Goal: Task Accomplishment & Management: Complete application form

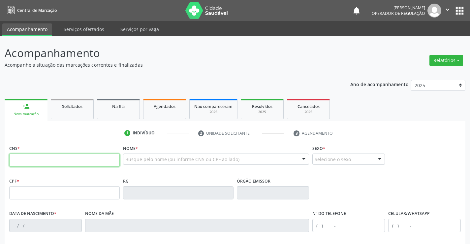
click at [41, 157] on input "text" at bounding box center [64, 159] width 110 height 13
type input "700 5035 5066 0154"
type input "397054919"
type input "22/11/1952"
type input "(74) 98846-7727"
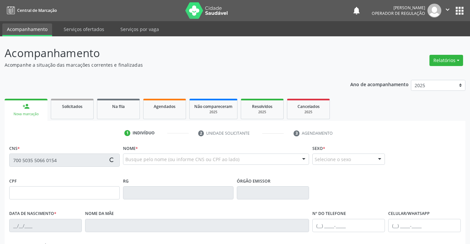
type input "(13) 99120-7737"
type input "125.331.145-53"
type input "S/N"
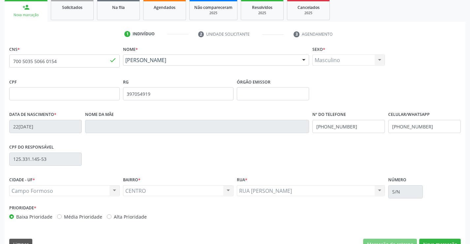
scroll to position [114, 0]
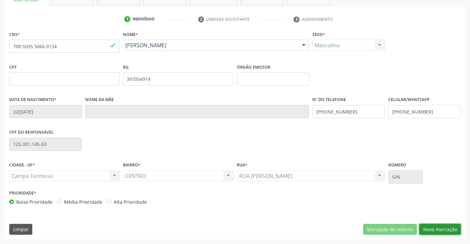
click at [438, 228] on button "Nova marcação" at bounding box center [440, 229] width 42 height 11
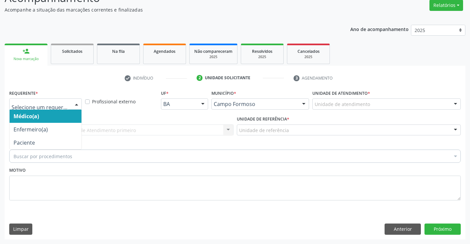
click at [77, 104] on div at bounding box center [77, 104] width 10 height 11
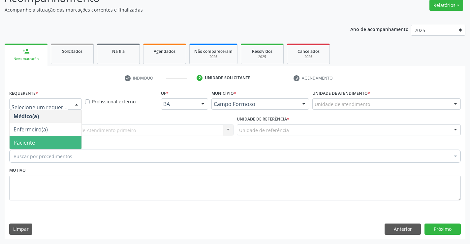
click at [58, 144] on span "Paciente" at bounding box center [46, 142] width 72 height 13
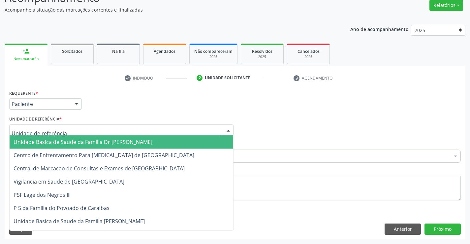
click at [64, 130] on div at bounding box center [121, 129] width 224 height 11
click at [78, 141] on span "Unidade Basica de Saude da Familia Dr [PERSON_NAME]" at bounding box center [83, 141] width 139 height 7
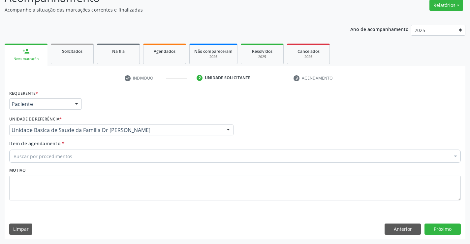
click at [73, 156] on div "Buscar por procedimentos" at bounding box center [234, 155] width 451 height 13
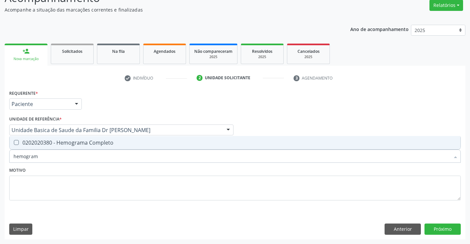
type input "hemograma"
click at [97, 140] on div "0202020380 - Hemograma Completo" at bounding box center [235, 142] width 443 height 5
checkbox Completo "true"
type input "hemograma"
click at [84, 171] on div "Motivo" at bounding box center [234, 182] width 451 height 35
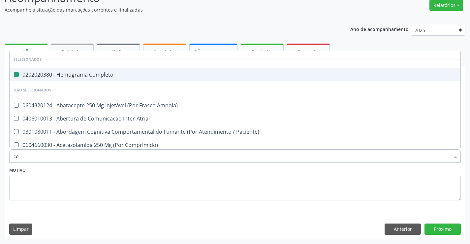
type input "col"
checkbox Completo "false"
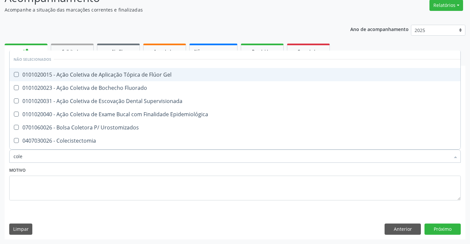
type input "coles"
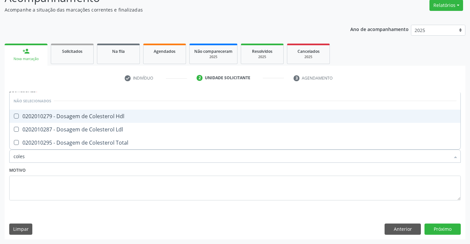
click at [101, 115] on div "0202010279 - Dosagem de Colesterol Hdl" at bounding box center [235, 115] width 443 height 5
checkbox Hdl "true"
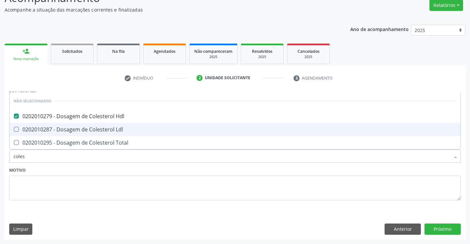
click at [100, 130] on div "0202010287 - Dosagem de Colesterol Ldl" at bounding box center [235, 129] width 443 height 5
checkbox Ldl "true"
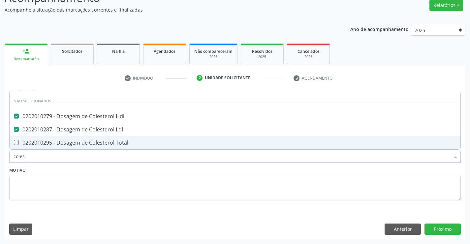
click at [99, 145] on div "0202010295 - Dosagem de Colesterol Total" at bounding box center [235, 142] width 443 height 5
checkbox Total "true"
type input "coles"
click at [97, 166] on div "Motivo" at bounding box center [234, 182] width 451 height 35
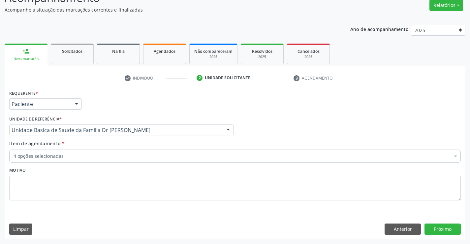
click at [97, 160] on div "4 opções selecionadas" at bounding box center [234, 155] width 451 height 13
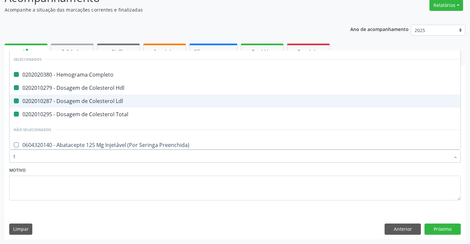
type input "tr"
checkbox Completo "false"
checkbox Ldl "false"
checkbox Hdl "false"
checkbox Total "false"
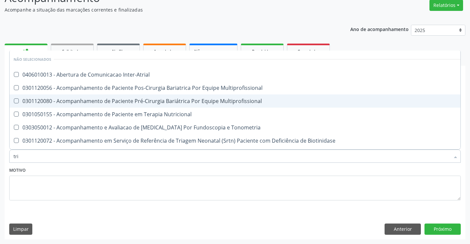
type input "trig"
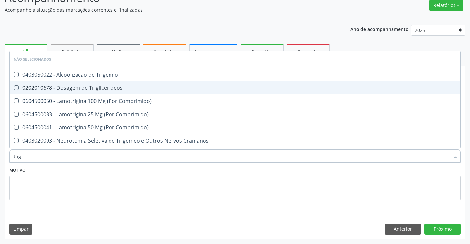
click at [106, 88] on div "0202010678 - Dosagem de Triglicerideos" at bounding box center [235, 87] width 443 height 5
checkbox Triglicerideos "true"
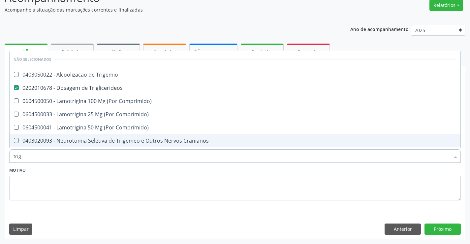
type input "trig"
click at [81, 172] on div "Motivo" at bounding box center [234, 182] width 451 height 35
checkbox Trigemio "true"
checkbox Comprimido\) "true"
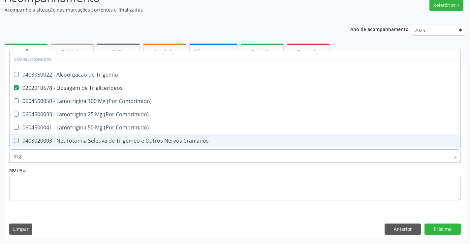
checkbox Comprimido\) "true"
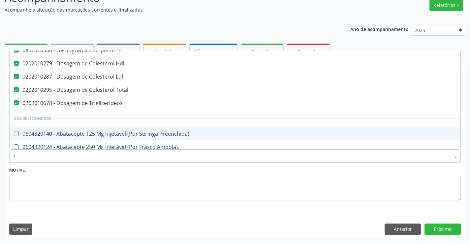
scroll to position [7, 0]
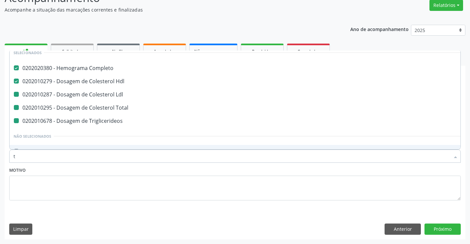
type input "tr"
checkbox Ldl "false"
checkbox Total "false"
checkbox Triglicerideos "false"
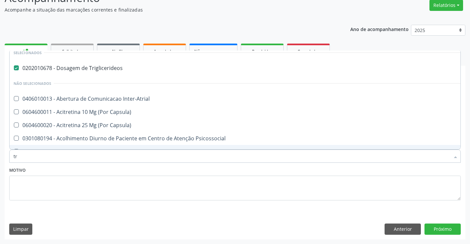
type input "t"
checkbox Inter-Atrial "true"
checkbox Capsula\) "true"
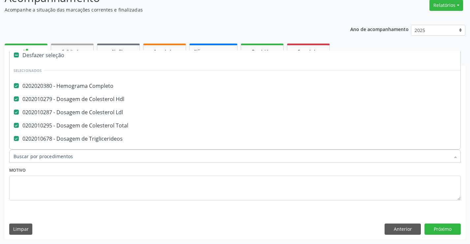
scroll to position [24, 0]
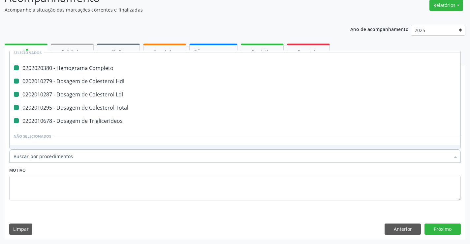
type input "u"
checkbox Completo "false"
checkbox Ldl "false"
checkbox Total "false"
checkbox Triglicerideos "false"
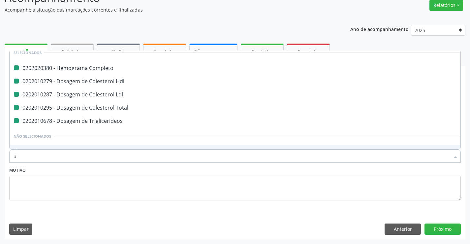
checkbox Hdl "false"
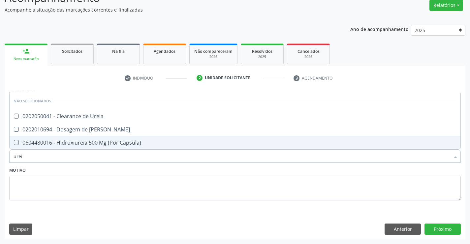
scroll to position [0, 0]
type input "ureia"
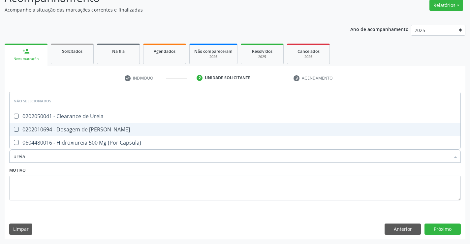
click at [73, 128] on div "0202010694 - Dosagem de [PERSON_NAME]" at bounding box center [235, 129] width 443 height 5
checkbox Ureia "true"
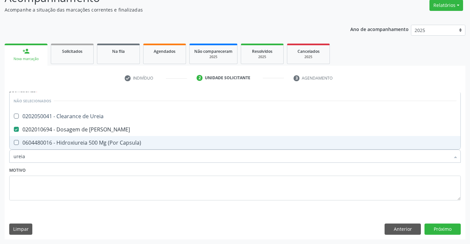
click at [72, 167] on div "Motivo" at bounding box center [234, 182] width 451 height 35
checkbox Ureia "true"
checkbox Capsula\) "true"
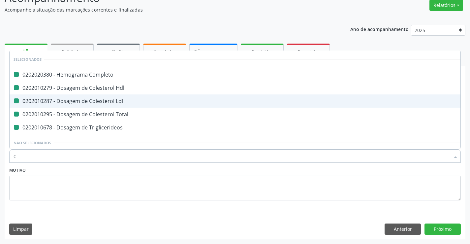
type input "cr"
checkbox Completo "false"
checkbox Ldl "false"
checkbox Hdl "false"
checkbox Total "false"
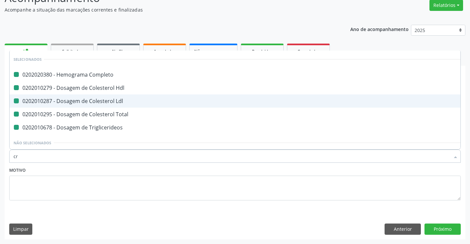
checkbox Triglicerideos "false"
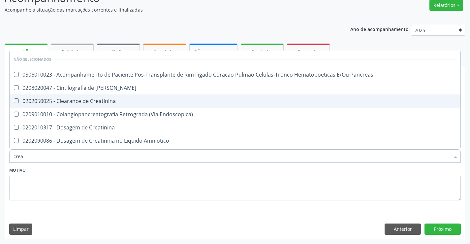
type input "creat"
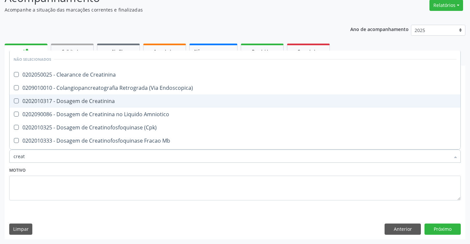
click at [95, 102] on div "0202010317 - Dosagem de Creatinina" at bounding box center [235, 100] width 443 height 5
checkbox Creatinina "true"
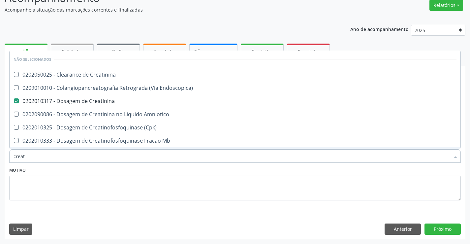
click at [84, 172] on div "Motivo" at bounding box center [234, 182] width 451 height 35
checkbox Creatinina "true"
checkbox Endoscopica\) "true"
checkbox Amniotico "true"
checkbox \(Cpk\) "true"
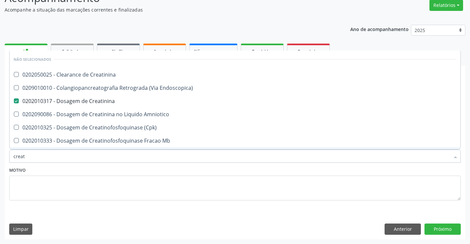
checkbox Oncologia "true"
checkbox Mb "true"
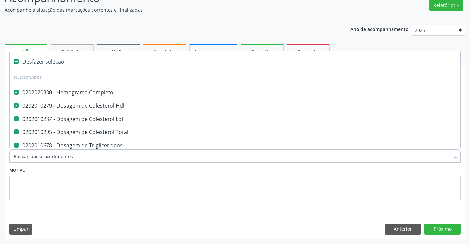
type input "u"
checkbox Ldl "false"
checkbox Total "false"
checkbox Triglicerideos "false"
checkbox Creatinina "false"
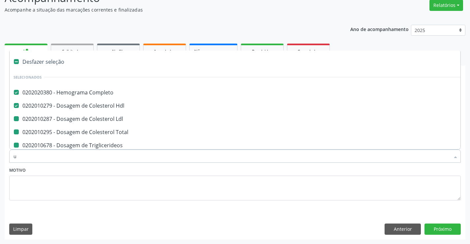
checkbox Ureia "false"
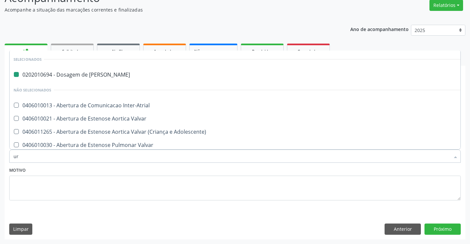
type input "uri"
checkbox Ureia "false"
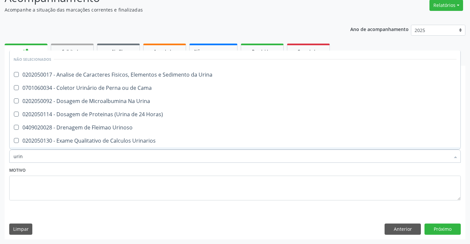
type input "urina"
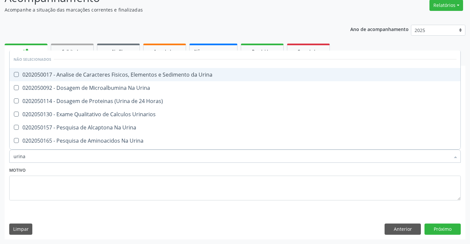
click at [99, 71] on span "0202050017 - Analise de Caracteres Fisicos, Elementos e Sedimento da Urina" at bounding box center [235, 74] width 451 height 13
checkbox Urina "true"
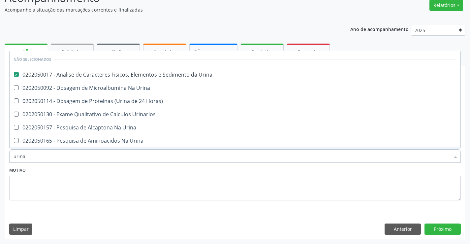
click at [95, 169] on div "Motivo" at bounding box center [234, 182] width 451 height 35
checkbox Horas\) "true"
checkbox Urinarios "true"
checkbox Urina "true"
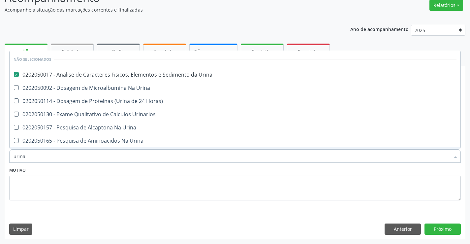
checkbox Urina "true"
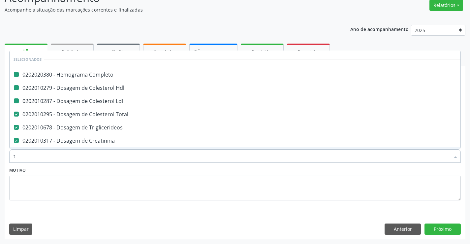
type input "tg"
checkbox Completo "false"
checkbox Ldl "false"
checkbox Hdl "false"
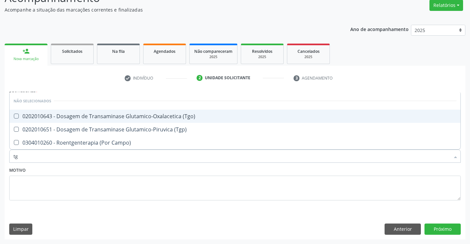
click at [160, 114] on div "0202010643 - Dosagem de Transaminase Glutamico-Oxalacetica (Tgo)" at bounding box center [235, 115] width 443 height 5
checkbox \(Tgo\) "true"
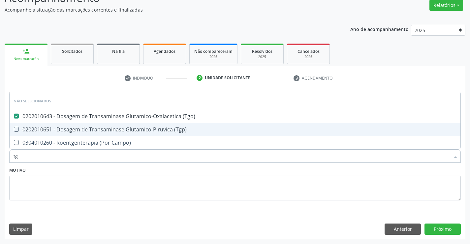
click at [157, 129] on div "0202010651 - Dosagem de Transaminase Glutamico-Piruvica (Tgp)" at bounding box center [235, 129] width 443 height 5
checkbox \(Tgp\) "true"
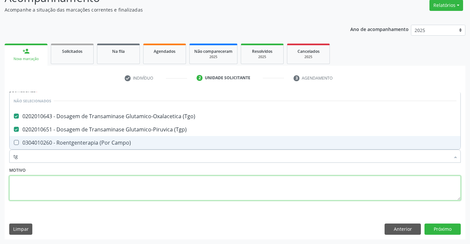
click at [134, 180] on textarea at bounding box center [234, 187] width 451 height 25
checkbox Campo\) "true"
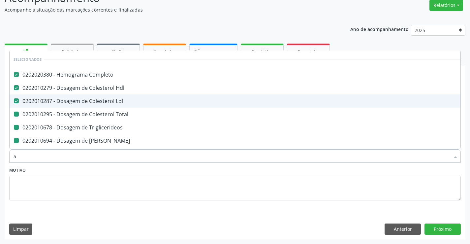
type input "ac"
checkbox Total "false"
checkbox Triglicerideos "false"
checkbox Ureia "false"
checkbox Creatinina "false"
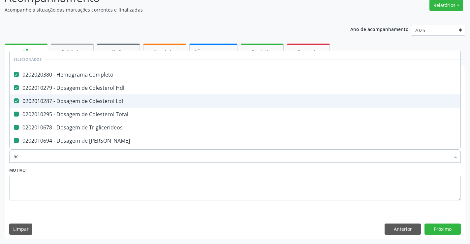
checkbox Urina "false"
checkbox \(Tgo\) "false"
checkbox \(Tgp\) "false"
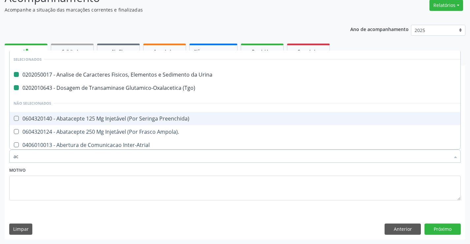
type input "aci"
checkbox Urina "false"
checkbox \(Tgo\) "false"
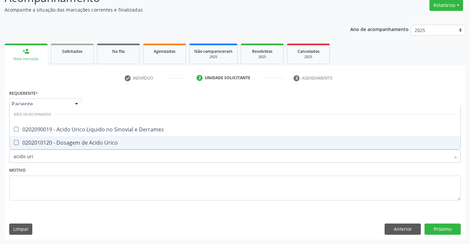
type input "acido uric"
click at [92, 143] on div "0202010120 - Dosagem de Acido Urico" at bounding box center [235, 142] width 443 height 5
checkbox Urico "true"
click at [89, 171] on div "Motivo" at bounding box center [234, 182] width 451 height 35
checkbox Derrames "true"
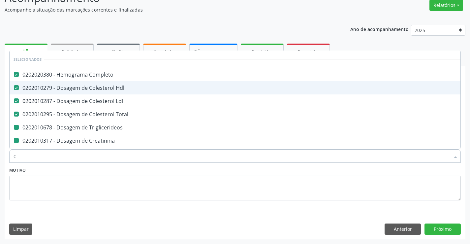
type input "ca"
checkbox Triglicerideos "false"
checkbox Creatinina "false"
checkbox Urina "false"
checkbox \(Tgo\) "false"
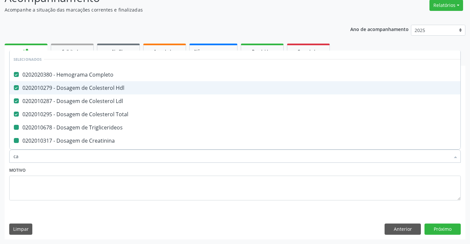
checkbox \(Tgp\) "false"
checkbox Urico "false"
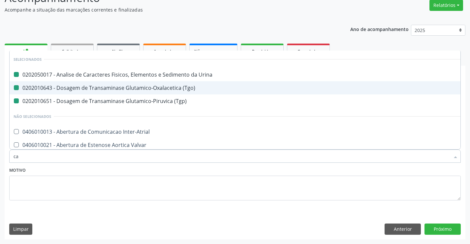
type input "cal"
checkbox Urina "false"
checkbox \(Tgo\) "false"
checkbox \(Tgp\) "false"
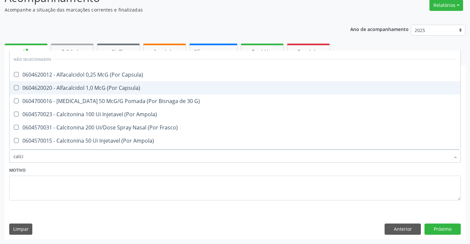
type input "calcio"
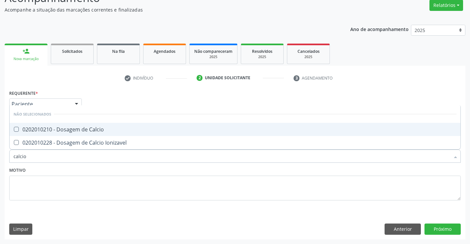
click at [87, 128] on div "0202010210 - Dosagem de Calcio" at bounding box center [235, 129] width 443 height 5
checkbox Calcio "true"
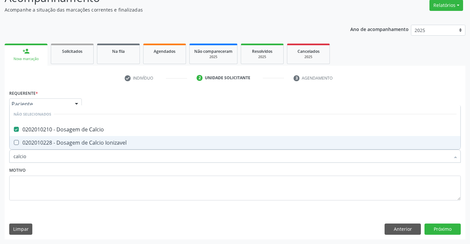
click at [86, 170] on div "Motivo" at bounding box center [234, 182] width 451 height 35
checkbox Ionizavel "true"
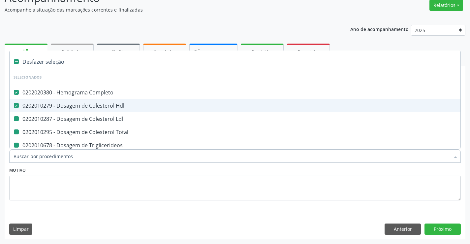
type input "f"
checkbox Ldl "false"
checkbox Total "false"
checkbox Triglicerideos "false"
checkbox Ureia "false"
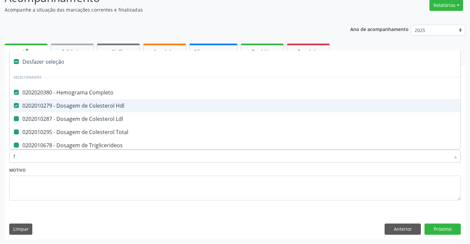
checkbox Creatinina "false"
checkbox Urina "false"
checkbox \(Tgo\) "false"
checkbox \(Tgp\) "false"
checkbox Urico "false"
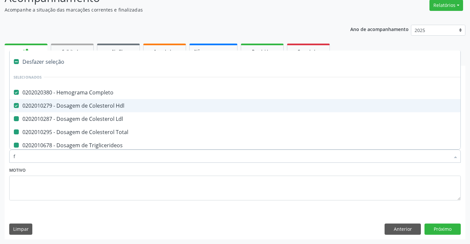
checkbox Calcio "false"
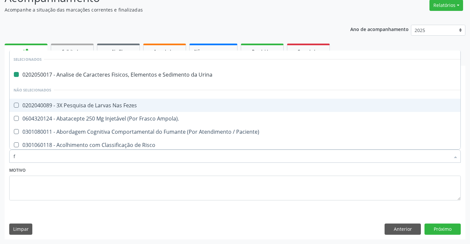
type input "fe"
checkbox Urina "false"
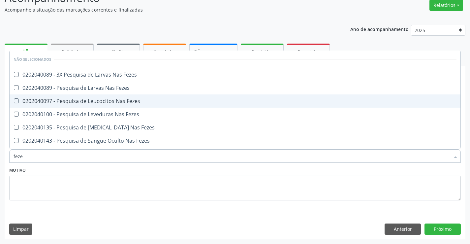
type input "fezes"
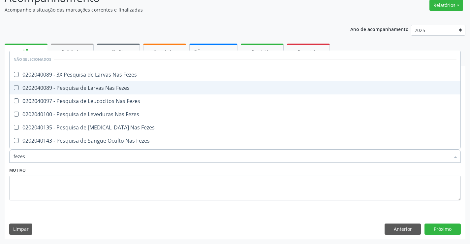
click at [106, 88] on div "0202040089 - Pesquisa de Larvas Nas Fezes" at bounding box center [235, 87] width 443 height 5
checkbox Fezes "true"
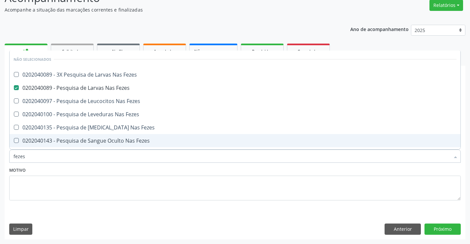
click at [110, 168] on div "Motivo" at bounding box center [234, 182] width 451 height 35
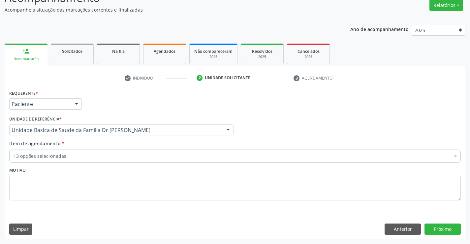
checkbox Completo "true"
checkbox Ldl "true"
checkbox Total "true"
checkbox Triglicerideos "true"
checkbox Ureia "true"
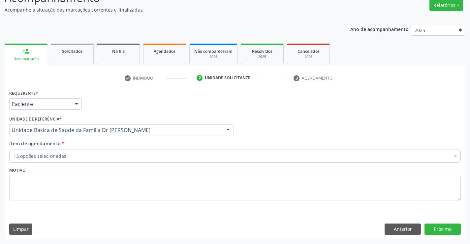
checkbox Creatinina "true"
checkbox Urina "true"
checkbox \(Tgo\) "true"
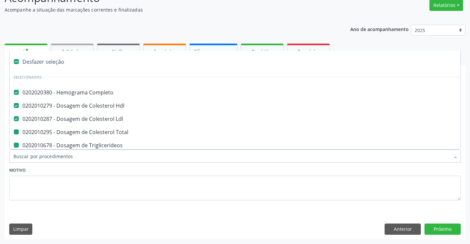
type input "f"
checkbox Total "false"
checkbox Triglicerideos "false"
checkbox Ureia "false"
checkbox Creatinina "false"
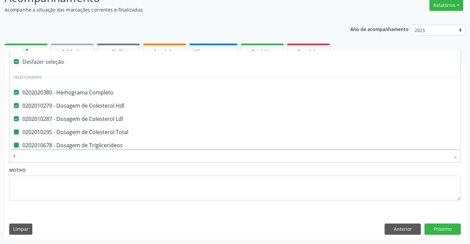
checkbox Urina "false"
checkbox \(Tgo\) "false"
checkbox \(Tgp\) "false"
checkbox Urico "false"
checkbox Calcio "false"
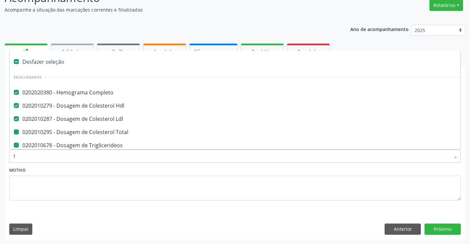
checkbox Fezes "false"
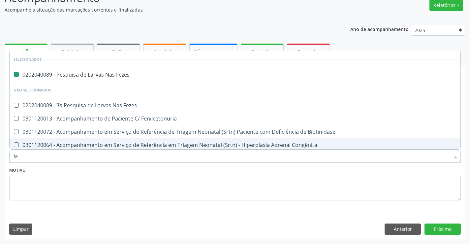
type input "fer"
checkbox Fezes "false"
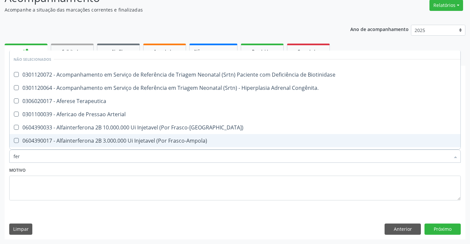
type input "ferr"
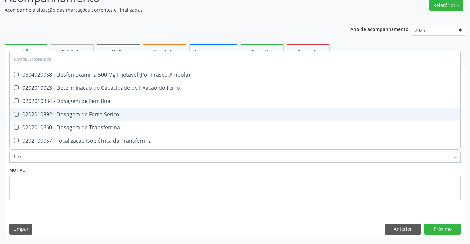
click at [101, 113] on div "0202010392 - Dosagem de Ferro Serico" at bounding box center [235, 113] width 443 height 5
checkbox Serico "true"
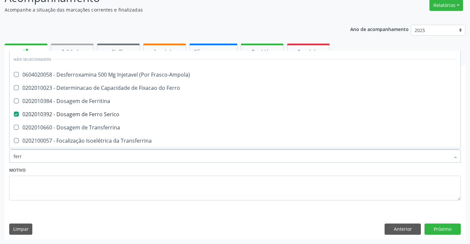
click at [125, 173] on div "Motivo" at bounding box center [234, 182] width 451 height 35
checkbox Frasco-Ampola\) "true"
checkbox Transferrina "true"
checkbox Ml\) "true"
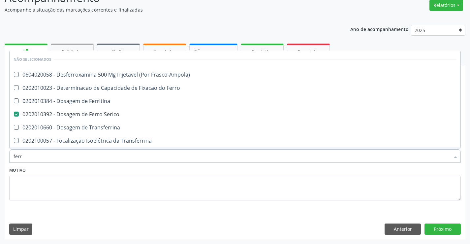
checkbox \(Nefroplastia\) "true"
checkbox Ferritina "true"
checkbox Ferro "true"
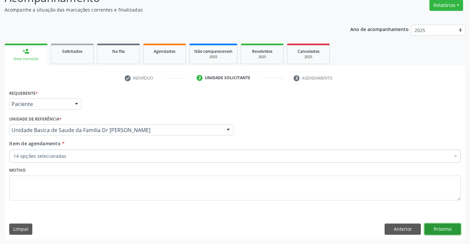
click at [444, 227] on button "Próximo" at bounding box center [442, 228] width 36 height 11
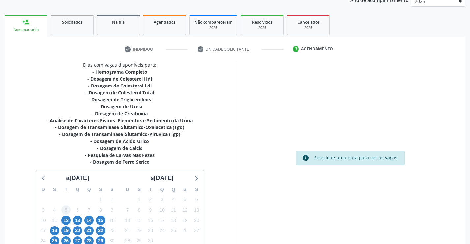
scroll to position [121, 0]
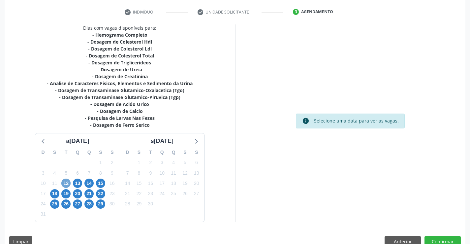
click at [66, 185] on span "12" at bounding box center [65, 182] width 9 height 9
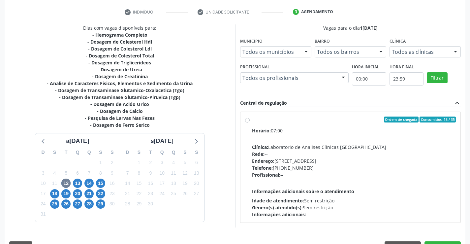
click at [252, 120] on label "Ordem de chegada Consumidos: 18 / 35 Horário: 07:00 Clínica: Laboratorio de Ana…" at bounding box center [354, 166] width 204 height 101
click at [248, 120] on input "Ordem de chegada Consumidos: 18 / 35 Horário: 07:00 Clínica: Laboratorio de Ana…" at bounding box center [247, 119] width 5 height 6
radio input "true"
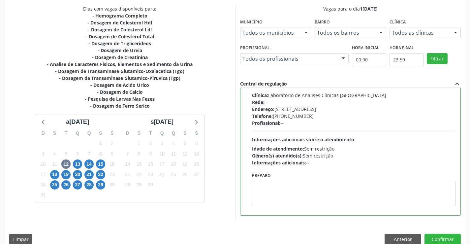
scroll to position [150, 0]
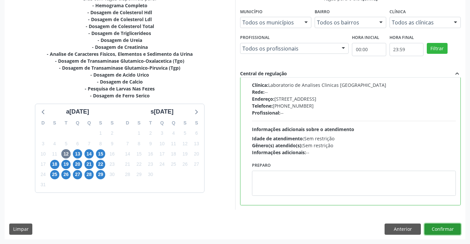
click at [445, 230] on button "Confirmar" at bounding box center [442, 228] width 36 height 11
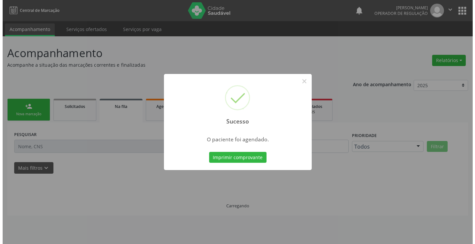
scroll to position [0, 0]
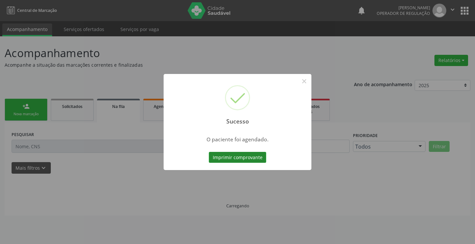
click at [240, 154] on button "Imprimir comprovante" at bounding box center [237, 157] width 57 height 11
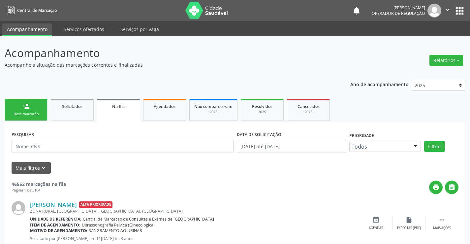
click at [41, 113] on div "Nova marcação" at bounding box center [26, 113] width 33 height 5
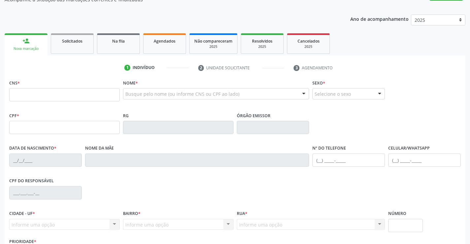
scroll to position [66, 0]
click at [33, 95] on input "text" at bounding box center [64, 93] width 110 height 13
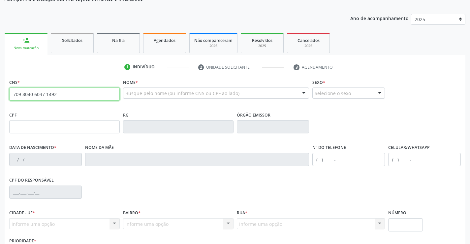
type input "709 8040 6037 1492"
type input "202.511.065-00"
type input "2176746660"
type input "16/07/1937"
type input "(74) 99958-2663"
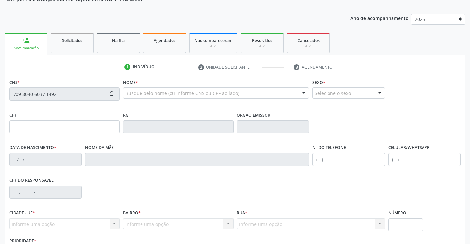
type input "SN"
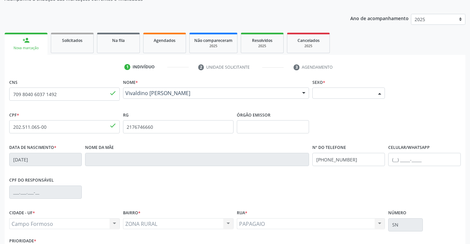
click at [380, 90] on div at bounding box center [380, 93] width 10 height 11
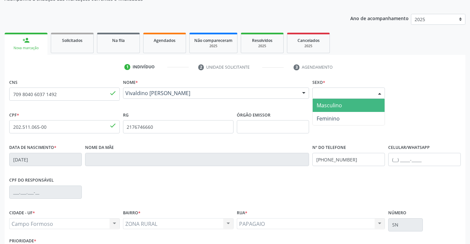
click at [355, 105] on span "Masculino" at bounding box center [349, 105] width 72 height 13
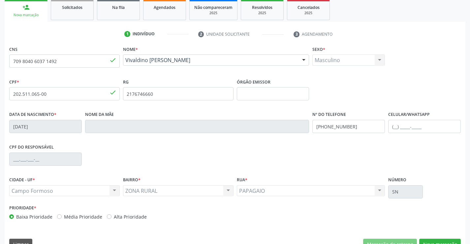
scroll to position [114, 0]
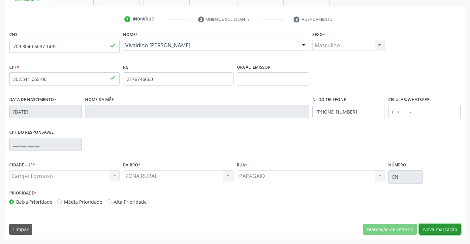
click at [431, 229] on button "Nova marcação" at bounding box center [440, 229] width 42 height 11
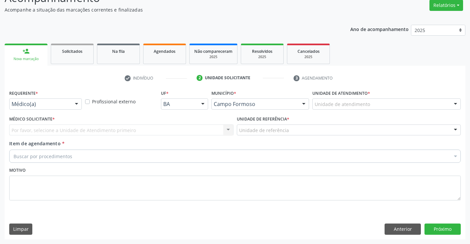
scroll to position [55, 0]
click at [396, 227] on button "Anterior" at bounding box center [402, 228] width 36 height 11
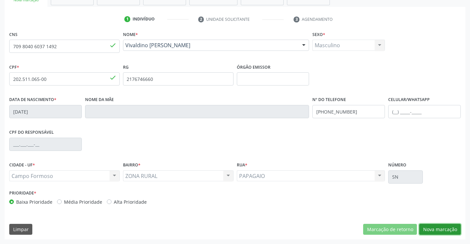
click at [431, 231] on button "Nova marcação" at bounding box center [440, 229] width 42 height 11
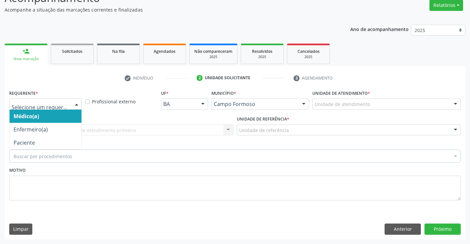
click at [76, 102] on div at bounding box center [77, 104] width 10 height 11
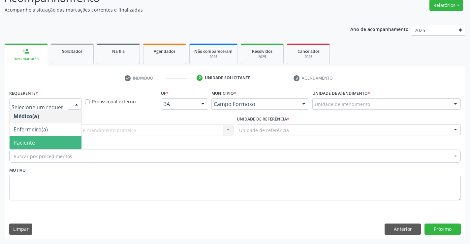
click at [63, 141] on span "Paciente" at bounding box center [46, 142] width 72 height 13
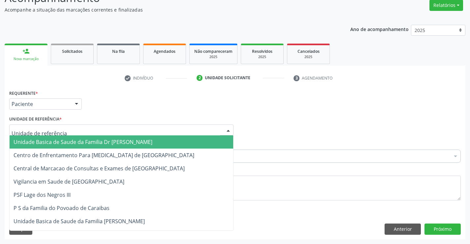
click at [67, 129] on div at bounding box center [121, 129] width 224 height 11
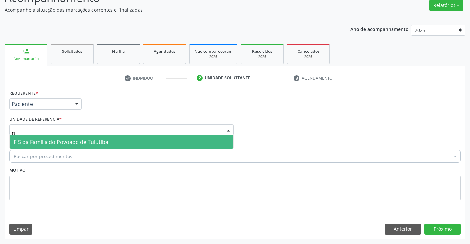
type input "tui"
click at [69, 144] on span "P S da Familia do Povoado de Tuiutiba" at bounding box center [61, 141] width 95 height 7
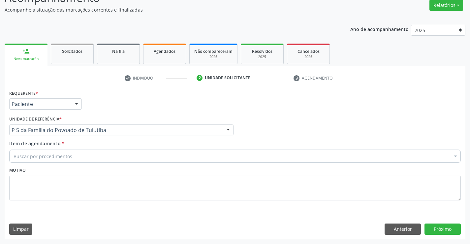
click at [80, 157] on div "Buscar por procedimentos" at bounding box center [234, 155] width 451 height 13
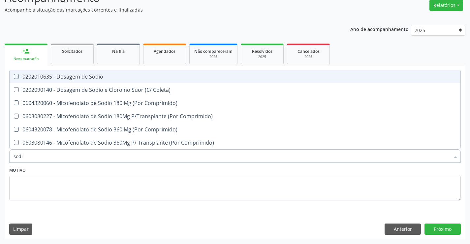
type input "sodio"
click at [91, 75] on div "0202010635 - Dosagem de Sodio" at bounding box center [235, 76] width 443 height 5
checkbox Sodio "true"
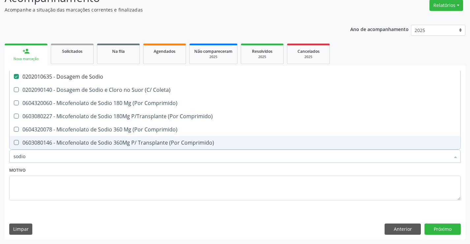
type input "sodio"
click at [81, 174] on div "Motivo" at bounding box center [234, 182] width 451 height 35
checkbox Coleta\) "true"
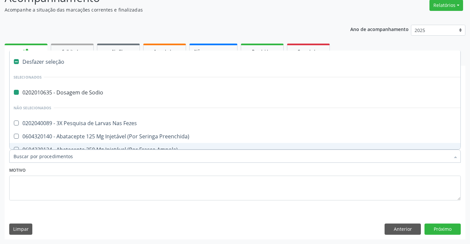
type input "p"
checkbox Sodio "false"
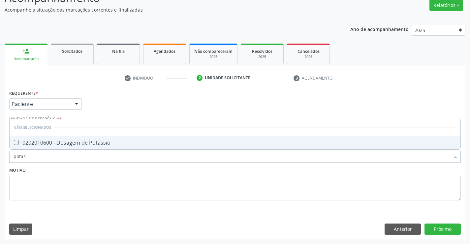
type input "potass"
click at [93, 144] on div "0202010600 - Dosagem de Potassio" at bounding box center [235, 142] width 443 height 5
checkbox Potassio "true"
type input "potass"
click at [83, 172] on div "Motivo" at bounding box center [234, 182] width 451 height 35
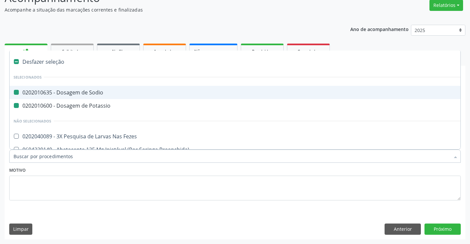
type input "h"
checkbox Sodio "false"
checkbox Potassio "false"
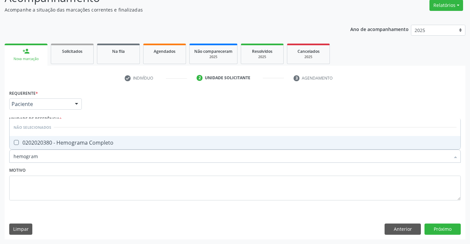
type input "hemograma"
click at [90, 147] on span "0202020380 - Hemograma Completo" at bounding box center [235, 142] width 451 height 13
checkbox Completo "true"
type input "hemograma"
click at [74, 174] on div "Motivo" at bounding box center [234, 182] width 451 height 35
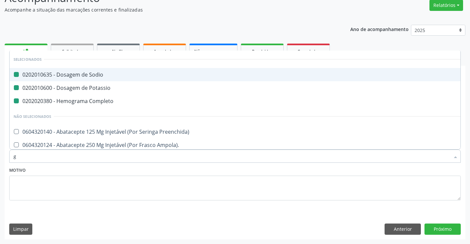
type input "gl"
checkbox Sodio "false"
checkbox Potassio "false"
checkbox Completo "false"
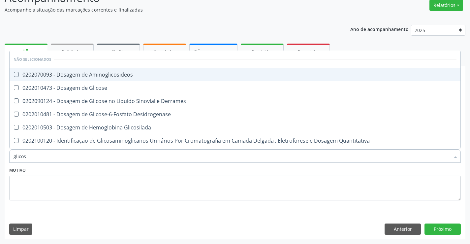
type input "glicose"
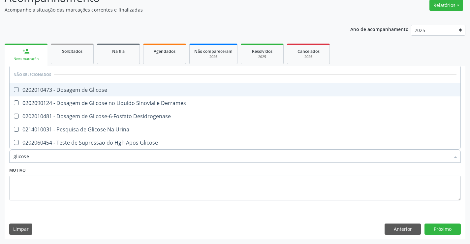
click at [83, 88] on div "0202010473 - Dosagem de Glicose" at bounding box center [235, 89] width 443 height 5
checkbox Glicose "true"
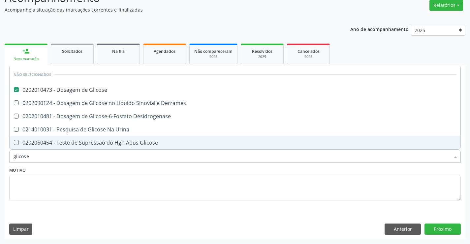
type input "glicose"
click at [65, 168] on div "Motivo" at bounding box center [234, 182] width 451 height 35
checkbox Derrames "true"
checkbox Desidrogenase "true"
checkbox Urina "true"
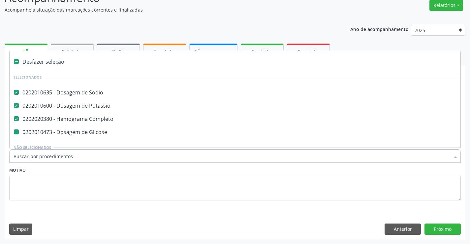
type input "c"
checkbox Glicose "false"
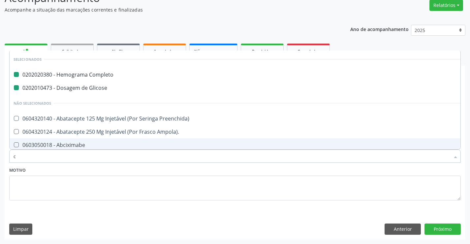
type input "cr"
checkbox Completo "false"
checkbox Glicose "false"
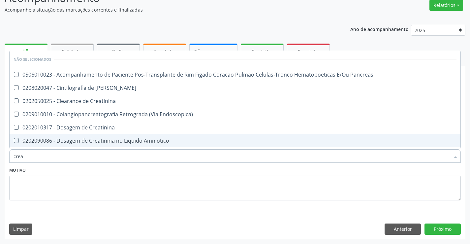
type input "creat"
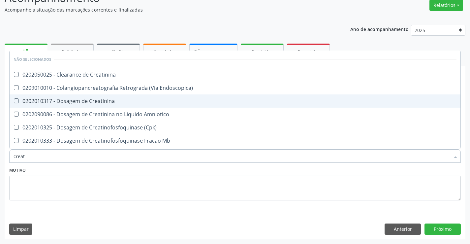
click at [75, 103] on div "0202010317 - Dosagem de Creatinina" at bounding box center [235, 100] width 443 height 5
checkbox Creatinina "true"
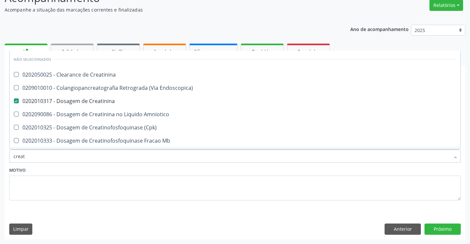
type input "creat"
click at [70, 173] on div "Motivo" at bounding box center [234, 182] width 451 height 35
checkbox Creatinina "true"
checkbox Endoscopica\) "true"
checkbox Amniotico "true"
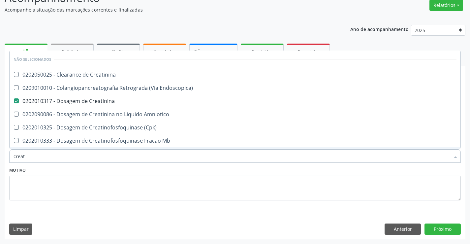
checkbox \(Cpk\) "true"
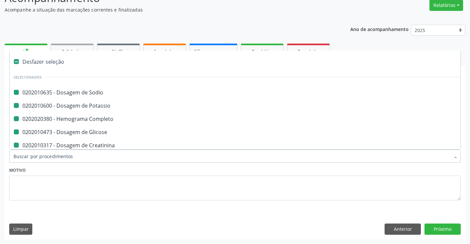
type input "u"
checkbox Sodio "false"
checkbox Potassio "false"
checkbox Glicose "false"
checkbox Creatinina "false"
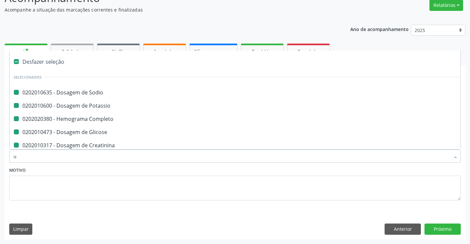
checkbox Completo "false"
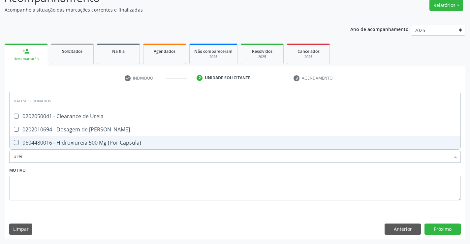
type input "ureia"
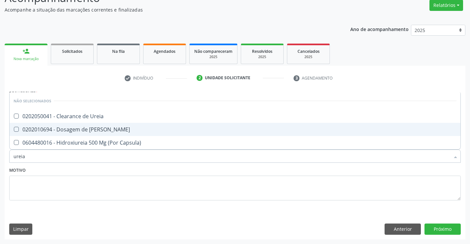
click at [75, 128] on div "0202010694 - Dosagem de [PERSON_NAME]" at bounding box center [235, 129] width 443 height 5
checkbox Ureia "true"
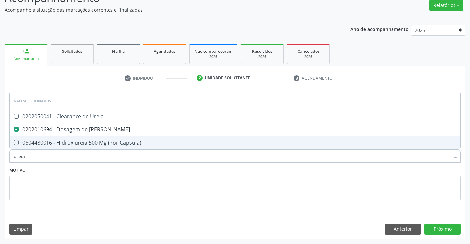
type input "ureia"
click at [72, 174] on div "Motivo" at bounding box center [234, 182] width 451 height 35
checkbox Ureia "true"
checkbox Capsula\) "true"
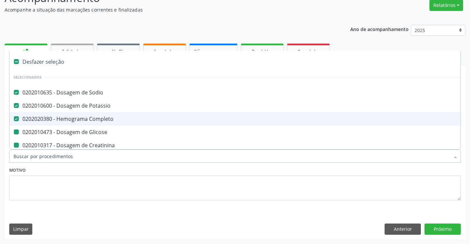
type input "p"
checkbox Glicose "false"
checkbox Creatinina "false"
checkbox Ureia "false"
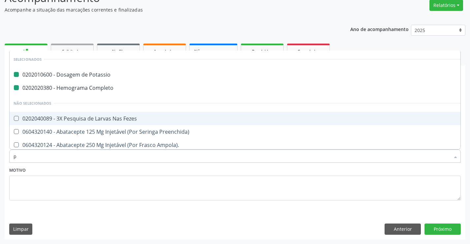
type input "pr"
checkbox Potassio "false"
checkbox Completo "false"
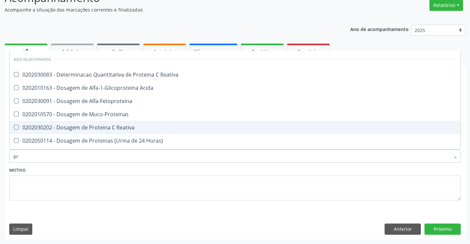
type input "p"
checkbox Reativa "true"
checkbox Acida "true"
checkbox Muco-Proteinas "true"
checkbox Reativa "true"
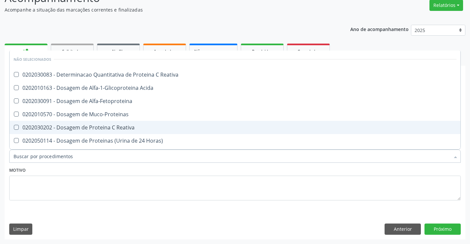
checkbox Horas\) "true"
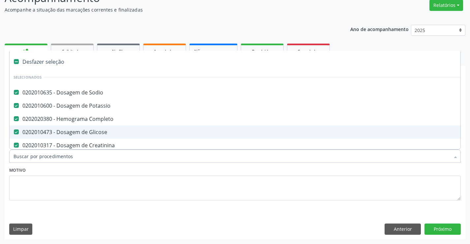
type input "t"
checkbox Creatinina "false"
checkbox Ureia "false"
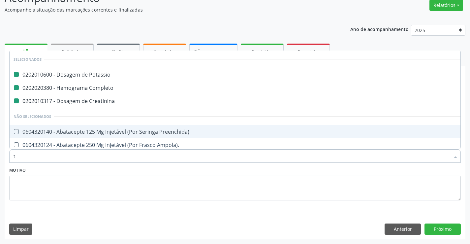
type input "te"
checkbox Potassio "false"
checkbox Completo "false"
checkbox Creatinina "false"
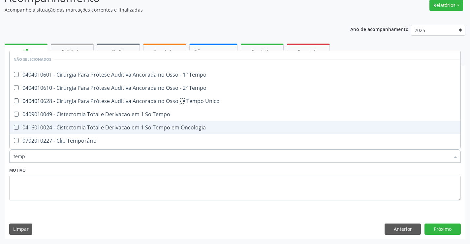
type input "tempo"
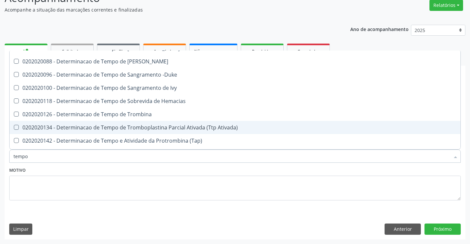
scroll to position [165, 0]
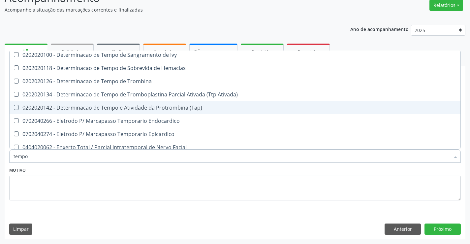
click at [130, 106] on div "0202020142 - Determinacao de Tempo e Atividade da Protrombina (Tap)" at bounding box center [250, 107] width 472 height 5
checkbox \(Tap\) "true"
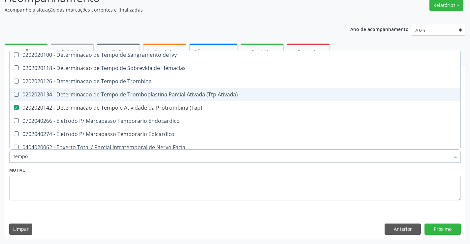
click at [131, 92] on div "0202020134 - Determinacao de Tempo de Tromboplastina Parcial Ativada (Ttp Ativa…" at bounding box center [250, 94] width 472 height 5
checkbox Ativada\) "true"
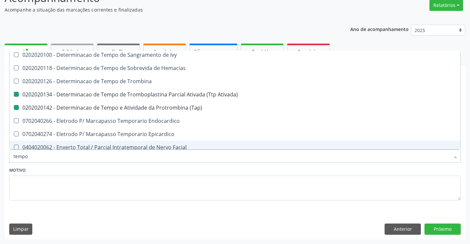
click at [146, 169] on div "Motivo" at bounding box center [234, 182] width 451 height 35
checkbox Tempo "true"
checkbox Oncologia "true"
checkbox Temporário "true"
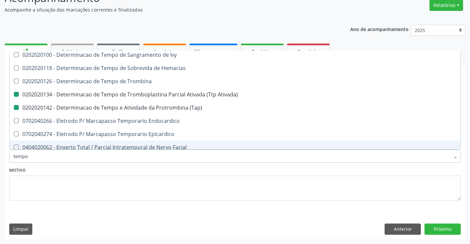
checkbox Tempo\) "true"
checkbox Ativada\) "false"
checkbox \(Tap\) "false"
checkbox Único "true"
checkbox Tempo\) "true"
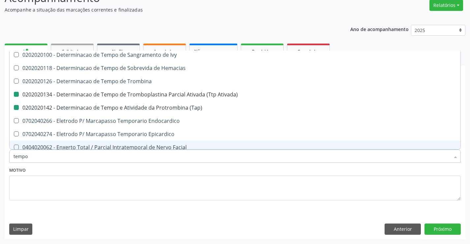
checkbox Tempo "true"
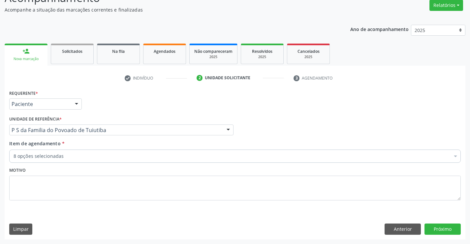
scroll to position [0, 0]
click at [436, 230] on button "Próximo" at bounding box center [442, 228] width 36 height 11
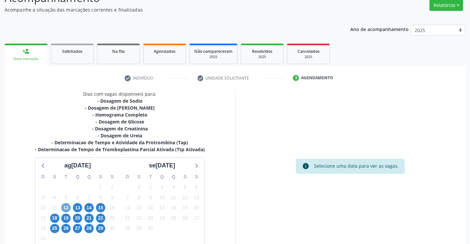
click at [66, 205] on span "12" at bounding box center [65, 207] width 9 height 9
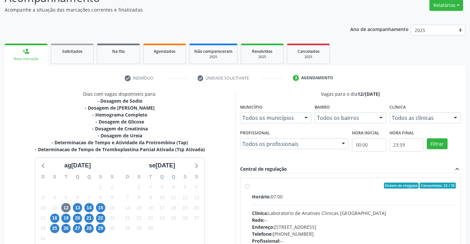
click at [252, 185] on label "Ordem de chegada Consumidos: 22 / 35 Horário: 07:00 Clínica: Laboratorio de Ana…" at bounding box center [354, 232] width 204 height 101
click at [246, 185] on input "Ordem de chegada Consumidos: 22 / 35 Horário: 07:00 Clínica: Laboratorio de Ana…" at bounding box center [247, 185] width 5 height 6
radio input "true"
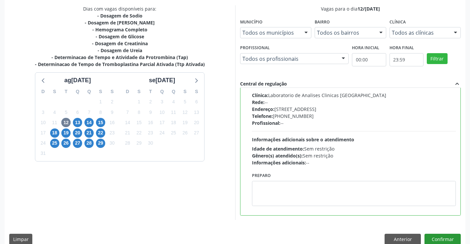
scroll to position [150, 0]
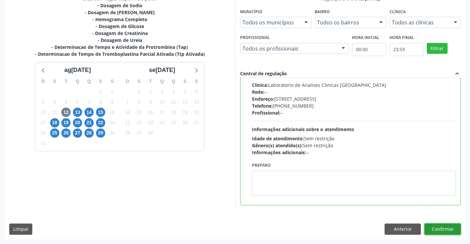
click at [432, 228] on button "Confirmar" at bounding box center [442, 228] width 36 height 11
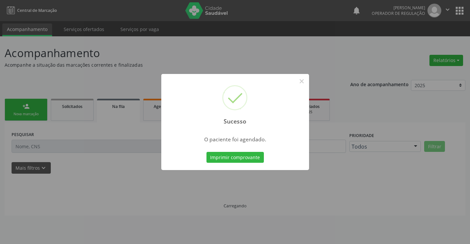
scroll to position [0, 0]
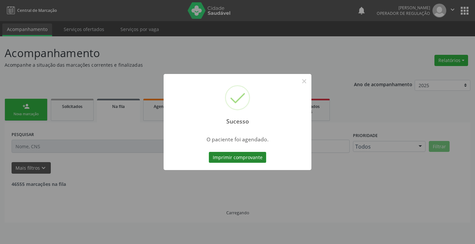
click at [239, 155] on button "Imprimir comprovante" at bounding box center [237, 157] width 57 height 11
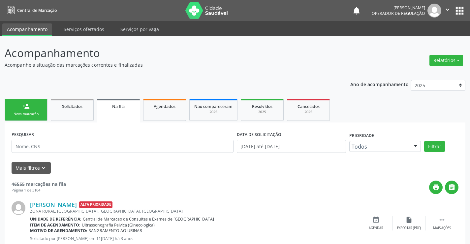
click at [120, 112] on link "Na fila" at bounding box center [118, 111] width 43 height 24
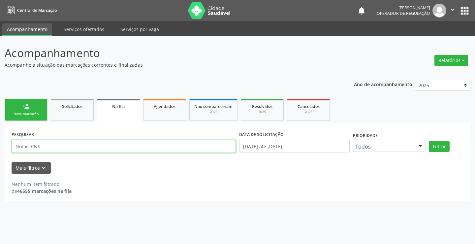
click at [50, 148] on input "text" at bounding box center [124, 145] width 224 height 13
type input "703402764364100"
click at [437, 145] on button "Filtrar" at bounding box center [439, 146] width 21 height 11
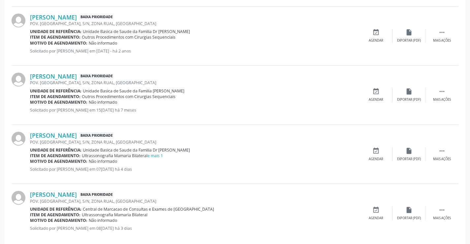
scroll to position [263, 0]
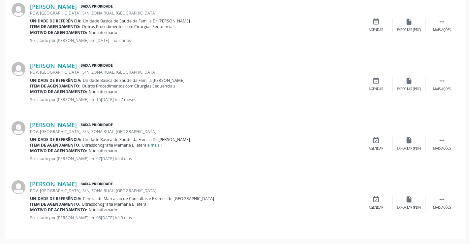
click at [163, 144] on link "e mais 1" at bounding box center [154, 145] width 15 height 6
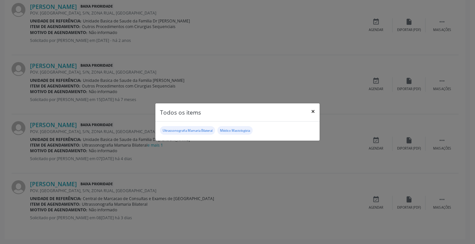
click at [311, 109] on button "×" at bounding box center [312, 111] width 13 height 16
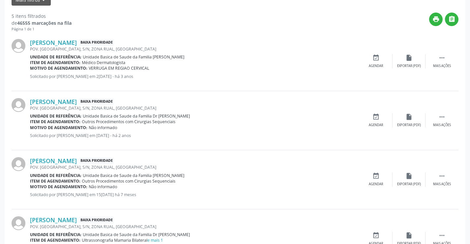
scroll to position [65, 0]
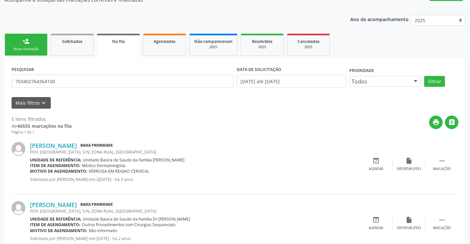
click at [35, 46] on link "person_add Nova marcação" at bounding box center [26, 45] width 43 height 22
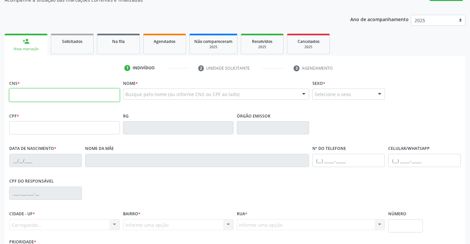
click at [36, 98] on input "text" at bounding box center [64, 94] width 110 height 13
type input "703 4027 6436 4100"
type input "0427440165"
type input "02/06/1966"
type input "(74) 99135-9774"
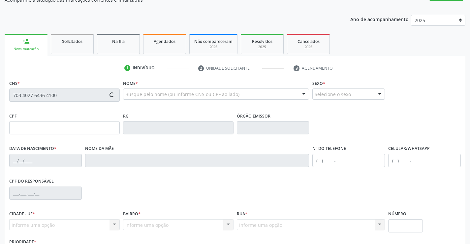
type input "(74) 99135-9774"
type input "S/N"
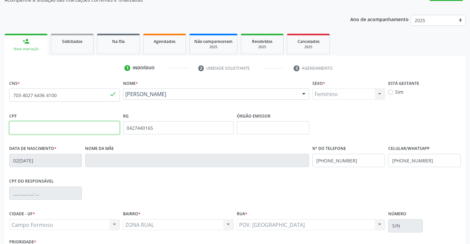
click at [24, 127] on input "text" at bounding box center [64, 127] width 110 height 13
type input "7"
type input "355.683.135-04"
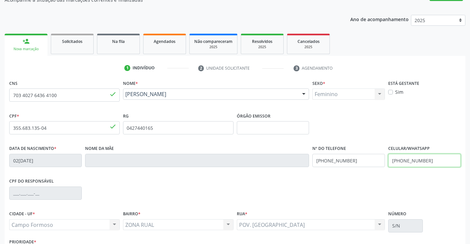
click at [432, 154] on input "(74) 99135-9774" at bounding box center [424, 160] width 73 height 13
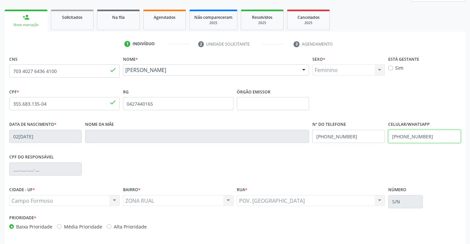
scroll to position [114, 0]
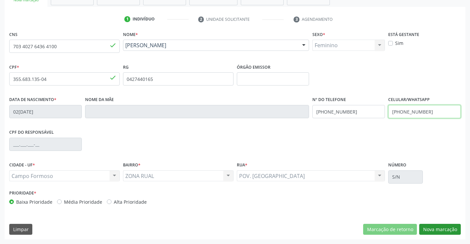
type input "(74) 99129-6681"
click at [436, 230] on button "Nova marcação" at bounding box center [440, 229] width 42 height 11
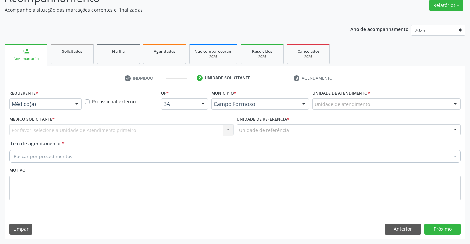
scroll to position [55, 0]
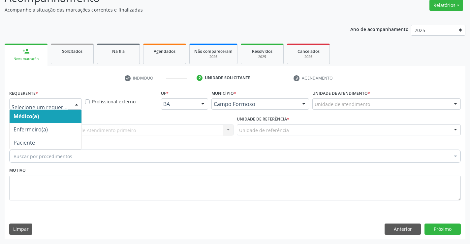
click at [79, 105] on div at bounding box center [77, 104] width 10 height 11
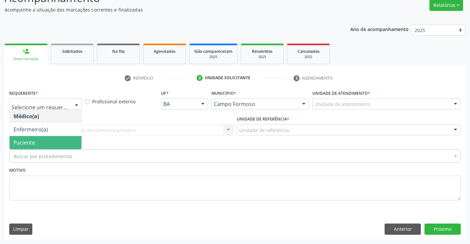
click at [70, 139] on span "Paciente" at bounding box center [46, 142] width 72 height 13
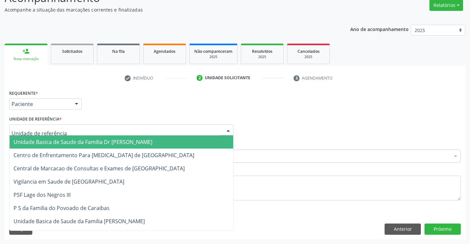
click at [82, 128] on div at bounding box center [121, 129] width 224 height 11
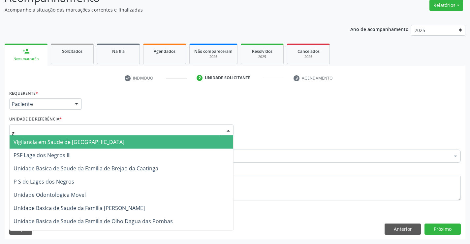
type input "go"
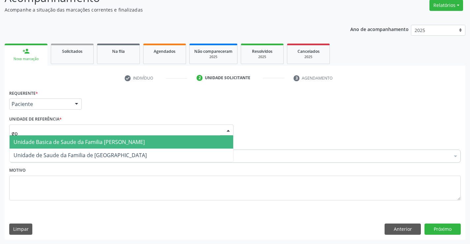
click at [89, 143] on span "Unidade Basica de Saude da Familia [PERSON_NAME]" at bounding box center [79, 141] width 131 height 7
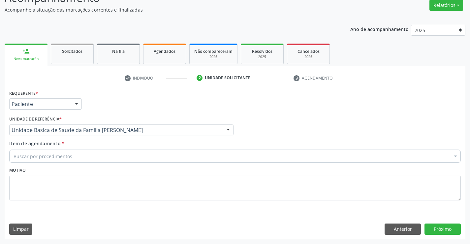
click at [79, 159] on div "Buscar por procedimentos" at bounding box center [234, 155] width 451 height 13
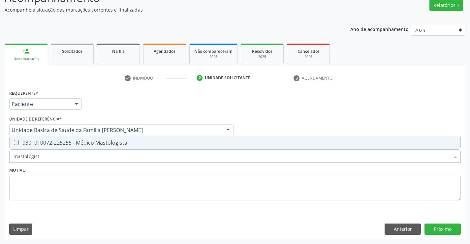
type input "mastologista"
click at [87, 145] on div "0301010072-225255 - Médico Mastologista" at bounding box center [235, 142] width 443 height 5
checkbox Mastologista "true"
click at [104, 168] on div "Motivo" at bounding box center [234, 182] width 451 height 35
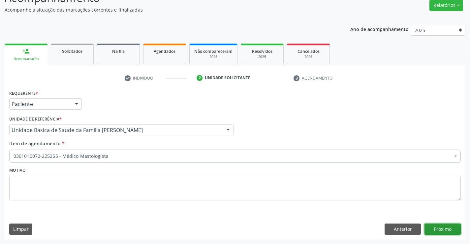
click at [440, 228] on button "Próximo" at bounding box center [442, 228] width 36 height 11
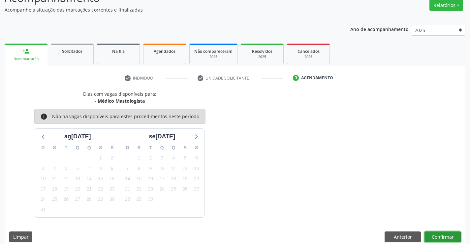
click at [427, 234] on button "Confirmar" at bounding box center [442, 236] width 36 height 11
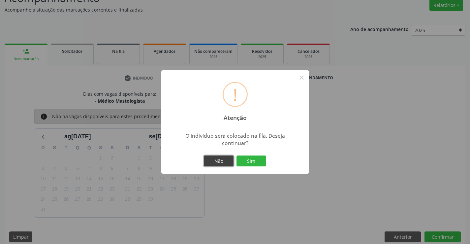
click at [218, 163] on button "Não" at bounding box center [219, 160] width 30 height 11
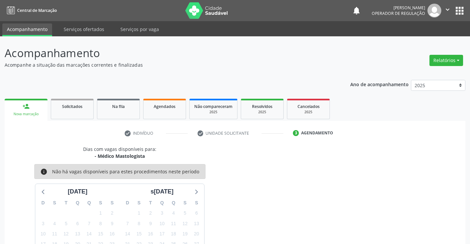
scroll to position [55, 0]
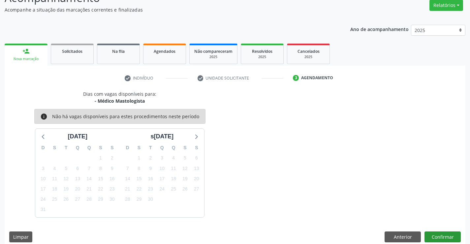
click at [449, 236] on button "Confirmar" at bounding box center [442, 236] width 36 height 11
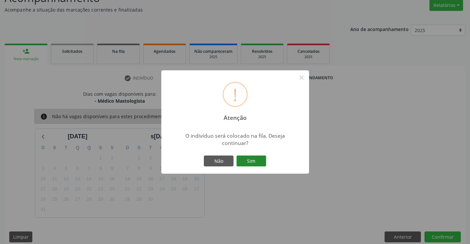
click at [258, 161] on button "Sim" at bounding box center [251, 160] width 30 height 11
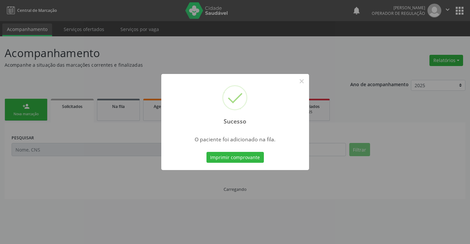
scroll to position [0, 0]
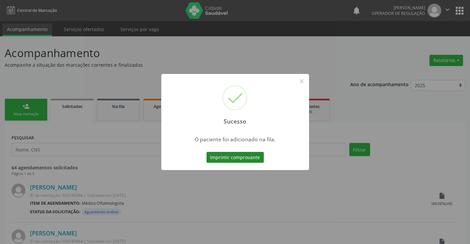
click at [251, 154] on button "Imprimir comprovante" at bounding box center [234, 157] width 57 height 11
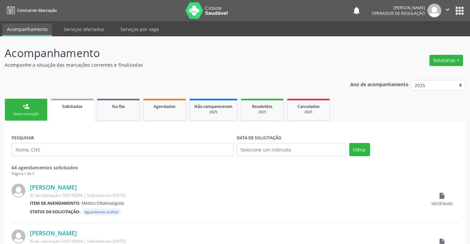
click at [43, 114] on link "person_add Nova marcação" at bounding box center [26, 110] width 43 height 22
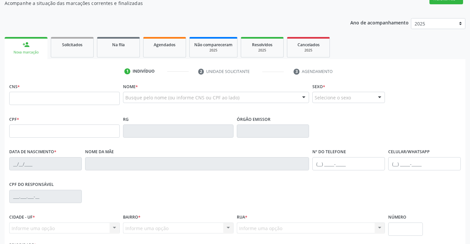
scroll to position [66, 0]
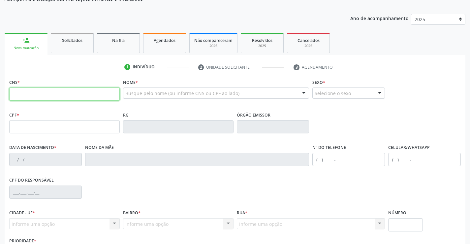
click at [34, 92] on input "text" at bounding box center [64, 93] width 110 height 13
type input "707 6082 5384 2097"
type input "009.675.505-99"
type input "1265712603"
type input "08/07/1968"
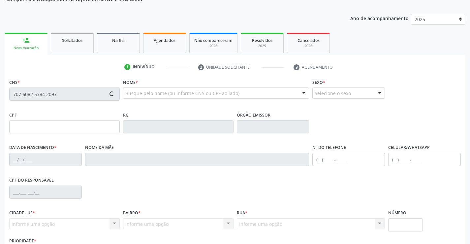
type input "(74) 99808-8839"
type input "S/N"
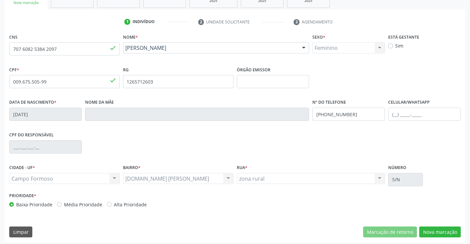
scroll to position [114, 0]
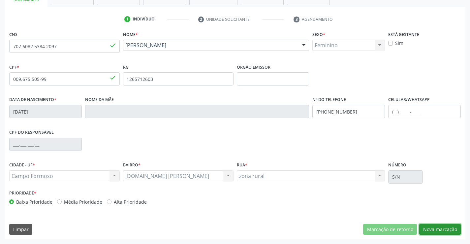
click at [435, 229] on button "Nova marcação" at bounding box center [440, 229] width 42 height 11
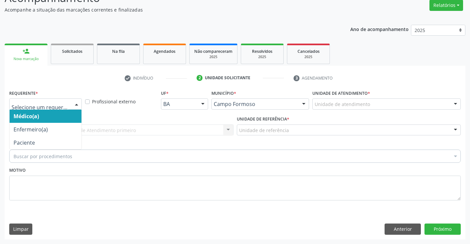
click at [76, 103] on div at bounding box center [77, 104] width 10 height 11
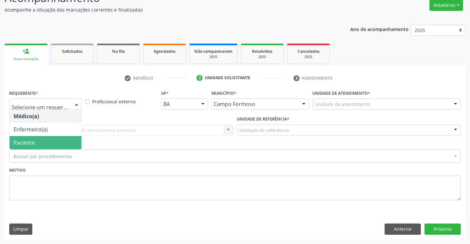
click at [50, 142] on span "Paciente" at bounding box center [46, 142] width 72 height 13
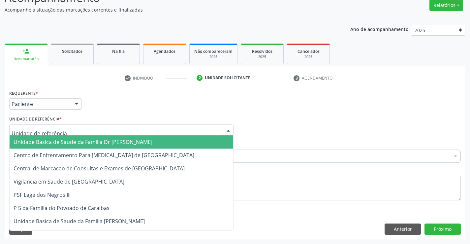
click at [78, 131] on div at bounding box center [121, 129] width 224 height 11
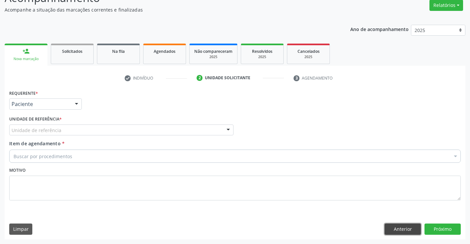
click at [397, 226] on button "Anterior" at bounding box center [402, 228] width 36 height 11
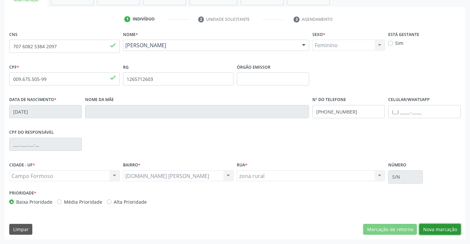
click at [446, 226] on button "Nova marcação" at bounding box center [440, 229] width 42 height 11
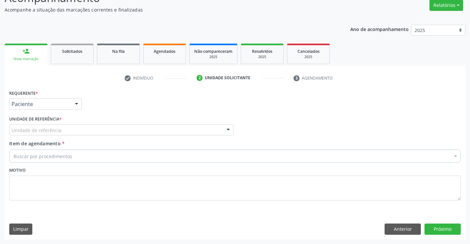
click at [67, 130] on div "Unidade de referência" at bounding box center [121, 129] width 224 height 11
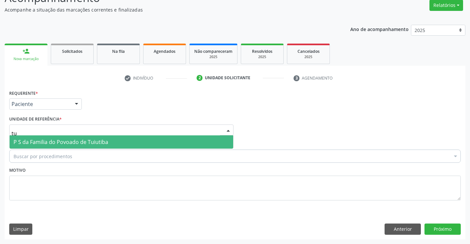
type input "tui"
click at [98, 143] on span "P S da Familia do Povoado de Tuiutiba" at bounding box center [61, 141] width 95 height 7
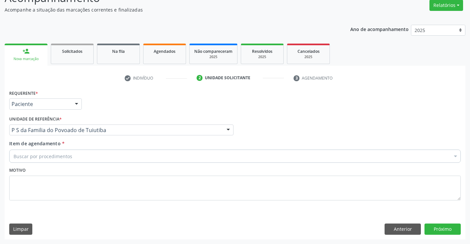
click at [93, 157] on div "Buscar por procedimentos" at bounding box center [234, 155] width 451 height 13
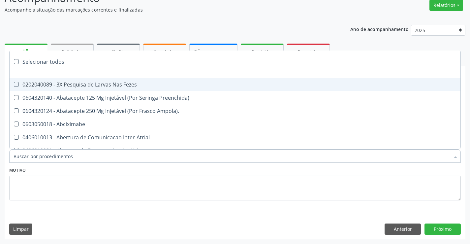
click at [93, 157] on input "Item de agendamento *" at bounding box center [232, 155] width 436 height 13
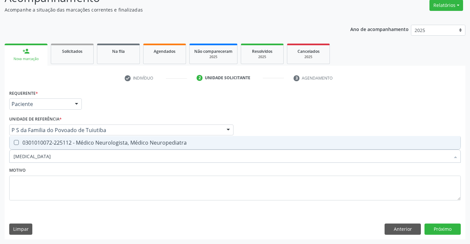
type input "neurologista"
click at [108, 145] on div "0301010072-225112 - Médico Neurologista, Médico Neuropediatra" at bounding box center [235, 142] width 443 height 5
checkbox Neuropediatra "true"
click at [107, 168] on div "Motivo" at bounding box center [234, 182] width 451 height 35
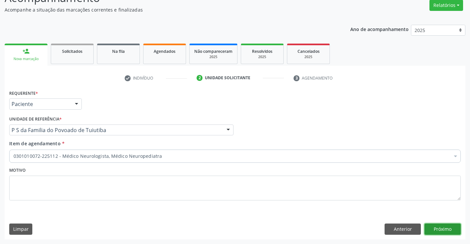
click at [447, 230] on button "Próximo" at bounding box center [442, 228] width 36 height 11
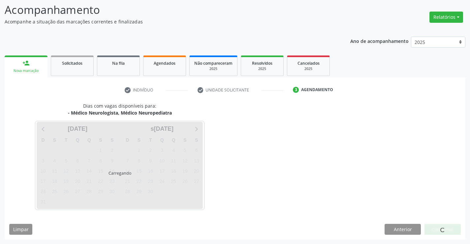
scroll to position [43, 0]
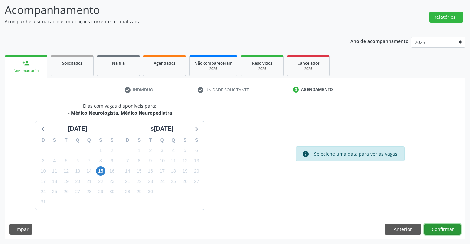
click at [441, 228] on button "Confirmar" at bounding box center [442, 229] width 36 height 11
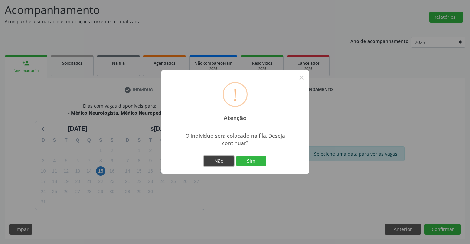
click at [214, 159] on button "Não" at bounding box center [219, 160] width 30 height 11
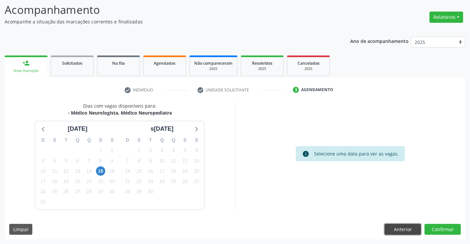
click at [401, 233] on button "Anterior" at bounding box center [402, 229] width 36 height 11
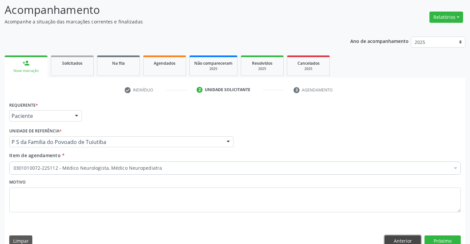
click at [400, 240] on button "Anterior" at bounding box center [402, 240] width 36 height 11
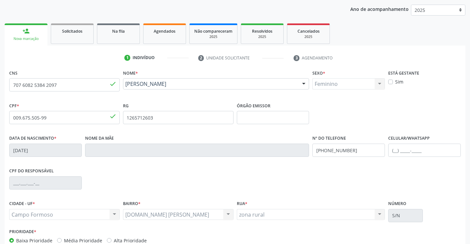
scroll to position [114, 0]
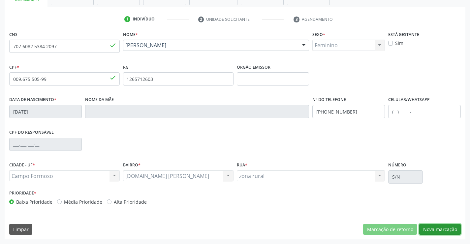
click at [429, 228] on button "Nova marcação" at bounding box center [440, 229] width 42 height 11
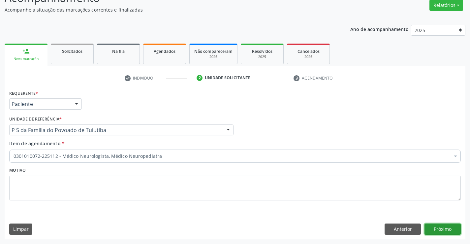
click at [435, 229] on button "Próximo" at bounding box center [442, 228] width 36 height 11
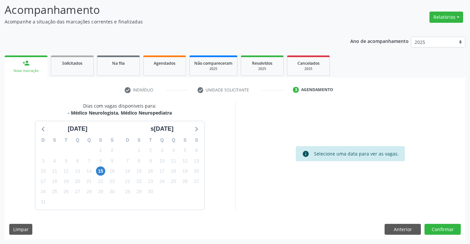
scroll to position [43, 0]
click at [435, 229] on button "Confirmar" at bounding box center [442, 229] width 36 height 11
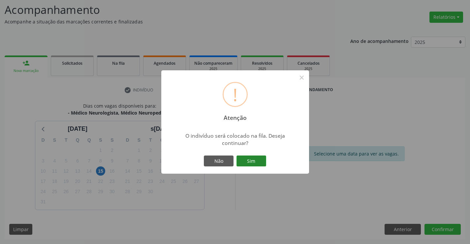
click at [256, 159] on button "Sim" at bounding box center [251, 160] width 30 height 11
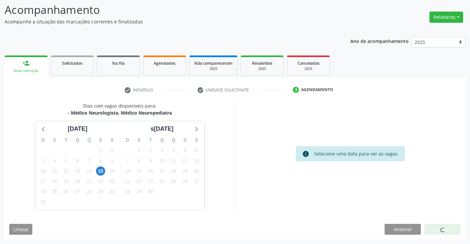
scroll to position [0, 0]
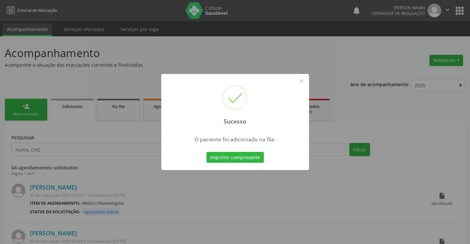
click at [256, 159] on button "Imprimir comprovante" at bounding box center [234, 157] width 57 height 11
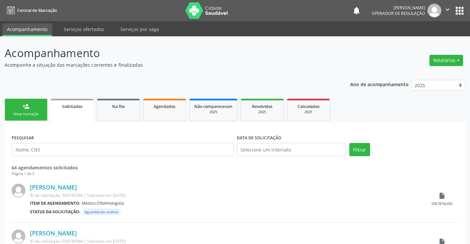
click at [38, 109] on link "person_add Nova marcação" at bounding box center [26, 110] width 43 height 22
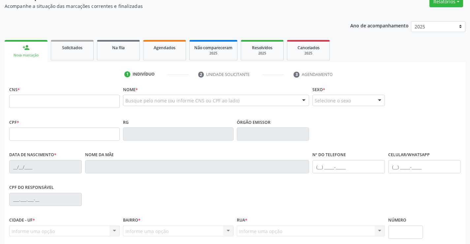
scroll to position [66, 0]
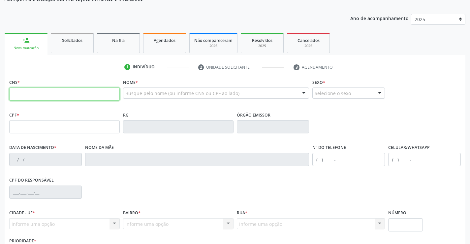
click at [39, 98] on input "text" at bounding box center [64, 93] width 110 height 13
type input "709 6006 6057 9270"
type input "220.937.965-20"
type input "0183671007"
type input "21/11/1961"
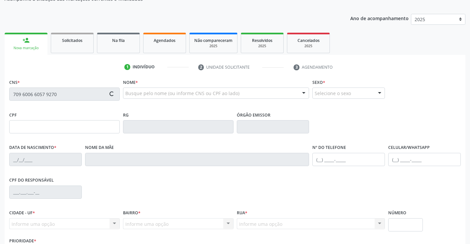
type input "(74) 99125-6433"
type input "220.937.965-20"
type input "S/N"
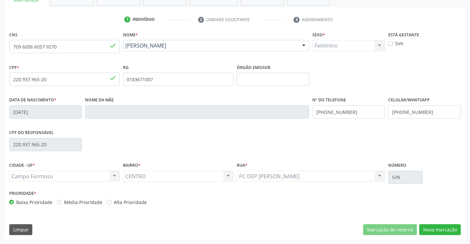
scroll to position [114, 0]
click at [435, 229] on button "Nova marcação" at bounding box center [440, 229] width 42 height 11
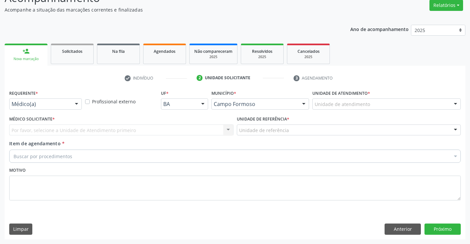
scroll to position [55, 0]
click at [75, 103] on div at bounding box center [77, 104] width 10 height 11
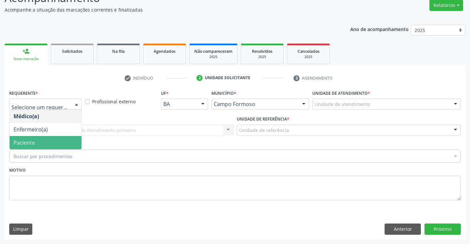
drag, startPoint x: 73, startPoint y: 143, endPoint x: 79, endPoint y: 129, distance: 15.7
click at [73, 143] on span "Paciente" at bounding box center [46, 142] width 72 height 13
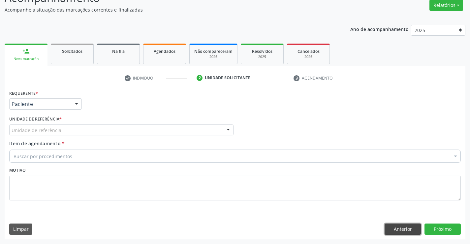
click at [390, 229] on button "Anterior" at bounding box center [402, 228] width 36 height 11
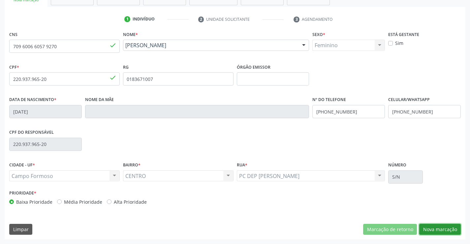
click at [428, 227] on button "Nova marcação" at bounding box center [440, 229] width 42 height 11
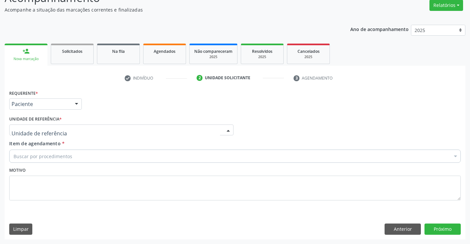
click at [81, 133] on div at bounding box center [121, 129] width 224 height 11
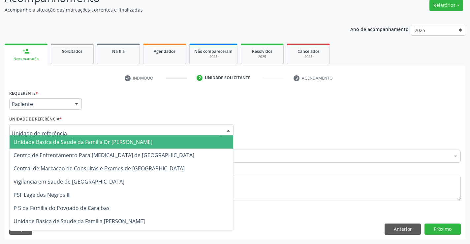
click at [92, 140] on span "Unidade Basica de Saude da Familia Dr [PERSON_NAME]" at bounding box center [83, 141] width 139 height 7
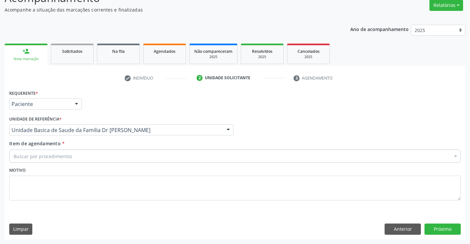
click at [93, 161] on div "Buscar por procedimentos" at bounding box center [234, 155] width 451 height 13
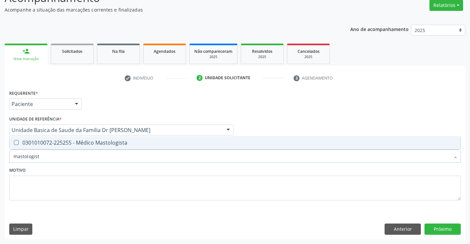
type input "mastologista"
click at [97, 144] on div "0301010072-225255 - Médico Mastologista" at bounding box center [235, 142] width 443 height 5
checkbox Mastologista "true"
click at [89, 175] on textarea at bounding box center [234, 187] width 451 height 25
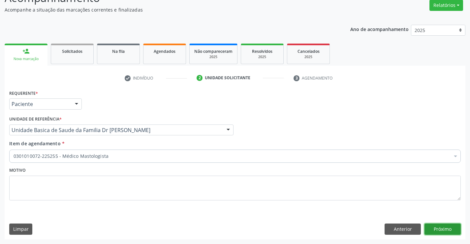
click at [431, 227] on button "Próximo" at bounding box center [442, 228] width 36 height 11
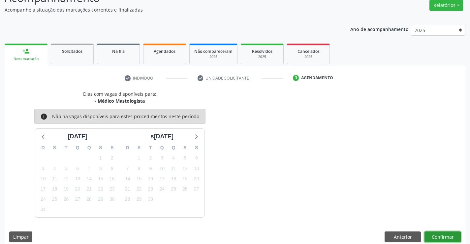
click at [434, 237] on button "Confirmar" at bounding box center [442, 236] width 36 height 11
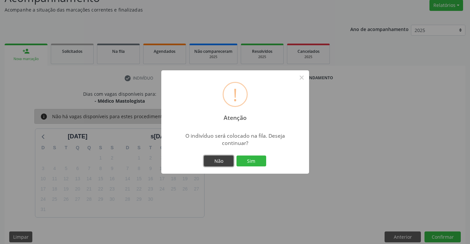
click at [221, 164] on button "Não" at bounding box center [219, 160] width 30 height 11
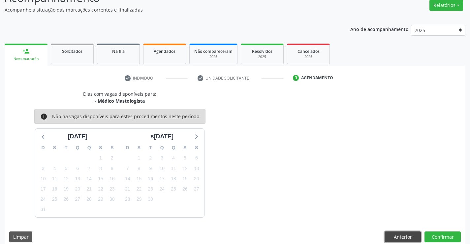
click at [411, 236] on button "Anterior" at bounding box center [402, 236] width 36 height 11
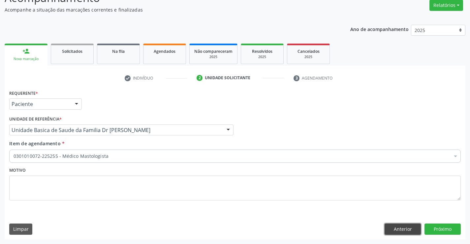
click at [396, 228] on button "Anterior" at bounding box center [402, 228] width 36 height 11
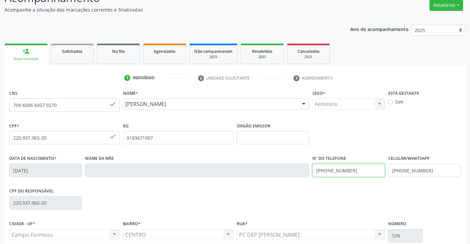
click at [353, 170] on input "(74) 99125-6433" at bounding box center [348, 170] width 73 height 13
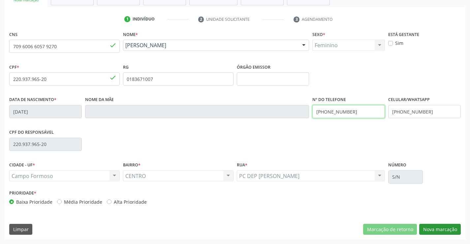
type input "(74) 99195-8249"
click at [449, 230] on button "Nova marcação" at bounding box center [440, 229] width 42 height 11
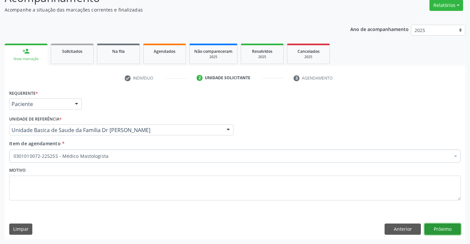
click at [446, 227] on button "Próximo" at bounding box center [442, 228] width 36 height 11
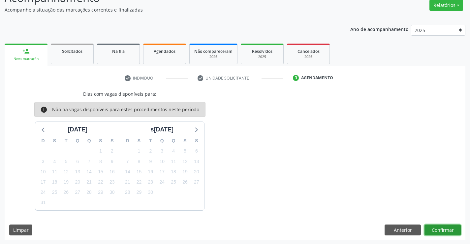
click at [442, 231] on button "Confirmar" at bounding box center [442, 229] width 36 height 11
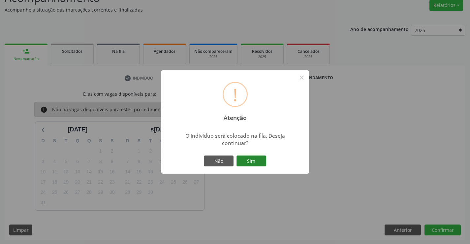
click at [259, 163] on button "Sim" at bounding box center [251, 160] width 30 height 11
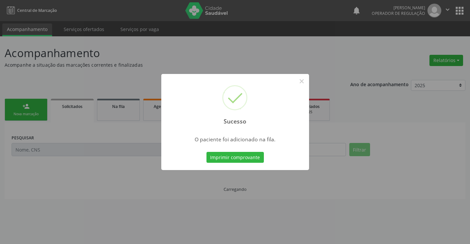
scroll to position [0, 0]
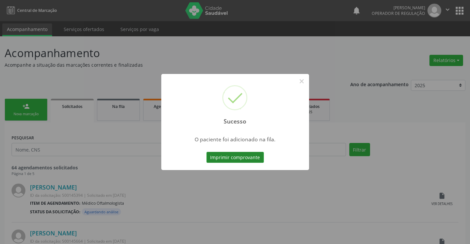
click at [255, 159] on button "Imprimir comprovante" at bounding box center [234, 157] width 57 height 11
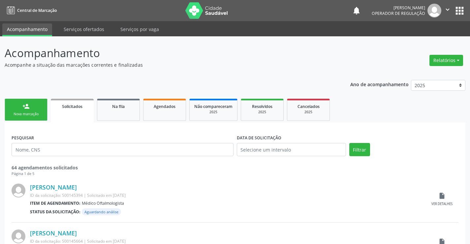
click at [36, 113] on div "Nova marcação" at bounding box center [26, 113] width 33 height 5
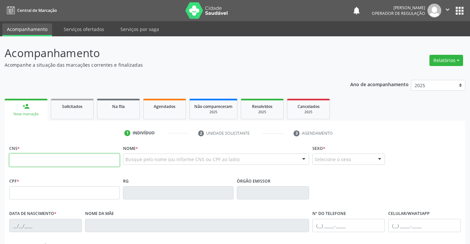
click at [40, 161] on input "text" at bounding box center [64, 159] width 110 height 13
type input "707 8006 5632 6810"
type input "05/11/1932"
type input "Maria de Souza Cruz"
type input "(77) 99113-9771"
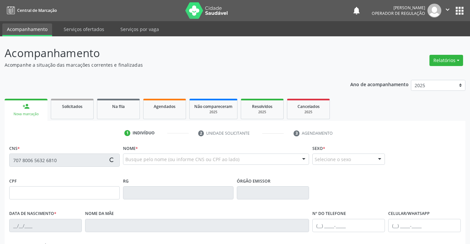
type input "198"
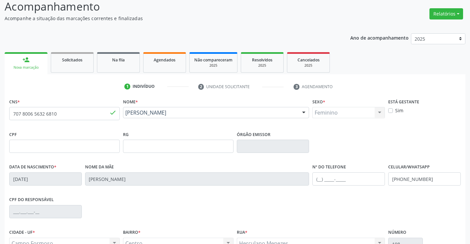
scroll to position [66, 0]
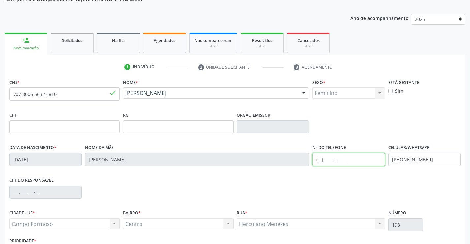
click at [319, 158] on input "text" at bounding box center [348, 159] width 73 height 13
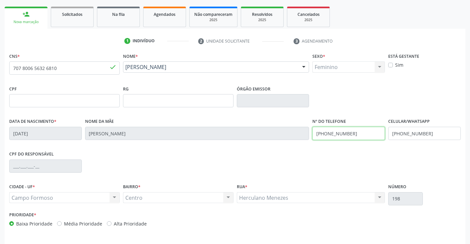
scroll to position [114, 0]
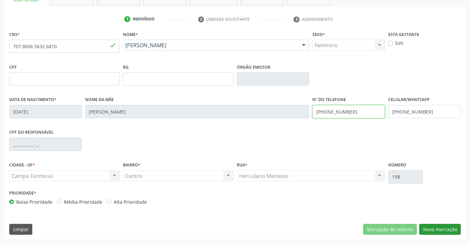
type input "(74) 99195-8249"
click at [435, 228] on button "Nova marcação" at bounding box center [440, 229] width 42 height 11
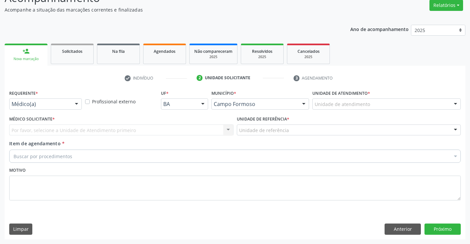
scroll to position [55, 0]
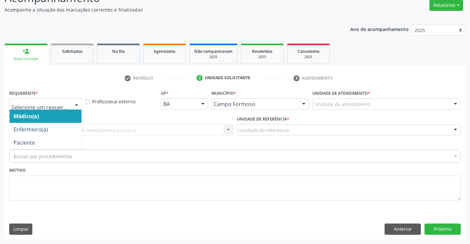
click at [76, 104] on div at bounding box center [77, 104] width 10 height 11
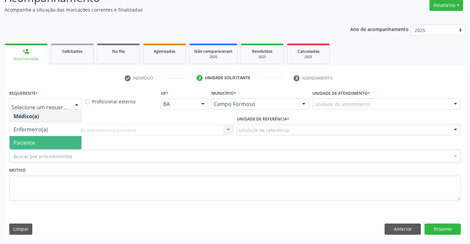
click at [56, 147] on span "Paciente" at bounding box center [46, 142] width 72 height 13
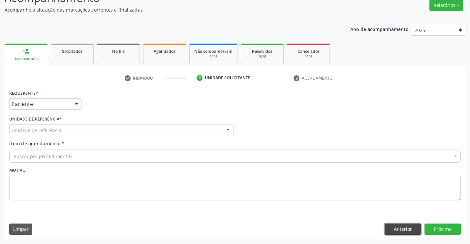
click at [390, 228] on button "Anterior" at bounding box center [402, 228] width 36 height 11
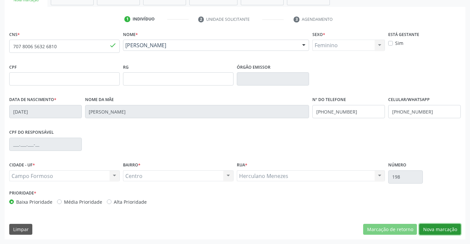
click at [430, 228] on button "Nova marcação" at bounding box center [440, 229] width 42 height 11
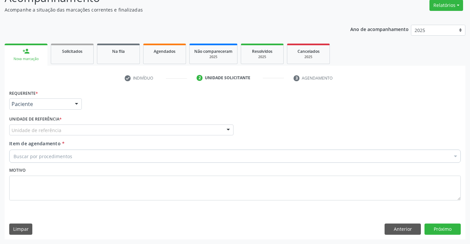
click at [66, 129] on div "Unidade de referência" at bounding box center [121, 129] width 224 height 11
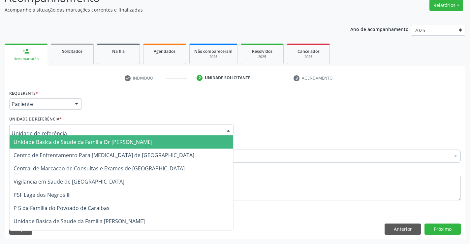
click at [70, 142] on span "Unidade Basica de Saude da Familia Dr [PERSON_NAME]" at bounding box center [83, 141] width 139 height 7
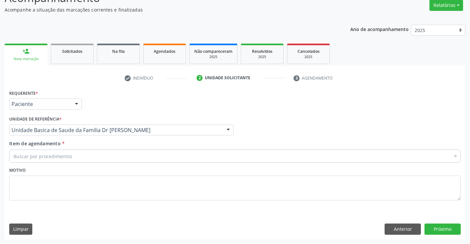
click at [76, 158] on div "Buscar por procedimentos" at bounding box center [234, 155] width 451 height 13
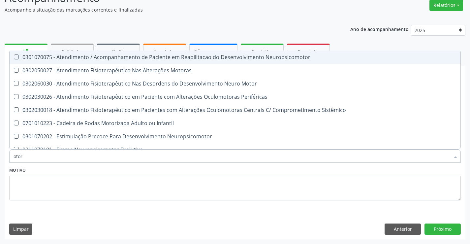
type input "otorr"
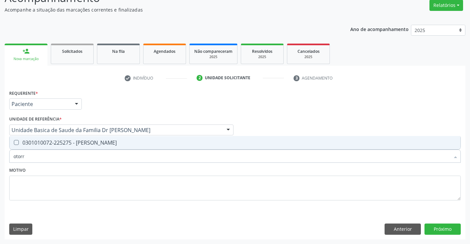
click at [83, 145] on div "0301010072-225275 - Médico Otorrinolaringologista" at bounding box center [235, 142] width 443 height 5
checkbox Otorrinolaringologista "true"
click at [80, 171] on div "Motivo" at bounding box center [234, 182] width 451 height 35
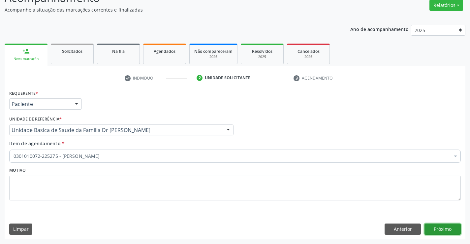
click at [434, 231] on button "Próximo" at bounding box center [442, 228] width 36 height 11
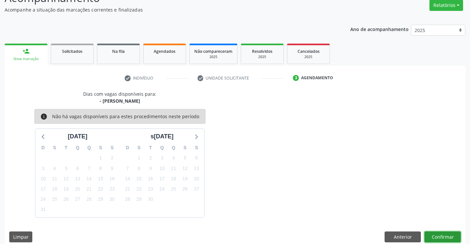
click at [435, 236] on button "Confirmar" at bounding box center [442, 236] width 36 height 11
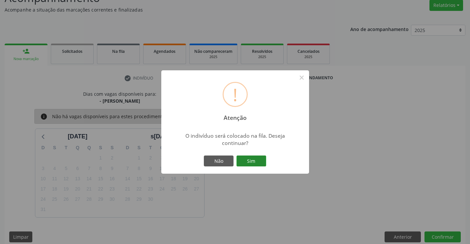
click at [252, 162] on button "Sim" at bounding box center [251, 160] width 30 height 11
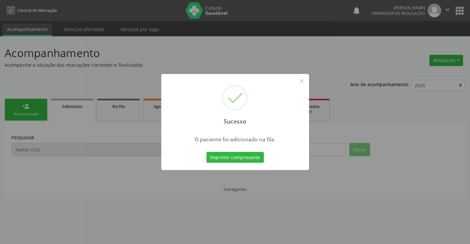
scroll to position [0, 0]
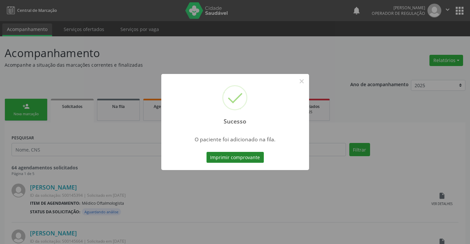
click at [251, 155] on button "Imprimir comprovante" at bounding box center [234, 157] width 57 height 11
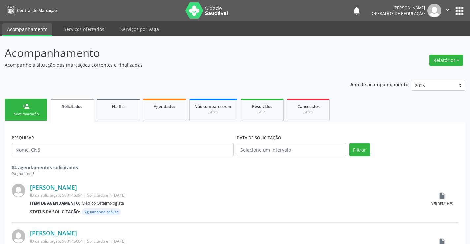
click at [44, 115] on link "person_add Nova marcação" at bounding box center [26, 110] width 43 height 22
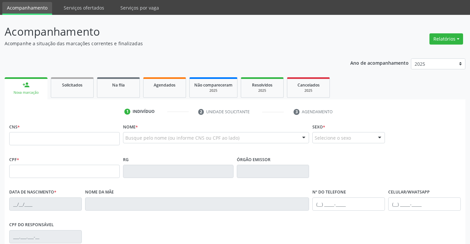
scroll to position [33, 0]
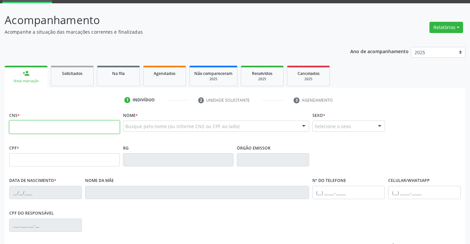
click at [43, 124] on input "text" at bounding box center [64, 126] width 110 height 13
type input "700 5057 2162 7751"
type input "0225184281"
type input "25/12/1951"
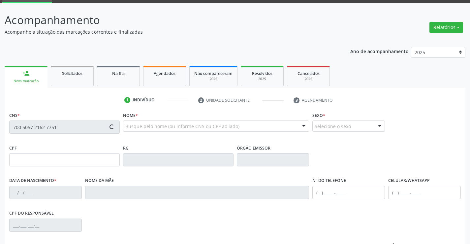
type input "(74) 99111-2527"
type input "(74) 99195-9120"
type input "205.337.055-68"
type input "S/N"
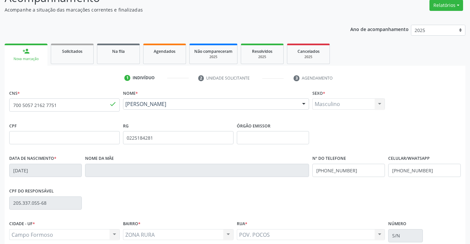
scroll to position [114, 0]
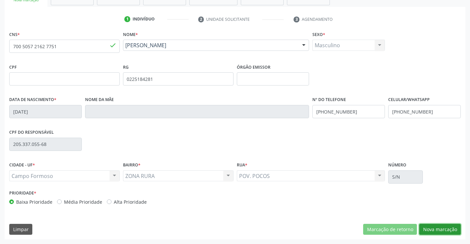
click at [446, 231] on button "Nova marcação" at bounding box center [440, 229] width 42 height 11
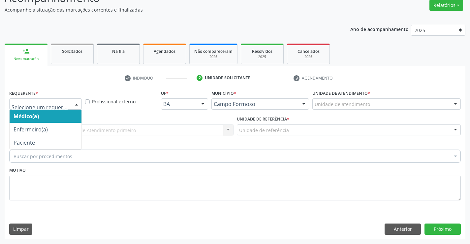
click at [77, 105] on div at bounding box center [77, 104] width 10 height 11
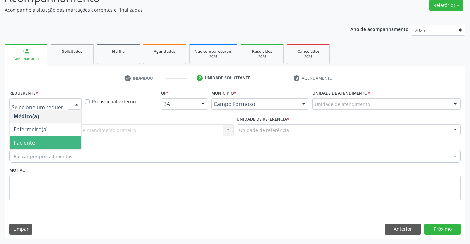
click at [67, 145] on span "Paciente" at bounding box center [46, 142] width 72 height 13
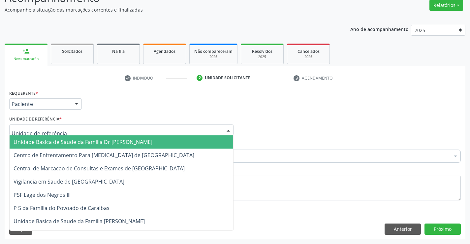
click at [79, 128] on div at bounding box center [121, 129] width 224 height 11
click at [90, 143] on span "Unidade Basica de Saude da Familia Dr [PERSON_NAME]" at bounding box center [83, 141] width 139 height 7
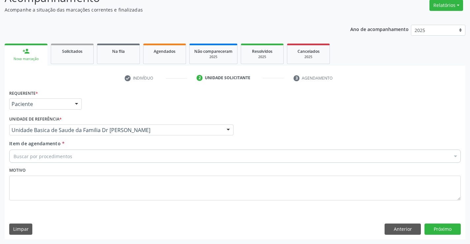
click at [105, 161] on div "Buscar por procedimentos" at bounding box center [234, 155] width 451 height 13
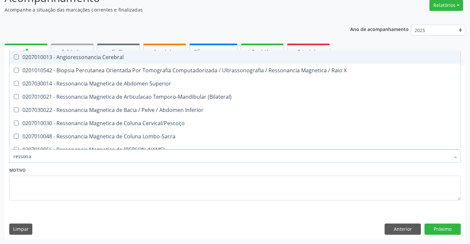
type input "resson"
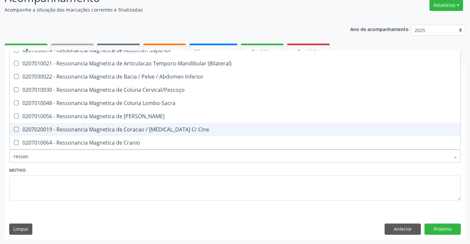
scroll to position [0, 0]
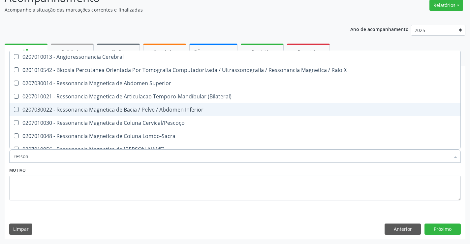
click at [125, 108] on div "0207030022 - Ressonancia Magnetica de Bacia / Pelve / Abdomen Inferior" at bounding box center [235, 109] width 443 height 5
checkbox Inferior "true"
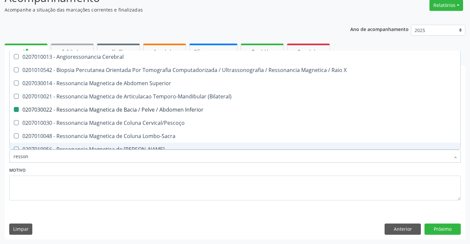
click at [142, 170] on div "Motivo" at bounding box center [234, 182] width 451 height 35
checkbox X "true"
checkbox Inferior "false"
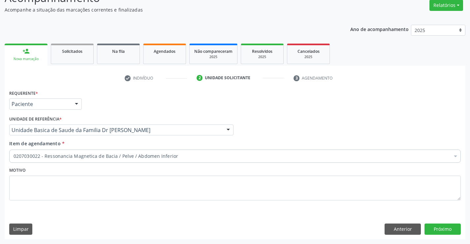
scroll to position [0, 0]
click at [434, 227] on button "Próximo" at bounding box center [442, 228] width 36 height 11
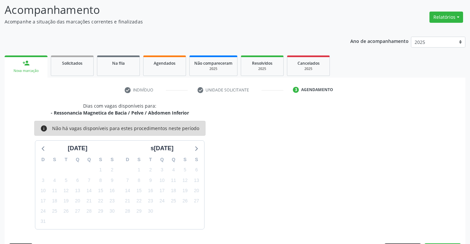
scroll to position [55, 0]
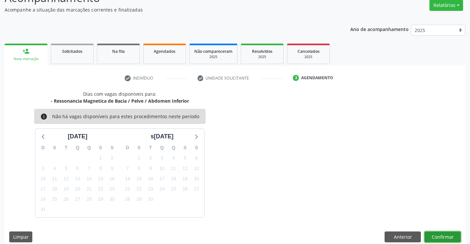
click at [440, 241] on button "Confirmar" at bounding box center [442, 236] width 36 height 11
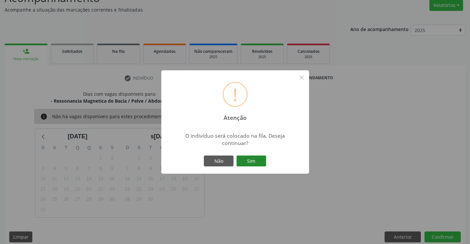
click at [246, 157] on button "Sim" at bounding box center [251, 160] width 30 height 11
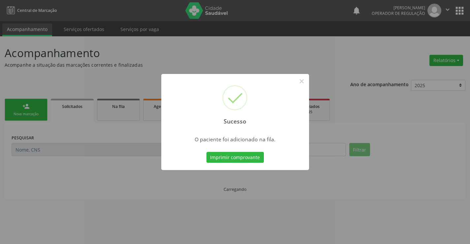
scroll to position [0, 0]
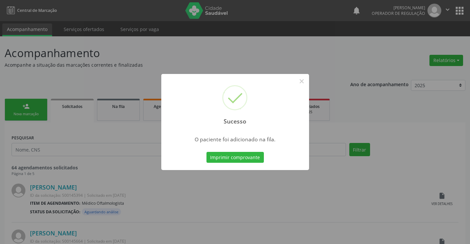
click at [206, 152] on button "Imprimir comprovante" at bounding box center [234, 157] width 57 height 11
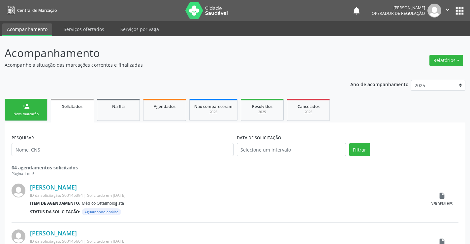
click at [39, 114] on div "Nova marcação" at bounding box center [26, 113] width 33 height 5
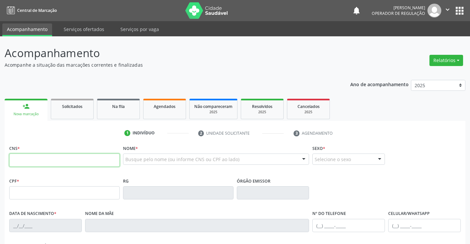
click at [26, 158] on input "text" at bounding box center [64, 159] width 110 height 13
type input "706 4086 8751 1086"
type input "0746847602"
type input "23/08/1960"
type input "(74) 99911-9630"
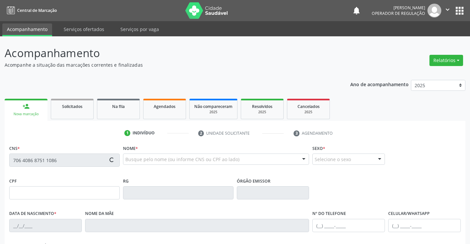
type input "(74) 99911-9630"
type input "S/N"
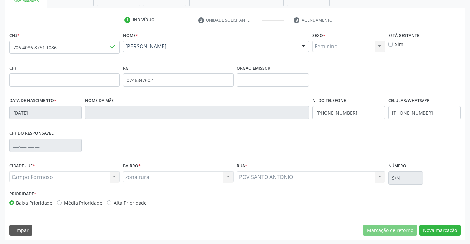
scroll to position [114, 0]
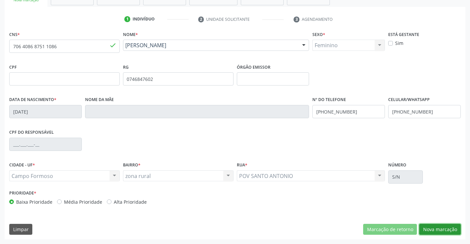
click at [441, 227] on button "Nova marcação" at bounding box center [440, 229] width 42 height 11
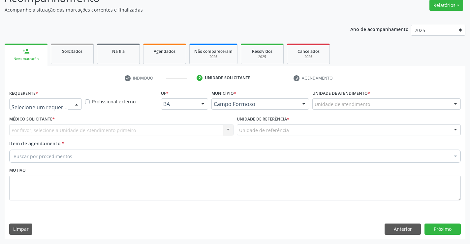
click at [77, 103] on div at bounding box center [77, 104] width 10 height 11
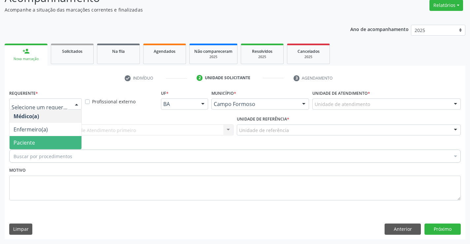
click at [63, 140] on span "Paciente" at bounding box center [46, 142] width 72 height 13
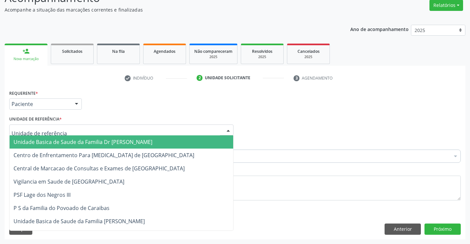
click at [70, 132] on div at bounding box center [121, 129] width 224 height 11
click at [68, 142] on span "Unidade Basica de Saude da Familia Dr [PERSON_NAME]" at bounding box center [83, 141] width 139 height 7
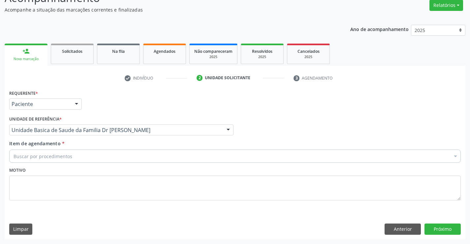
click at [75, 159] on div "Buscar por procedimentos" at bounding box center [234, 155] width 451 height 13
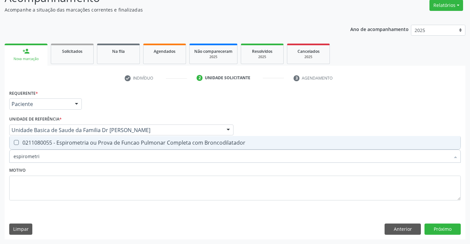
type input "espirometria"
click at [72, 142] on div "0211080055 - Espirometria ou Prova de Funcao Pulmonar Completa com Broncodilata…" at bounding box center [235, 142] width 443 height 5
checkbox Broncodilatador "true"
type input "espirometria"
click at [82, 172] on div "Motivo" at bounding box center [234, 182] width 451 height 35
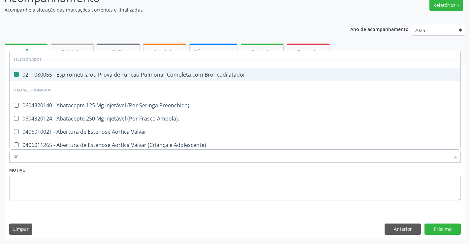
type input "ort"
checkbox Broncodilatador "false"
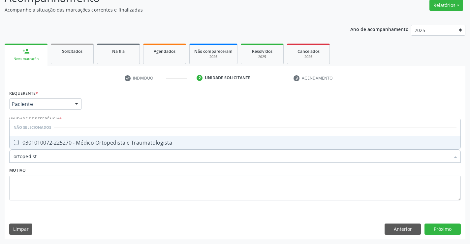
type input "ortopedista"
click at [106, 142] on div "0301010072-225270 - Médico Ortopedista e Traumatologista" at bounding box center [235, 142] width 443 height 5
checkbox Traumatologista "true"
type input "ortopedista"
click at [106, 169] on div "Motivo" at bounding box center [234, 182] width 451 height 35
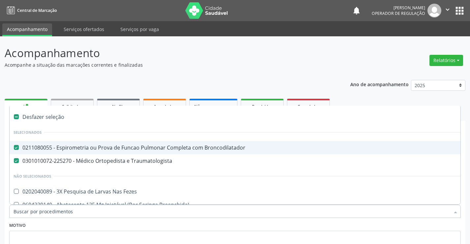
scroll to position [55, 0]
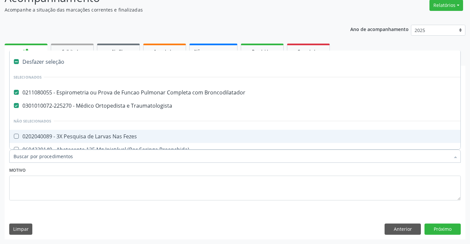
click at [90, 158] on input "Item de agendamento *" at bounding box center [232, 155] width 436 height 13
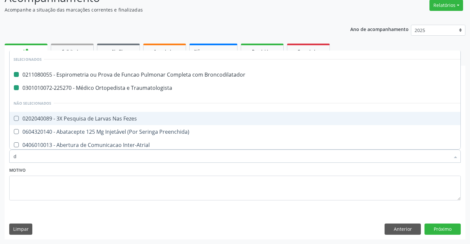
type input "du"
checkbox Broncodilatador "false"
checkbox Traumatologista "false"
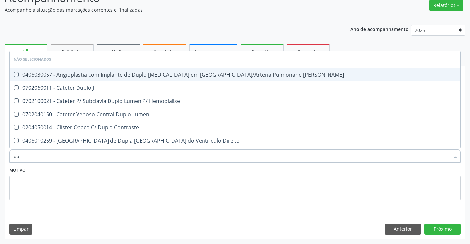
type input "d"
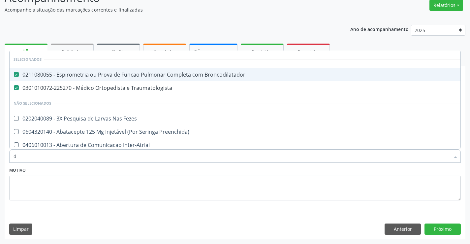
checkbox Broncodilatador "true"
checkbox Traumatologista "true"
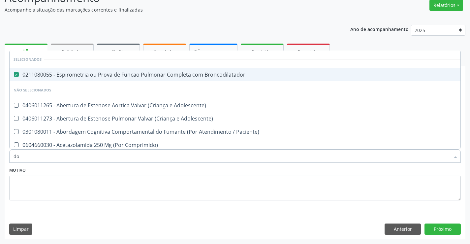
type input "dop"
checkbox Broncodilatador "false"
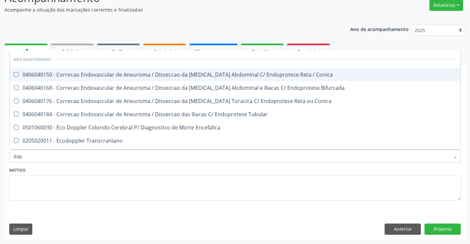
type input "do"
checkbox Conica "true"
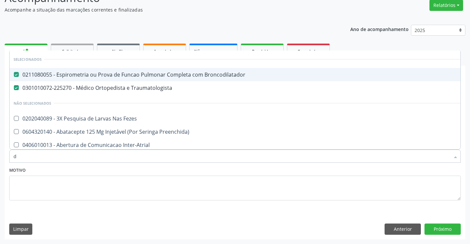
type input "du"
checkbox Broncodilatador "false"
checkbox Traumatologista "false"
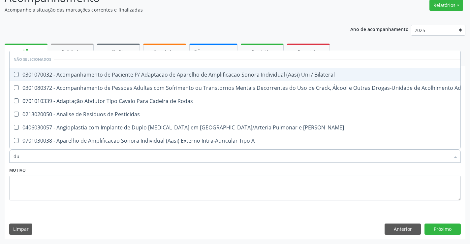
type input "d"
checkbox Bilateral "true"
checkbox \(Uaa\)\ "true"
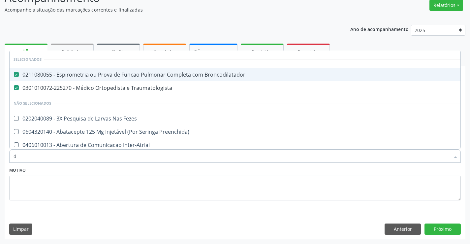
type input "dd"
checkbox Broncodilatador "false"
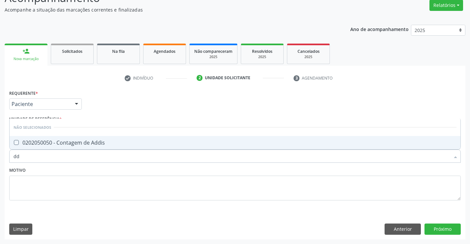
type input "d"
checkbox Addis "true"
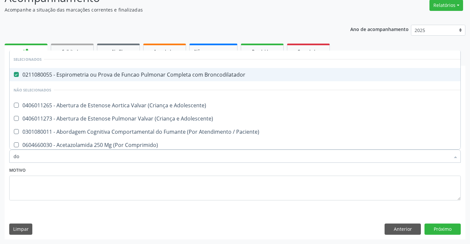
type input "d"
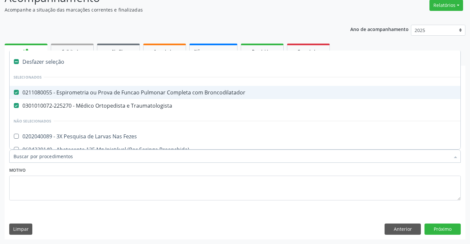
type input "u"
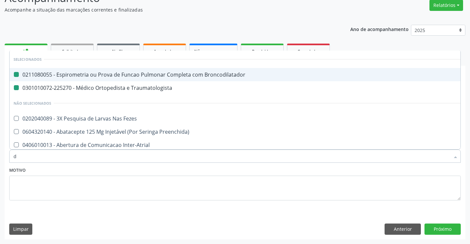
type input "du"
checkbox Broncodilatador "false"
checkbox Traumatologista "false"
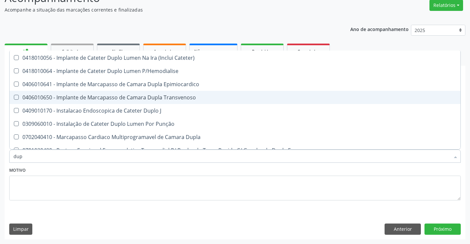
scroll to position [165, 0]
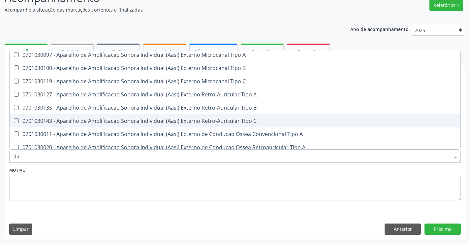
type input "d"
checkbox Bilateral "true"
checkbox \(Uaa\)\ "true"
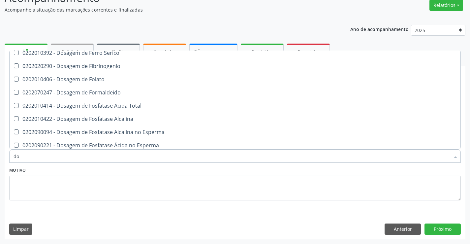
scroll to position [5803, 0]
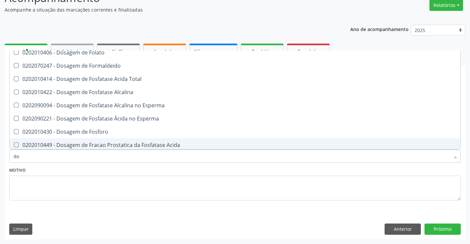
type input "DOPPLER"
checkbox Broncodilatador "false"
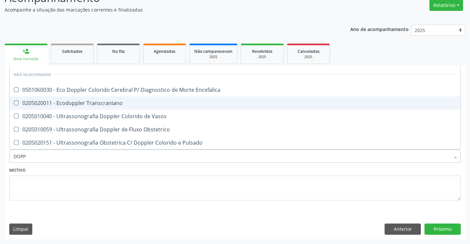
type input "DOP"
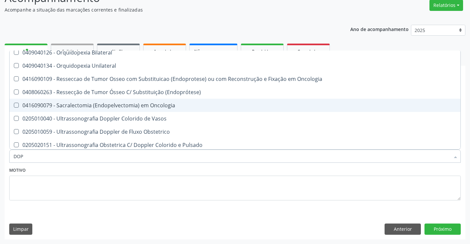
scroll to position [143, 0]
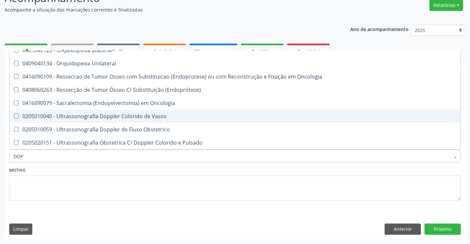
click at [111, 116] on div "0205010040 - Ultrassonografia Doppler Colorido de Vasos" at bounding box center [235, 115] width 443 height 5
checkbox Vasos "true"
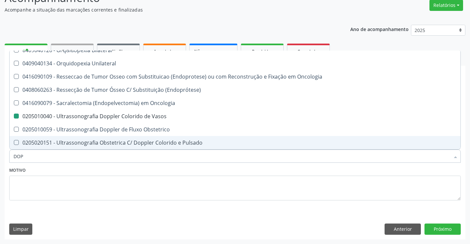
click at [132, 170] on div "Motivo" at bounding box center [234, 182] width 451 height 35
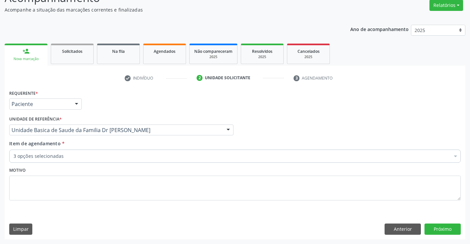
scroll to position [0, 0]
click at [435, 230] on button "Próximo" at bounding box center [442, 228] width 36 height 11
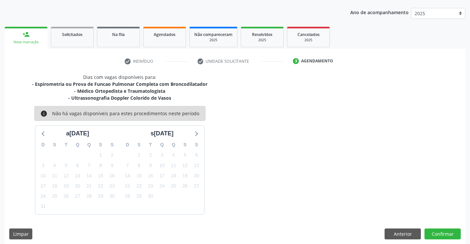
scroll to position [76, 0]
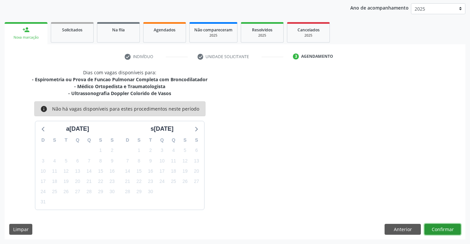
click at [450, 228] on button "Confirmar" at bounding box center [442, 229] width 36 height 11
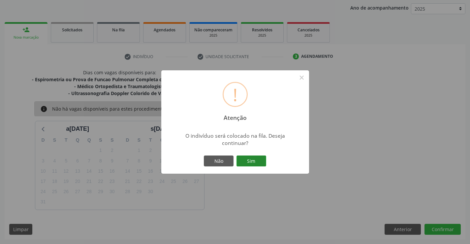
click at [256, 163] on button "Sim" at bounding box center [251, 160] width 30 height 11
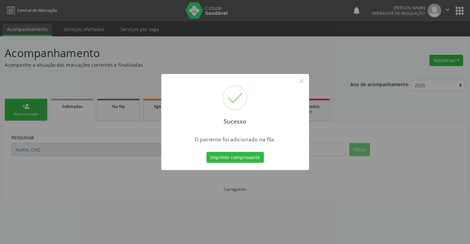
scroll to position [0, 0]
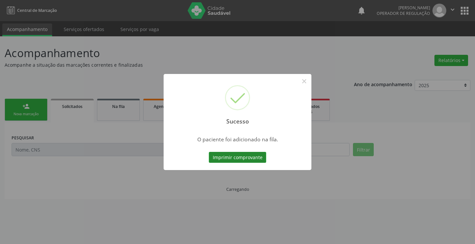
click at [253, 156] on button "Imprimir comprovante" at bounding box center [237, 157] width 57 height 11
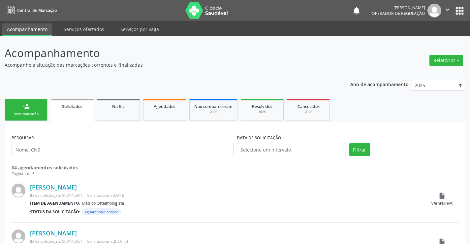
click at [41, 114] on div "Nova marcação" at bounding box center [26, 113] width 33 height 5
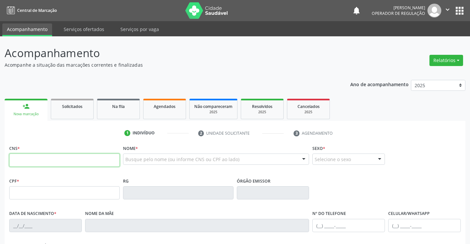
click at [21, 158] on input "text" at bounding box center [64, 159] width 110 height 13
type input "706 0013 1079 5340"
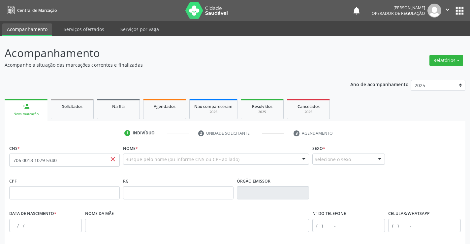
click at [115, 159] on span "close" at bounding box center [112, 158] width 7 height 7
click at [77, 110] on link "Solicitados" at bounding box center [72, 109] width 43 height 20
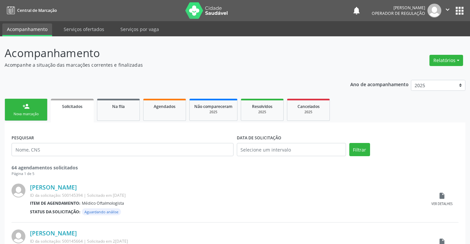
click at [35, 112] on div "Nova marcação" at bounding box center [26, 113] width 33 height 5
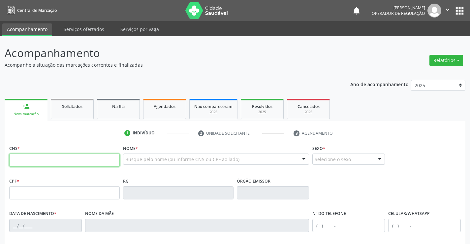
click at [39, 161] on input "text" at bounding box center [64, 159] width 110 height 13
type input "706 0013 1079 5340"
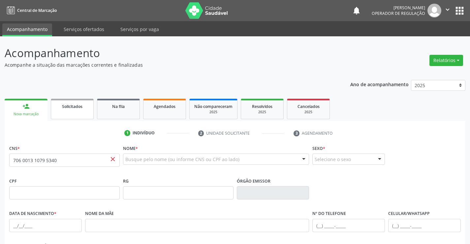
click at [83, 114] on link "Solicitados" at bounding box center [72, 109] width 43 height 20
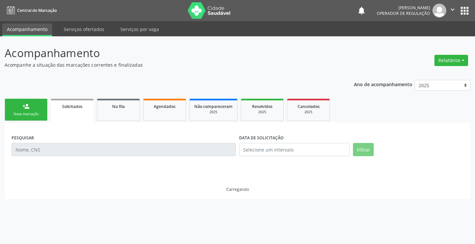
click at [37, 111] on link "person_add Nova marcação" at bounding box center [26, 110] width 43 height 22
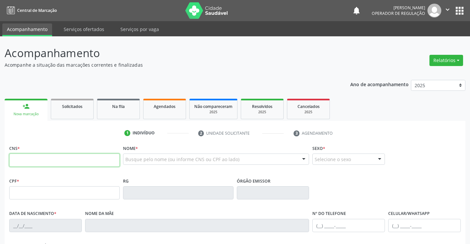
click at [28, 163] on input "text" at bounding box center [64, 159] width 110 height 13
type input "706 4086 8751 1086"
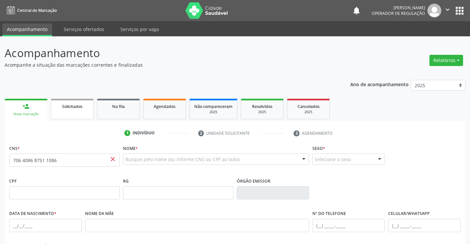
click at [87, 112] on link "Solicitados" at bounding box center [72, 109] width 43 height 20
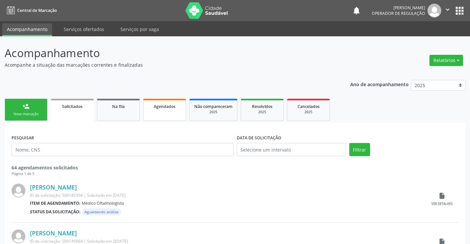
click at [172, 115] on link "Agendados" at bounding box center [164, 110] width 43 height 22
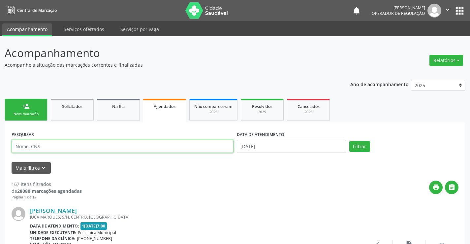
click at [72, 146] on input "text" at bounding box center [123, 145] width 222 height 13
type input "702008804301288"
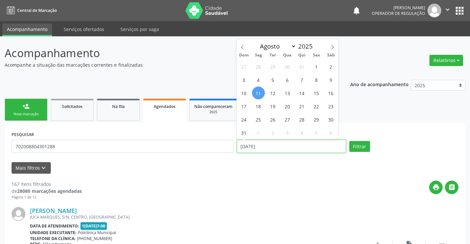
click at [264, 145] on input "[DATE]" at bounding box center [291, 145] width 109 height 13
click at [258, 90] on span "11" at bounding box center [258, 92] width 13 height 13
type input "[DATE]"
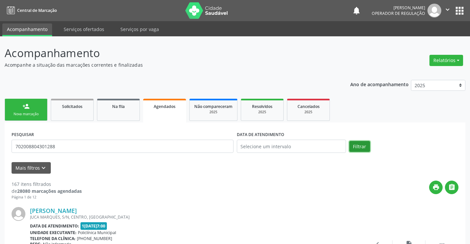
click at [362, 147] on button "Filtrar" at bounding box center [359, 146] width 21 height 11
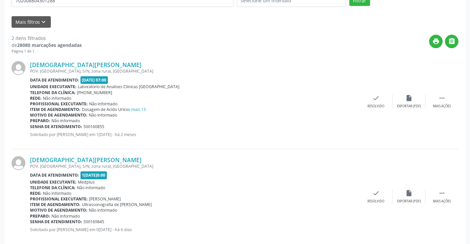
scroll to position [157, 0]
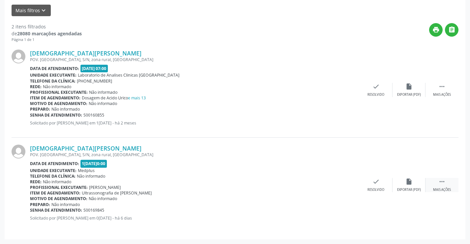
click at [441, 180] on icon "" at bounding box center [441, 181] width 7 height 7
click at [311, 182] on icon "print" at bounding box center [309, 181] width 7 height 7
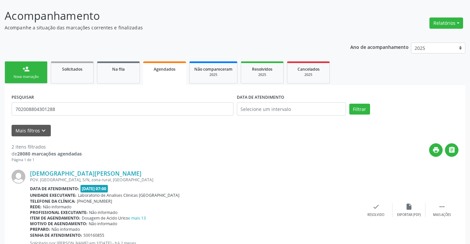
scroll to position [0, 0]
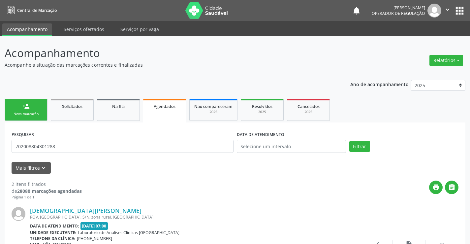
click at [39, 108] on link "person_add Nova marcação" at bounding box center [26, 110] width 43 height 22
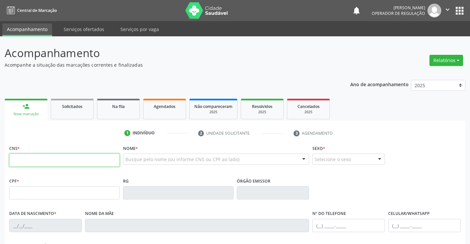
click at [38, 164] on input "text" at bounding box center [64, 159] width 110 height 13
type input "706 4086 8751 1086"
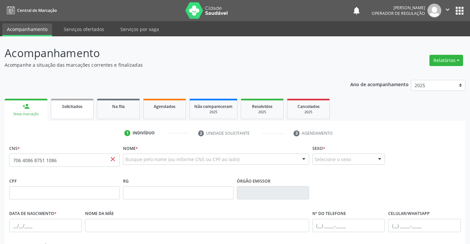
click at [66, 112] on link "Solicitados" at bounding box center [72, 109] width 43 height 20
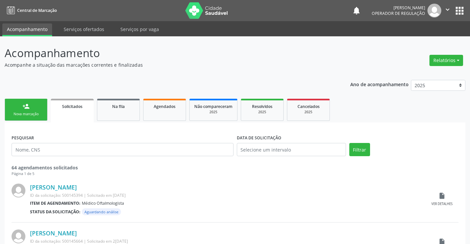
click at [41, 114] on div "Nova marcação" at bounding box center [26, 113] width 33 height 5
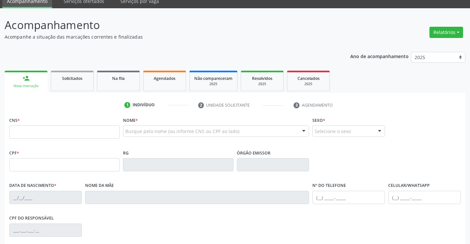
scroll to position [99, 0]
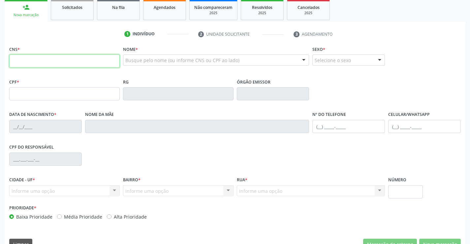
click at [57, 64] on input "text" at bounding box center [64, 60] width 110 height 13
type input "704 6096 5175 5328"
type input "007766718"
type input "0[DATE]"
type input "[PHONE_NUMBER]"
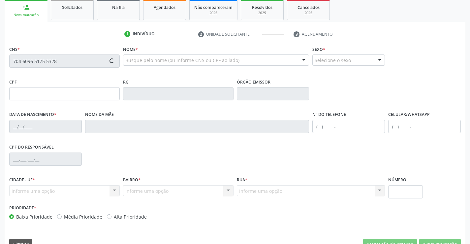
type input "[PHONE_NUMBER]"
type input "S/N"
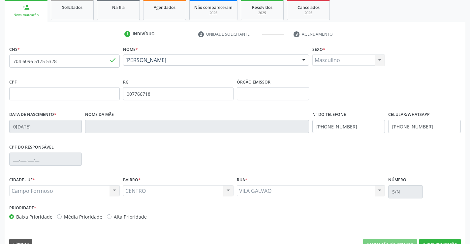
scroll to position [114, 0]
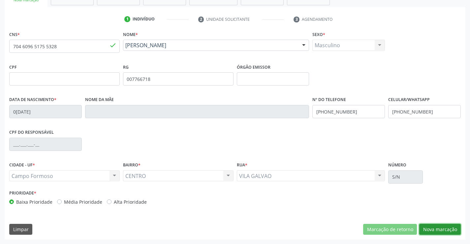
click at [439, 229] on button "Nova marcação" at bounding box center [440, 229] width 42 height 11
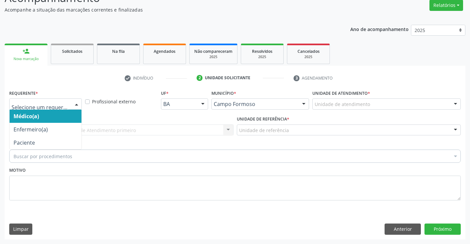
drag, startPoint x: 74, startPoint y: 104, endPoint x: 78, endPoint y: 120, distance: 16.7
click at [74, 104] on div at bounding box center [77, 104] width 10 height 11
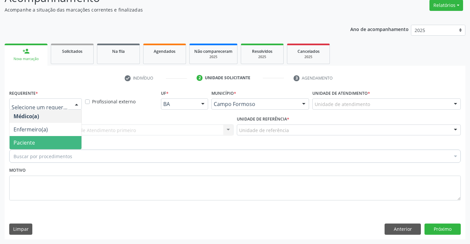
click at [80, 140] on span "Paciente" at bounding box center [46, 142] width 72 height 13
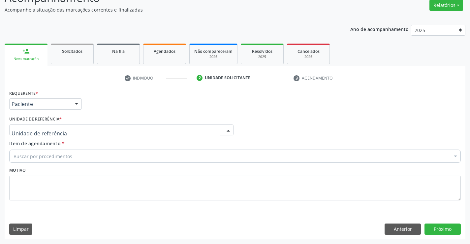
drag, startPoint x: 80, startPoint y: 128, endPoint x: 78, endPoint y: 140, distance: 12.1
click at [80, 129] on div at bounding box center [121, 129] width 224 height 11
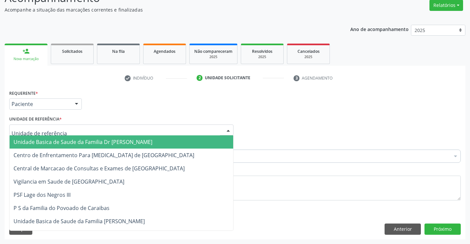
click at [77, 140] on span "Unidade Basica de Saude da Familia Dr [PERSON_NAME]" at bounding box center [83, 141] width 139 height 7
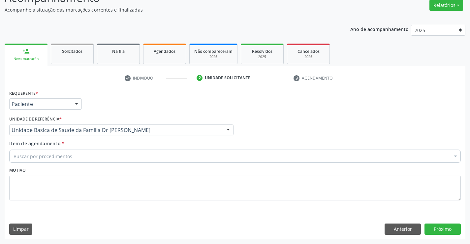
click at [78, 160] on div "Buscar por procedimentos" at bounding box center [234, 155] width 451 height 13
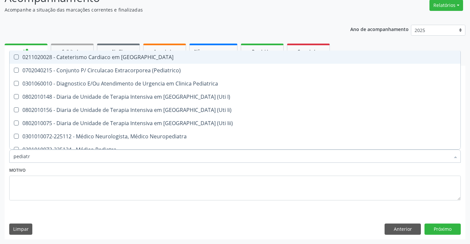
type input "pediatra"
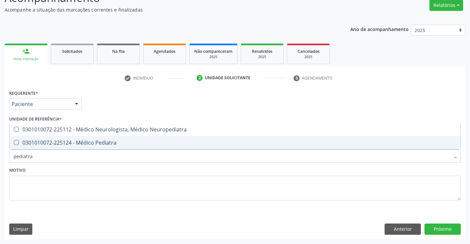
click at [102, 143] on div "0301010072-225124 - Médico Pediatra" at bounding box center [235, 142] width 443 height 5
checkbox Pediatra "true"
click at [129, 172] on div "Motivo" at bounding box center [234, 182] width 451 height 35
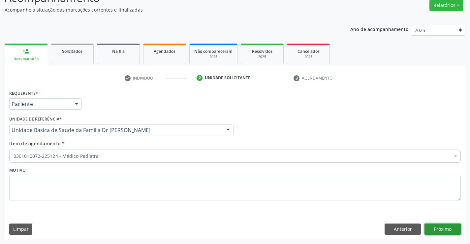
click at [429, 231] on button "Próximo" at bounding box center [442, 228] width 36 height 11
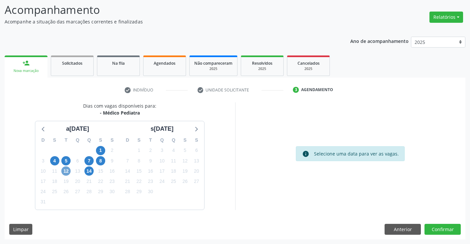
click at [65, 171] on span "12" at bounding box center [65, 170] width 9 height 9
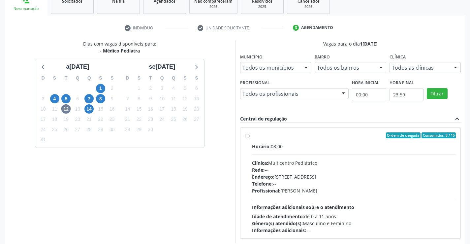
scroll to position [109, 0]
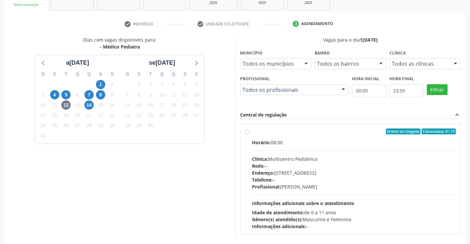
click at [252, 131] on label "Ordem de chegada Consumidos: 8 / 15 Horário: 08:00 Clínica: Multicentro Pediátr…" at bounding box center [354, 178] width 204 height 101
click at [247, 131] on input "Ordem de chegada Consumidos: 8 / 15 Horário: 08:00 Clínica: Multicentro Pediátr…" at bounding box center [247, 131] width 5 height 6
radio input "true"
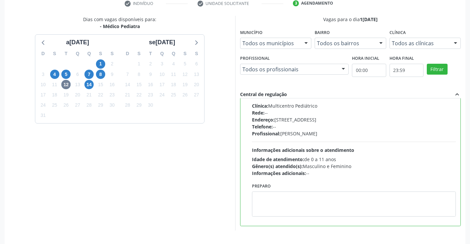
scroll to position [150, 0]
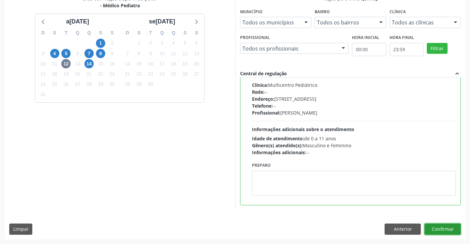
click at [447, 227] on button "Confirmar" at bounding box center [442, 228] width 36 height 11
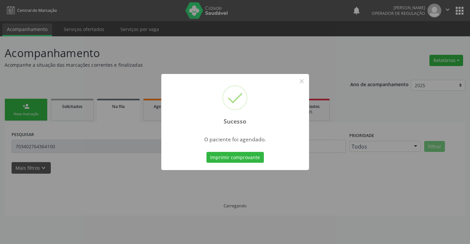
scroll to position [0, 0]
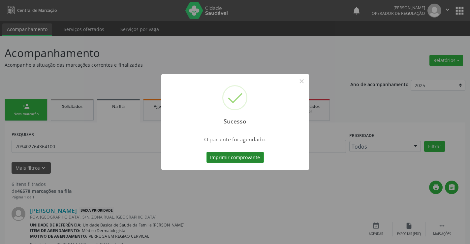
click at [251, 158] on button "Imprimir comprovante" at bounding box center [234, 157] width 57 height 11
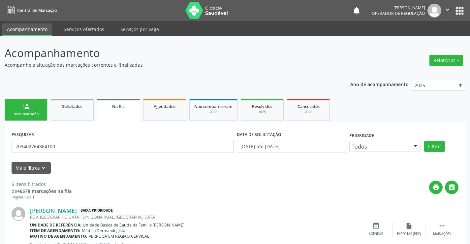
click at [39, 111] on div "Nova marcação" at bounding box center [26, 113] width 33 height 5
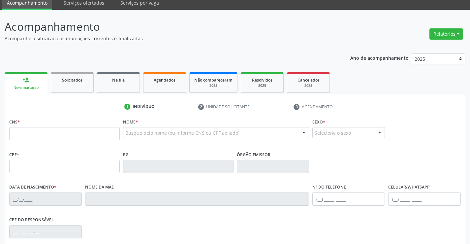
scroll to position [66, 0]
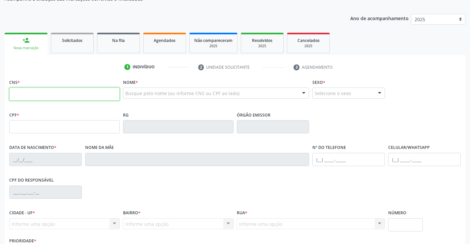
click at [39, 93] on input "text" at bounding box center [64, 93] width 110 height 13
type input "708 4072 6695 5463"
type input "0126118248"
type input "[DATE]"
type input "[PHONE_NUMBER]"
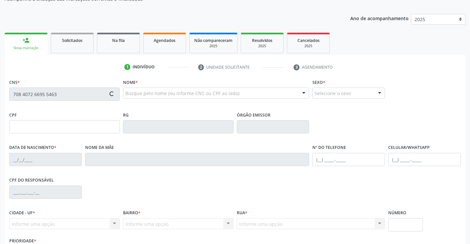
type input "[PHONE_NUMBER]"
type input "097.752.345-49"
type input "86"
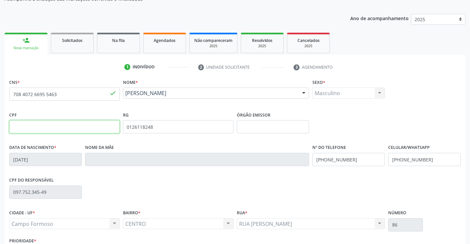
click at [21, 129] on input "text" at bounding box center [64, 126] width 110 height 13
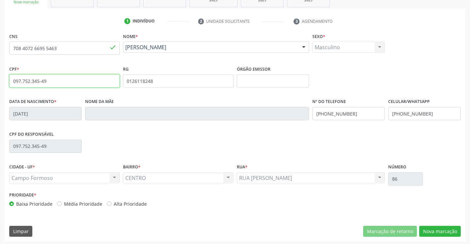
scroll to position [114, 0]
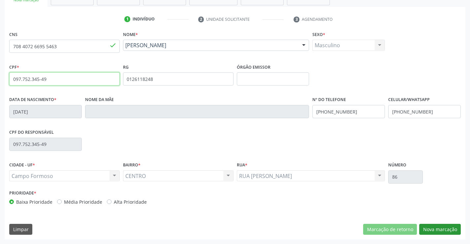
type input "097.752.345-49"
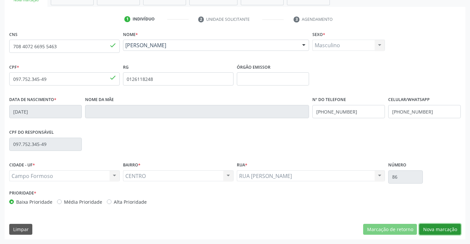
click at [427, 228] on button "Nova marcação" at bounding box center [440, 229] width 42 height 11
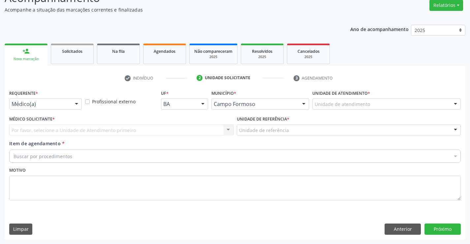
scroll to position [55, 0]
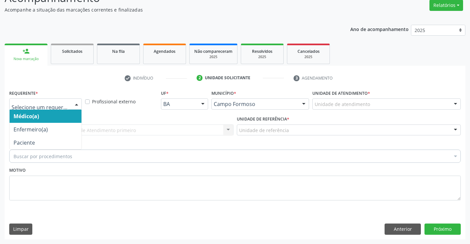
click at [79, 103] on div at bounding box center [77, 104] width 10 height 11
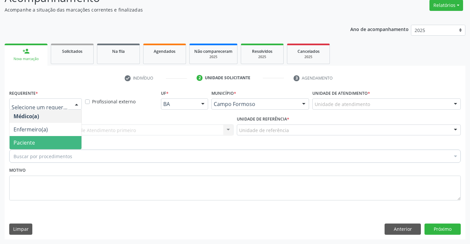
click at [65, 141] on span "Paciente" at bounding box center [46, 142] width 72 height 13
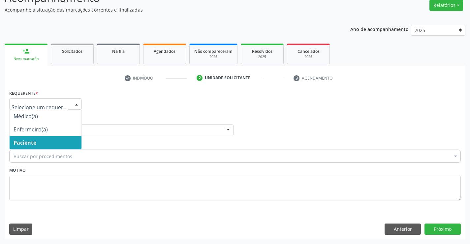
click at [76, 103] on div at bounding box center [77, 104] width 10 height 11
click at [64, 141] on span "Paciente" at bounding box center [46, 142] width 72 height 13
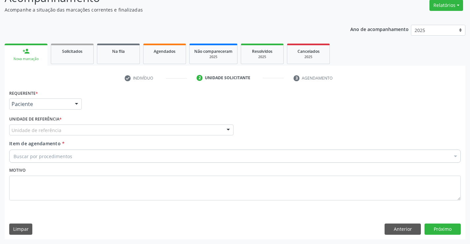
click at [85, 128] on div "Unidade de referência" at bounding box center [121, 129] width 224 height 11
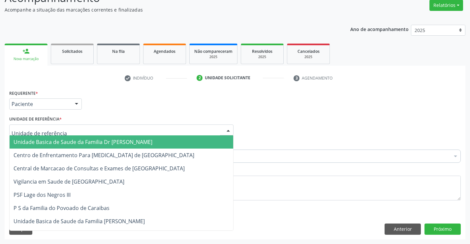
click at [97, 145] on span "Unidade Basica de Saude da Familia Dr [PERSON_NAME]" at bounding box center [83, 141] width 139 height 7
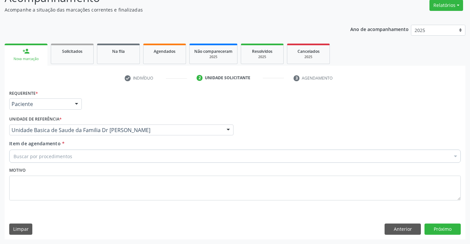
click at [95, 159] on div "Buscar por procedimentos" at bounding box center [234, 155] width 451 height 13
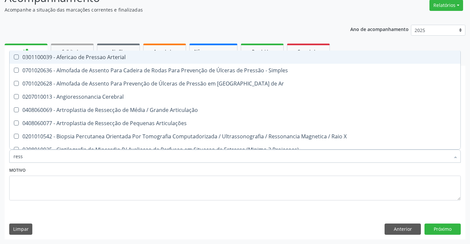
type input "resso"
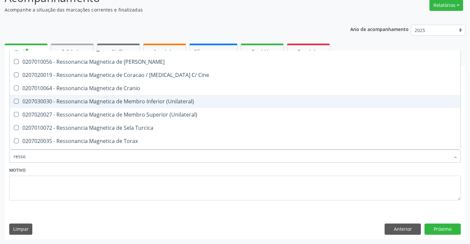
scroll to position [99, 0]
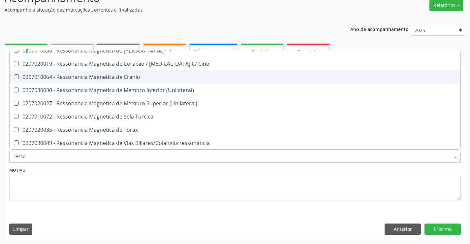
click at [153, 75] on div "0207010064 - Ressonancia Magnetica de Cranio" at bounding box center [235, 76] width 443 height 5
checkbox Cranio "true"
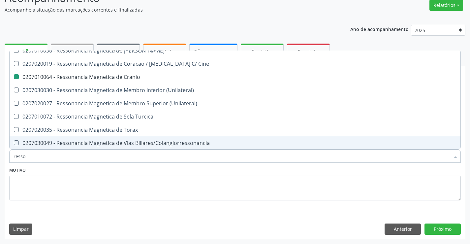
click at [176, 169] on div "Motivo" at bounding box center [234, 182] width 451 height 35
checkbox X "true"
checkbox Cranio "false"
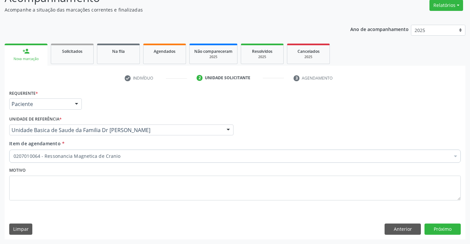
scroll to position [0, 0]
click at [433, 229] on button "Próximo" at bounding box center [442, 228] width 36 height 11
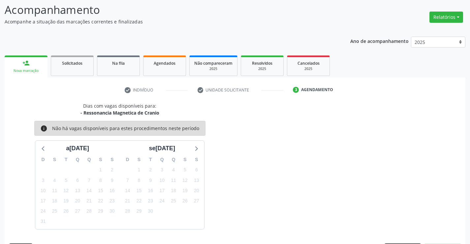
scroll to position [55, 0]
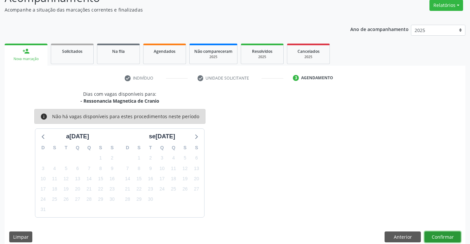
click at [437, 236] on button "Confirmar" at bounding box center [442, 236] width 36 height 11
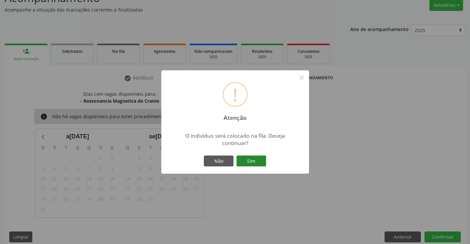
click at [252, 162] on button "Sim" at bounding box center [251, 160] width 30 height 11
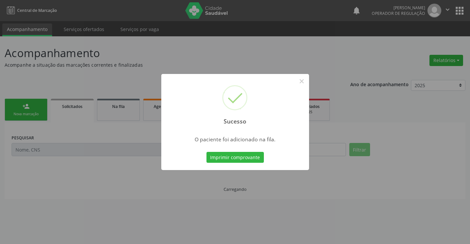
scroll to position [0, 0]
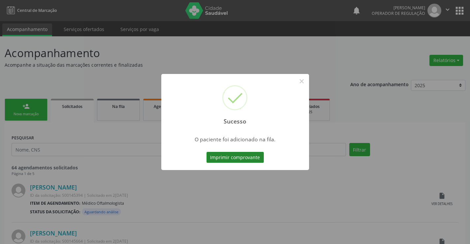
click at [252, 156] on button "Imprimir comprovante" at bounding box center [234, 157] width 57 height 11
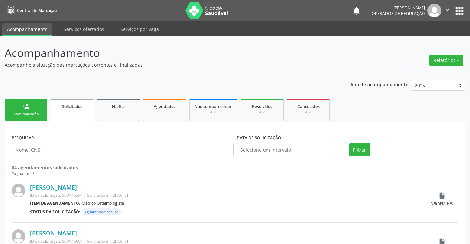
click at [36, 112] on div "Nova marcação" at bounding box center [26, 113] width 33 height 5
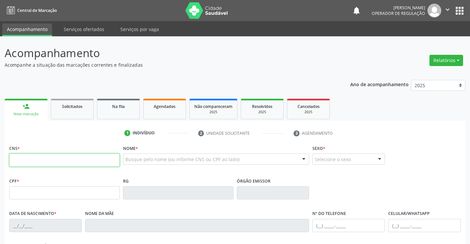
click at [36, 159] on input "text" at bounding box center [64, 159] width 110 height 13
type input "705 6004 3455 3018"
type input "1209408686"
type input "0[DATE]"
type input "020.161.595-96"
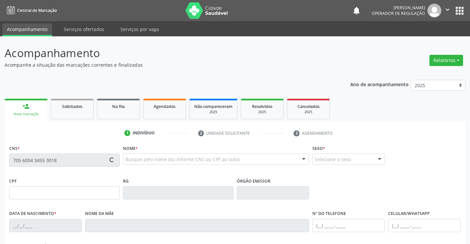
type input "S/N"
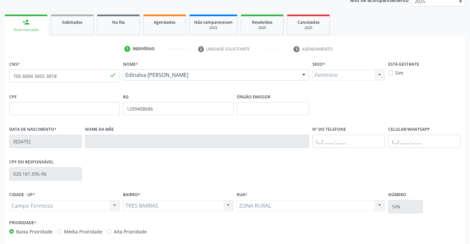
scroll to position [114, 0]
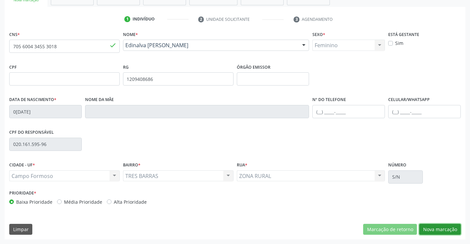
click at [440, 228] on button "Nova marcação" at bounding box center [440, 229] width 42 height 11
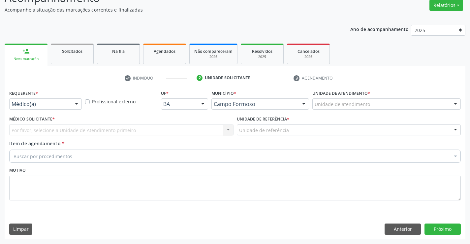
scroll to position [55, 0]
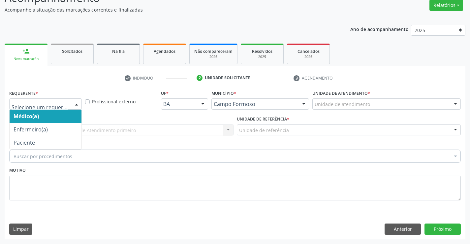
click at [76, 106] on div at bounding box center [77, 104] width 10 height 11
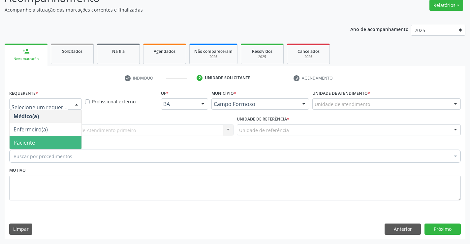
click at [61, 146] on span "Paciente" at bounding box center [46, 142] width 72 height 13
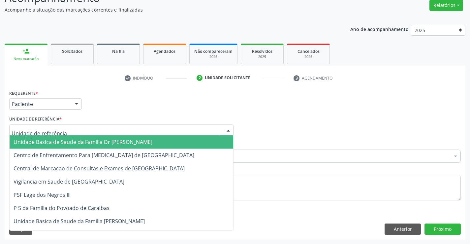
click at [84, 129] on div at bounding box center [121, 129] width 224 height 11
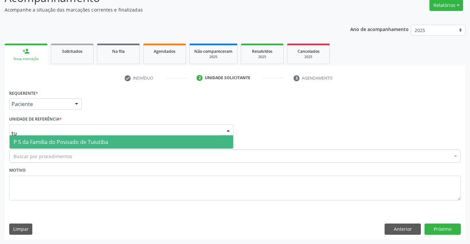
type input "tui"
click at [87, 137] on span "P S da Familia do Povoado de Tuiutiba" at bounding box center [122, 141] width 224 height 13
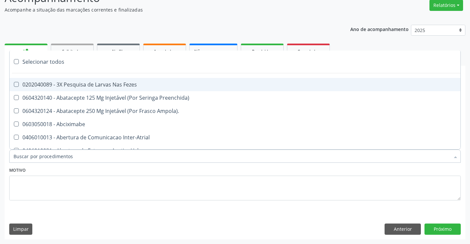
click at [82, 153] on div at bounding box center [234, 155] width 451 height 13
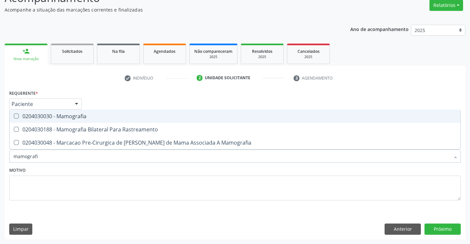
type input "mamografia"
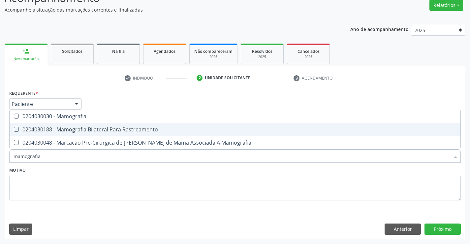
click at [92, 127] on div "0204030188 - Mamografia Bilateral Para Rastreamento" at bounding box center [235, 129] width 443 height 5
checkbox Rastreamento "true"
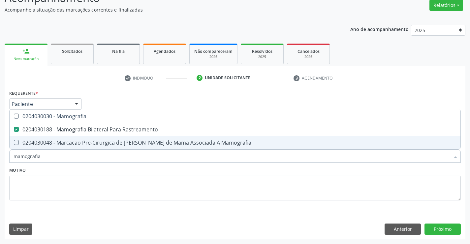
click at [102, 170] on div "Motivo" at bounding box center [234, 182] width 451 height 35
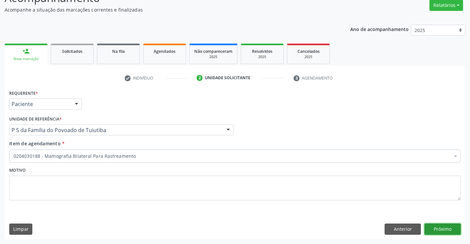
click at [443, 228] on button "Próximo" at bounding box center [442, 228] width 36 height 11
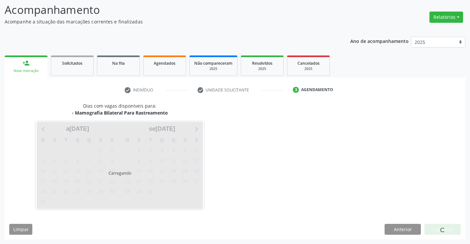
scroll to position [43, 0]
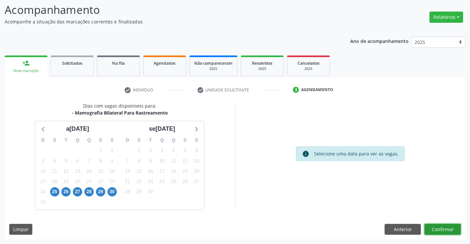
click at [438, 227] on button "Confirmar" at bounding box center [442, 229] width 36 height 11
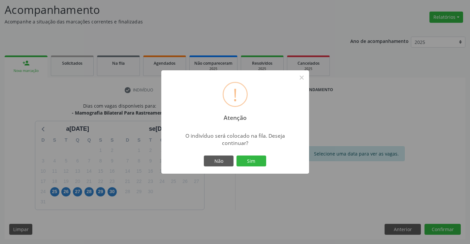
click at [403, 230] on div "! Atenção × O indivíduo será colocado na fila. Deseja continuar? Não Sim" at bounding box center [235, 122] width 470 height 244
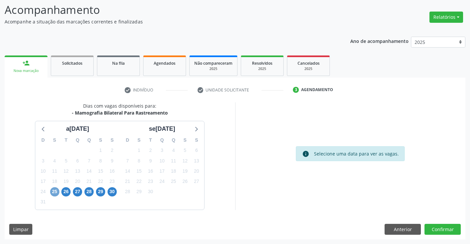
click at [56, 192] on span "25" at bounding box center [54, 191] width 9 height 9
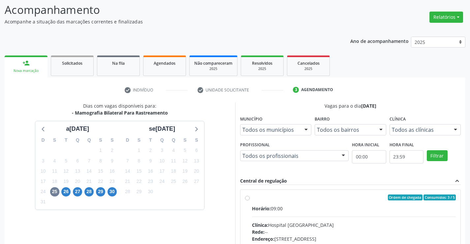
click at [252, 198] on label "Ordem de chegada Consumidos: 3 / 5 Horário: 09:00 Clínica: Hospital Sao Francis…" at bounding box center [354, 244] width 204 height 101
click at [246, 198] on input "Ordem de chegada Consumidos: 3 / 5 Horário: 09:00 Clínica: Hospital Sao Francis…" at bounding box center [247, 197] width 5 height 6
radio input "true"
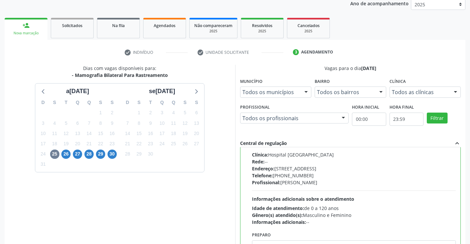
scroll to position [150, 0]
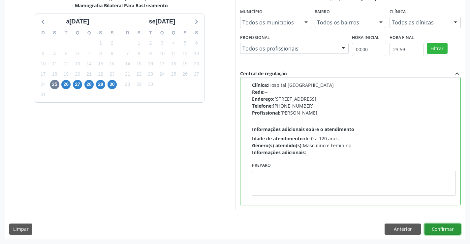
click at [441, 228] on button "Confirmar" at bounding box center [442, 228] width 36 height 11
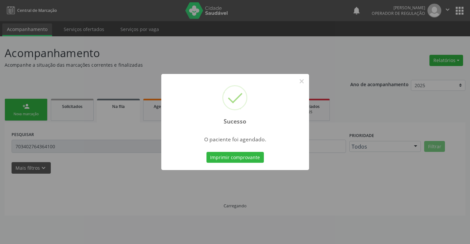
scroll to position [0, 0]
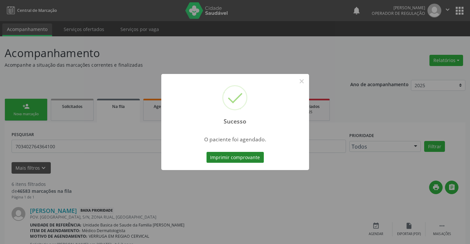
click at [251, 158] on button "Imprimir comprovante" at bounding box center [234, 157] width 57 height 11
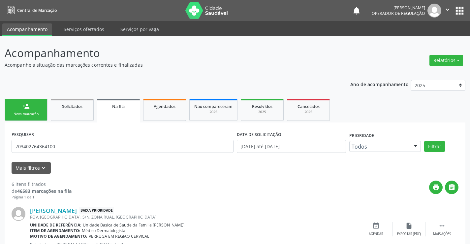
click at [37, 114] on div "Nova marcação" at bounding box center [26, 113] width 33 height 5
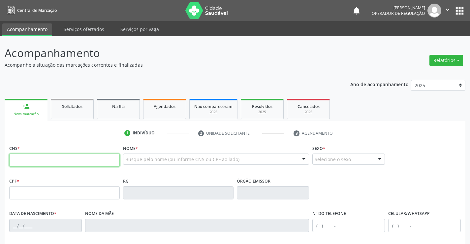
click at [40, 160] on input "text" at bounding box center [64, 159] width 110 height 13
type input "700 6079 2193 1269"
type input "002.730.945-21"
type input "0546584110"
type input "11/07/1956"
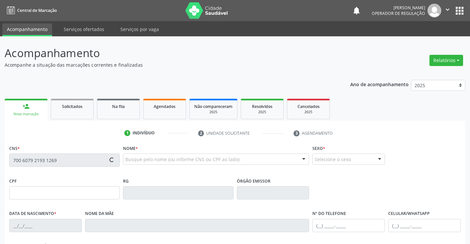
type input "(74) 99101-8300"
type input "218"
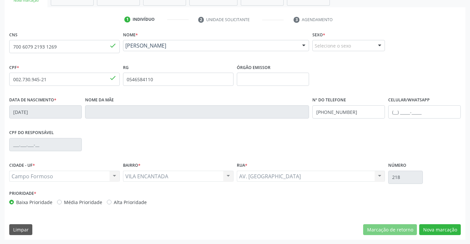
scroll to position [114, 0]
click at [441, 231] on button "Nova marcação" at bounding box center [440, 229] width 42 height 11
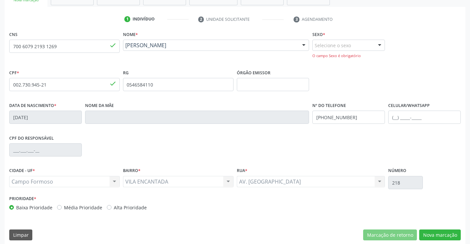
click at [379, 45] on div at bounding box center [380, 45] width 10 height 11
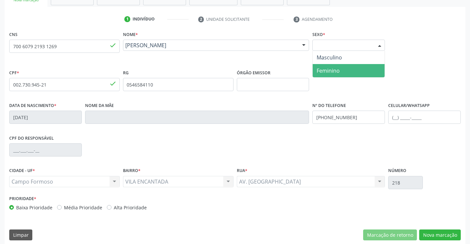
click at [343, 70] on span "Feminino" at bounding box center [349, 70] width 72 height 13
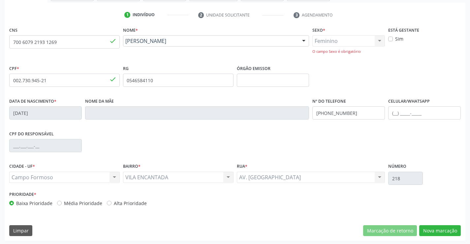
scroll to position [119, 0]
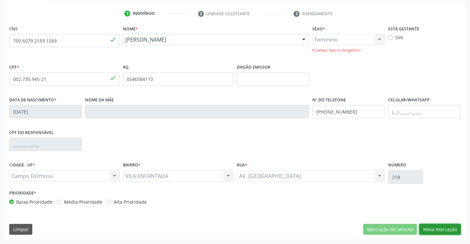
click at [431, 229] on button "Nova marcação" at bounding box center [440, 229] width 42 height 11
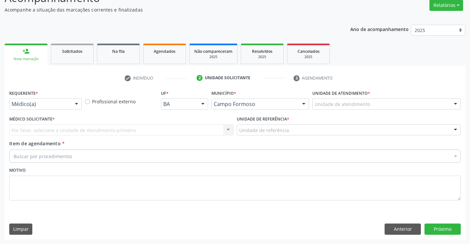
scroll to position [55, 0]
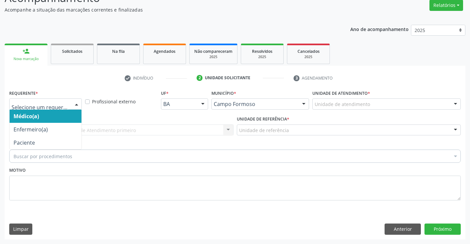
click at [79, 103] on div at bounding box center [77, 104] width 10 height 11
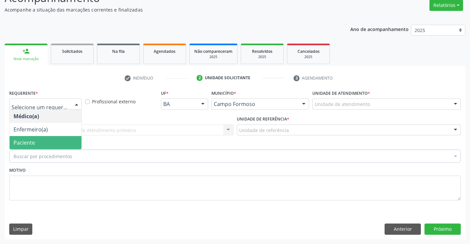
drag, startPoint x: 45, startPoint y: 144, endPoint x: 48, endPoint y: 133, distance: 11.9
click at [46, 138] on span "Paciente" at bounding box center [46, 142] width 72 height 13
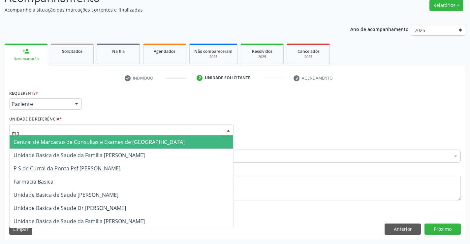
type input "mar"
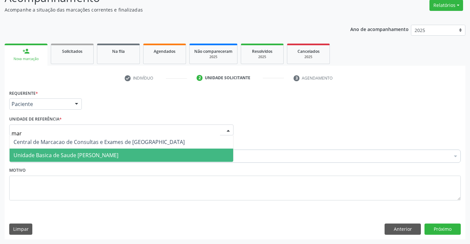
click at [85, 152] on span "Unidade Basica de Saude [PERSON_NAME]" at bounding box center [66, 154] width 105 height 7
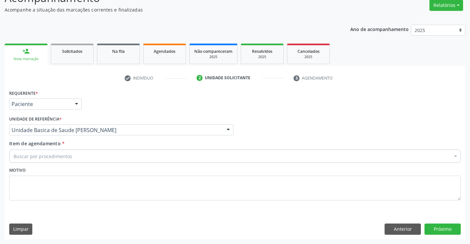
click at [76, 159] on div "Buscar por procedimentos" at bounding box center [234, 155] width 451 height 13
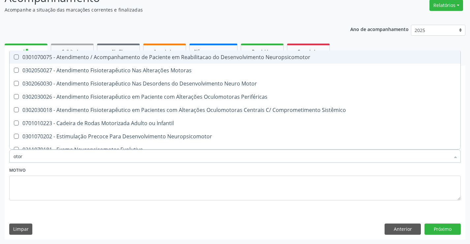
type input "otorr"
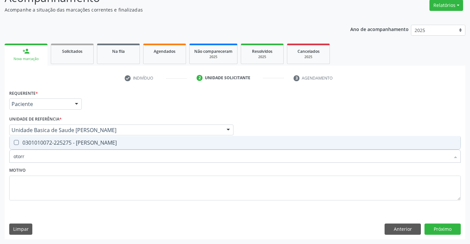
click at [93, 144] on div "0301010072-225275 - Médico Otorrinolaringologista" at bounding box center [235, 142] width 443 height 5
checkbox Otorrinolaringologista "true"
click at [91, 168] on div "Motivo" at bounding box center [234, 182] width 451 height 35
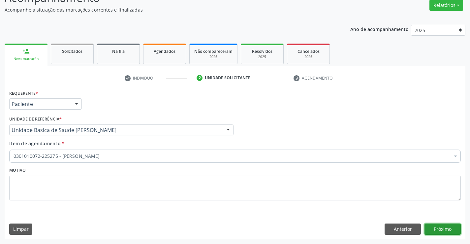
click at [438, 230] on button "Próximo" at bounding box center [442, 228] width 36 height 11
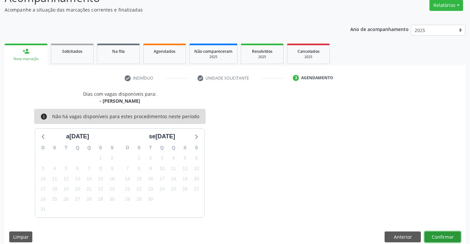
click at [437, 235] on button "Confirmar" at bounding box center [442, 236] width 36 height 11
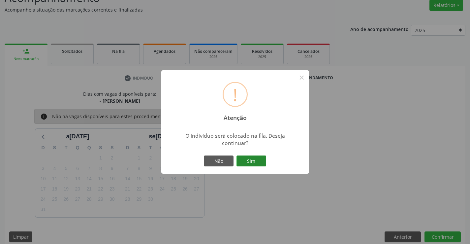
click at [252, 159] on button "Sim" at bounding box center [251, 160] width 30 height 11
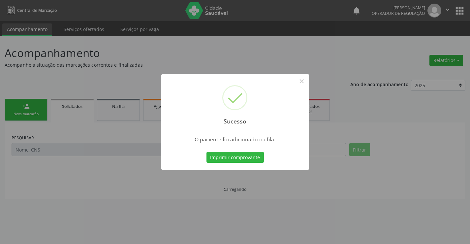
scroll to position [0, 0]
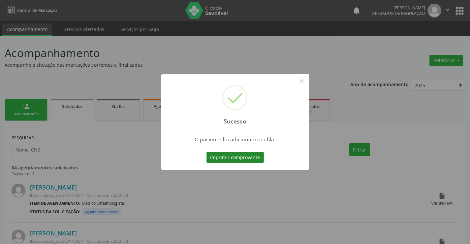
click at [256, 158] on button "Imprimir comprovante" at bounding box center [234, 157] width 57 height 11
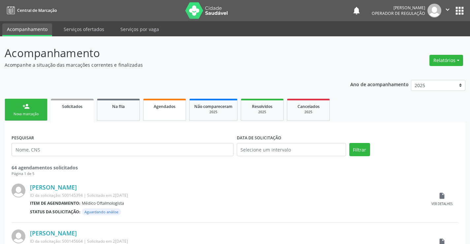
click at [167, 113] on link "Agendados" at bounding box center [164, 110] width 43 height 22
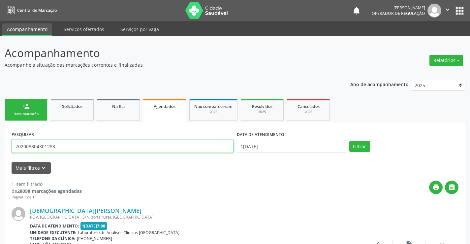
click at [86, 146] on input "702008804301288" at bounding box center [123, 145] width 222 height 13
type input "7"
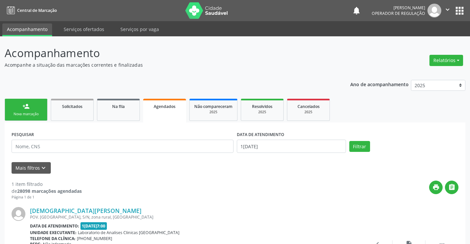
click at [39, 111] on link "person_add Nova marcação" at bounding box center [26, 110] width 43 height 22
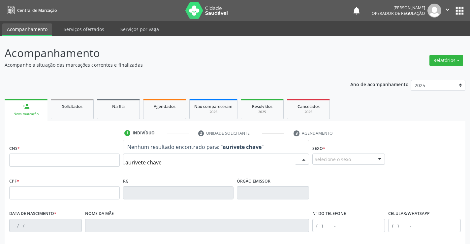
type input "aurivete chaves"
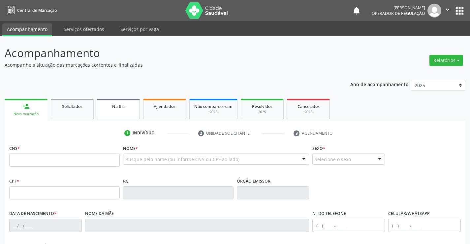
click at [124, 112] on link "Na fila" at bounding box center [118, 109] width 43 height 20
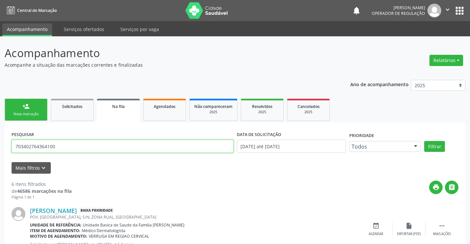
click at [71, 149] on input "703402764364100" at bounding box center [123, 145] width 222 height 13
type input "7"
type input "707808674547618"
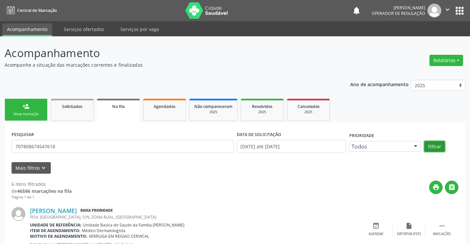
click at [441, 149] on button "Filtrar" at bounding box center [434, 146] width 21 height 11
click at [163, 112] on link "Agendados" at bounding box center [164, 110] width 43 height 22
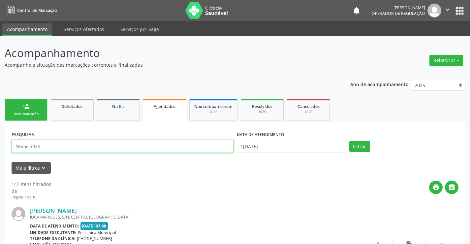
click at [50, 147] on input "text" at bounding box center [123, 145] width 222 height 13
type input "708507358269271"
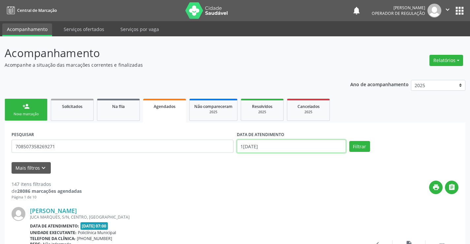
click at [280, 145] on input "11/08/2025" at bounding box center [291, 145] width 109 height 13
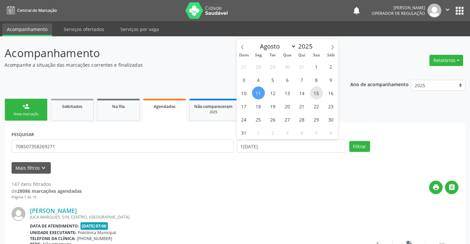
click at [316, 91] on span "15" at bounding box center [316, 92] width 13 height 13
type input "15/08/2025"
click at [316, 91] on span "15" at bounding box center [316, 92] width 13 height 13
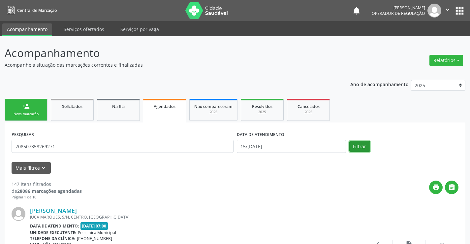
click at [359, 147] on button "Filtrar" at bounding box center [359, 146] width 21 height 11
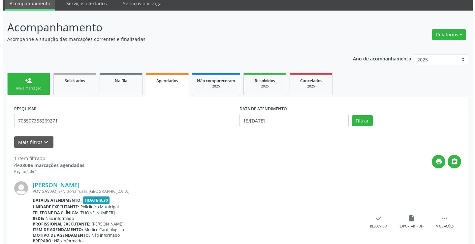
scroll to position [62, 0]
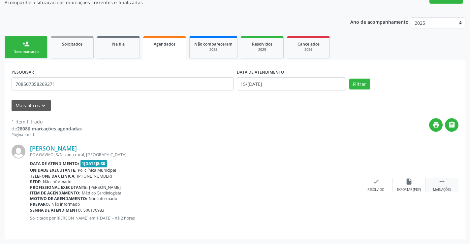
click at [443, 180] on icon "" at bounding box center [441, 181] width 7 height 7
click at [343, 180] on icon "cancel" at bounding box center [342, 181] width 7 height 7
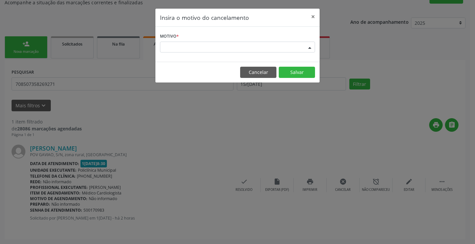
click at [294, 43] on div "Escolha o motivo" at bounding box center [237, 47] width 155 height 11
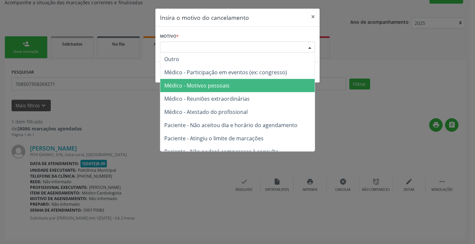
click at [234, 85] on span "Médico - Motivos pessoais" at bounding box center [237, 85] width 154 height 13
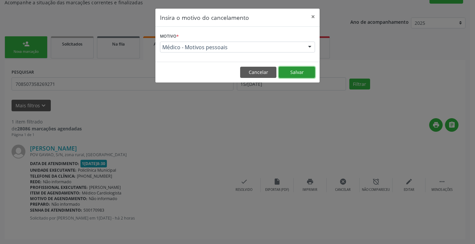
click at [295, 73] on button "Salvar" at bounding box center [297, 72] width 36 height 11
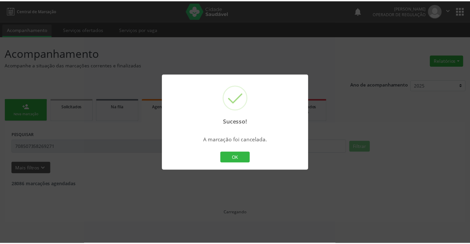
scroll to position [0, 0]
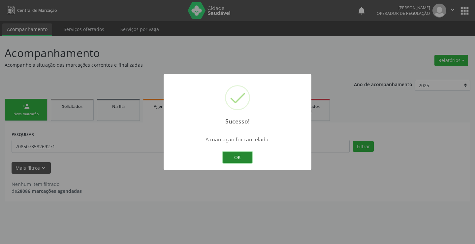
click at [236, 156] on button "OK" at bounding box center [238, 157] width 30 height 11
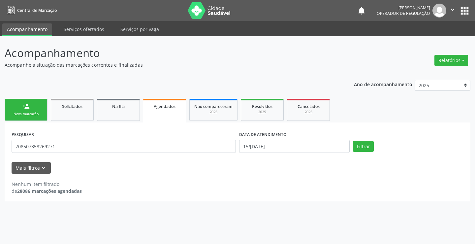
click at [37, 110] on link "person_add Nova marcação" at bounding box center [26, 110] width 43 height 22
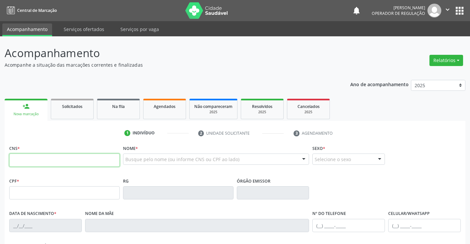
click at [36, 161] on input "text" at bounding box center [64, 159] width 110 height 13
type input "703 0028 7069 2373"
type input "1152984870"
type input "13/12/1938"
type input "(74) 98822-9447"
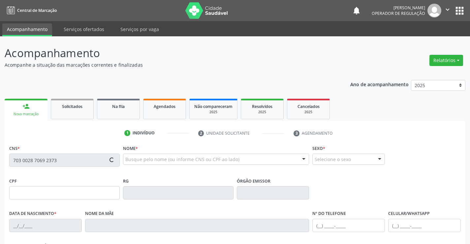
type input "(74) 98822-9447"
type input "001.321.545-01"
type input "sn"
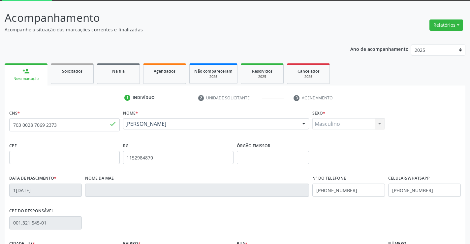
scroll to position [99, 0]
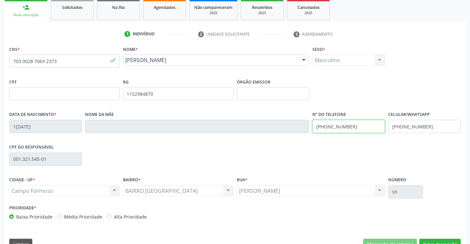
click at [355, 127] on input "(74) 98822-9447" at bounding box center [348, 126] width 73 height 13
type input "(74) 98141-6942"
click at [427, 127] on input "(74) 98822-9447" at bounding box center [424, 126] width 73 height 13
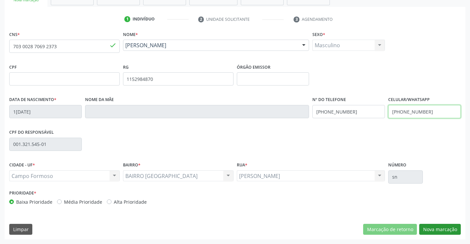
type input "(74) 98141-6942"
click at [438, 229] on button "Nova marcação" at bounding box center [440, 229] width 42 height 11
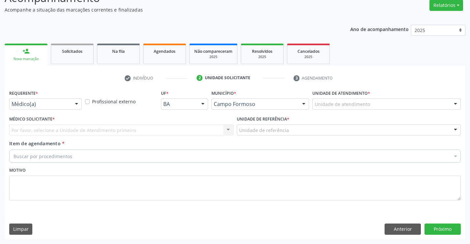
scroll to position [55, 0]
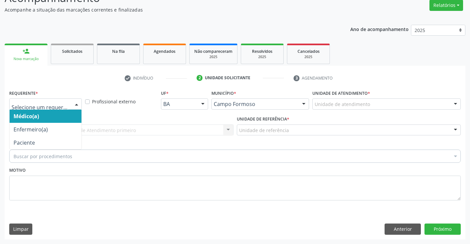
click at [77, 106] on div at bounding box center [77, 104] width 10 height 11
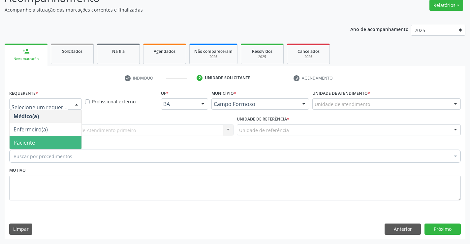
click at [66, 147] on span "Paciente" at bounding box center [46, 142] width 72 height 13
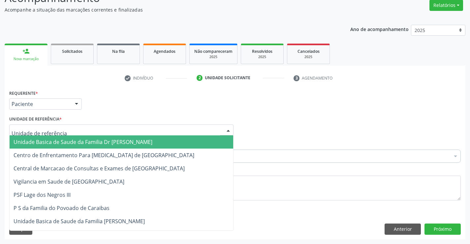
click at [73, 128] on div at bounding box center [121, 129] width 224 height 11
click at [79, 142] on span "Unidade Basica de Saude da Familia Dr [PERSON_NAME]" at bounding box center [83, 141] width 139 height 7
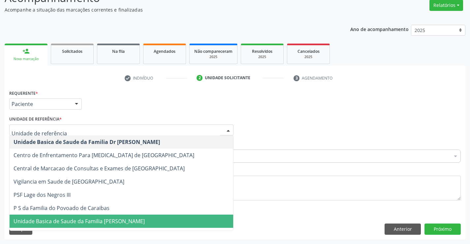
drag, startPoint x: 112, startPoint y: 220, endPoint x: 112, endPoint y: 200, distance: 20.1
click at [113, 217] on span "Unidade Basica de Saude da Familia [PERSON_NAME]" at bounding box center [79, 220] width 131 height 7
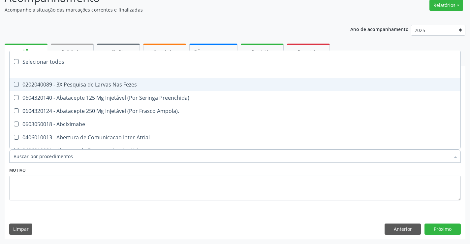
click at [78, 155] on div at bounding box center [234, 155] width 451 height 13
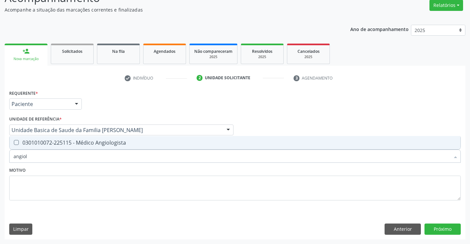
type input "angiolo"
click at [95, 142] on div "0301010072-225115 - Médico Angiologista" at bounding box center [235, 142] width 443 height 5
checkbox Angiologista "true"
type input "angiolo"
click at [97, 170] on div "Motivo" at bounding box center [234, 182] width 451 height 35
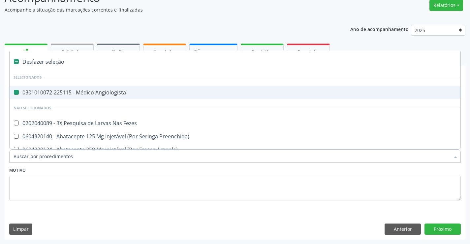
type input "u"
checkbox Angiologista "false"
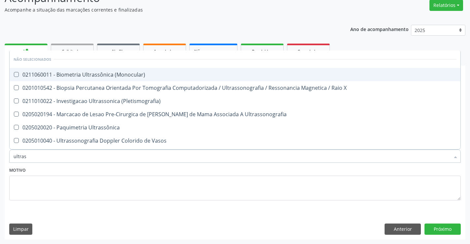
type input "ultrass"
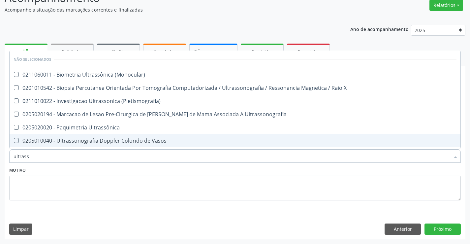
click at [109, 141] on div "0205010040 - Ultrassonografia Doppler Colorido de Vasos" at bounding box center [235, 140] width 443 height 5
checkbox Vasos "true"
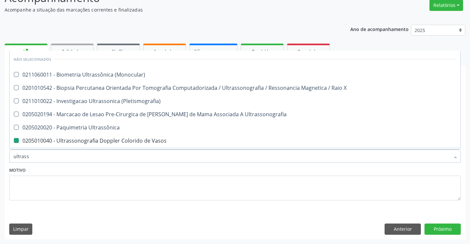
click at [107, 168] on div "Motivo" at bounding box center [234, 182] width 451 height 35
checkbox \(Monocular\) "true"
checkbox Vasos "false"
checkbox X "true"
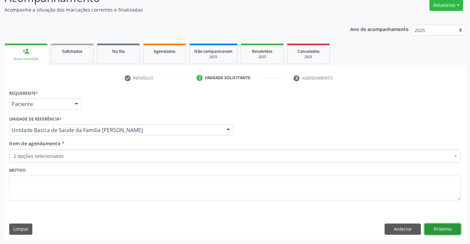
click at [439, 226] on button "Próximo" at bounding box center [442, 228] width 36 height 11
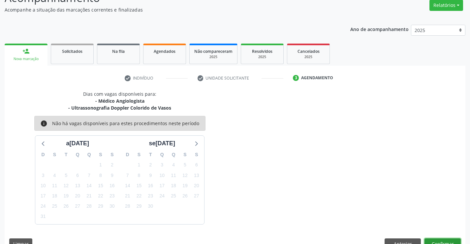
click at [439, 241] on button "Confirmar" at bounding box center [442, 243] width 36 height 11
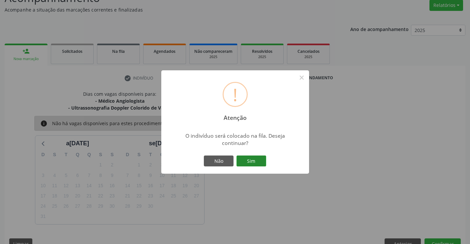
click at [248, 160] on button "Sim" at bounding box center [251, 160] width 30 height 11
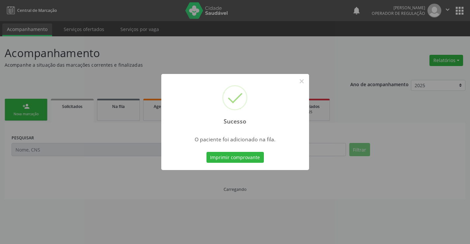
scroll to position [0, 0]
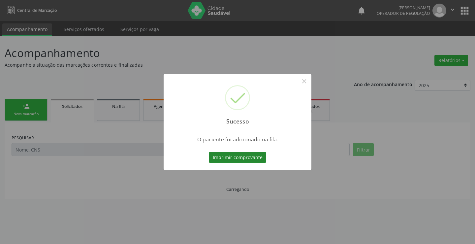
click at [251, 160] on button "Imprimir comprovante" at bounding box center [237, 157] width 57 height 11
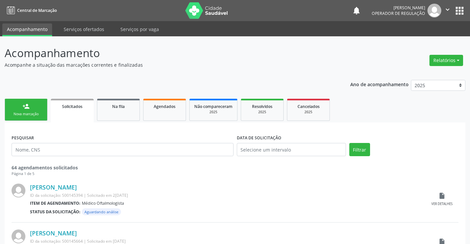
click at [39, 109] on link "person_add Nova marcação" at bounding box center [26, 110] width 43 height 22
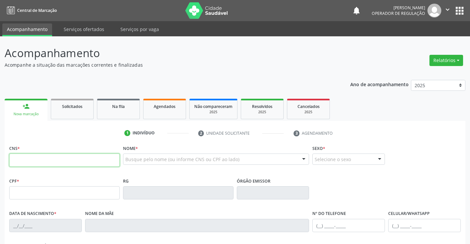
click at [48, 161] on input "text" at bounding box center [64, 159] width 110 height 13
type input "703 0028 7069 2373"
type input "1152984870"
type input "13/12/1938"
type input "(74) 98141-6942"
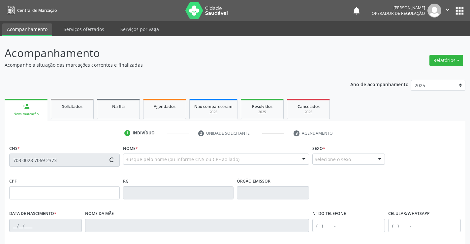
type input "(74) 98141-6942"
type input "001.321.545-01"
type input "sn"
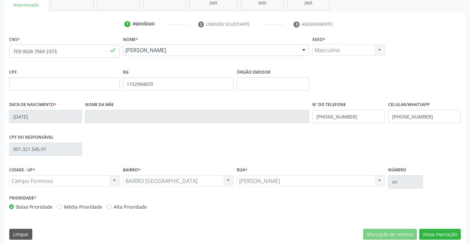
scroll to position [114, 0]
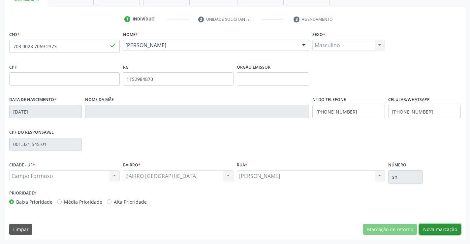
click at [439, 228] on button "Nova marcação" at bounding box center [440, 229] width 42 height 11
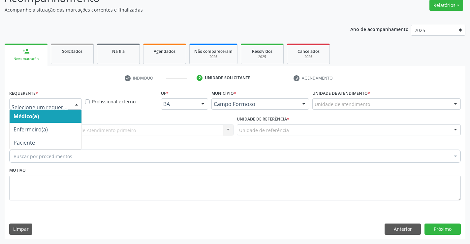
click at [76, 102] on div at bounding box center [77, 104] width 10 height 11
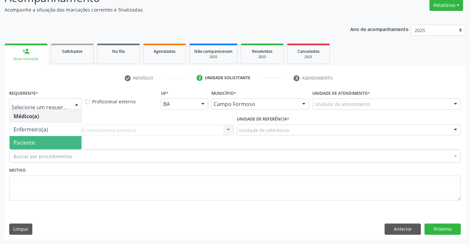
click at [71, 142] on span "Paciente" at bounding box center [46, 142] width 72 height 13
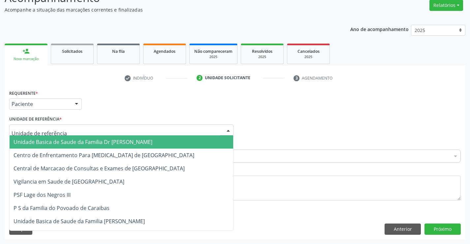
click at [109, 131] on div at bounding box center [121, 129] width 224 height 11
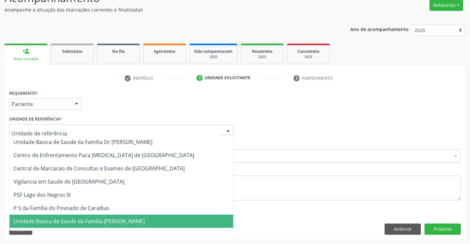
click at [105, 219] on span "Unidade Basica de Saude da Familia [PERSON_NAME]" at bounding box center [79, 220] width 131 height 7
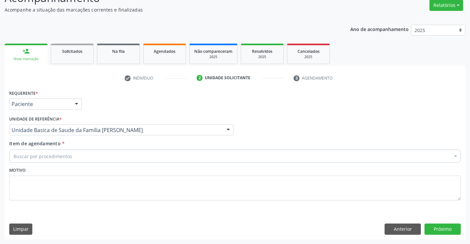
click at [95, 160] on div "Buscar por procedimentos" at bounding box center [234, 155] width 451 height 13
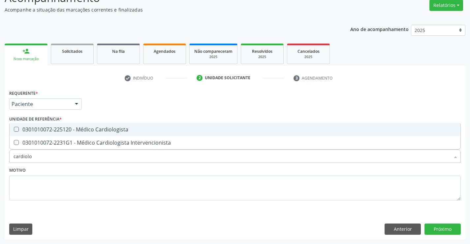
type input "cardiolog"
click at [110, 130] on div "0301010072-225120 - Médico Cardiologista" at bounding box center [235, 129] width 443 height 5
checkbox Cardiologista "true"
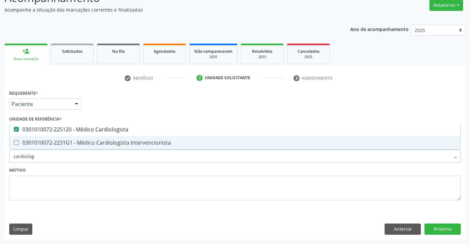
click at [113, 172] on div "Motivo" at bounding box center [234, 182] width 451 height 35
checkbox Intervencionista "true"
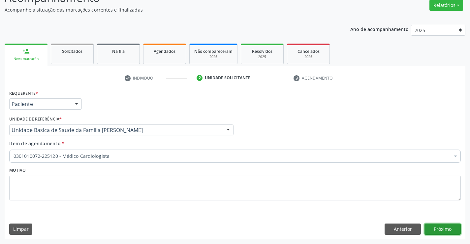
click at [451, 227] on button "Próximo" at bounding box center [442, 228] width 36 height 11
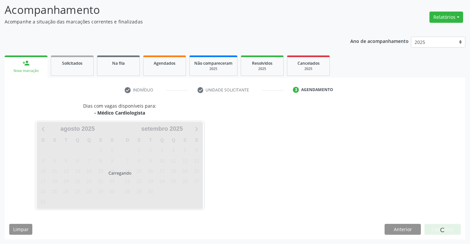
scroll to position [43, 0]
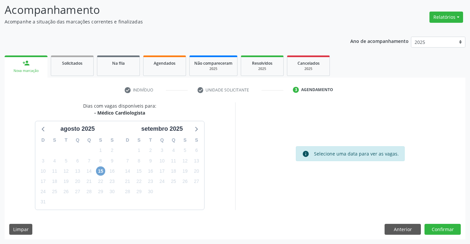
click at [102, 170] on span "15" at bounding box center [100, 170] width 9 height 9
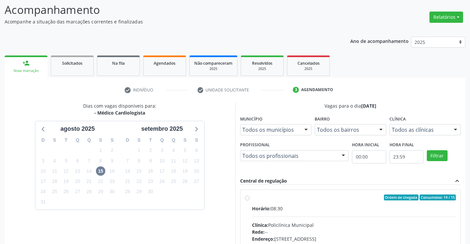
click at [250, 199] on div "Ordem de chegada Consumidos: 14 / 15 Horário: 08:30 Clínica: Policlínica Munici…" at bounding box center [350, 244] width 211 height 101
radio input "true"
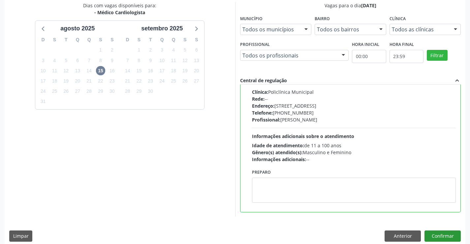
scroll to position [150, 0]
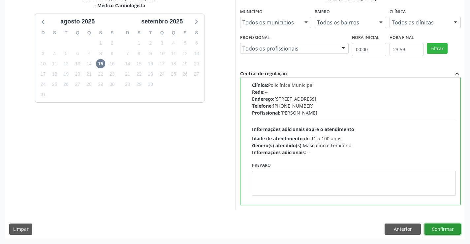
click at [439, 227] on button "Confirmar" at bounding box center [442, 228] width 36 height 11
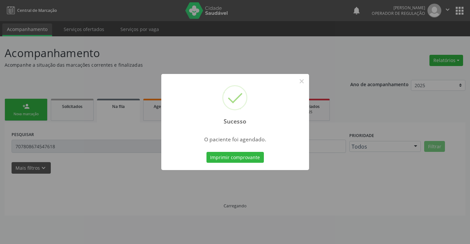
scroll to position [0, 0]
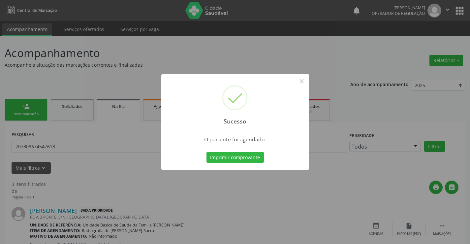
click at [206, 152] on button "Imprimir comprovante" at bounding box center [234, 157] width 57 height 11
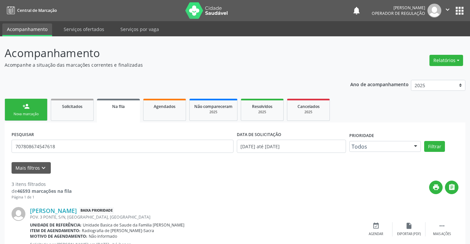
click at [41, 115] on div "Nova marcação" at bounding box center [26, 113] width 33 height 5
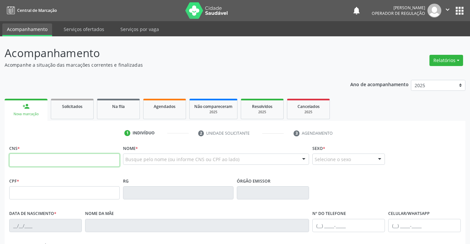
click at [37, 163] on input "text" at bounding box center [64, 159] width 110 height 13
type input "708 1005 8817 8933"
type input "13/05/1962"
type input "SN"
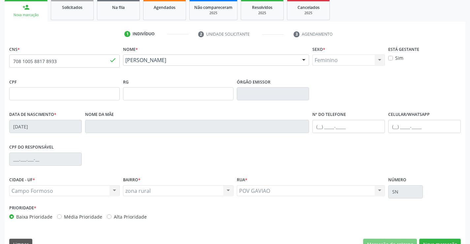
scroll to position [114, 0]
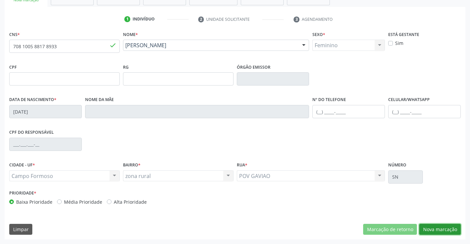
click at [428, 228] on button "Nova marcação" at bounding box center [440, 229] width 42 height 11
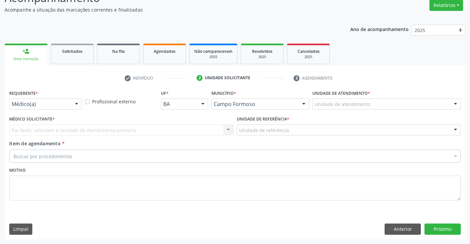
scroll to position [55, 0]
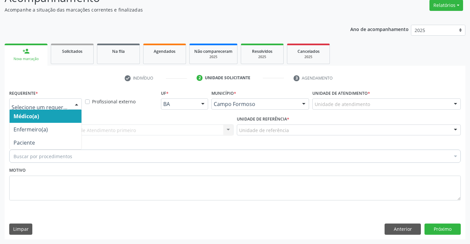
click at [78, 103] on div at bounding box center [77, 104] width 10 height 11
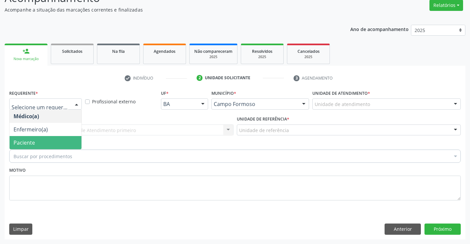
click at [47, 145] on span "Paciente" at bounding box center [46, 142] width 72 height 13
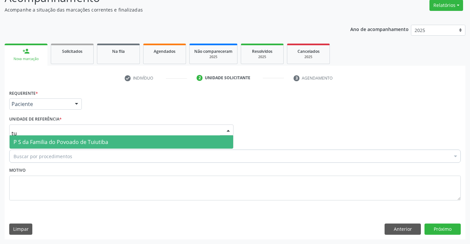
type input "tui"
click at [56, 140] on span "P S da Familia do Povoado de Tuiutiba" at bounding box center [61, 141] width 95 height 7
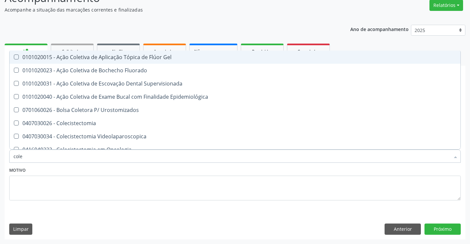
type input "coles"
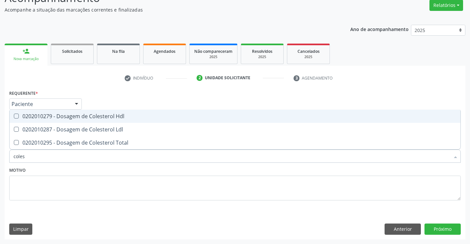
click at [74, 113] on div "0202010279 - Dosagem de Colesterol Hdl" at bounding box center [235, 115] width 443 height 5
checkbox Hdl "true"
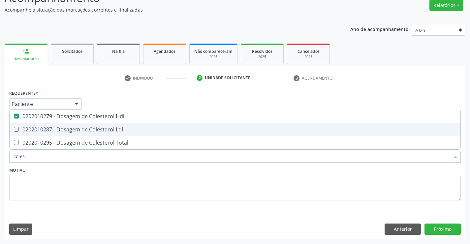
click at [72, 128] on div "0202010287 - Dosagem de Colesterol Ldl" at bounding box center [235, 129] width 443 height 5
checkbox Ldl "true"
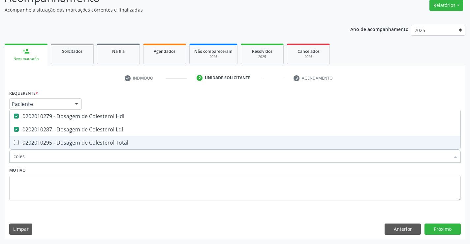
click at [74, 140] on div "0202010295 - Dosagem de Colesterol Total" at bounding box center [235, 142] width 443 height 5
checkbox Total "true"
type input "coles"
click at [76, 173] on div "Motivo" at bounding box center [234, 182] width 451 height 35
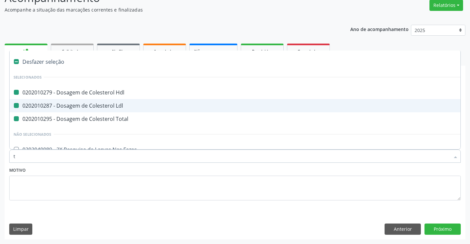
type input "tr"
checkbox Hdl "false"
checkbox Ldl "false"
checkbox Total "false"
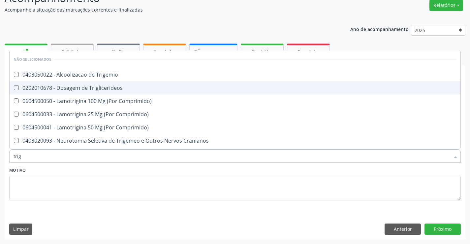
type input "trigl"
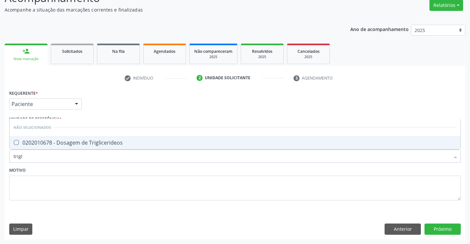
click at [80, 143] on div "0202010678 - Dosagem de Triglicerideos" at bounding box center [235, 142] width 443 height 5
checkbox Triglicerideos "true"
type input "trigl"
click at [76, 168] on div "Motivo" at bounding box center [234, 182] width 451 height 35
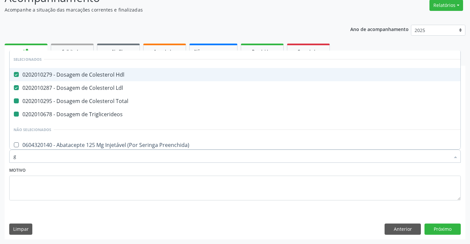
type input "gl"
checkbox Total "false"
checkbox Triglicerideos "false"
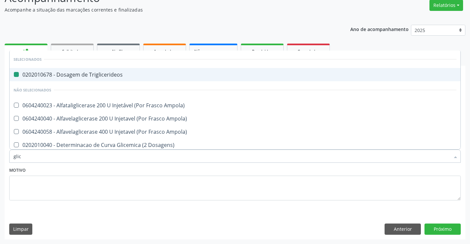
type input "glico"
checkbox Triglicerideos "false"
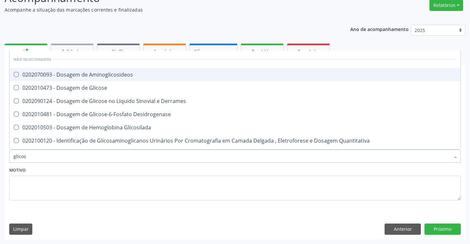
type input "glicose"
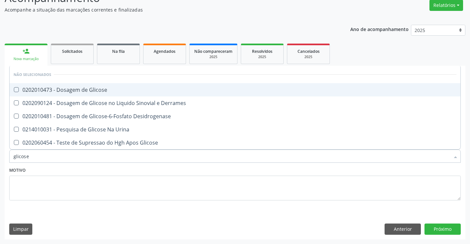
click at [73, 91] on div "0202010473 - Dosagem de Glicose" at bounding box center [235, 89] width 443 height 5
checkbox Glicose "true"
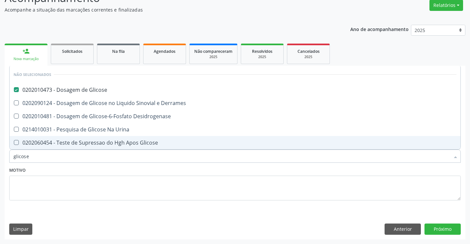
type input "glicose"
click at [62, 167] on div "Motivo" at bounding box center [234, 182] width 451 height 35
checkbox Desidrogenase "true"
checkbox Urina "true"
checkbox Glicose "true"
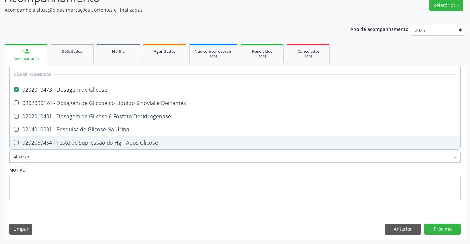
checkbox Derrames "true"
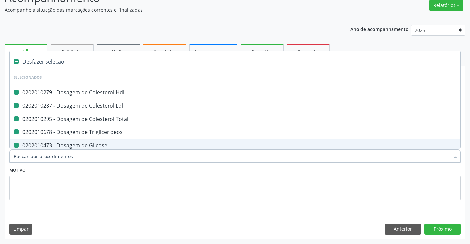
type input "u"
checkbox Hdl "false"
checkbox Total "false"
checkbox Triglicerideos "false"
checkbox Glicose "false"
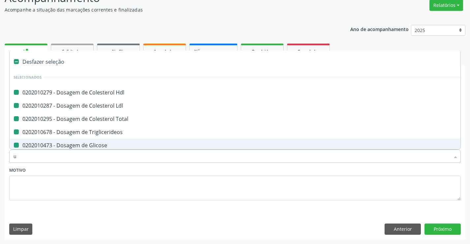
checkbox Ldl "false"
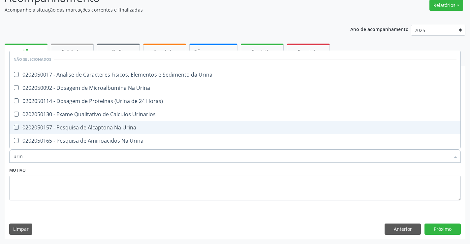
type input "urina"
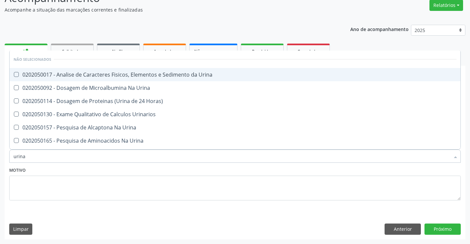
click at [96, 74] on div "0202050017 - Analise de Caracteres Fisicos, Elementos e Sedimento da Urina" at bounding box center [235, 74] width 443 height 5
checkbox Urina "true"
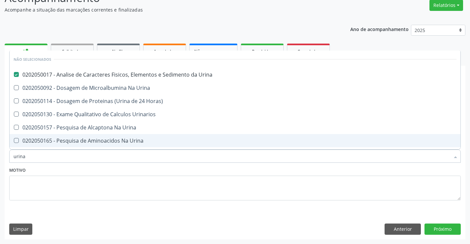
type input "urina"
click at [93, 169] on div "Motivo" at bounding box center [234, 182] width 451 height 35
checkbox Horas\) "true"
checkbox Urinarios "true"
checkbox Urina "true"
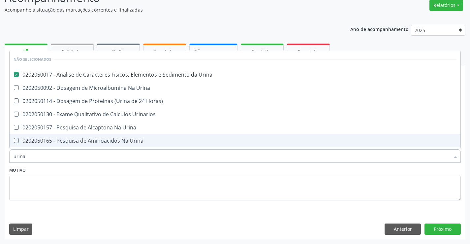
checkbox Urina "true"
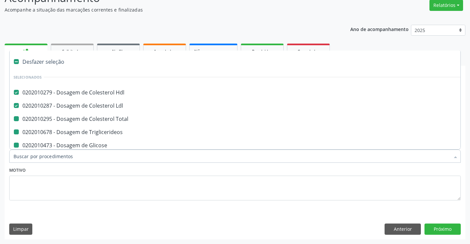
type input "h"
checkbox Total "false"
checkbox Triglicerideos "false"
checkbox Glicose "false"
checkbox Urina "false"
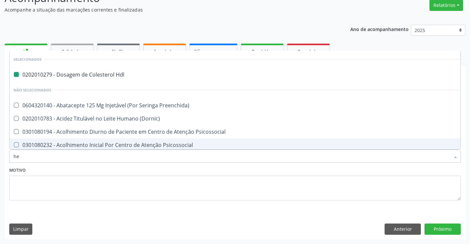
type input "hem"
checkbox Hdl "false"
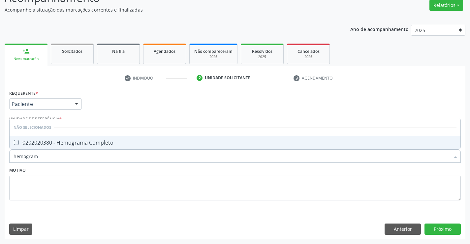
type input "hemograma"
click at [82, 143] on div "0202020380 - Hemograma Completo" at bounding box center [235, 142] width 443 height 5
checkbox Completo "true"
click at [77, 171] on div "Motivo" at bounding box center [234, 182] width 451 height 35
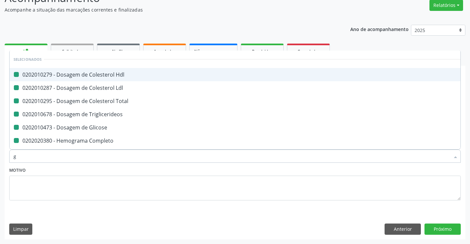
type input "ga"
checkbox Hdl "false"
checkbox Ldl "false"
checkbox Total "false"
checkbox Triglicerideos "false"
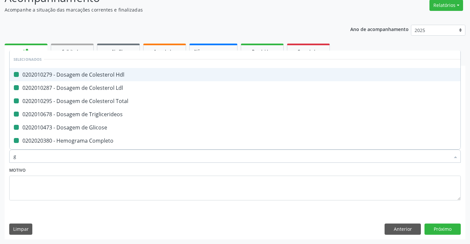
checkbox Glicose "false"
checkbox Completo "false"
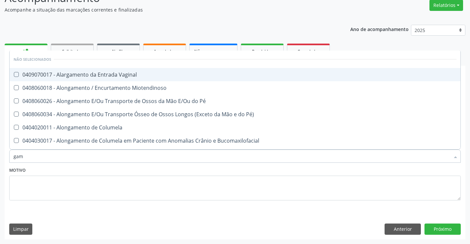
type input "gama"
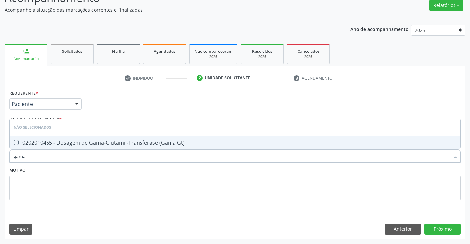
click at [80, 145] on div "0202010465 - Dosagem de Gama-Glutamil-Transferase (Gama Gt)" at bounding box center [235, 142] width 443 height 5
checkbox Gt\) "true"
click at [77, 176] on textarea at bounding box center [234, 187] width 451 height 25
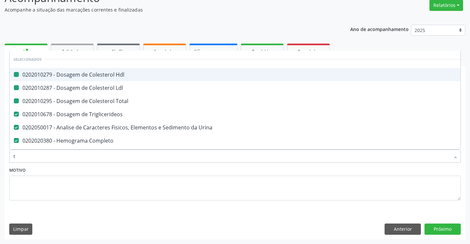
type input "tg"
checkbox Hdl "false"
checkbox Ldl "false"
checkbox Total "false"
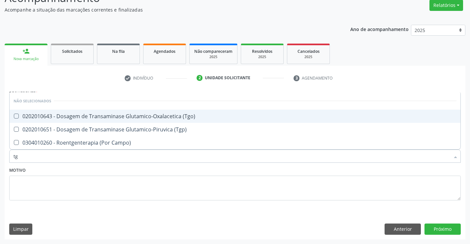
click at [127, 115] on div "0202010643 - Dosagem de Transaminase Glutamico-Oxalacetica (Tgo)" at bounding box center [235, 115] width 443 height 5
checkbox \(Tgo\) "true"
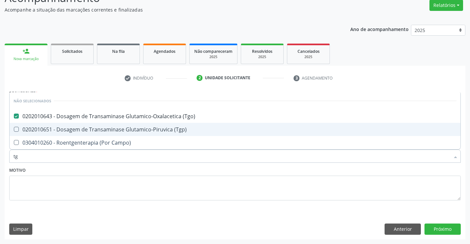
click at [128, 128] on div "0202010651 - Dosagem de Transaminase Glutamico-Piruvica (Tgp)" at bounding box center [235, 129] width 443 height 5
checkbox \(Tgp\) "true"
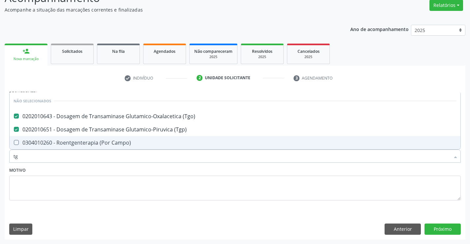
click at [124, 172] on div "Motivo" at bounding box center [234, 182] width 451 height 35
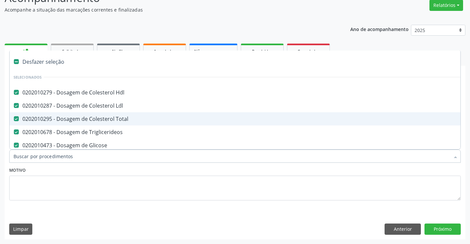
click at [87, 160] on div at bounding box center [234, 155] width 451 height 13
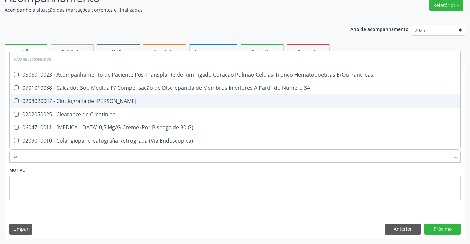
type input "cre"
checkbox Pancreas "false"
checkbox 34 "false"
checkbox Pancreas "false"
checkbox Creatinina "false"
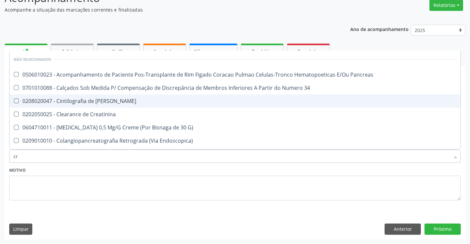
checkbox G\) "false"
checkbox Endoscopica\) "false"
checkbox \(Puericultura\) "false"
checkbox Ordenhado "false"
checkbox Creatinina "false"
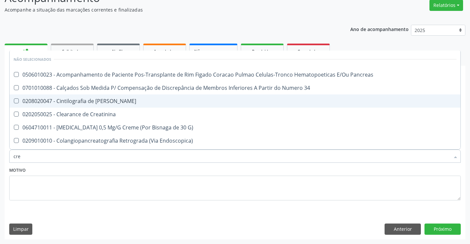
type input "crea"
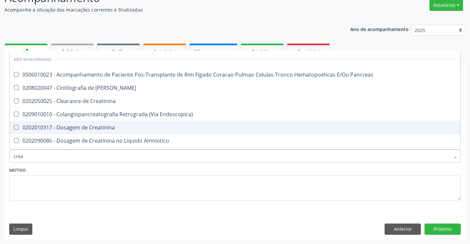
click at [92, 127] on div "0202010317 - Dosagem de Creatinina" at bounding box center [235, 127] width 443 height 5
checkbox Creatinina "true"
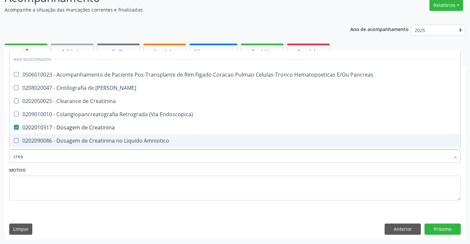
click at [91, 171] on div "Motivo" at bounding box center [234, 182] width 451 height 35
checkbox Pancreas "true"
checkbox Creatinina "true"
checkbox Endoscopica\) "true"
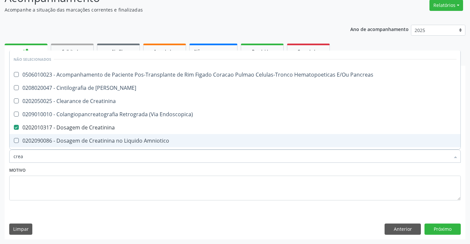
checkbox Amniotico "true"
checkbox \(Cpk\) "true"
checkbox Mb "true"
checkbox Oncologia "true"
checkbox Rim "true"
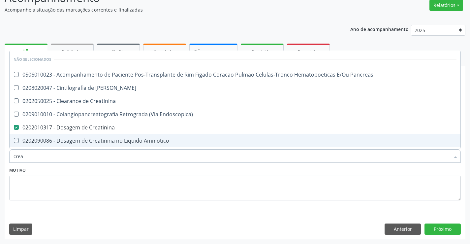
checkbox Rim "true"
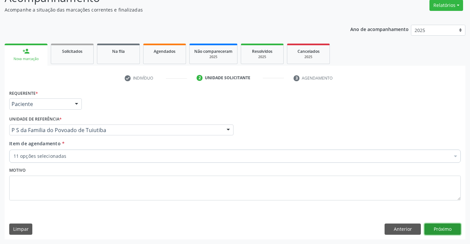
click at [428, 228] on button "Próximo" at bounding box center [442, 228] width 36 height 11
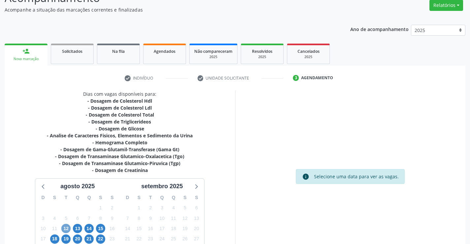
click at [65, 226] on span "12" at bounding box center [65, 228] width 9 height 9
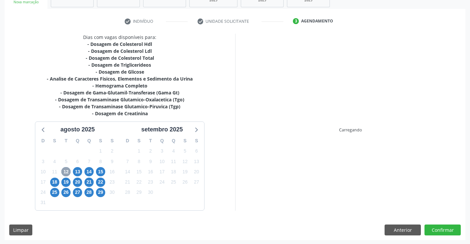
scroll to position [112, 0]
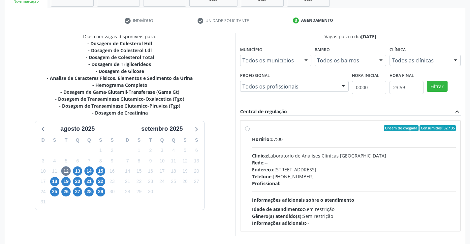
click at [252, 128] on label "Ordem de chegada Consumidos: 32 / 35 Horário: 07:00 Clínica: Laboratorio de Ana…" at bounding box center [354, 175] width 204 height 101
click at [247, 128] on input "Ordem de chegada Consumidos: 32 / 35 Horário: 07:00 Clínica: Laboratorio de Ana…" at bounding box center [247, 128] width 5 height 6
radio input "true"
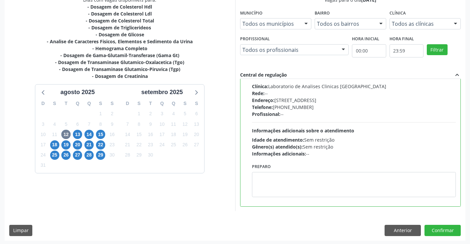
scroll to position [150, 0]
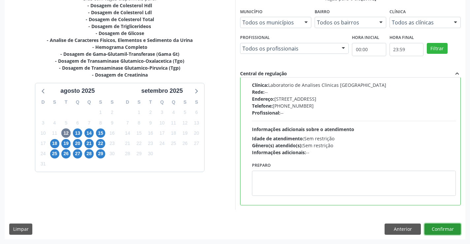
click at [434, 228] on button "Confirmar" at bounding box center [442, 228] width 36 height 11
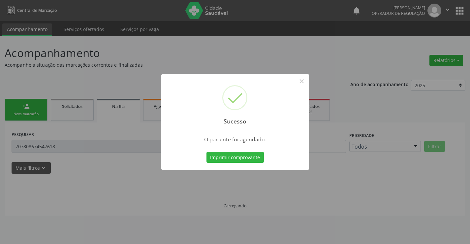
scroll to position [0, 0]
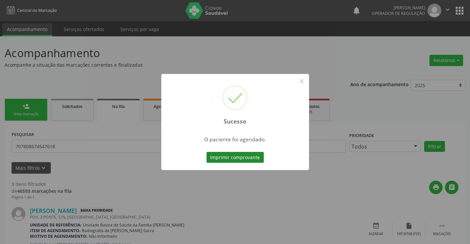
click at [239, 157] on button "Imprimir comprovante" at bounding box center [234, 157] width 57 height 11
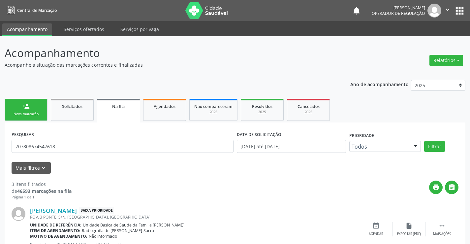
click at [43, 113] on link "person_add Nova marcação" at bounding box center [26, 110] width 43 height 22
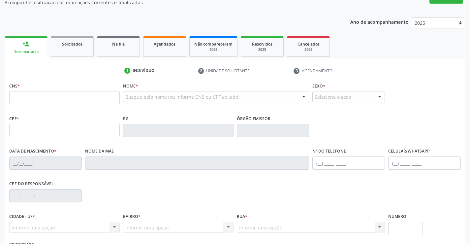
scroll to position [66, 0]
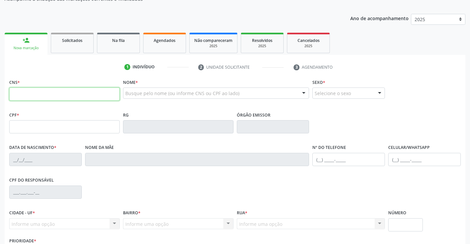
click at [37, 94] on input "text" at bounding box center [64, 93] width 110 height 13
type input "703 4062 2084 3318"
type input "0797110810"
type input "24/12/1970"
type input "(74) 99110-1170"
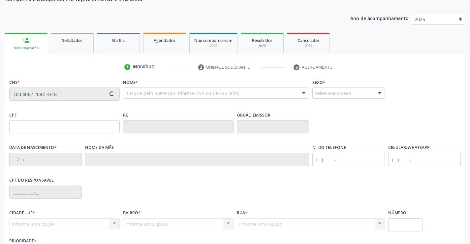
type input "(74) 99110-1170"
type input "012.202.635-75"
type input "620"
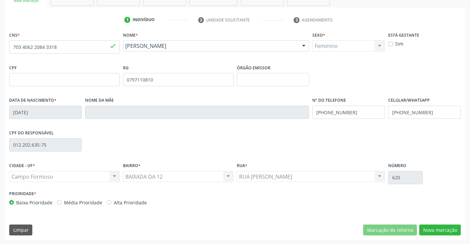
scroll to position [114, 0]
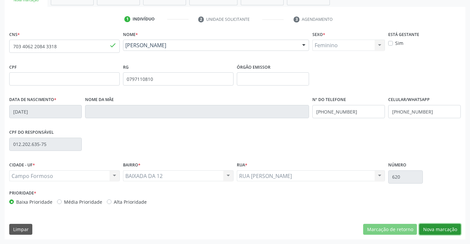
click at [440, 231] on button "Nova marcação" at bounding box center [440, 229] width 42 height 11
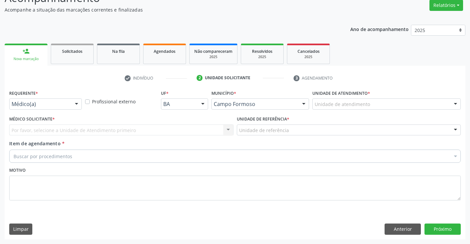
scroll to position [55, 0]
click at [397, 227] on button "Anterior" at bounding box center [402, 228] width 36 height 11
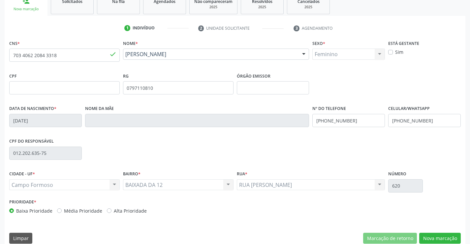
scroll to position [114, 0]
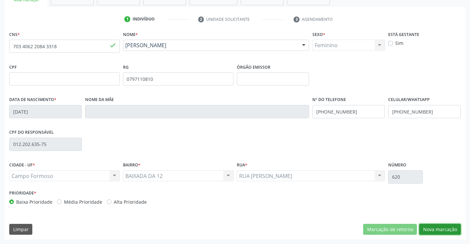
click at [449, 231] on button "Nova marcação" at bounding box center [440, 229] width 42 height 11
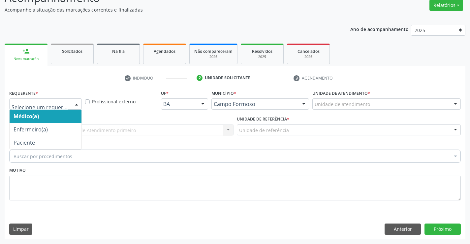
click at [77, 101] on div at bounding box center [77, 104] width 10 height 11
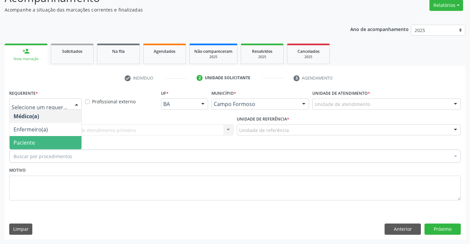
click at [60, 142] on span "Paciente" at bounding box center [46, 142] width 72 height 13
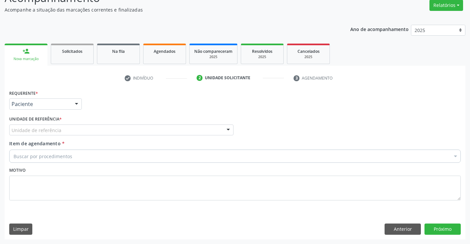
click at [86, 132] on div "Unidade de referência" at bounding box center [121, 129] width 224 height 11
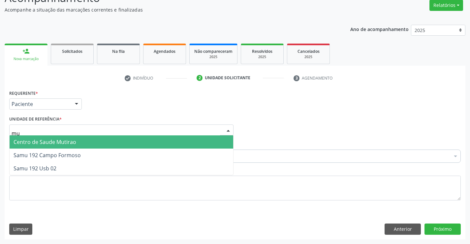
type input "mut"
click at [88, 143] on span "Centro de Saude Mutirao" at bounding box center [122, 141] width 224 height 13
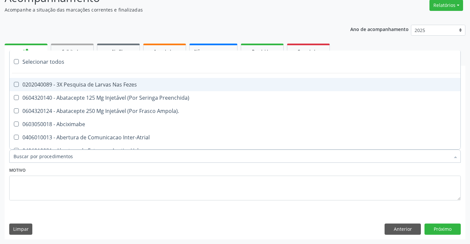
click at [83, 155] on div at bounding box center [234, 155] width 451 height 13
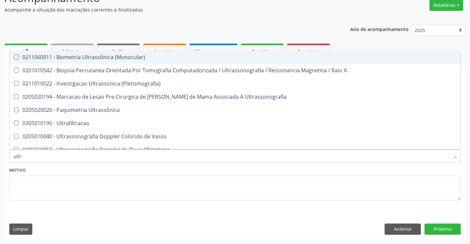
type input "ultra"
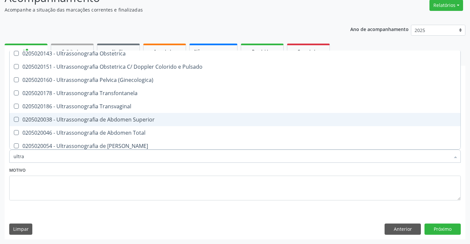
scroll to position [132, 0]
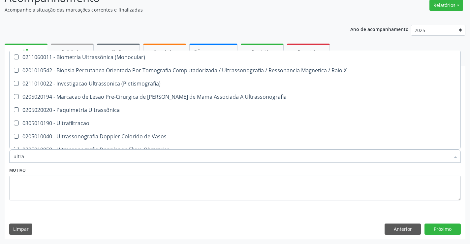
scroll to position [132, 0]
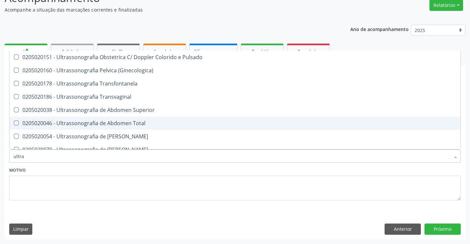
click at [94, 123] on div "0205020046 - Ultrassonografia de Abdomen Total" at bounding box center [235, 122] width 443 height 5
checkbox Total "true"
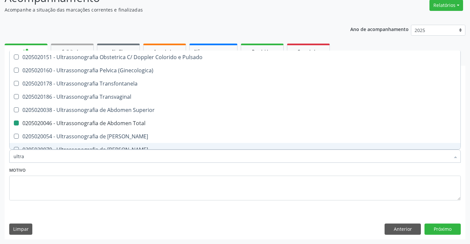
click at [109, 174] on div "Motivo" at bounding box center [234, 182] width 451 height 35
checkbox X "true"
checkbox Total "false"
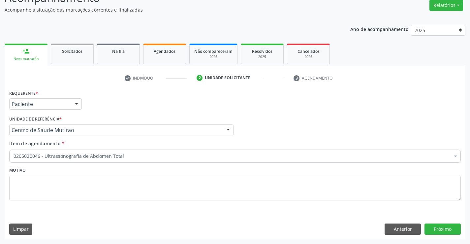
scroll to position [0, 0]
click at [439, 226] on button "Próximo" at bounding box center [442, 228] width 36 height 11
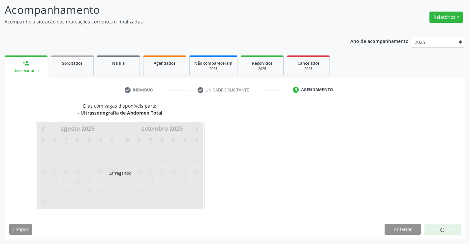
scroll to position [43, 0]
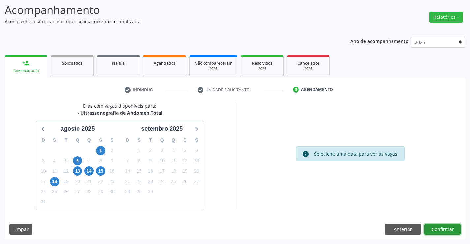
click at [439, 226] on button "Confirmar" at bounding box center [442, 229] width 36 height 11
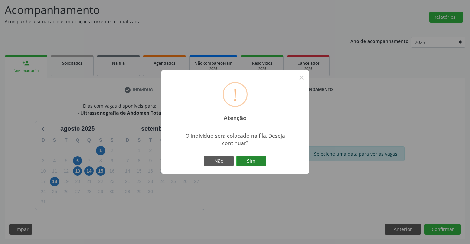
click at [257, 157] on button "Sim" at bounding box center [251, 160] width 30 height 11
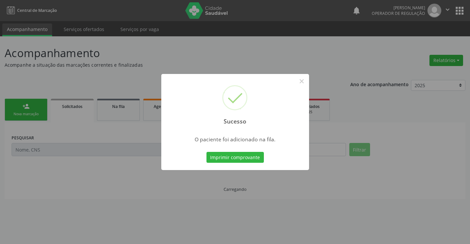
scroll to position [0, 0]
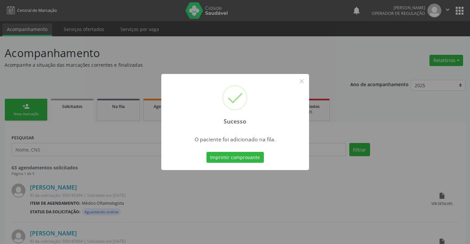
click at [257, 157] on button "Imprimir comprovante" at bounding box center [234, 157] width 57 height 11
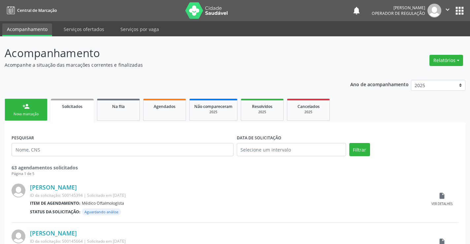
click at [42, 111] on link "person_add Nova marcação" at bounding box center [26, 110] width 43 height 22
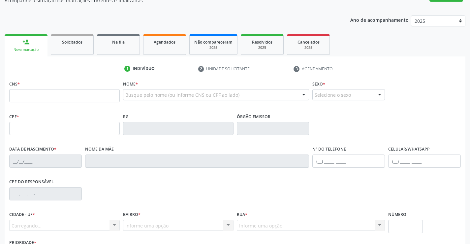
scroll to position [66, 0]
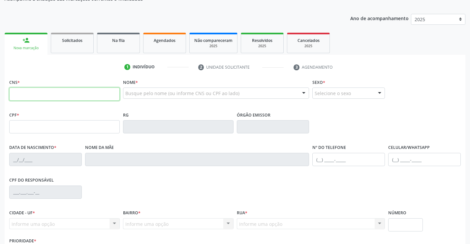
click at [27, 95] on input "text" at bounding box center [64, 93] width 110 height 13
type input "706 4071 9128 2789"
type input "2061055842"
type input "19/10/1996"
type input "(74) 8871-3010"
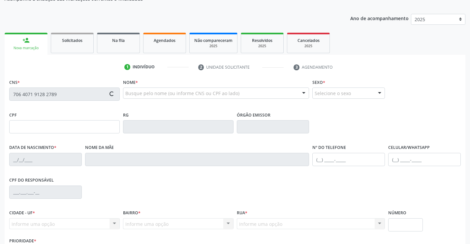
type input "S/N"
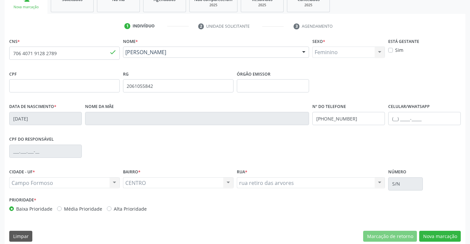
scroll to position [114, 0]
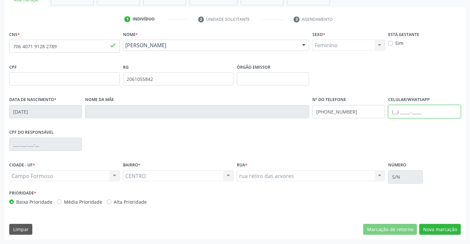
click at [395, 111] on input "text" at bounding box center [424, 111] width 73 height 13
type input "(74) 99160-9334"
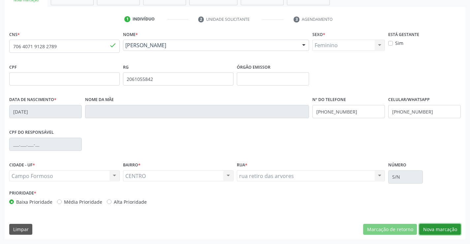
click at [446, 231] on button "Nova marcação" at bounding box center [440, 229] width 42 height 11
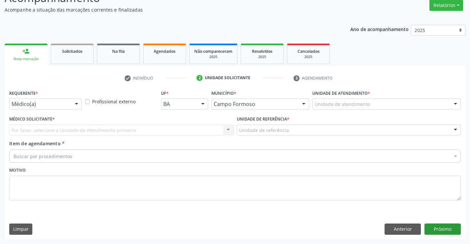
scroll to position [55, 0]
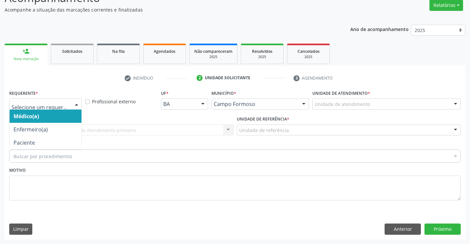
click at [76, 104] on div at bounding box center [77, 104] width 10 height 11
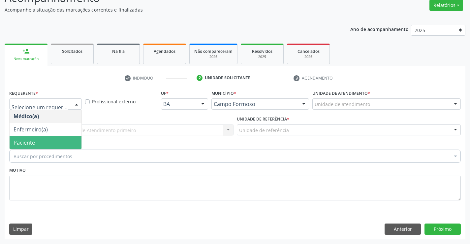
click at [94, 131] on div "Por favor, selecione a Unidade de Atendimento primeiro Nenhum resultado encontr…" at bounding box center [121, 129] width 224 height 11
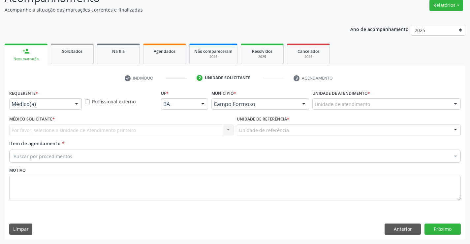
click at [94, 131] on div "Por favor, selecione a Unidade de Atendimento primeiro Nenhum resultado encontr…" at bounding box center [121, 129] width 224 height 11
click at [75, 105] on div at bounding box center [77, 104] width 10 height 11
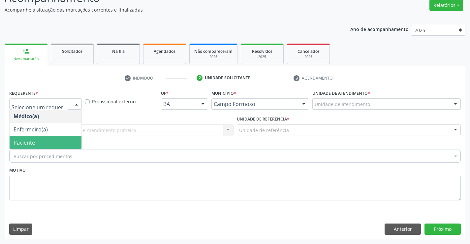
click at [51, 144] on span "Paciente" at bounding box center [46, 142] width 72 height 13
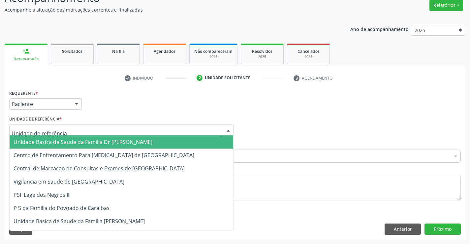
click at [113, 132] on div at bounding box center [121, 129] width 224 height 11
click at [107, 141] on span "Unidade Basica de Saude da Familia Dr [PERSON_NAME]" at bounding box center [83, 141] width 139 height 7
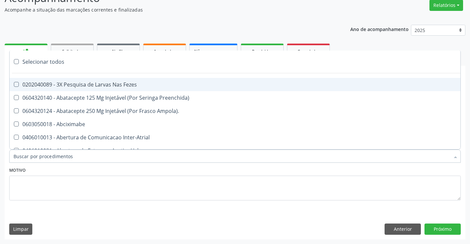
click at [87, 157] on div at bounding box center [234, 155] width 451 height 13
click at [87, 157] on input "Item de agendamento *" at bounding box center [232, 155] width 436 height 13
click at [99, 155] on input "Item de agendamento *" at bounding box center [232, 155] width 436 height 13
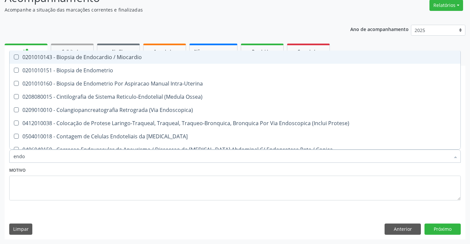
type input "endos"
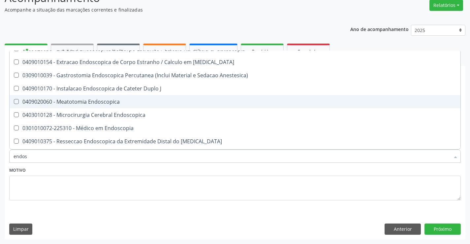
scroll to position [99, 0]
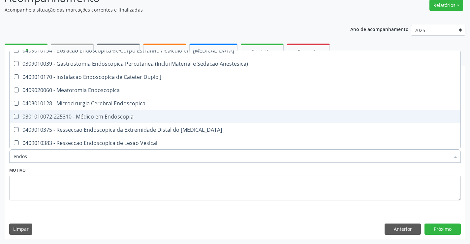
click at [103, 118] on div "0301010072-225310 - Médico em Endoscopia" at bounding box center [235, 116] width 443 height 5
checkbox Endoscopia "true"
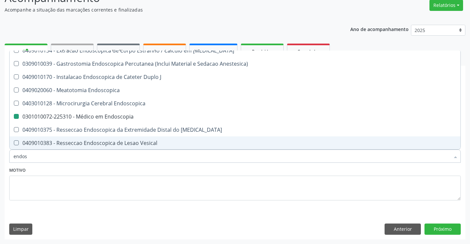
click at [93, 167] on div "Motivo" at bounding box center [234, 182] width 451 height 35
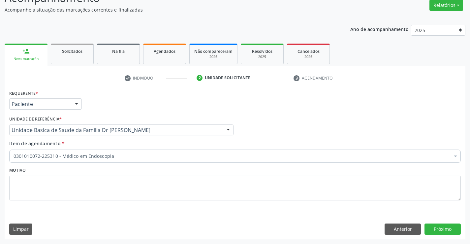
scroll to position [0, 0]
click at [442, 227] on button "Próximo" at bounding box center [442, 228] width 36 height 11
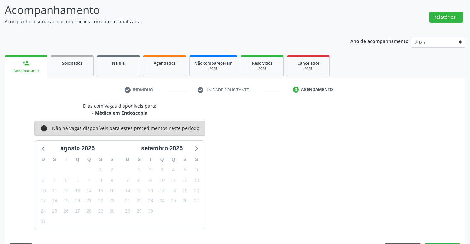
scroll to position [55, 0]
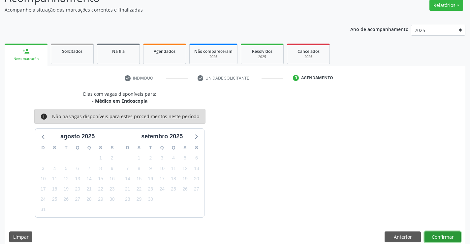
click at [441, 234] on button "Confirmar" at bounding box center [442, 236] width 36 height 11
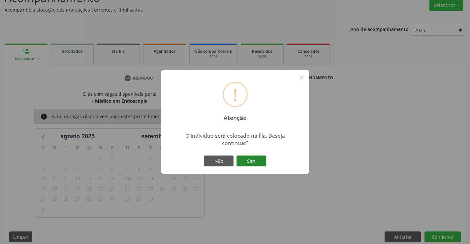
click at [254, 160] on button "Sim" at bounding box center [251, 160] width 30 height 11
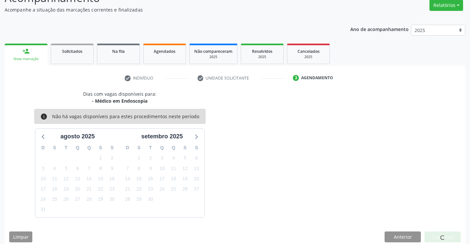
scroll to position [0, 0]
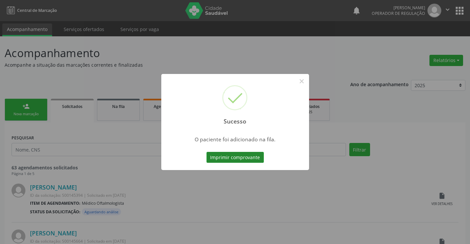
click at [254, 158] on button "Imprimir comprovante" at bounding box center [234, 157] width 57 height 11
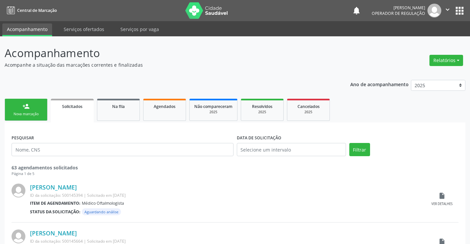
click at [36, 110] on link "person_add Nova marcação" at bounding box center [26, 110] width 43 height 22
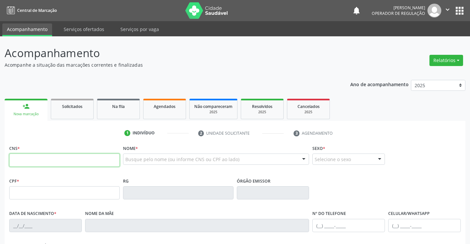
click at [28, 160] on input "text" at bounding box center [64, 159] width 110 height 13
type input "705 0098 2120 7451"
type input "11/10/2017"
type input "(74) 99940-2845"
type input "S/N"
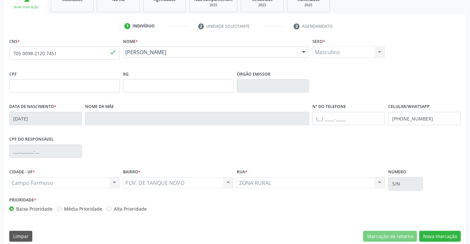
scroll to position [114, 0]
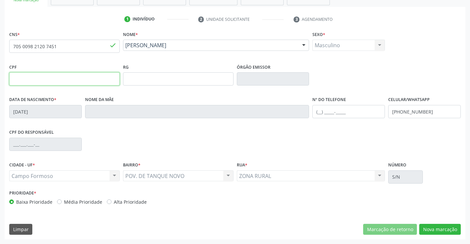
click at [60, 79] on input "text" at bounding box center [64, 78] width 110 height 13
type input "098.265.255-02"
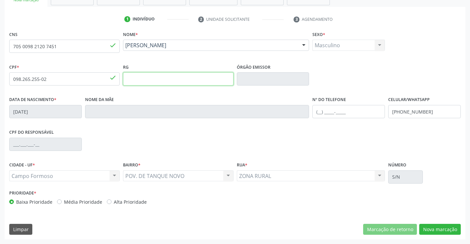
click at [144, 82] on input "text" at bounding box center [178, 78] width 110 height 13
type input "2379289573"
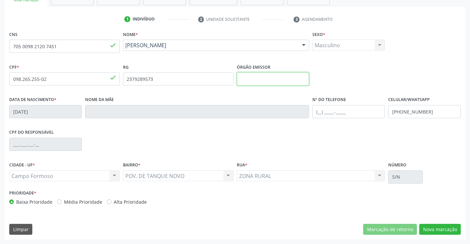
click at [254, 76] on input "text" at bounding box center [273, 78] width 73 height 13
type input "SSPBA"
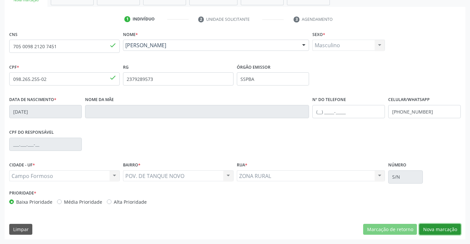
click at [442, 227] on button "Nova marcação" at bounding box center [440, 229] width 42 height 11
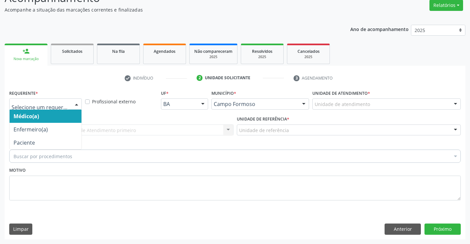
click at [76, 105] on div at bounding box center [77, 104] width 10 height 11
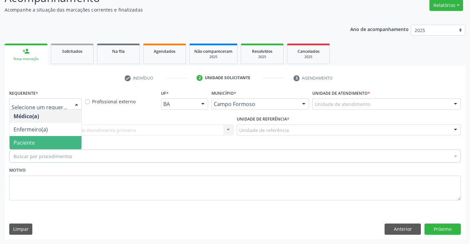
drag, startPoint x: 62, startPoint y: 146, endPoint x: 68, endPoint y: 128, distance: 18.6
click at [62, 143] on span "Paciente" at bounding box center [46, 142] width 72 height 13
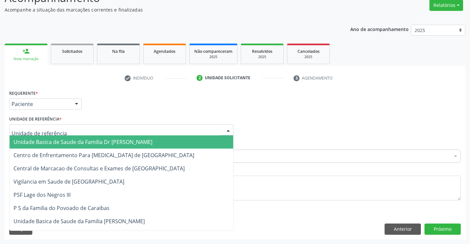
click at [68, 128] on div at bounding box center [121, 129] width 224 height 11
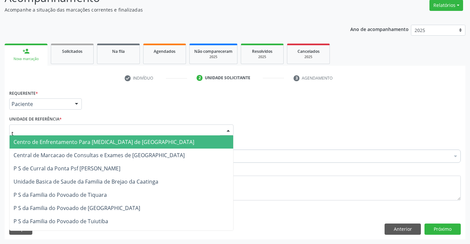
type input "tu"
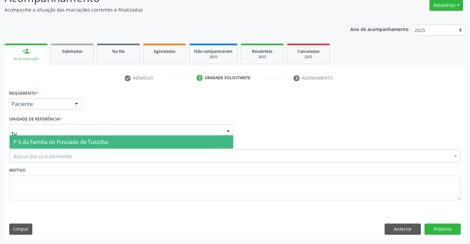
click at [68, 142] on span "P S da Familia do Povoado de Tuiutiba" at bounding box center [122, 141] width 224 height 13
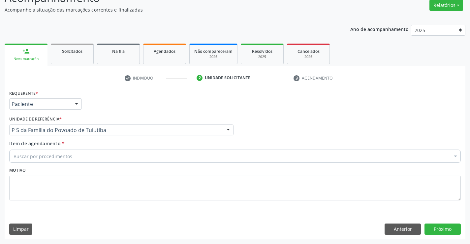
click at [72, 157] on div "Buscar por procedimentos" at bounding box center [234, 155] width 451 height 13
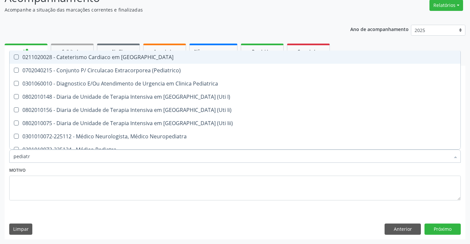
type input "pediatra"
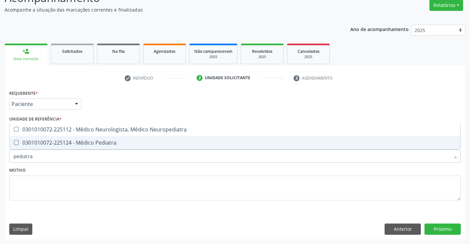
click at [78, 145] on div "0301010072-225124 - Médico Pediatra" at bounding box center [235, 142] width 443 height 5
checkbox Pediatra "true"
click at [68, 170] on div "Motivo" at bounding box center [234, 182] width 451 height 35
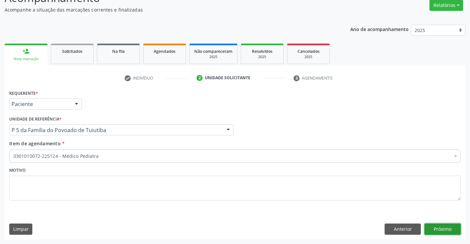
click at [441, 228] on button "Próximo" at bounding box center [442, 228] width 36 height 11
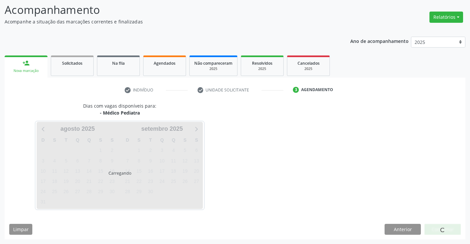
scroll to position [43, 0]
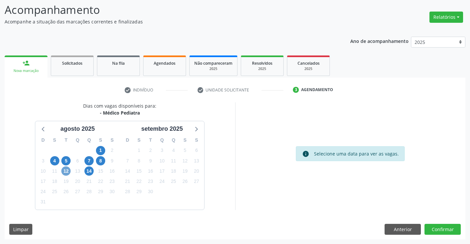
click at [67, 173] on span "12" at bounding box center [65, 170] width 9 height 9
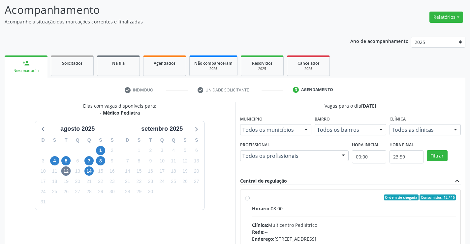
click at [252, 196] on label "Ordem de chegada Consumidos: 12 / 15 Horário: 08:00 Clínica: Multicentro Pediát…" at bounding box center [354, 244] width 204 height 101
click at [247, 196] on input "Ordem de chegada Consumidos: 12 / 15 Horário: 08:00 Clínica: Multicentro Pediát…" at bounding box center [247, 197] width 5 height 6
radio input "true"
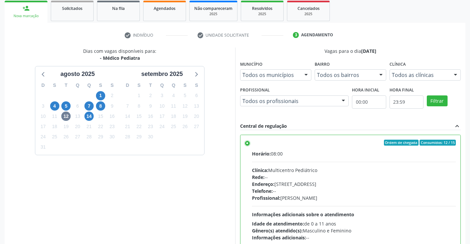
scroll to position [150, 0]
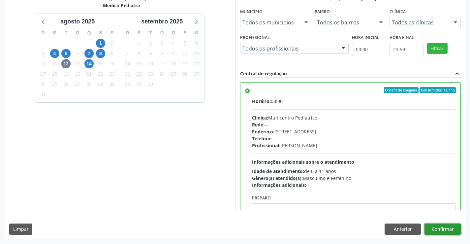
click at [450, 227] on button "Confirmar" at bounding box center [442, 228] width 36 height 11
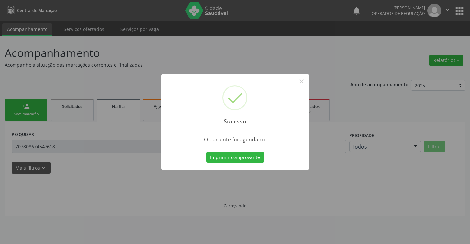
scroll to position [0, 0]
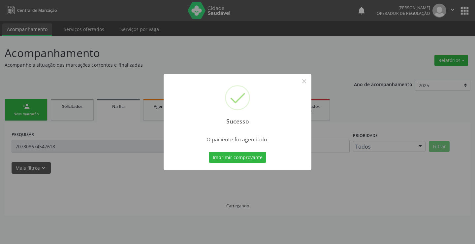
click at [209, 152] on button "Imprimir comprovante" at bounding box center [237, 157] width 57 height 11
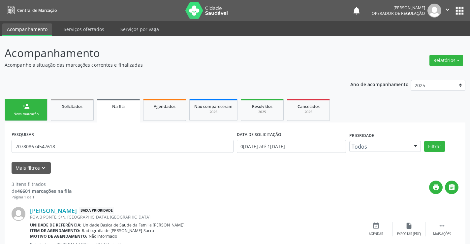
click at [44, 113] on link "person_add Nova marcação" at bounding box center [26, 110] width 43 height 22
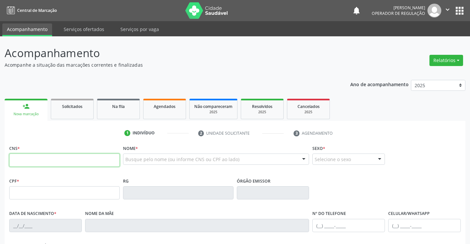
click at [38, 163] on input "text" at bounding box center [64, 159] width 110 height 13
type input "704 0028 9867 8764"
type input "001.357.445-04"
type input "0842387803"
type input "27/02/1977"
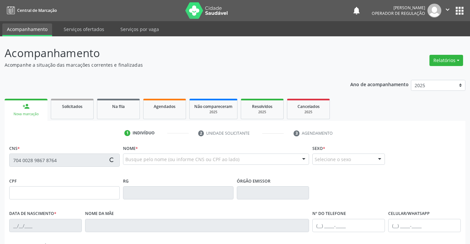
type input "(74) 9819-6573"
type input "001.357.445-04"
type input "SN"
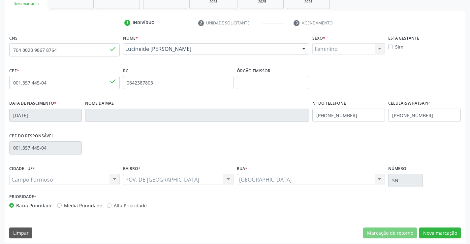
scroll to position [114, 0]
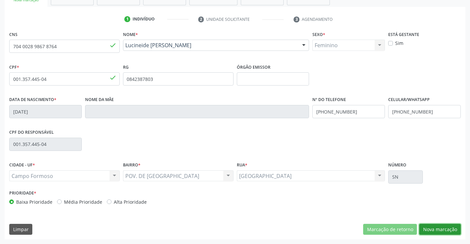
click at [437, 229] on button "Nova marcação" at bounding box center [440, 229] width 42 height 11
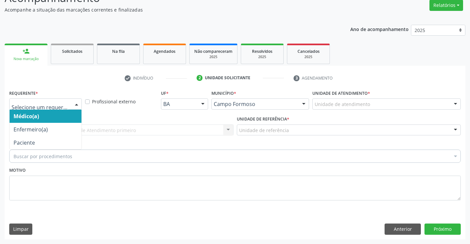
click at [76, 102] on div at bounding box center [77, 104] width 10 height 11
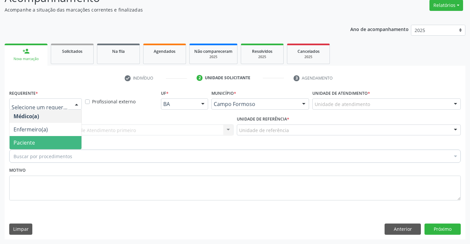
click at [68, 142] on span "Paciente" at bounding box center [46, 142] width 72 height 13
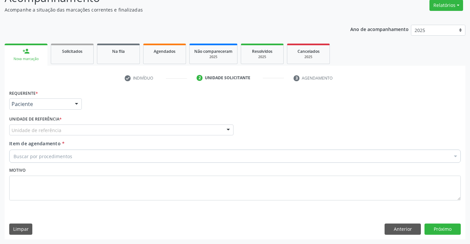
click at [72, 133] on div "Unidade de referência" at bounding box center [121, 129] width 224 height 11
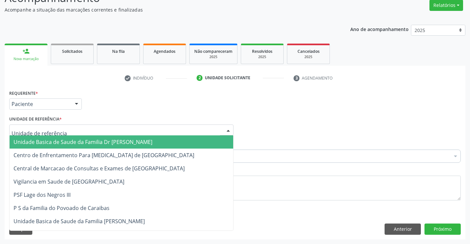
click at [76, 140] on span "Unidade Basica de Saude da Familia Dr [PERSON_NAME]" at bounding box center [83, 141] width 139 height 7
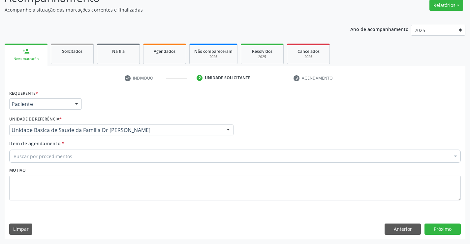
click at [77, 157] on div "Buscar por procedimentos" at bounding box center [234, 155] width 451 height 13
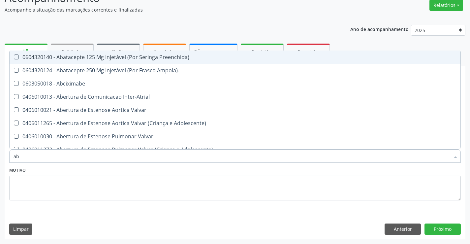
type input "a"
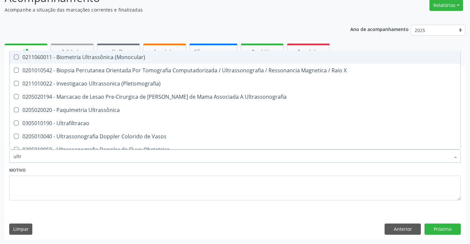
type input "ultra"
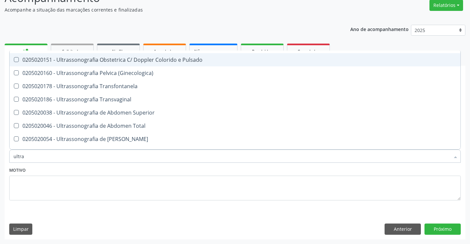
scroll to position [132, 0]
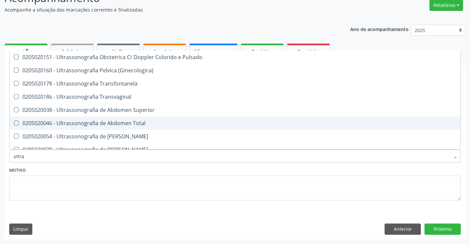
click at [132, 124] on div "0205020046 - Ultrassonografia de Abdomen Total" at bounding box center [235, 122] width 443 height 5
checkbox Total "true"
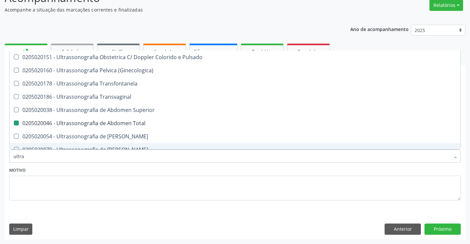
click at [136, 170] on div "Motivo" at bounding box center [234, 182] width 451 height 35
checkbox X "true"
checkbox Total "false"
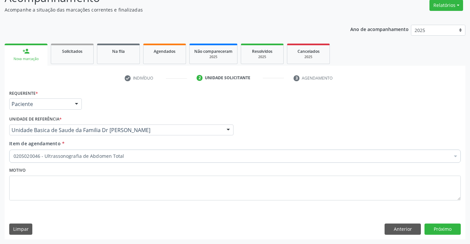
scroll to position [0, 0]
click at [441, 229] on button "Próximo" at bounding box center [442, 228] width 36 height 11
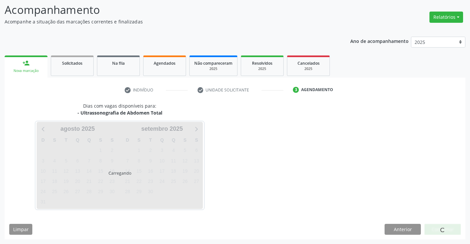
scroll to position [43, 0]
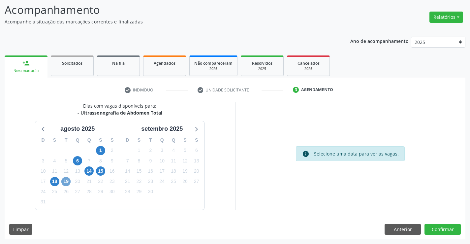
click at [64, 181] on span "19" at bounding box center [65, 181] width 9 height 9
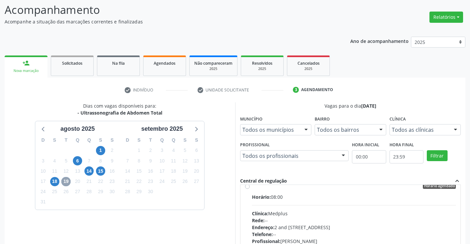
scroll to position [0, 0]
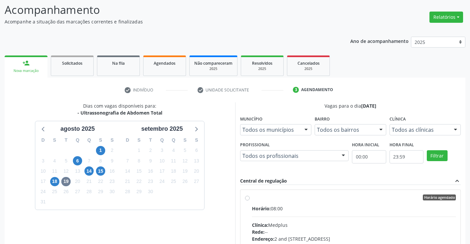
click at [252, 198] on label "Horário agendado Horário: 08:00 Clínica: Medplus Rede: -- Endereço: 2 and S 204…" at bounding box center [354, 244] width 204 height 101
click at [249, 198] on input "Horário agendado Horário: 08:00 Clínica: Medplus Rede: -- Endereço: 2 and S 204…" at bounding box center [247, 197] width 5 height 6
radio input "true"
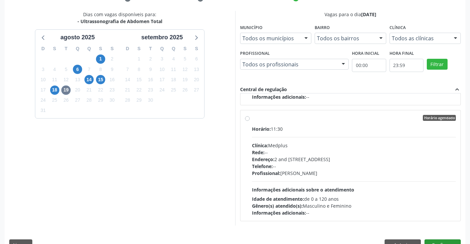
scroll to position [150, 0]
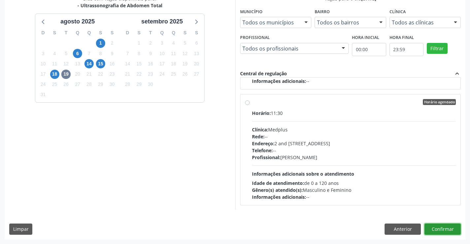
click at [434, 228] on button "Confirmar" at bounding box center [442, 228] width 36 height 11
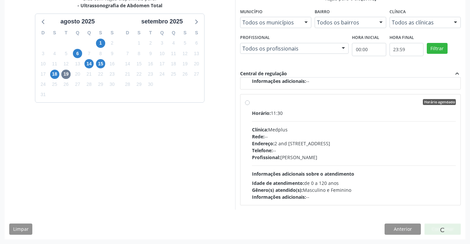
scroll to position [0, 0]
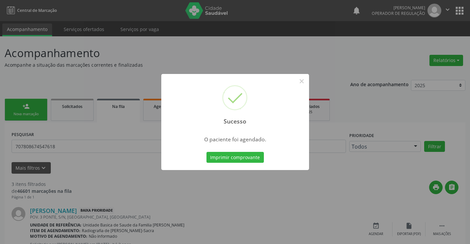
click at [206, 152] on button "Imprimir comprovante" at bounding box center [234, 157] width 57 height 11
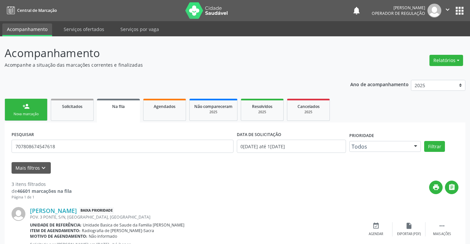
click at [40, 116] on div "Nova marcação" at bounding box center [26, 113] width 33 height 5
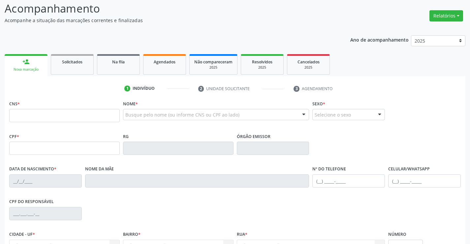
scroll to position [33, 0]
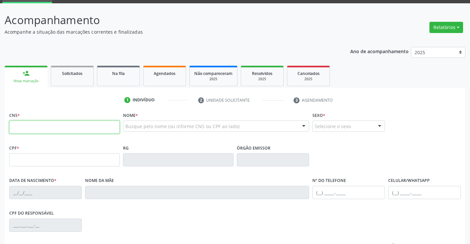
click at [25, 126] on input "text" at bounding box center [64, 126] width 110 height 13
type input "702 1027 6781 7690"
type input "042.490.145-50"
type input "1479402907"
type input "04/11/1989"
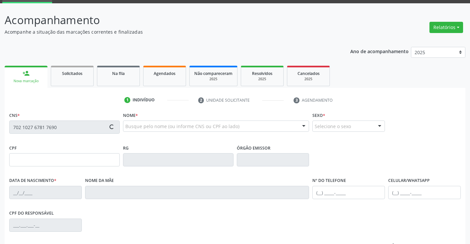
type input "(74) 99949-4837"
type input "042.490.145-50"
type input "S/N"
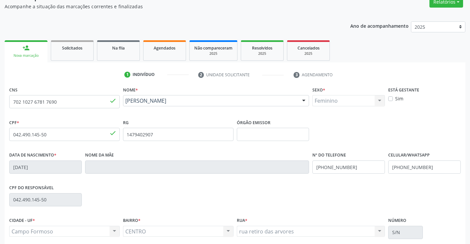
scroll to position [114, 0]
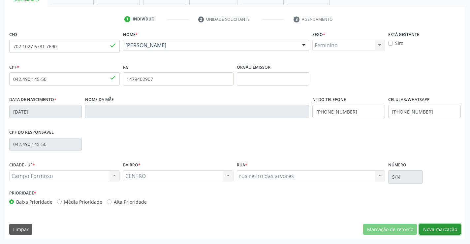
click at [429, 228] on button "Nova marcação" at bounding box center [440, 229] width 42 height 11
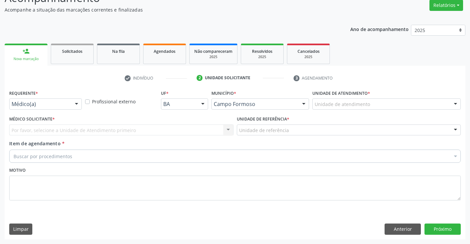
scroll to position [55, 0]
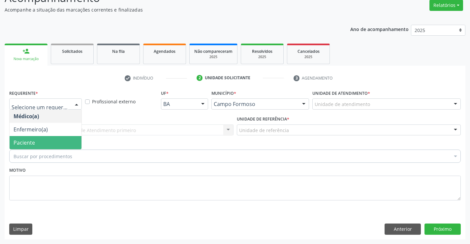
click at [54, 144] on span "Paciente" at bounding box center [46, 142] width 72 height 13
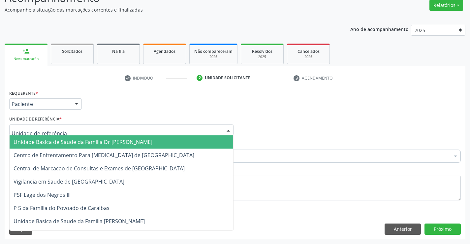
click at [68, 130] on div at bounding box center [121, 129] width 224 height 11
click at [77, 142] on span "Unidade Basica de Saude da Familia Dr [PERSON_NAME]" at bounding box center [83, 141] width 139 height 7
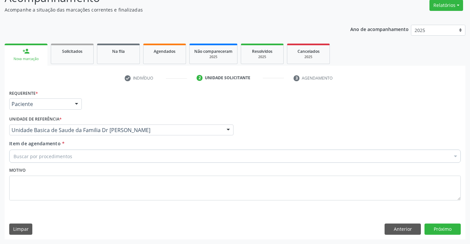
click at [75, 155] on div "Buscar por procedimentos" at bounding box center [234, 155] width 451 height 13
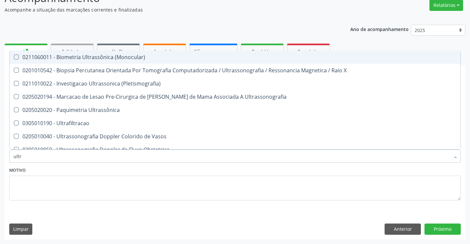
type input "ultra"
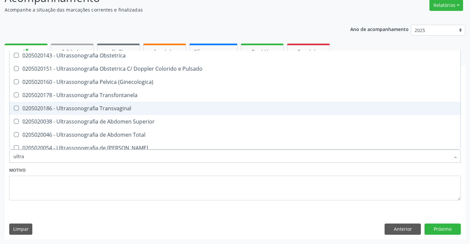
scroll to position [132, 0]
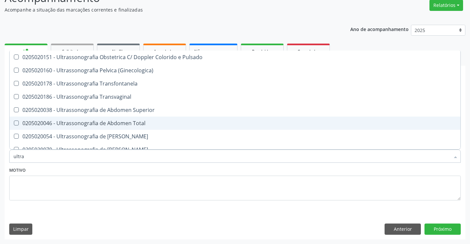
click at [88, 123] on div "0205020046 - Ultrassonografia de Abdomen Total" at bounding box center [235, 122] width 443 height 5
checkbox Total "true"
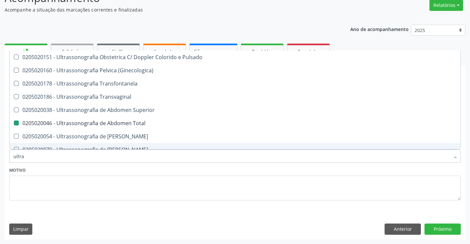
click at [98, 170] on div "Motivo" at bounding box center [234, 182] width 451 height 35
checkbox X "true"
checkbox Total "false"
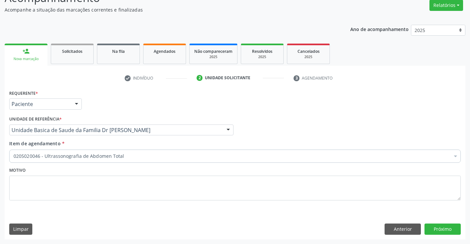
scroll to position [0, 0]
click at [438, 230] on button "Próximo" at bounding box center [442, 228] width 36 height 11
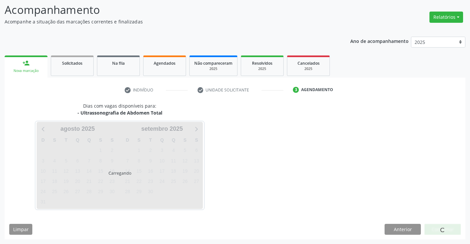
scroll to position [43, 0]
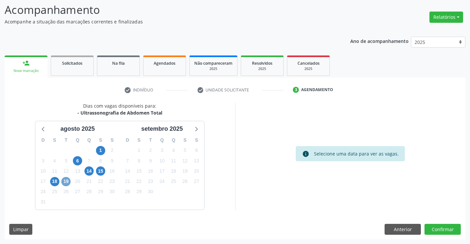
click at [68, 180] on span "19" at bounding box center [65, 181] width 9 height 9
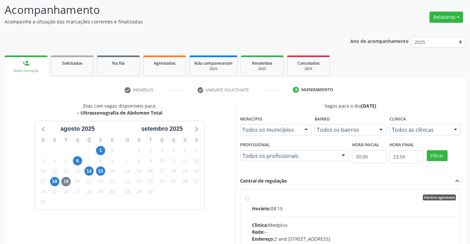
click at [252, 198] on label "Horário agendado Horário: 08:15 Clínica: Medplus Rede: -- Endereço: 2 and S 204…" at bounding box center [354, 244] width 204 height 101
click at [247, 198] on input "Horário agendado Horário: 08:15 Clínica: Medplus Rede: -- Endereço: 2 and S 204…" at bounding box center [247, 197] width 5 height 6
radio input "true"
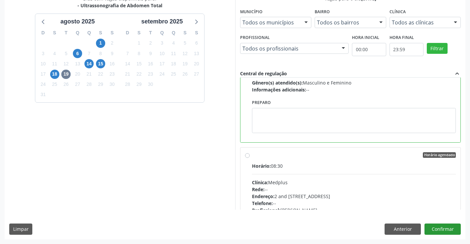
scroll to position [165, 0]
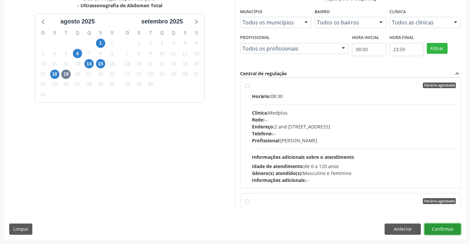
click at [439, 229] on button "Confirmar" at bounding box center [442, 228] width 36 height 11
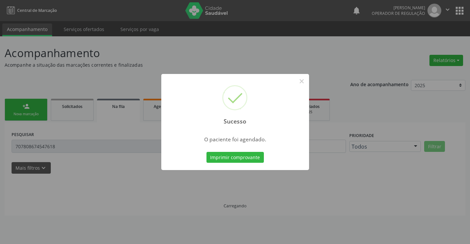
scroll to position [0, 0]
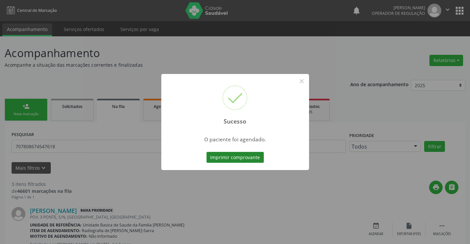
click at [241, 156] on button "Imprimir comprovante" at bounding box center [234, 157] width 57 height 11
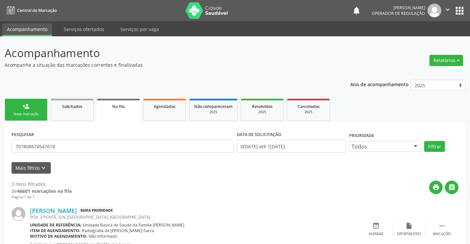
click at [43, 115] on link "person_add Nova marcação" at bounding box center [26, 110] width 43 height 22
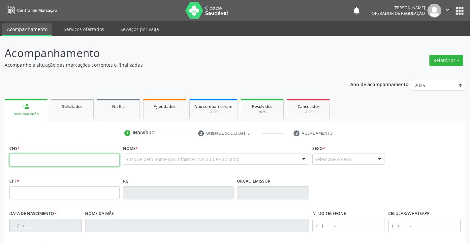
click at [38, 158] on input "text" at bounding box center [64, 159] width 110 height 13
type input "705 2004 6387 5676"
type input "2136409964"
type input "10/03/2002"
type input "(74) 98804-0934"
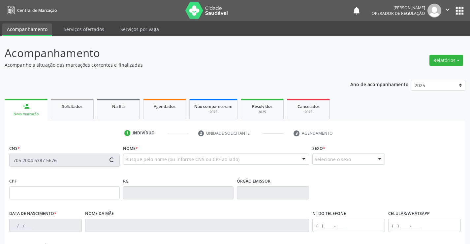
type input "SN"
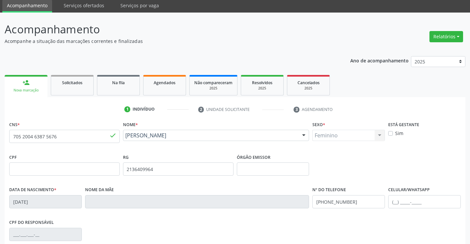
scroll to position [66, 0]
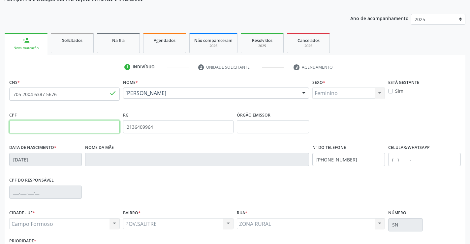
click at [54, 129] on input "text" at bounding box center [64, 126] width 110 height 13
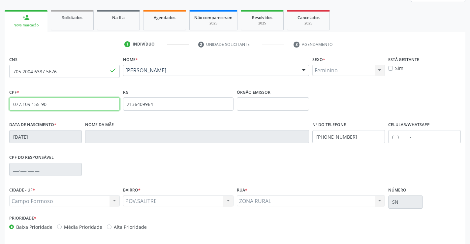
scroll to position [114, 0]
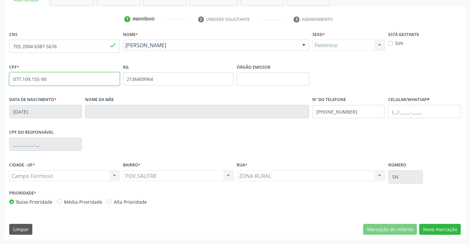
type input "077.109.155-90"
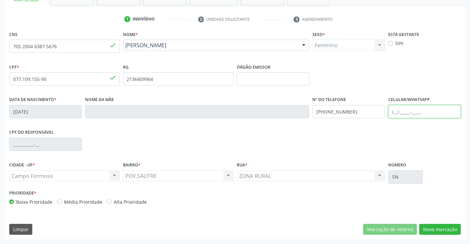
click at [395, 111] on input "text" at bounding box center [424, 111] width 73 height 13
type input "(74) 98804-0934"
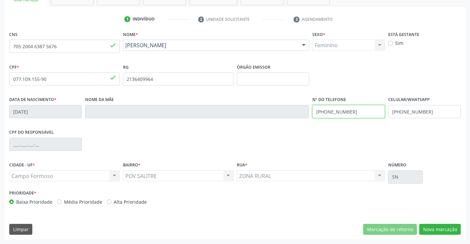
click at [361, 111] on input "(74) 98804-0934" at bounding box center [348, 111] width 73 height 13
type input "(74) 99199-8784"
click at [446, 230] on button "Nova marcação" at bounding box center [440, 229] width 42 height 11
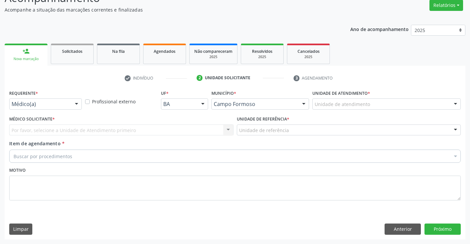
click at [77, 104] on div at bounding box center [77, 104] width 10 height 11
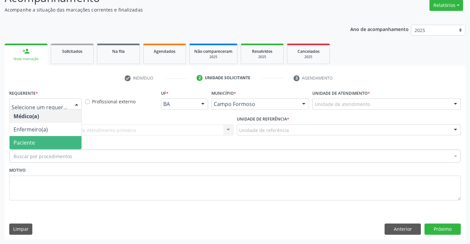
click at [61, 141] on span "Paciente" at bounding box center [46, 142] width 72 height 13
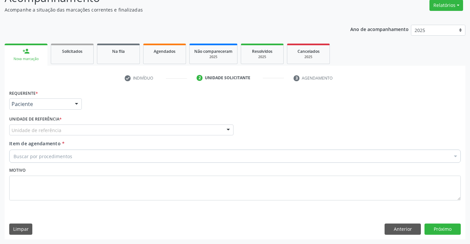
click at [64, 128] on div "Unidade de referência" at bounding box center [121, 129] width 224 height 11
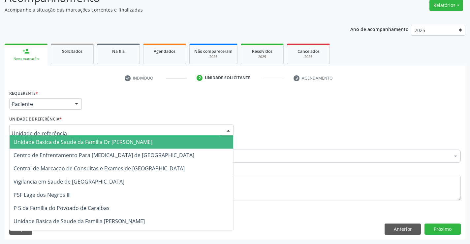
click at [79, 142] on span "Unidade Basica de Saude da Familia Dr [PERSON_NAME]" at bounding box center [83, 141] width 139 height 7
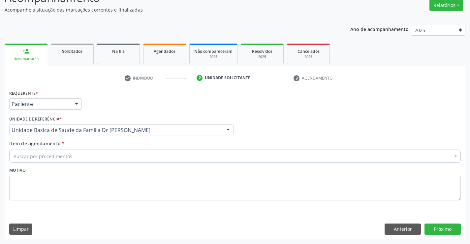
click at [79, 159] on div "Buscar por procedimentos" at bounding box center [234, 155] width 451 height 13
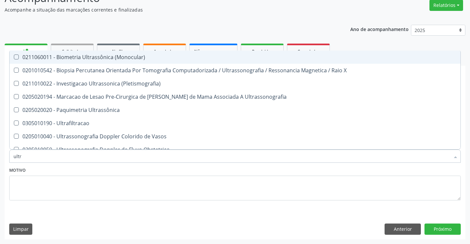
type input "ultra"
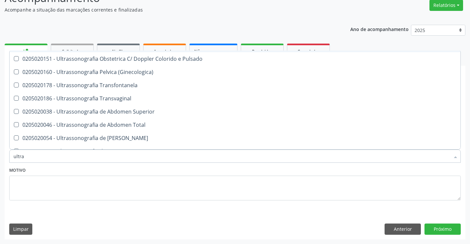
scroll to position [132, 0]
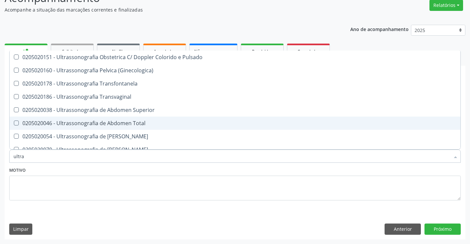
click at [102, 123] on div "0205020046 - Ultrassonografia de Abdomen Total" at bounding box center [235, 122] width 443 height 5
checkbox Total "true"
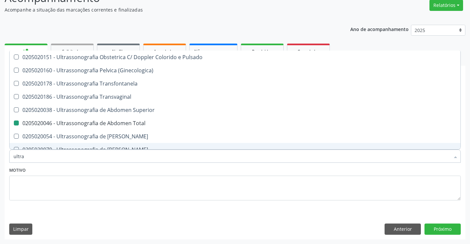
click at [108, 170] on div "Motivo" at bounding box center [234, 182] width 451 height 35
checkbox X "true"
checkbox Total "false"
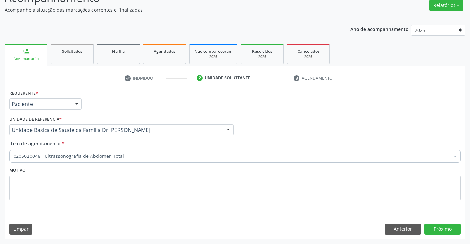
scroll to position [0, 0]
click at [447, 229] on button "Próximo" at bounding box center [442, 228] width 36 height 11
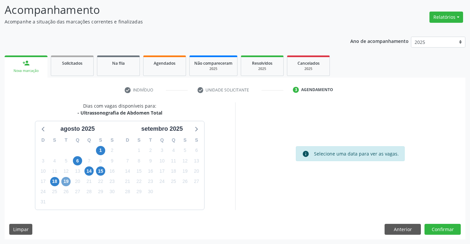
click at [66, 180] on span "19" at bounding box center [65, 181] width 9 height 9
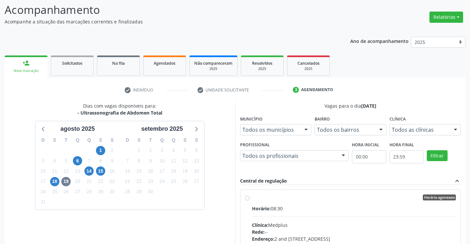
click at [252, 198] on label "Horário agendado Horário: 08:30 Clínica: Medplus Rede: -- Endereço: 2 and S 204…" at bounding box center [354, 244] width 204 height 101
click at [248, 198] on input "Horário agendado Horário: 08:30 Clínica: Medplus Rede: -- Endereço: 2 and S 204…" at bounding box center [247, 197] width 5 height 6
radio input "true"
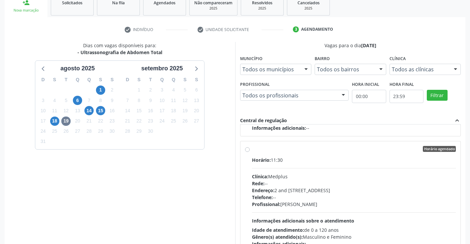
scroll to position [150, 0]
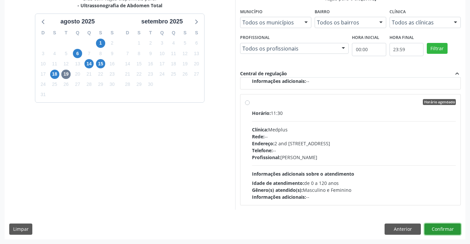
click at [434, 231] on button "Confirmar" at bounding box center [442, 228] width 36 height 11
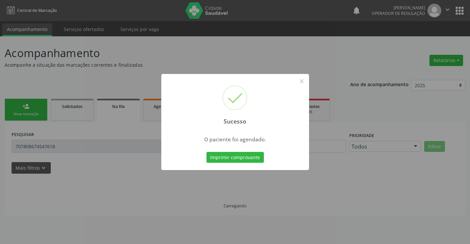
scroll to position [0, 0]
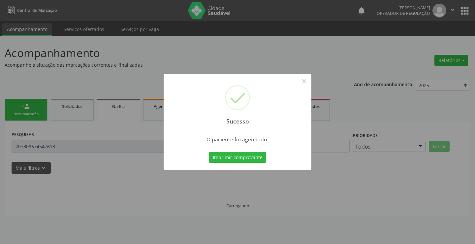
click at [209, 152] on button "Imprimir comprovante" at bounding box center [237, 157] width 57 height 11
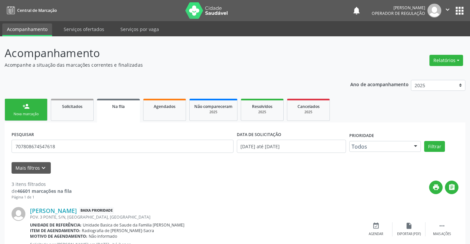
click at [34, 110] on link "person_add Nova marcação" at bounding box center [26, 110] width 43 height 22
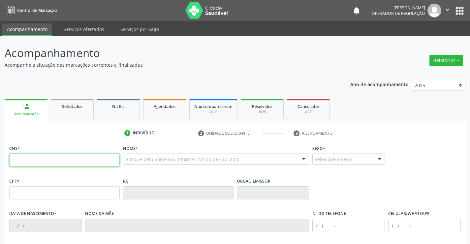
click at [46, 161] on input "text" at bounding box center [64, 159] width 110 height 13
type input "709 8090 5462 7795"
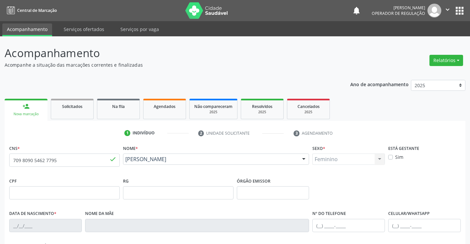
type input "1164037641"
type input "[DATE]"
type input "003.860.665-82"
type input "S/N"
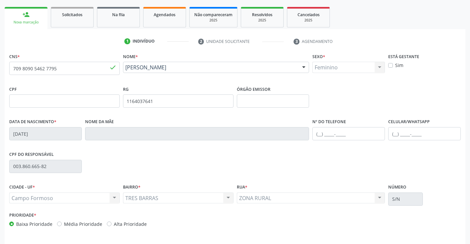
scroll to position [99, 0]
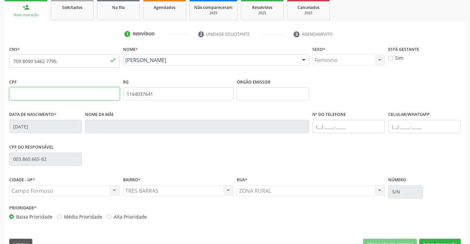
click at [75, 93] on input "text" at bounding box center [64, 93] width 110 height 13
type input "003.860.665-82"
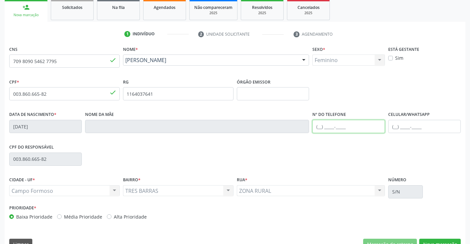
click at [319, 125] on input "text" at bounding box center [348, 126] width 73 height 13
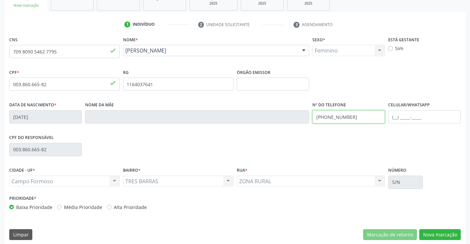
scroll to position [114, 0]
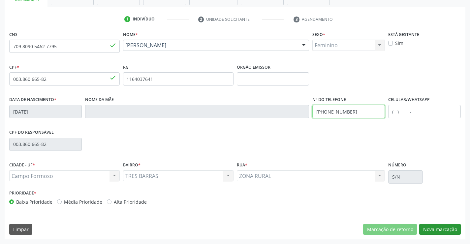
type input "(11) 99102-2219"
click at [434, 227] on button "Nova marcação" at bounding box center [440, 229] width 42 height 11
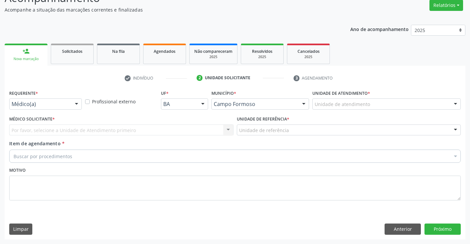
scroll to position [55, 0]
click at [72, 103] on div at bounding box center [77, 104] width 10 height 11
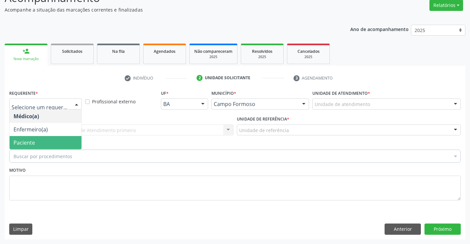
drag, startPoint x: 65, startPoint y: 142, endPoint x: 68, endPoint y: 136, distance: 7.2
click at [65, 142] on span "Paciente" at bounding box center [46, 142] width 72 height 13
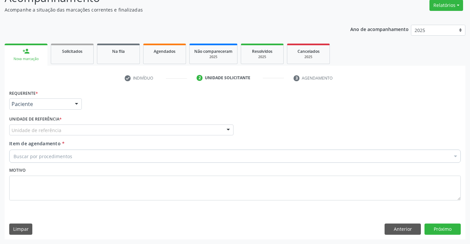
click at [77, 130] on div "Unidade de referência" at bounding box center [121, 129] width 224 height 11
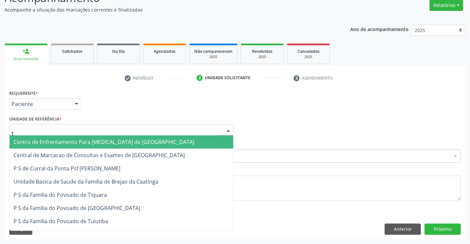
type input "ti"
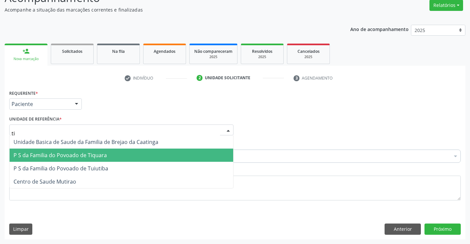
click at [83, 152] on span "P S da Familia do Povoado de Tiquara" at bounding box center [60, 154] width 93 height 7
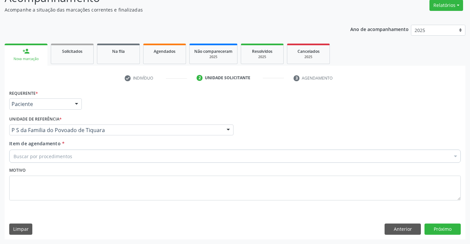
click at [79, 158] on div "Buscar por procedimentos" at bounding box center [234, 155] width 451 height 13
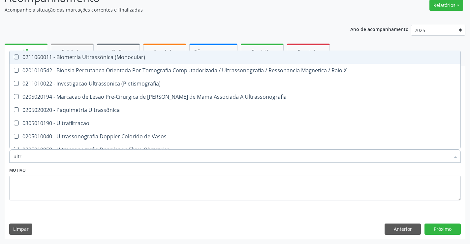
type input "ultra"
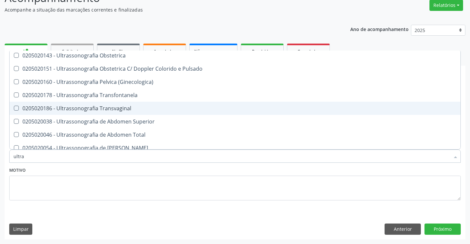
scroll to position [132, 0]
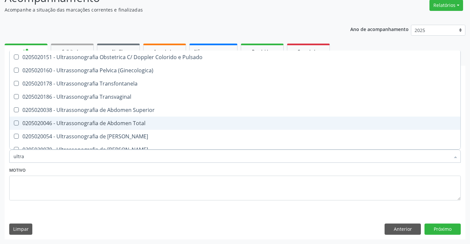
click at [86, 120] on div "0205020046 - Ultrassonografia de Abdomen Total" at bounding box center [235, 122] width 443 height 5
checkbox Total "true"
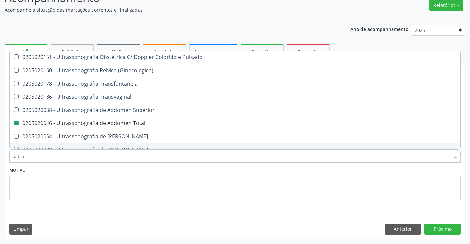
click at [106, 168] on div "Motivo" at bounding box center [234, 182] width 451 height 35
checkbox X "true"
checkbox Total "false"
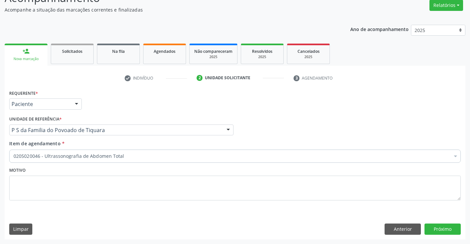
scroll to position [0, 0]
click at [440, 226] on button "Próximo" at bounding box center [442, 228] width 36 height 11
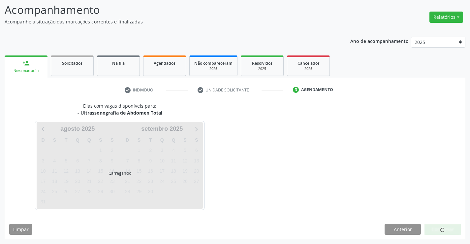
scroll to position [43, 0]
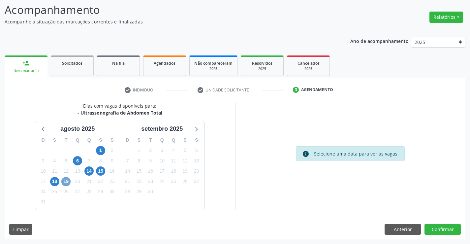
click at [68, 182] on span "19" at bounding box center [65, 181] width 9 height 9
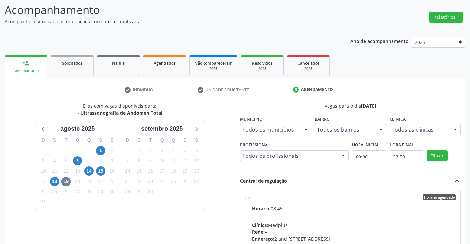
click at [252, 198] on label "Horário agendado Horário: 08:45 Clínica: Medplus Rede: -- Endereço: 2 and S 204…" at bounding box center [354, 244] width 204 height 101
click at [248, 198] on input "Horário agendado Horário: 08:45 Clínica: Medplus Rede: -- Endereço: 2 and S 204…" at bounding box center [247, 197] width 5 height 6
radio input "true"
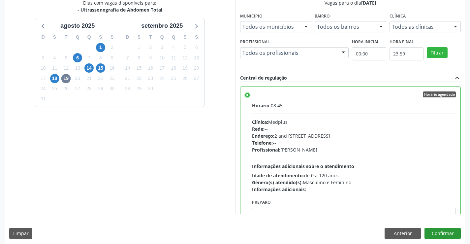
scroll to position [150, 0]
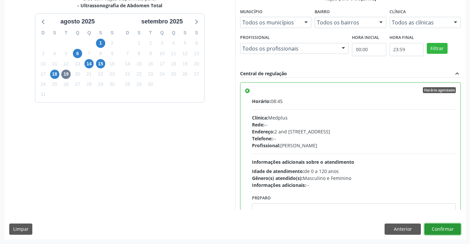
click at [452, 228] on button "Confirmar" at bounding box center [442, 228] width 36 height 11
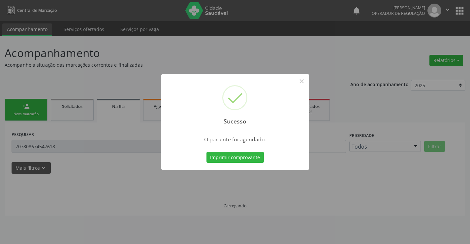
scroll to position [0, 0]
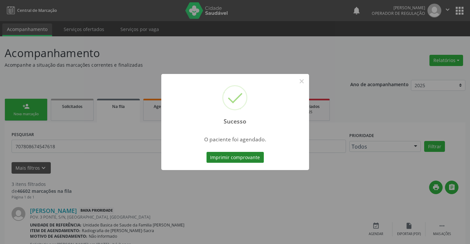
click at [258, 159] on button "Imprimir comprovante" at bounding box center [234, 157] width 57 height 11
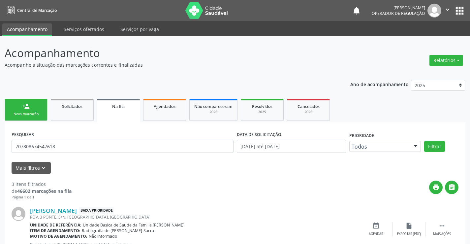
click at [41, 115] on div "Nova marcação" at bounding box center [26, 113] width 33 height 5
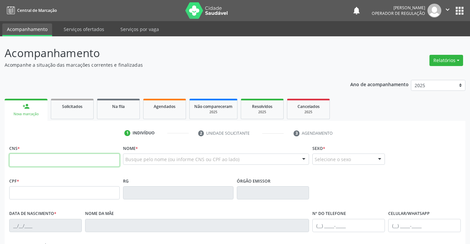
click at [32, 159] on input "text" at bounding box center [64, 159] width 110 height 13
type input "703 0068 2853 3479"
type input "069.031.225-32"
type input "1593938926"
type input "03/08/1993"
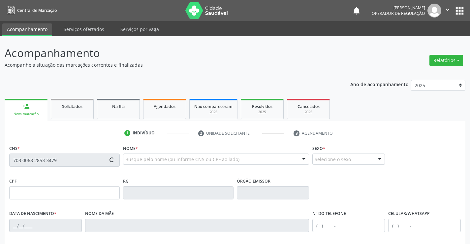
type input "(74) 99138-7374"
type input "069.031.225-32"
type input "sn"
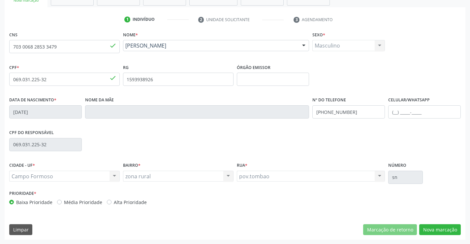
scroll to position [114, 0]
click at [443, 228] on button "Nova marcação" at bounding box center [440, 229] width 42 height 11
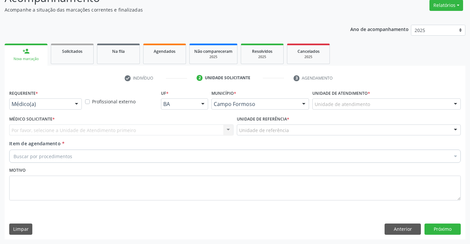
click at [70, 103] on div "Médico(a)" at bounding box center [45, 103] width 73 height 11
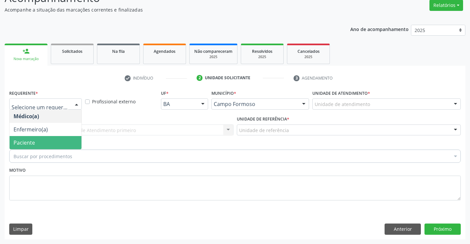
click at [56, 140] on span "Paciente" at bounding box center [46, 142] width 72 height 13
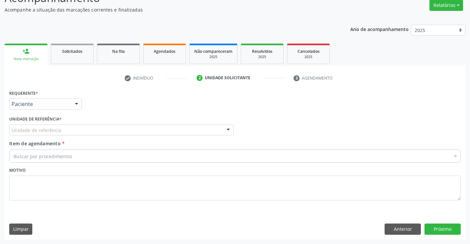
click at [62, 132] on div "Unidade de referência" at bounding box center [121, 129] width 224 height 11
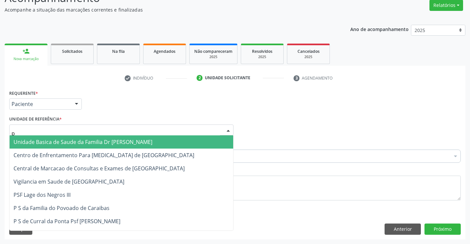
type input "po"
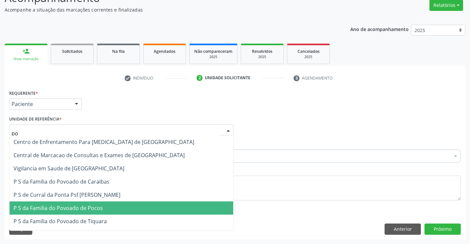
click at [77, 206] on span "P S da Familia do Povoado de Pocos" at bounding box center [58, 207] width 89 height 7
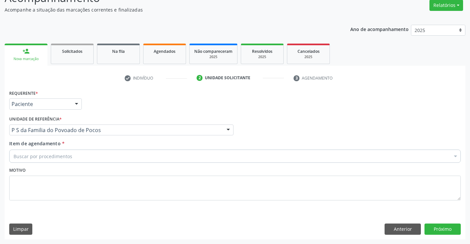
click at [79, 157] on div "Buscar por procedimentos" at bounding box center [234, 155] width 451 height 13
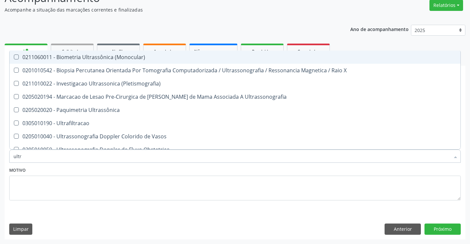
type input "ultra"
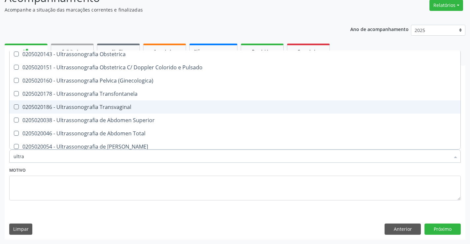
scroll to position [132, 0]
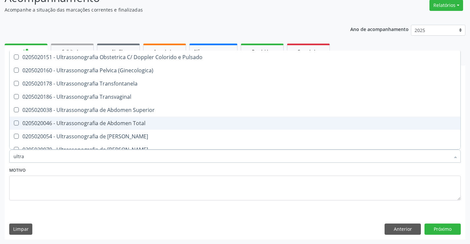
click at [100, 120] on div "0205020046 - Ultrassonografia de Abdomen Total" at bounding box center [235, 122] width 443 height 5
checkbox Total "true"
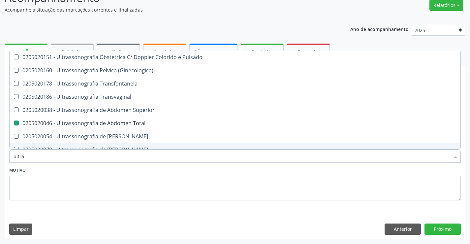
click at [116, 174] on div "Motivo" at bounding box center [234, 182] width 451 height 35
checkbox X "true"
checkbox Total "false"
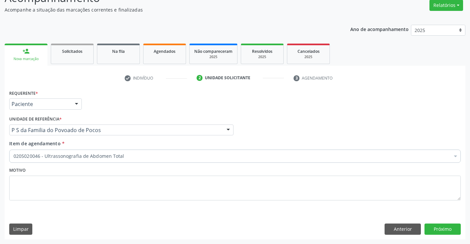
scroll to position [0, 0]
click at [446, 226] on button "Próximo" at bounding box center [442, 228] width 36 height 11
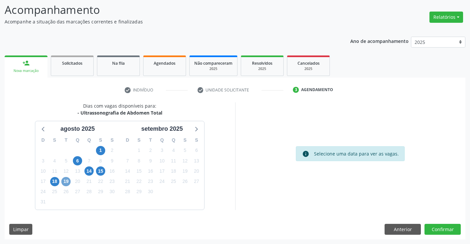
click at [66, 179] on span "19" at bounding box center [65, 181] width 9 height 9
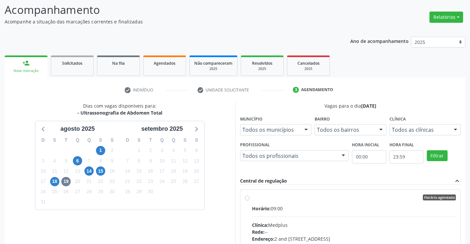
click at [252, 199] on label "Horário agendado Horário: 09:00 Clínica: Medplus Rede: -- Endereço: 2 and S 204…" at bounding box center [354, 244] width 204 height 101
click at [246, 199] on input "Horário agendado Horário: 09:00 Clínica: Medplus Rede: -- Endereço: 2 and S 204…" at bounding box center [247, 197] width 5 height 6
radio input "true"
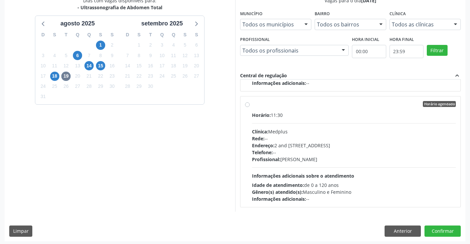
scroll to position [150, 0]
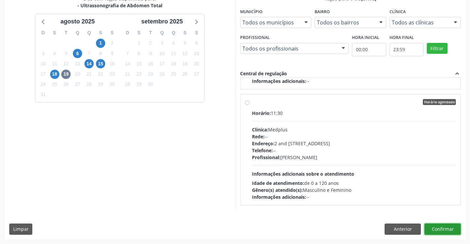
click at [439, 227] on button "Confirmar" at bounding box center [442, 228] width 36 height 11
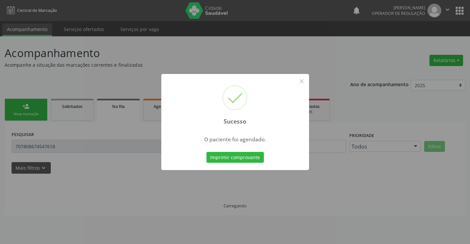
scroll to position [0, 0]
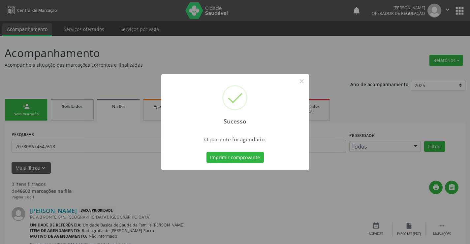
click at [206, 152] on button "Imprimir comprovante" at bounding box center [234, 157] width 57 height 11
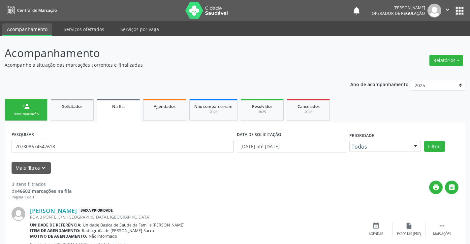
click at [39, 116] on div "Nova marcação" at bounding box center [26, 113] width 33 height 5
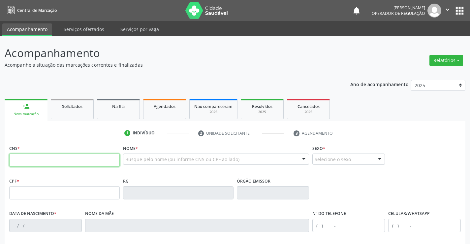
click at [37, 163] on input "text" at bounding box center [64, 159] width 110 height 13
type input "700 0006 9408 5302"
type input "022.645.347-29"
type input "13/01/1968"
type input "Maria da Penha Lima de Souza"
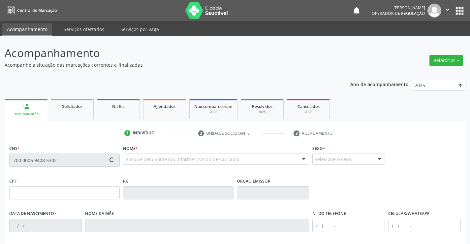
type input "(28) 99925-6160"
type input "44"
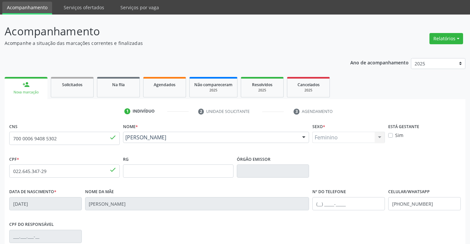
scroll to position [66, 0]
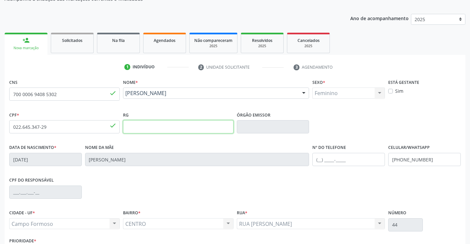
click at [164, 130] on input "text" at bounding box center [178, 126] width 110 height 13
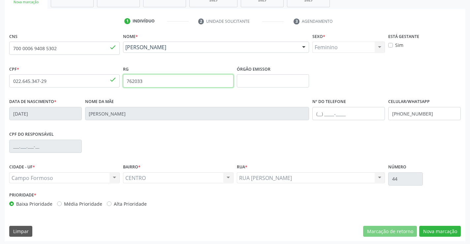
scroll to position [114, 0]
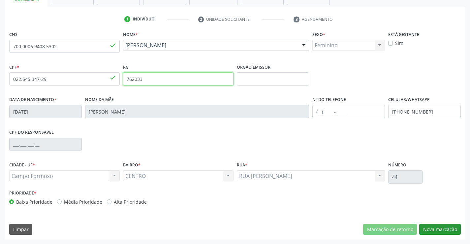
type input "762033"
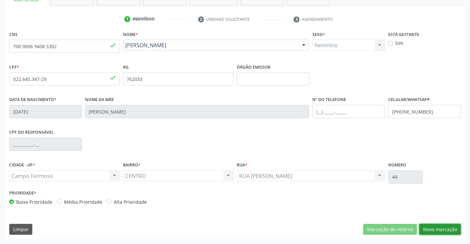
click at [437, 228] on button "Nova marcação" at bounding box center [440, 229] width 42 height 11
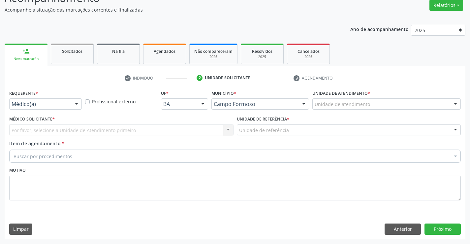
scroll to position [55, 0]
click at [394, 229] on button "Anterior" at bounding box center [402, 228] width 36 height 11
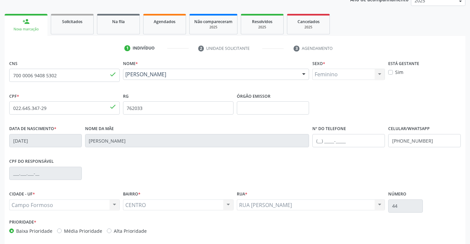
scroll to position [114, 0]
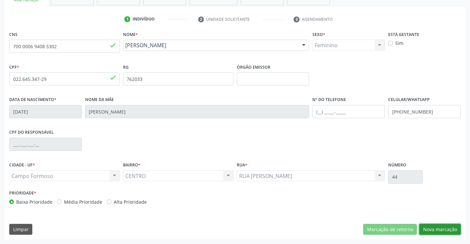
click at [441, 228] on button "Nova marcação" at bounding box center [440, 229] width 42 height 11
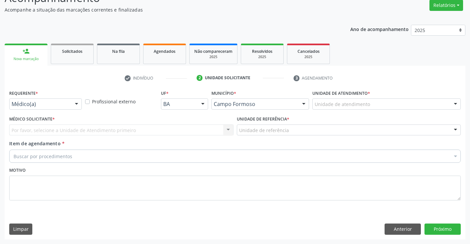
scroll to position [55, 0]
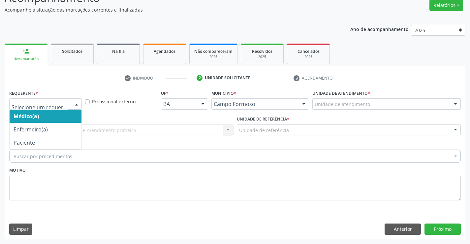
click at [70, 104] on div at bounding box center [45, 103] width 73 height 11
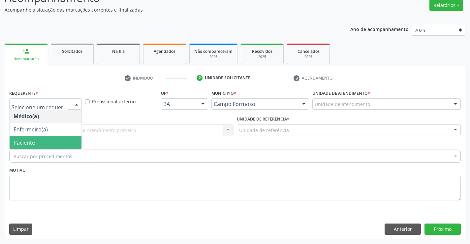
click at [59, 145] on span "Paciente" at bounding box center [46, 142] width 72 height 13
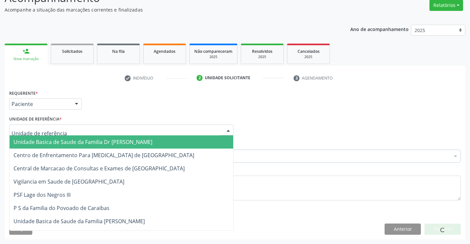
click at [73, 134] on div at bounding box center [121, 129] width 224 height 11
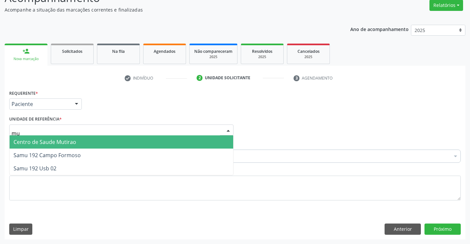
type input "mut"
click at [78, 144] on span "Centro de Saude Mutirao" at bounding box center [122, 141] width 224 height 13
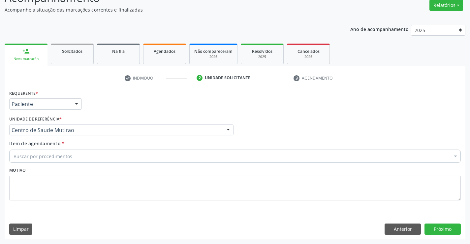
click at [75, 158] on div "Buscar por procedimentos" at bounding box center [234, 155] width 451 height 13
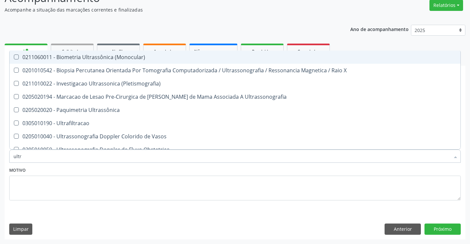
type input "ultra"
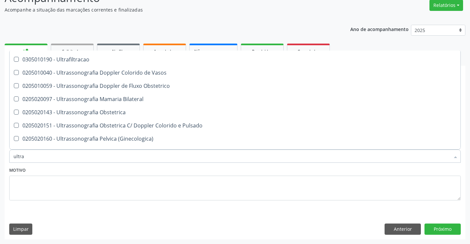
scroll to position [132, 0]
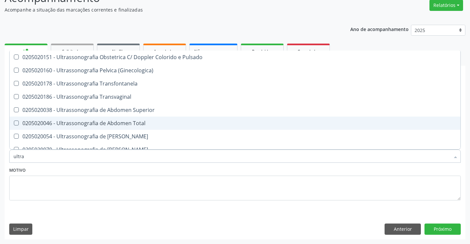
click at [85, 126] on div "0205020046 - Ultrassonografia de Abdomen Total" at bounding box center [235, 122] width 443 height 5
checkbox Total "true"
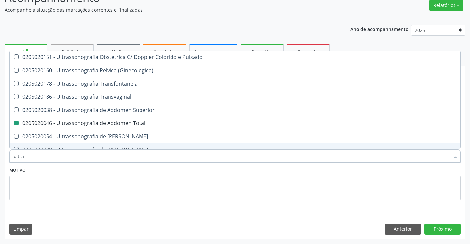
click at [104, 171] on div "Motivo" at bounding box center [234, 182] width 451 height 35
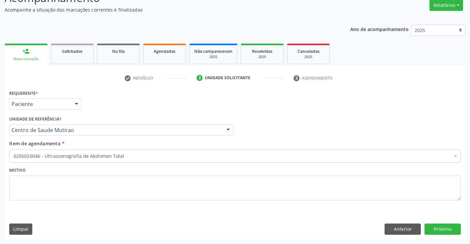
scroll to position [0, 0]
click at [437, 228] on button "Próximo" at bounding box center [442, 228] width 36 height 11
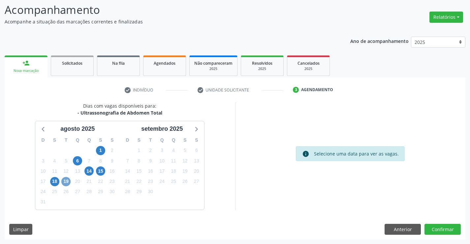
click at [66, 179] on span "19" at bounding box center [65, 181] width 9 height 9
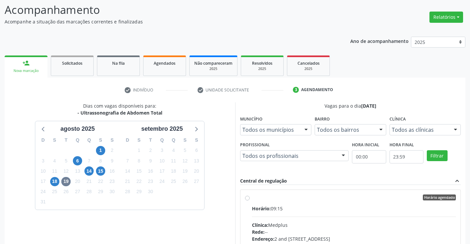
click at [252, 199] on label "Horário agendado Horário: 09:15 Clínica: Medplus Rede: -- Endereço: 2 and S 204…" at bounding box center [354, 244] width 204 height 101
click at [248, 199] on input "Horário agendado Horário: 09:15 Clínica: Medplus Rede: -- Endereço: 2 and [STRE…" at bounding box center [247, 197] width 5 height 6
radio input "true"
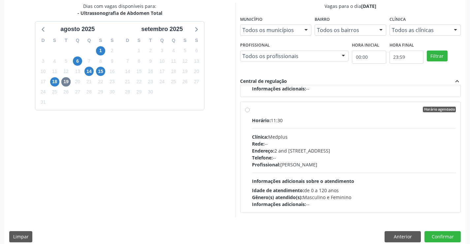
scroll to position [150, 0]
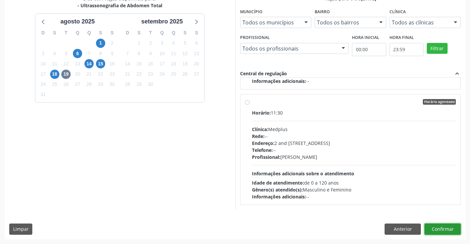
click at [435, 232] on button "Confirmar" at bounding box center [442, 228] width 36 height 11
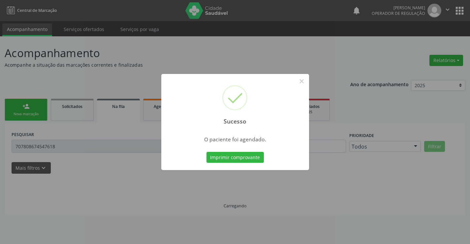
scroll to position [0, 0]
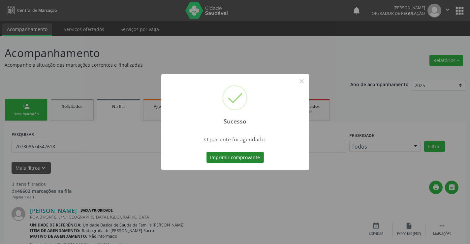
click at [231, 155] on button "Imprimir comprovante" at bounding box center [234, 157] width 57 height 11
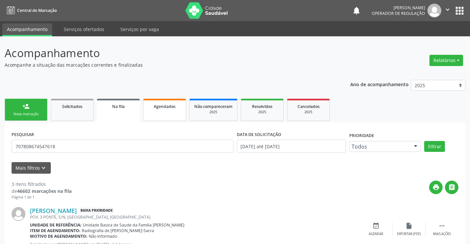
click at [170, 115] on link "Agendados" at bounding box center [164, 110] width 43 height 22
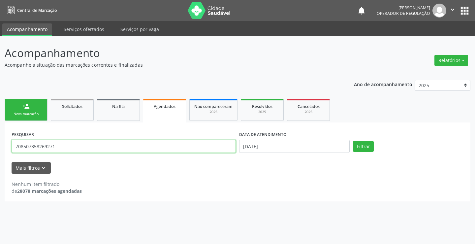
click at [70, 144] on input "708507358269271" at bounding box center [124, 145] width 224 height 13
type input "7"
type input "700000694085302"
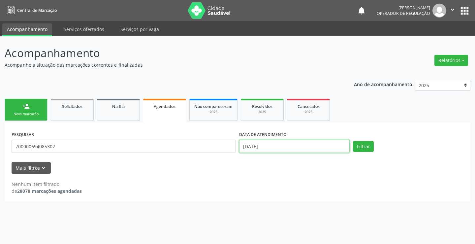
click at [318, 145] on input "11/08/2025" at bounding box center [294, 145] width 110 height 13
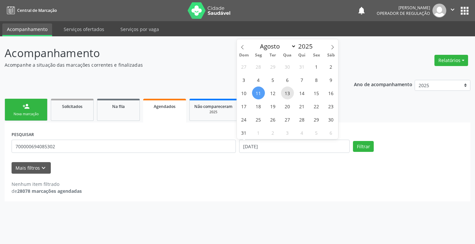
click at [288, 92] on span "13" at bounding box center [287, 92] width 13 height 13
type input "13/08/2025"
click at [288, 92] on span "13" at bounding box center [287, 92] width 13 height 13
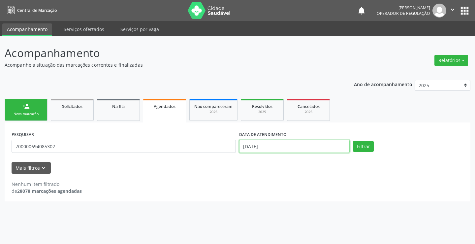
click at [284, 148] on input "13/08/2025" at bounding box center [294, 145] width 110 height 13
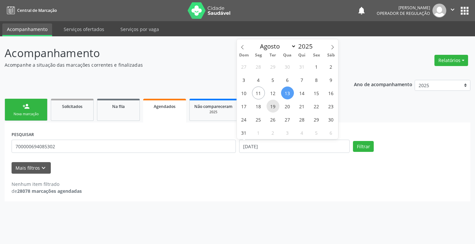
click at [275, 106] on span "19" at bounding box center [272, 106] width 13 height 13
type input "[DATE]"
click at [275, 106] on span "19" at bounding box center [272, 106] width 13 height 13
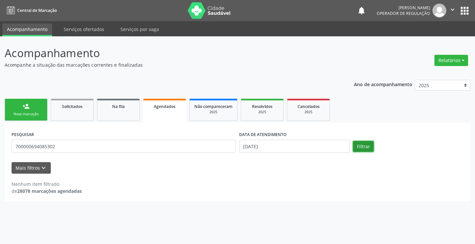
click at [367, 145] on button "Filtrar" at bounding box center [363, 146] width 21 height 11
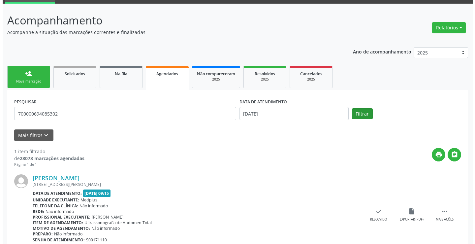
scroll to position [62, 0]
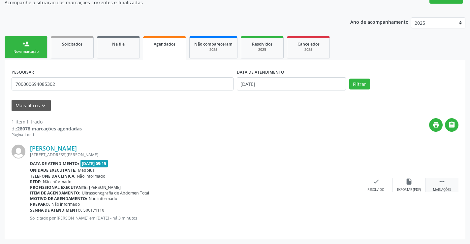
click at [442, 181] on icon "" at bounding box center [441, 181] width 7 height 7
click at [343, 181] on icon "cancel" at bounding box center [342, 181] width 7 height 7
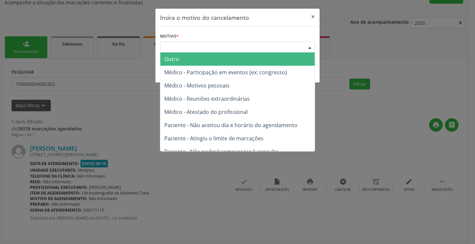
click at [290, 46] on div "Escolha o motivo" at bounding box center [237, 47] width 155 height 11
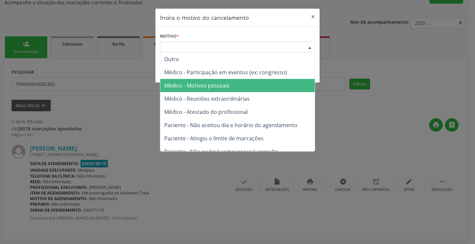
click at [257, 88] on span "Médico - Motivos pessoais" at bounding box center [237, 85] width 154 height 13
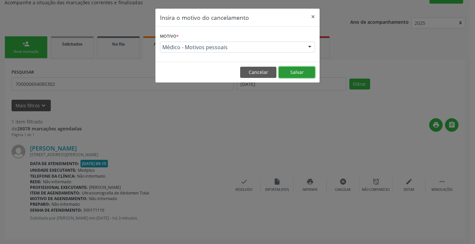
click at [302, 74] on button "Salvar" at bounding box center [297, 72] width 36 height 11
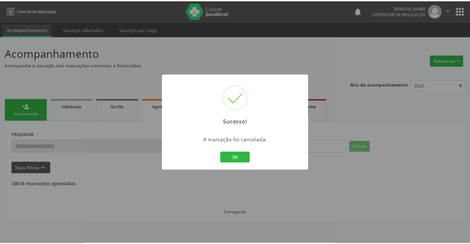
scroll to position [0, 0]
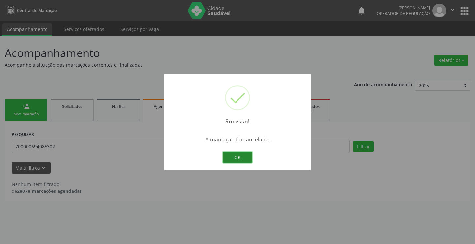
click at [244, 154] on button "OK" at bounding box center [238, 157] width 30 height 11
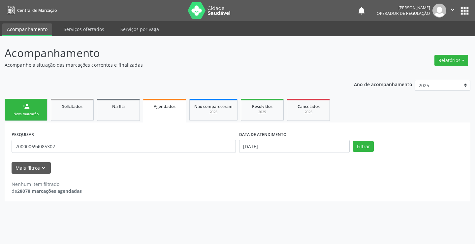
click at [42, 109] on link "person_add Nova marcação" at bounding box center [26, 110] width 43 height 22
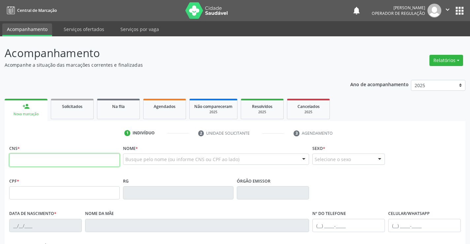
click at [42, 155] on input "text" at bounding box center [64, 159] width 110 height 13
type input "700 0006 9408 5302"
type input "022.645.347-29"
type input "762033"
type input "13/01/1968"
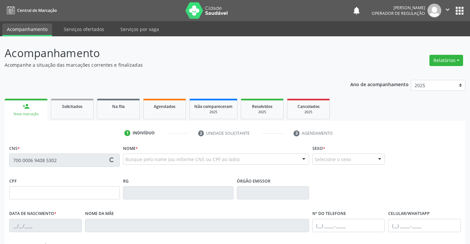
type input "Maria da Penha Lima de Souza"
type input "(28) 99925-6160"
type input "44"
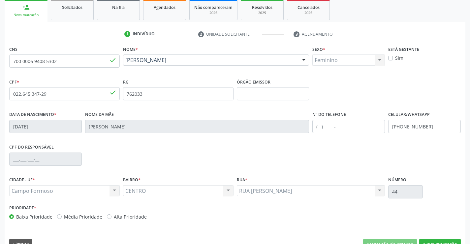
scroll to position [114, 0]
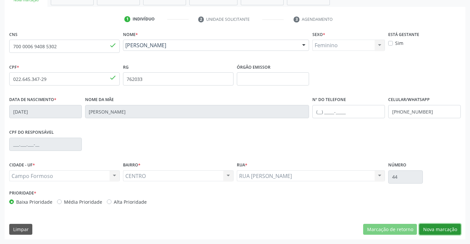
click at [437, 230] on button "Nova marcação" at bounding box center [440, 229] width 42 height 11
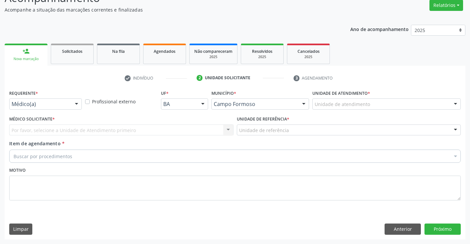
scroll to position [55, 0]
click at [70, 105] on div "Médico(a)" at bounding box center [45, 103] width 73 height 11
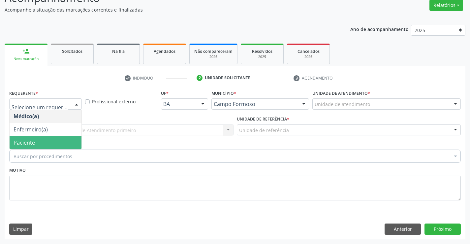
drag, startPoint x: 54, startPoint y: 146, endPoint x: 60, endPoint y: 127, distance: 19.7
click at [54, 144] on span "Paciente" at bounding box center [46, 142] width 72 height 13
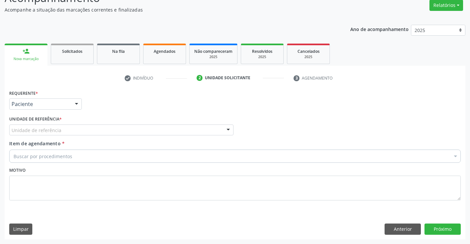
click at [61, 127] on div "Unidade de referência" at bounding box center [121, 129] width 224 height 11
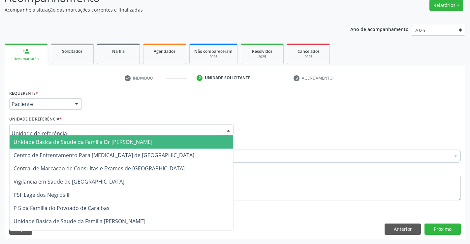
click at [67, 143] on span "Unidade Basica de Saude da Familia Dr [PERSON_NAME]" at bounding box center [83, 141] width 139 height 7
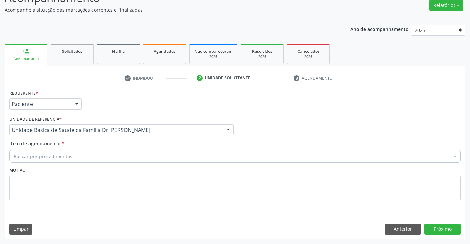
click at [70, 161] on div "Buscar por procedimentos" at bounding box center [234, 155] width 451 height 13
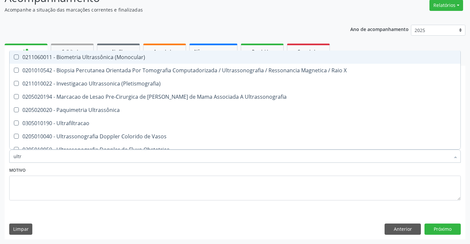
type input "ultra"
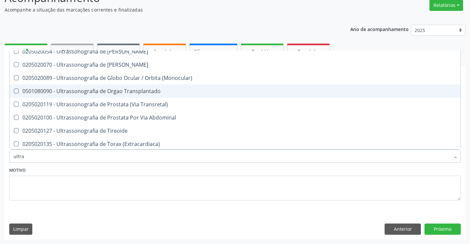
scroll to position [218, 0]
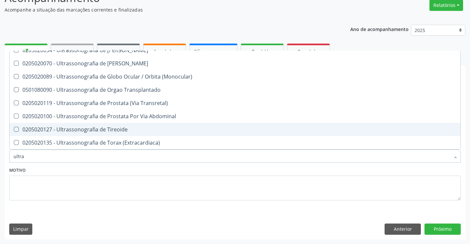
click at [95, 127] on div "0205020127 - Ultrassonografia de Tireoide" at bounding box center [235, 129] width 443 height 5
checkbox Tireoide "true"
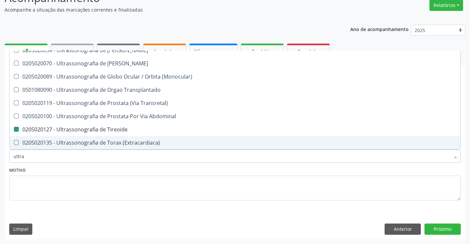
click at [103, 175] on div "Motivo" at bounding box center [234, 182] width 451 height 35
checkbox X "true"
checkbox Tireoide "false"
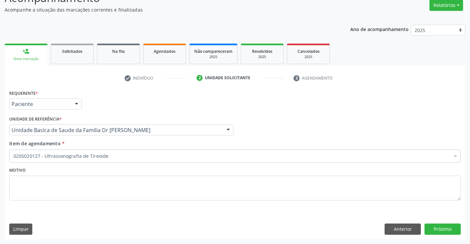
scroll to position [0, 0]
click at [453, 226] on button "Próximo" at bounding box center [442, 228] width 36 height 11
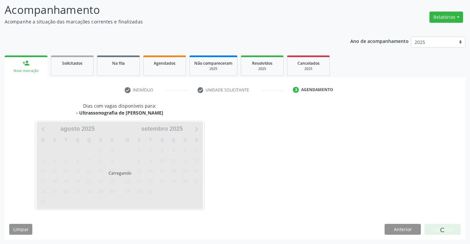
scroll to position [43, 0]
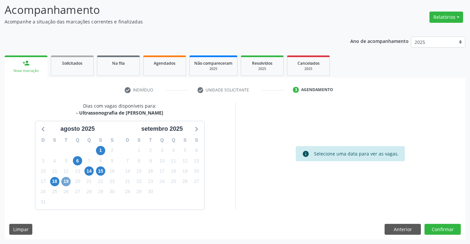
click at [67, 179] on span "19" at bounding box center [65, 181] width 9 height 9
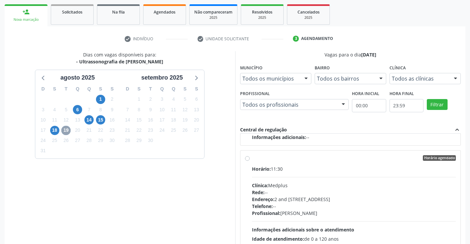
scroll to position [109, 0]
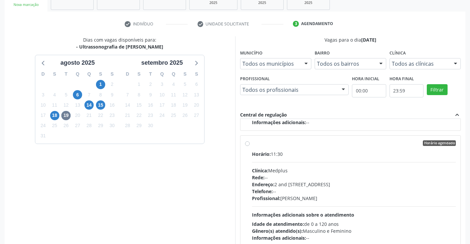
click at [252, 143] on label "Horário agendado Horário: 11:30 Clínica: Medplus Rede: -- Endereço: 2 and S 204…" at bounding box center [354, 190] width 204 height 101
click at [247, 143] on input "Horário agendado Horário: 11:30 Clínica: Medplus Rede: -- Endereço: 2 and S 204…" at bounding box center [247, 143] width 5 height 6
radio input "true"
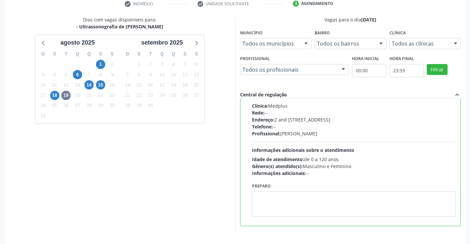
scroll to position [150, 0]
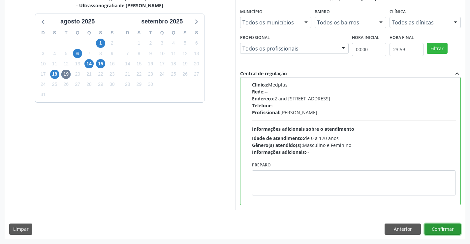
click at [443, 227] on button "Confirmar" at bounding box center [442, 228] width 36 height 11
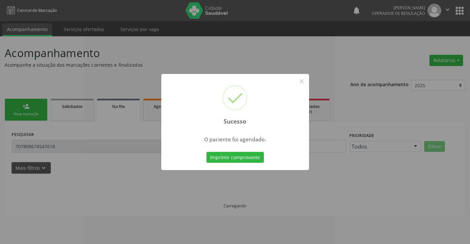
scroll to position [0, 0]
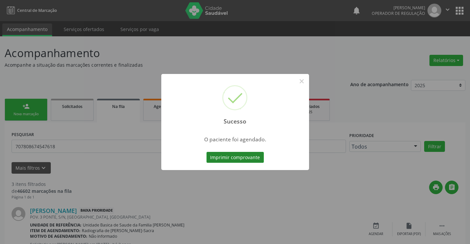
click at [254, 155] on button "Imprimir comprovante" at bounding box center [234, 157] width 57 height 11
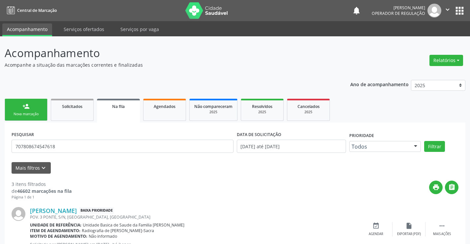
click at [35, 113] on div "Nova marcação" at bounding box center [26, 113] width 33 height 5
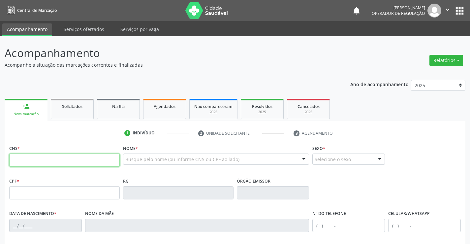
click at [35, 161] on input "text" at bounding box center [64, 159] width 110 height 13
type input "708 4082 7369 3569"
type input "023.254.285-67"
type input "13990930017"
type input "SSPBA"
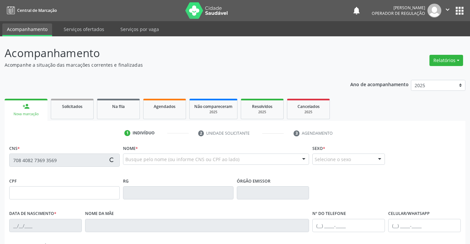
type input "29/05/1986"
type input "(74) 99118-0893"
type input "023.254.285-67"
type input "S/N"
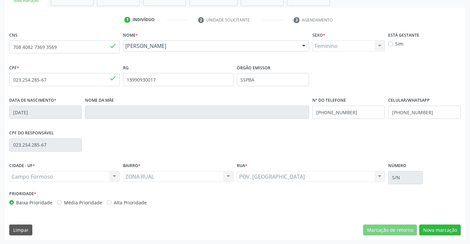
scroll to position [114, 0]
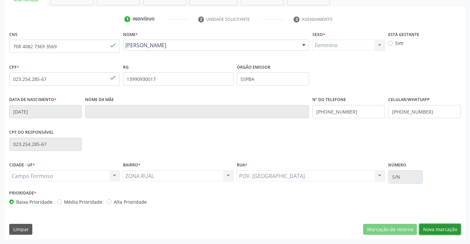
click at [428, 227] on button "Nova marcação" at bounding box center [440, 229] width 42 height 11
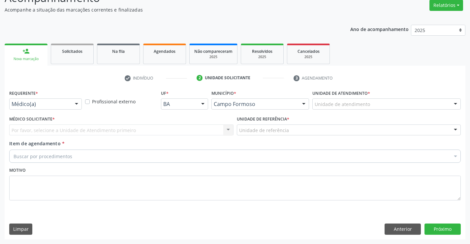
click at [78, 105] on div at bounding box center [77, 104] width 10 height 11
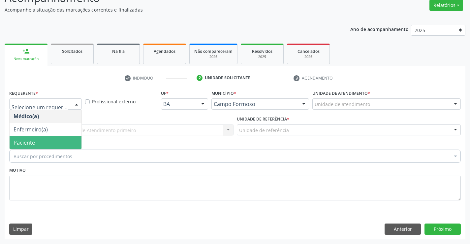
click at [58, 142] on span "Paciente" at bounding box center [46, 142] width 72 height 13
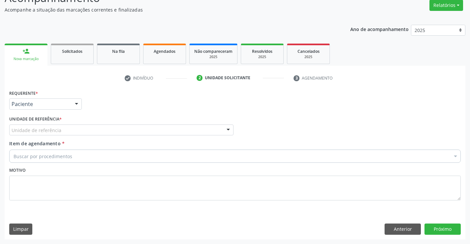
click at [63, 132] on div "Unidade de referência" at bounding box center [121, 129] width 224 height 11
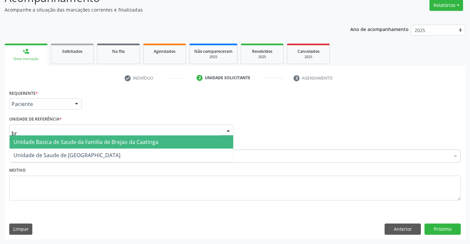
type input "bre"
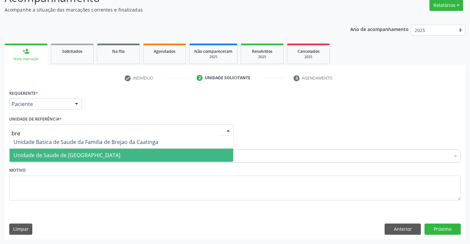
click at [65, 153] on span "Unidade de Saude de [GEOGRAPHIC_DATA]" at bounding box center [67, 154] width 107 height 7
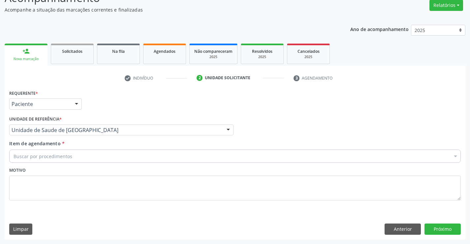
click at [74, 157] on div "Buscar por procedimentos" at bounding box center [234, 155] width 451 height 13
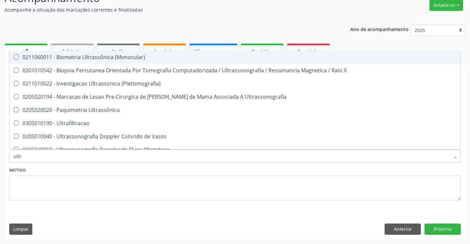
type input "ultra"
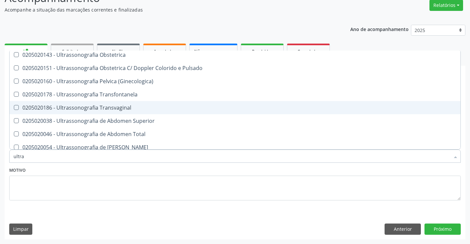
scroll to position [132, 0]
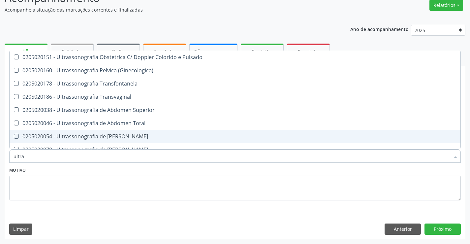
click at [133, 137] on div "0205020054 - Ultrassonografia de [PERSON_NAME]" at bounding box center [235, 136] width 443 height 5
checkbox Urinario "true"
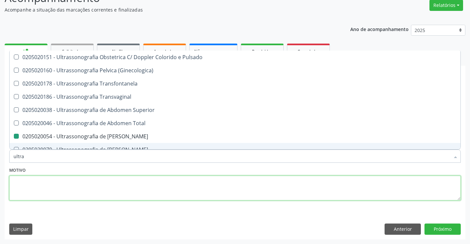
click at [151, 180] on textarea at bounding box center [234, 187] width 451 height 25
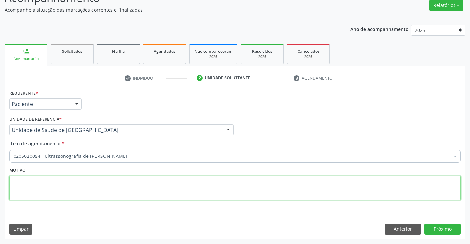
scroll to position [0, 0]
click at [433, 228] on button "Próximo" at bounding box center [442, 228] width 36 height 11
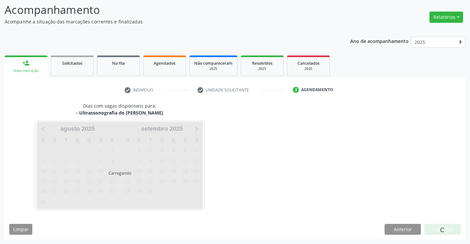
scroll to position [43, 0]
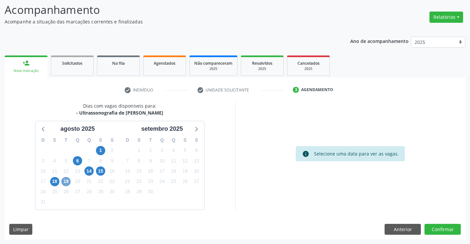
click at [65, 179] on span "19" at bounding box center [65, 181] width 9 height 9
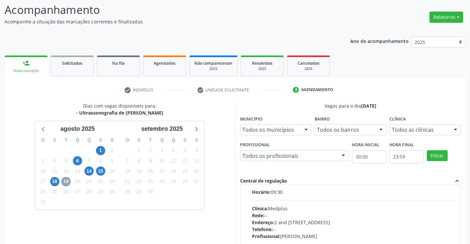
scroll to position [99, 0]
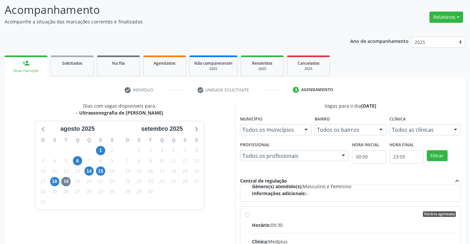
click at [248, 214] on input "Horário agendado Horário: 09:30 Clínica: Medplus Rede: -- Endereço: 2 and S 204…" at bounding box center [247, 214] width 5 height 6
radio input "true"
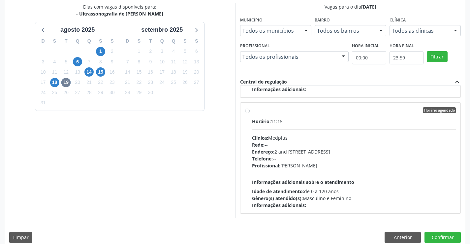
scroll to position [150, 0]
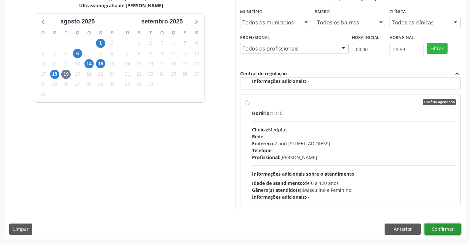
click at [438, 228] on button "Confirmar" at bounding box center [442, 228] width 36 height 11
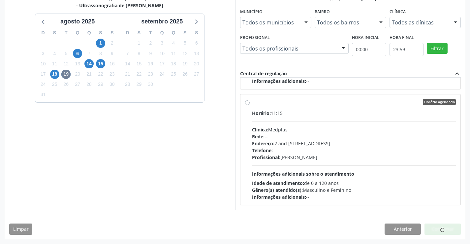
scroll to position [0, 0]
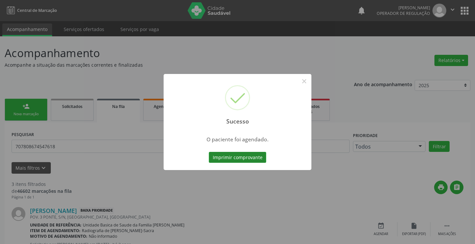
click at [257, 157] on button "Imprimir comprovante" at bounding box center [237, 157] width 57 height 11
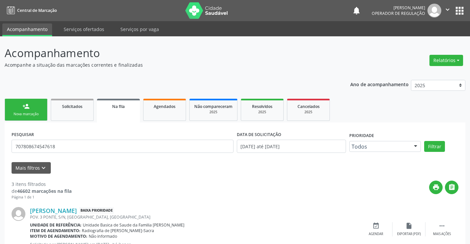
click at [38, 113] on div "Sucesso × O paciente foi agendado. Imprimir comprovante Cancel" at bounding box center [235, 122] width 470 height 244
click at [38, 109] on link "person_add Nova marcação" at bounding box center [26, 110] width 43 height 22
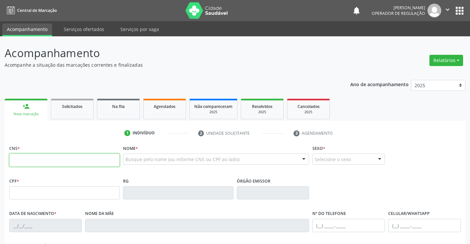
click at [33, 163] on input "text" at bounding box center [64, 159] width 110 height 13
type input "7"
type input "704 6091 8260 0823"
type input "2255726050"
type input "[DATE]"
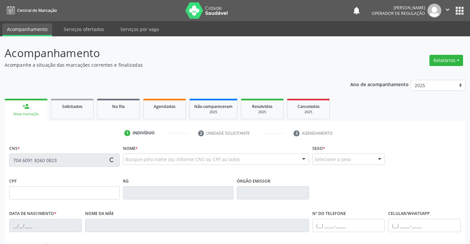
type input "[PHONE_NUMBER]"
type input "883.660.655-53"
type input "sn"
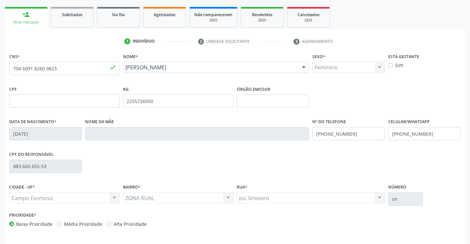
scroll to position [99, 0]
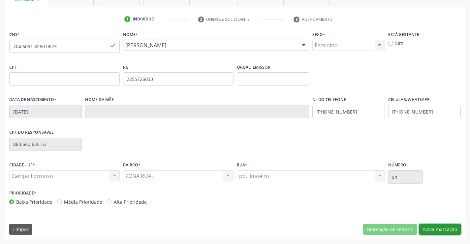
click at [448, 229] on button "Nova marcação" at bounding box center [440, 229] width 42 height 11
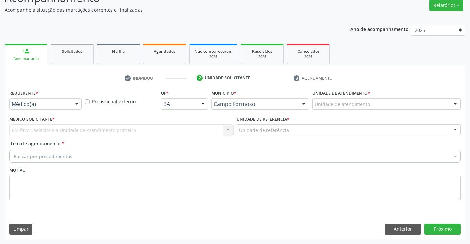
scroll to position [55, 0]
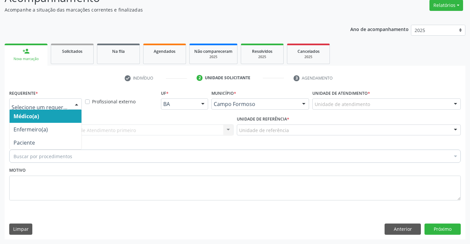
click at [74, 104] on div at bounding box center [77, 104] width 10 height 11
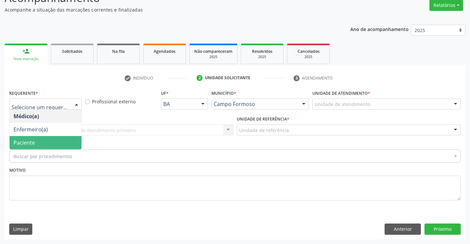
click at [60, 141] on span "Paciente" at bounding box center [46, 142] width 72 height 13
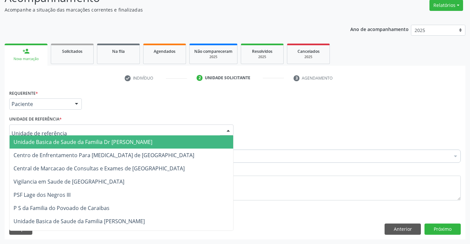
click at [65, 133] on div at bounding box center [121, 129] width 224 height 11
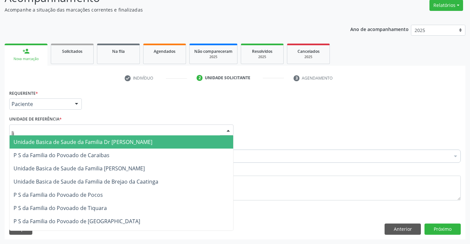
type input "lim"
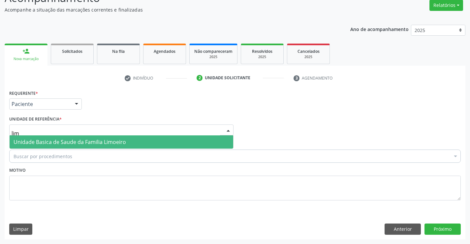
click at [65, 143] on span "Unidade Basica de Saude da Familia Limoeiro" at bounding box center [70, 141] width 112 height 7
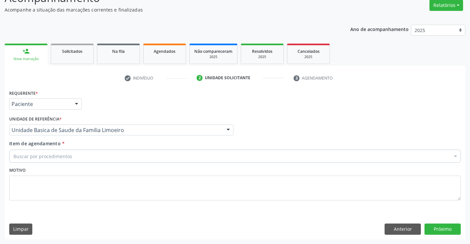
click at [72, 157] on div "Buscar por procedimentos" at bounding box center [234, 155] width 451 height 13
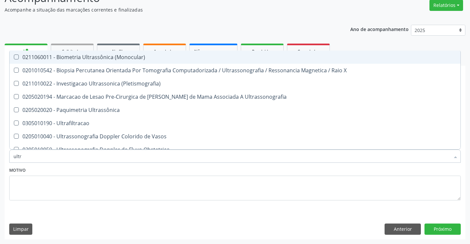
type input "ultra"
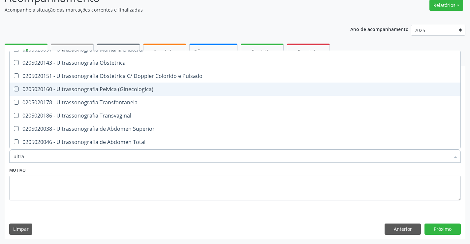
scroll to position [132, 0]
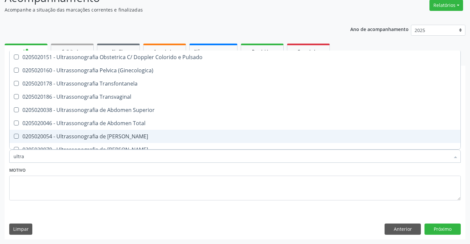
click at [80, 132] on span "0205020054 - Ultrassonografia de [PERSON_NAME]" at bounding box center [235, 136] width 451 height 13
checkbox Urinario "true"
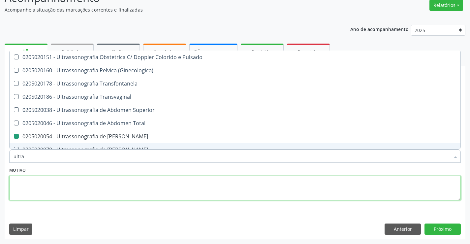
click at [93, 175] on textarea at bounding box center [234, 187] width 451 height 25
checkbox X "true"
checkbox Urinario "false"
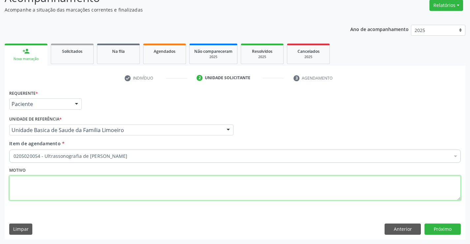
scroll to position [0, 0]
click at [432, 231] on button "Próximo" at bounding box center [442, 228] width 36 height 11
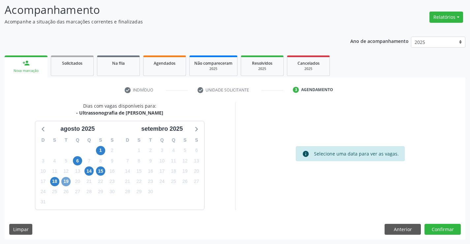
click at [68, 181] on span "19" at bounding box center [65, 181] width 9 height 9
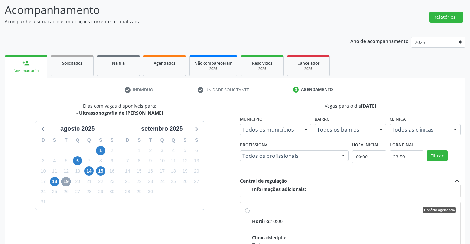
scroll to position [231, 0]
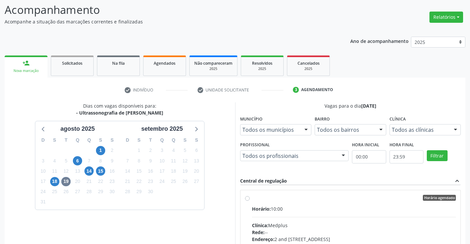
click at [252, 198] on label "Horário agendado Horário: 10:00 Clínica: Medplus Rede: -- Endereço: 2 and [STRE…" at bounding box center [354, 245] width 204 height 101
click at [246, 198] on input "Horário agendado Horário: 10:00 Clínica: Medplus Rede: -- Endereço: 2 and [STRE…" at bounding box center [247, 198] width 5 height 6
radio input "true"
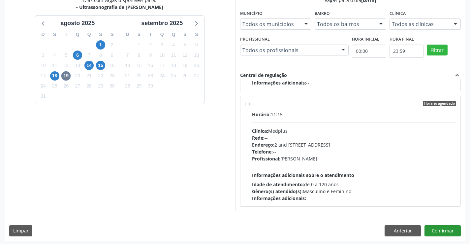
scroll to position [150, 0]
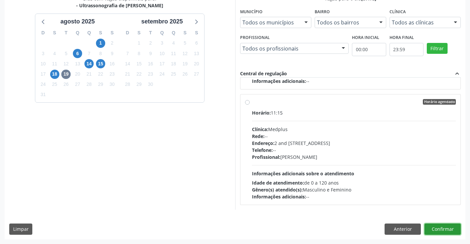
click at [435, 228] on button "Confirmar" at bounding box center [442, 228] width 36 height 11
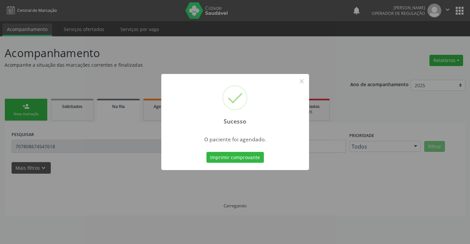
scroll to position [0, 0]
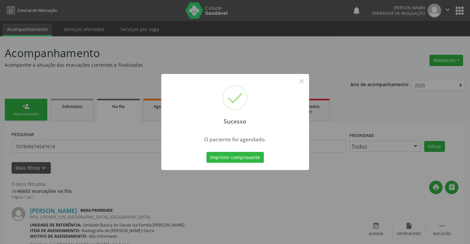
click at [248, 151] on div "Imprimir comprovante Cancel" at bounding box center [235, 157] width 60 height 14
click at [250, 156] on button "Imprimir comprovante" at bounding box center [234, 157] width 57 height 11
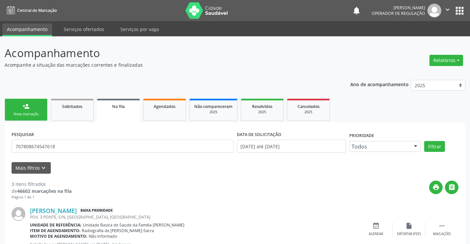
click at [42, 111] on link "person_add Nova marcação" at bounding box center [26, 110] width 43 height 22
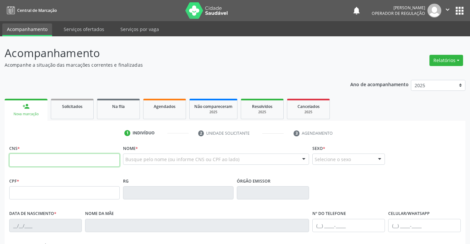
click at [35, 162] on input "text" at bounding box center [64, 159] width 110 height 13
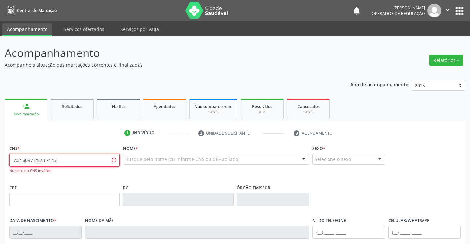
type input "702 6097 2573 7143"
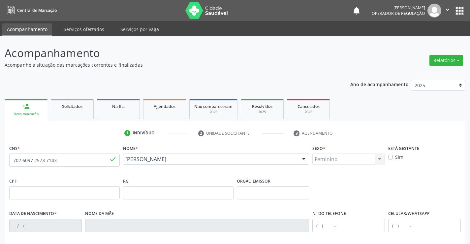
type input "0753373475"
type input "[DATE]"
type input "[PHONE_NUMBER]"
type input "988.342.825-15"
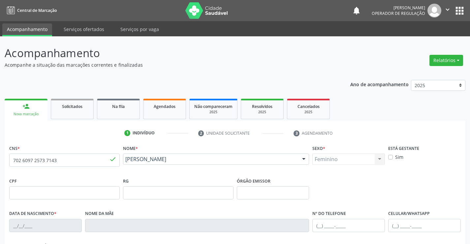
type input "sn"
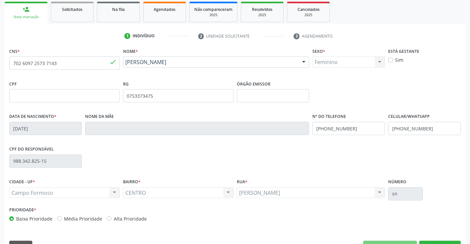
scroll to position [99, 0]
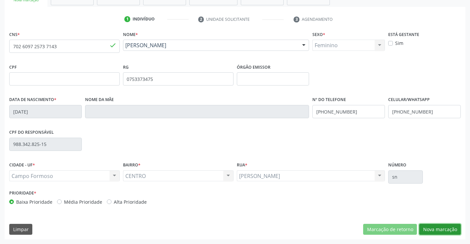
click at [431, 229] on button "Nova marcação" at bounding box center [440, 229] width 42 height 11
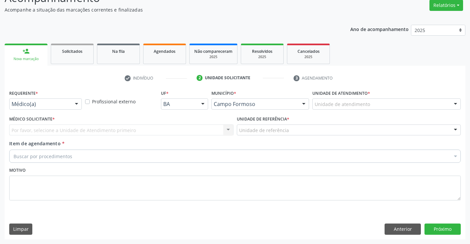
scroll to position [55, 0]
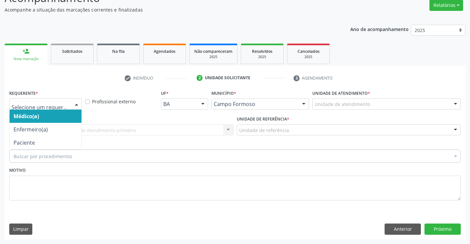
click at [74, 102] on div at bounding box center [77, 104] width 10 height 11
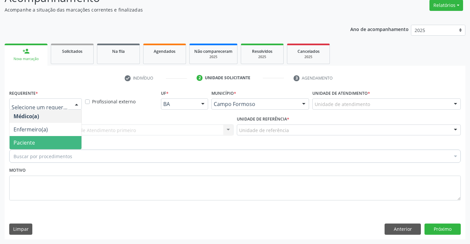
click at [67, 143] on span "Paciente" at bounding box center [46, 142] width 72 height 13
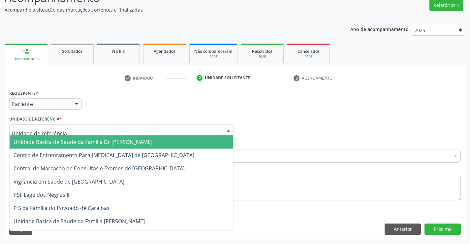
click at [72, 129] on div at bounding box center [121, 129] width 224 height 11
click at [71, 143] on span "Unidade Basica de Saude da Familia Dr [PERSON_NAME]" at bounding box center [83, 141] width 139 height 7
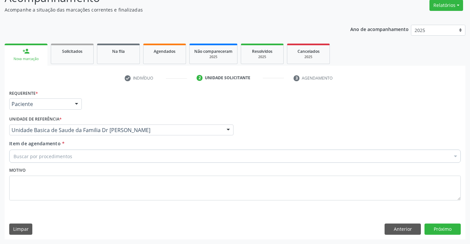
click at [73, 158] on div "Buscar por procedimentos" at bounding box center [234, 155] width 451 height 13
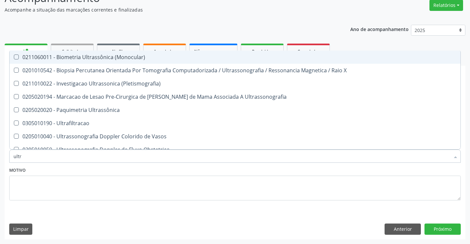
type input "ultra"
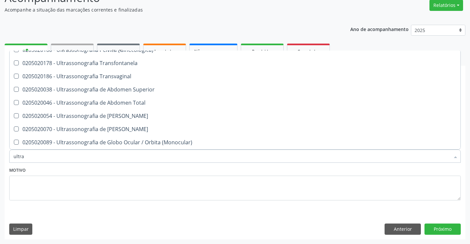
scroll to position [218, 0]
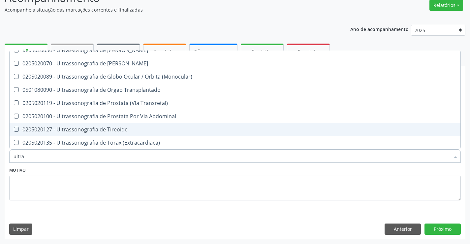
click at [82, 127] on div "0205020127 - Ultrassonografia de Tireoide" at bounding box center [235, 129] width 443 height 5
checkbox Tireoide "true"
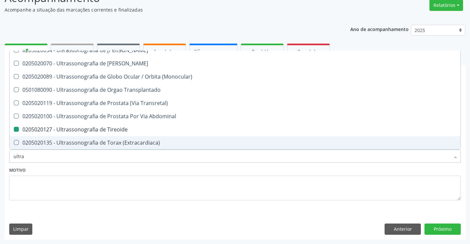
click at [91, 171] on div "Motivo" at bounding box center [234, 182] width 451 height 35
checkbox X "true"
checkbox Tireoide "false"
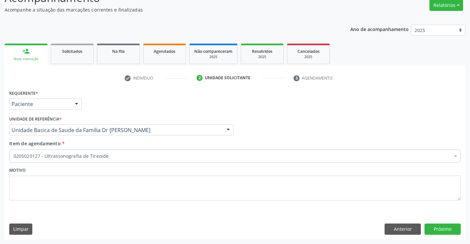
scroll to position [0, 0]
click at [440, 228] on button "Próximo" at bounding box center [442, 228] width 36 height 11
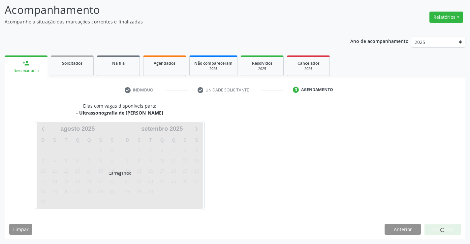
scroll to position [43, 0]
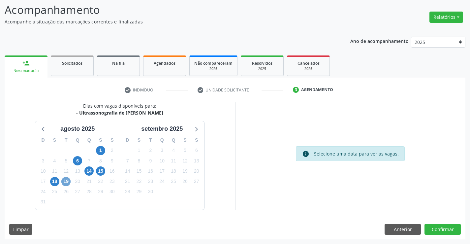
click at [68, 180] on span "19" at bounding box center [65, 181] width 9 height 9
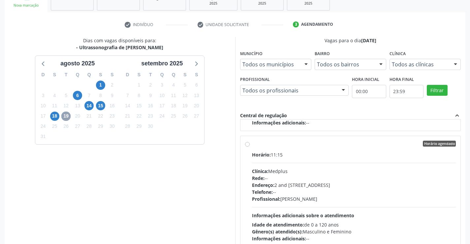
scroll to position [109, 0]
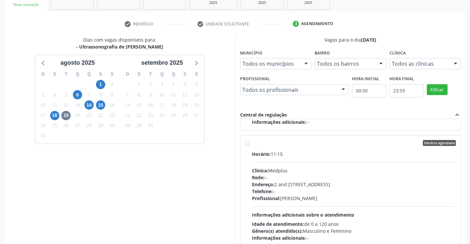
click at [252, 142] on label "Horário agendado Horário: 11:15 Clínica: Medplus Rede: -- Endereço: 2 and [STRE…" at bounding box center [354, 190] width 204 height 101
click at [247, 142] on input "Horário agendado Horário: 11:15 Clínica: Medplus Rede: -- Endereço: 2 and [STRE…" at bounding box center [247, 143] width 5 height 6
radio input "true"
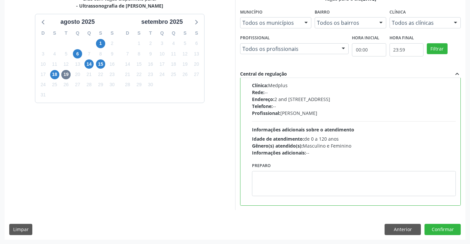
scroll to position [150, 0]
click at [439, 228] on button "Confirmar" at bounding box center [442, 228] width 36 height 11
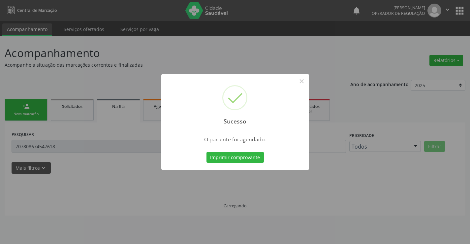
scroll to position [0, 0]
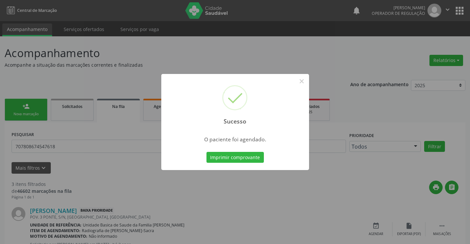
click at [206, 152] on button "Imprimir comprovante" at bounding box center [234, 157] width 57 height 11
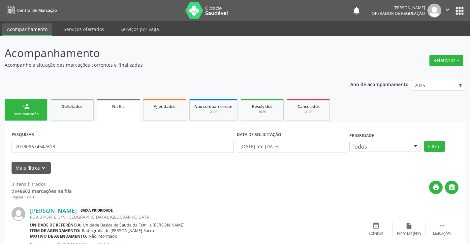
click at [36, 108] on link "person_add Nova marcação" at bounding box center [26, 110] width 43 height 22
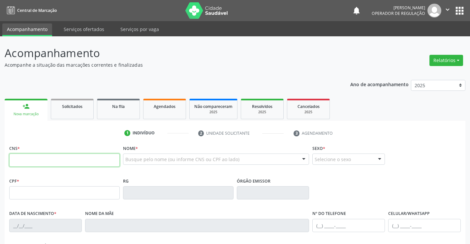
click at [44, 160] on input "text" at bounding box center [64, 159] width 110 height 13
type input "702 9045 9667 8572"
type input "[DATE]"
type input "[PHONE_NUMBER]"
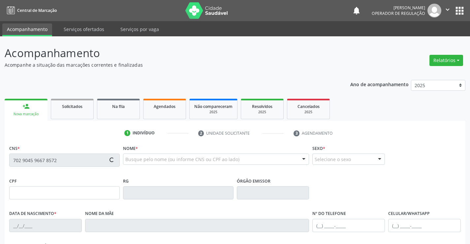
type input "095.913.655-00"
type input "S/N"
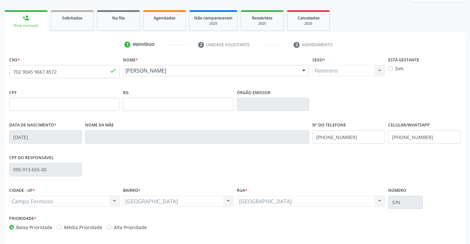
scroll to position [114, 0]
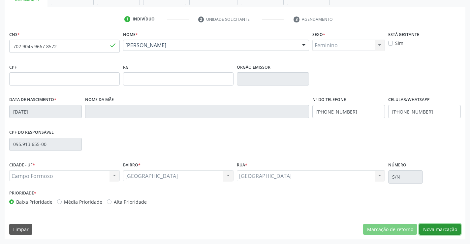
click at [438, 228] on button "Nova marcação" at bounding box center [440, 229] width 42 height 11
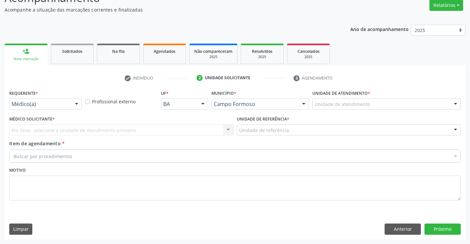
scroll to position [55, 0]
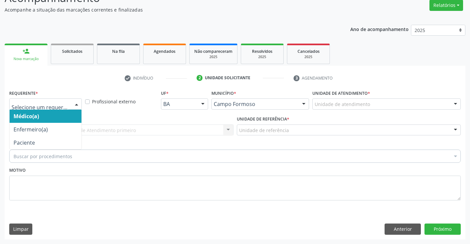
click at [76, 103] on div at bounding box center [77, 104] width 10 height 11
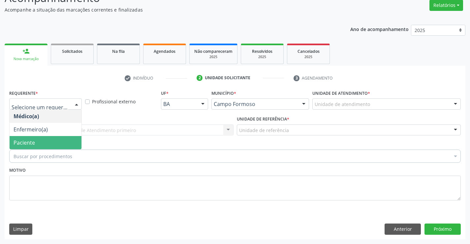
click at [63, 145] on span "Paciente" at bounding box center [46, 142] width 72 height 13
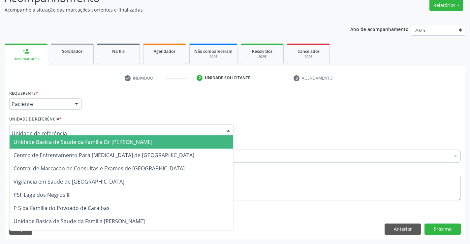
click at [71, 130] on div at bounding box center [121, 129] width 224 height 11
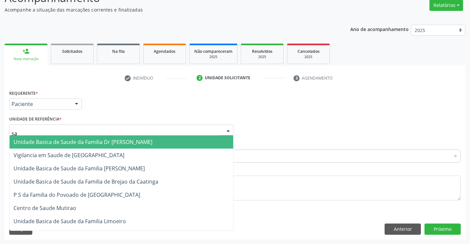
type input "sao"
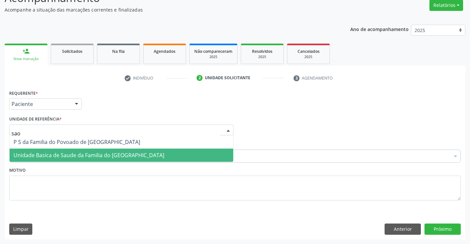
click at [76, 150] on span "Unidade Basica de Saude da Familia do [GEOGRAPHIC_DATA]" at bounding box center [122, 154] width 224 height 13
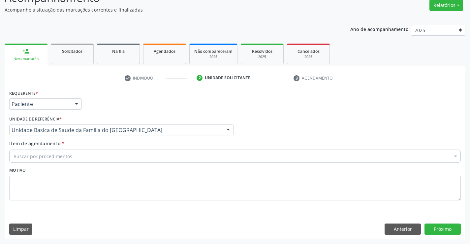
click at [79, 160] on div "Buscar por procedimentos" at bounding box center [234, 155] width 451 height 13
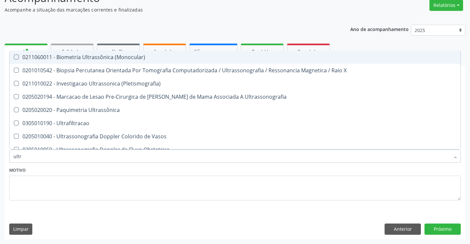
type input "ultra"
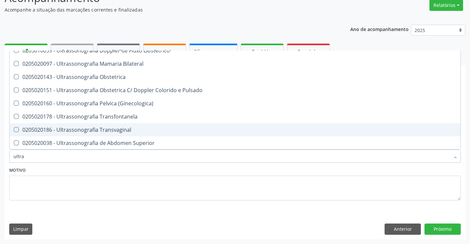
scroll to position [132, 0]
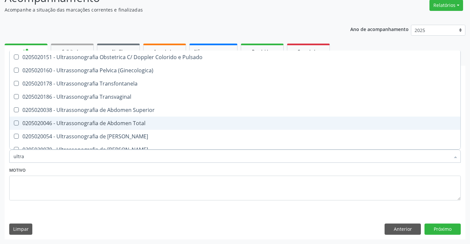
click at [76, 120] on div "0205020046 - Ultrassonografia de Abdomen Total" at bounding box center [235, 122] width 443 height 5
checkbox Total "true"
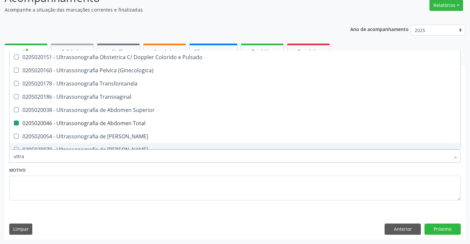
click at [100, 169] on div "Motivo" at bounding box center [234, 182] width 451 height 35
checkbox X "true"
checkbox Total "false"
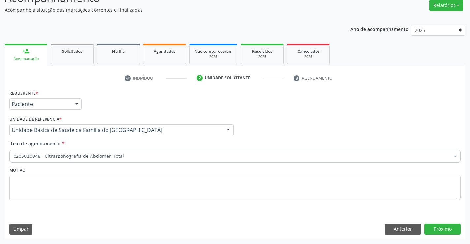
scroll to position [0, 0]
click at [437, 231] on button "Próximo" at bounding box center [442, 228] width 36 height 11
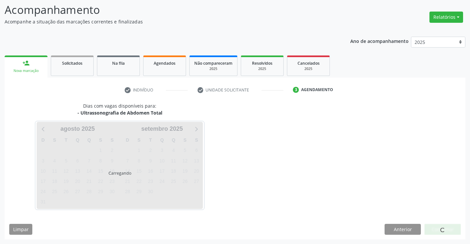
scroll to position [43, 0]
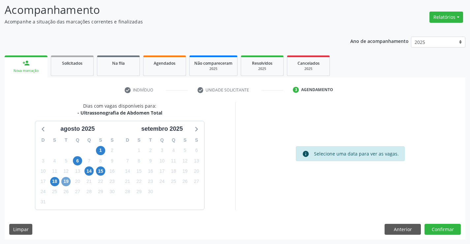
click at [69, 179] on span "19" at bounding box center [65, 181] width 9 height 9
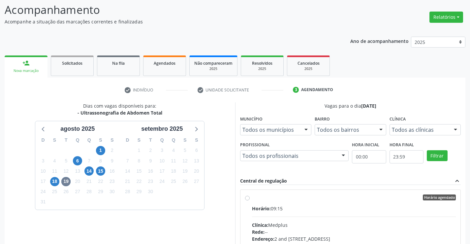
click at [249, 200] on div "Horário agendado Horário: 09:15 Clínica: Medplus Rede: -- Endereço: 2 and [STRE…" at bounding box center [350, 244] width 211 height 101
radio input "true"
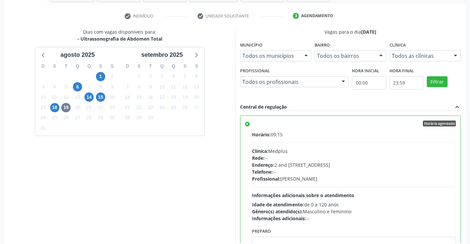
scroll to position [150, 0]
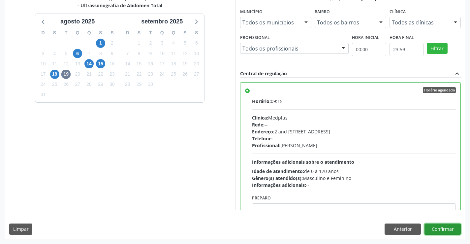
click at [441, 228] on button "Confirmar" at bounding box center [442, 228] width 36 height 11
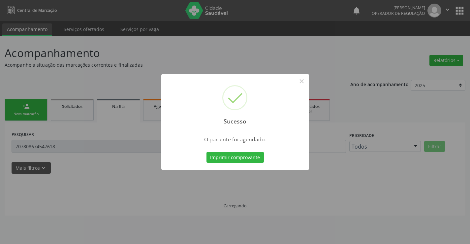
scroll to position [0, 0]
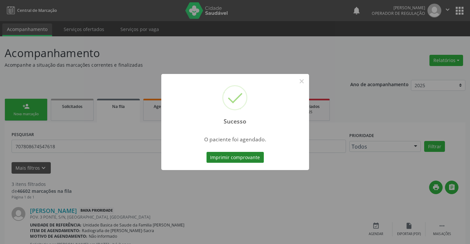
click at [249, 158] on button "Imprimir comprovante" at bounding box center [234, 157] width 57 height 11
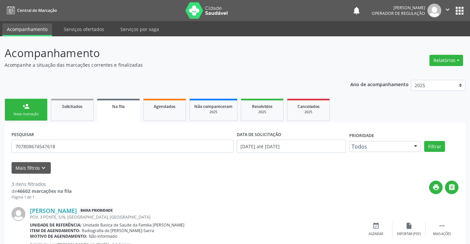
click at [36, 112] on div "Sucesso × O paciente foi agendado. Imprimir comprovante Cancel" at bounding box center [235, 122] width 470 height 244
click at [39, 111] on link "person_add Nova marcação" at bounding box center [26, 110] width 43 height 22
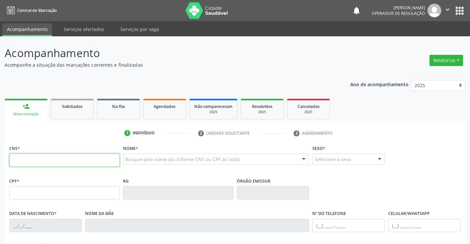
click at [36, 163] on input "text" at bounding box center [64, 159] width 110 height 13
type input "701 4086 1247 9338"
type input "13785578961"
type input "[DATE]"
type input "[PHONE_NUMBER]"
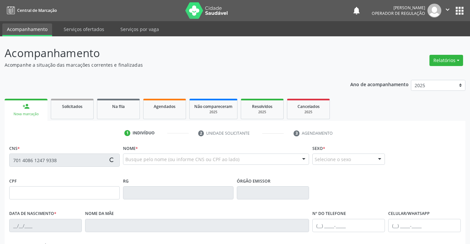
type input "[PHONE_NUMBER]"
type input "S/N"
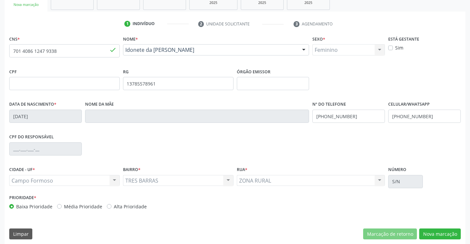
scroll to position [114, 0]
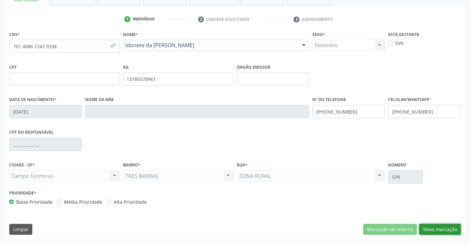
click at [428, 227] on button "Nova marcação" at bounding box center [440, 229] width 42 height 11
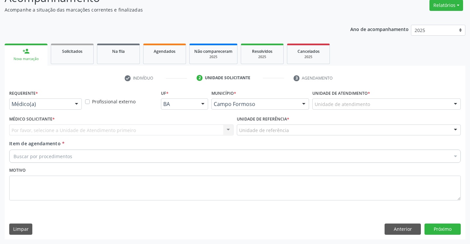
scroll to position [55, 0]
click at [76, 104] on div at bounding box center [77, 104] width 10 height 11
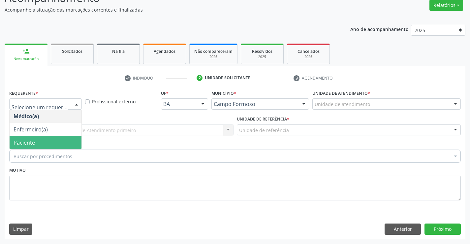
click at [60, 141] on span "Paciente" at bounding box center [46, 142] width 72 height 13
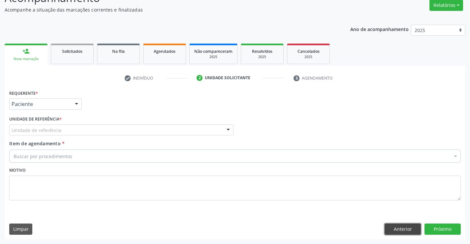
click at [404, 228] on button "Anterior" at bounding box center [402, 228] width 36 height 11
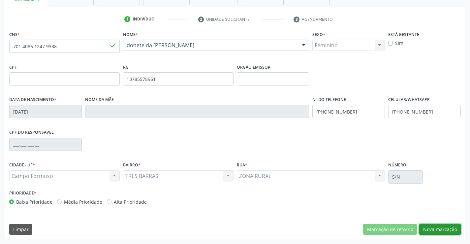
click at [425, 228] on button "Nova marcação" at bounding box center [440, 229] width 42 height 11
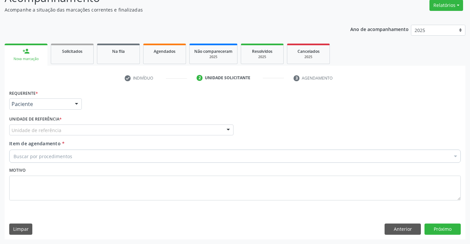
click at [122, 129] on div "Unidade de referência" at bounding box center [121, 129] width 224 height 11
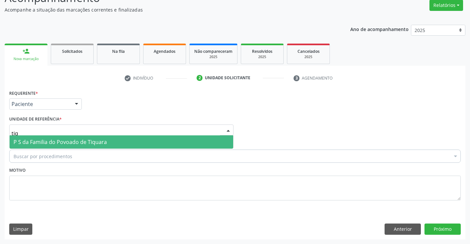
type input "tiqu"
click at [122, 137] on span "P S da Familia do Povoado de Tiquara" at bounding box center [122, 141] width 224 height 13
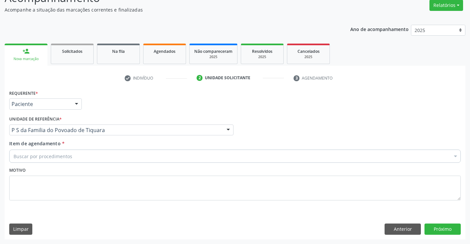
click at [102, 155] on div "Buscar por procedimentos" at bounding box center [234, 155] width 451 height 13
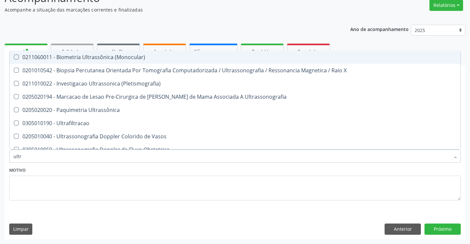
type input "ultra"
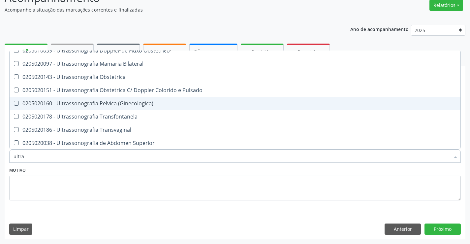
scroll to position [132, 0]
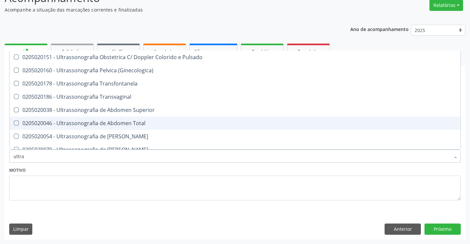
click at [115, 119] on span "0205020046 - Ultrassonografia de Abdomen Total" at bounding box center [235, 122] width 451 height 13
checkbox Total "true"
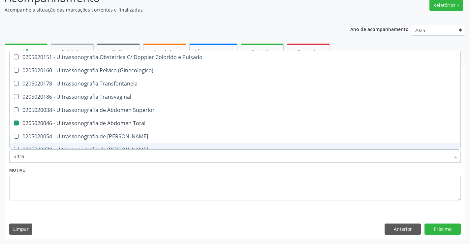
click at [122, 172] on div "Motivo" at bounding box center [234, 182] width 451 height 35
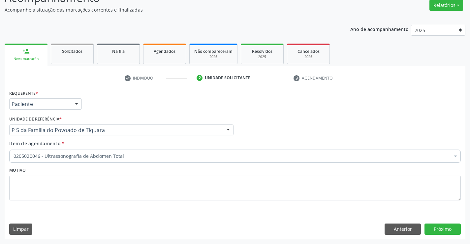
checkbox Total "true"
checkbox \(Dornic\) "false"
click at [442, 227] on button "Próximo" at bounding box center [442, 228] width 36 height 11
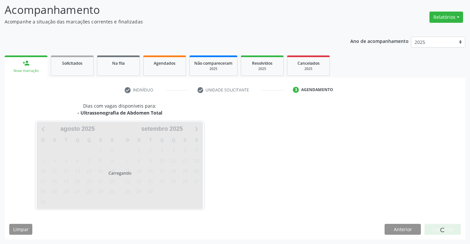
scroll to position [43, 0]
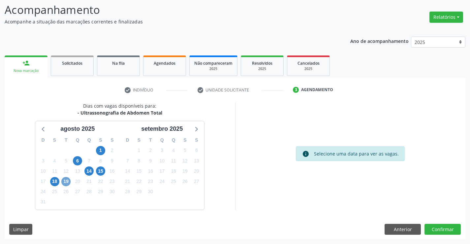
click at [67, 183] on span "19" at bounding box center [65, 181] width 9 height 9
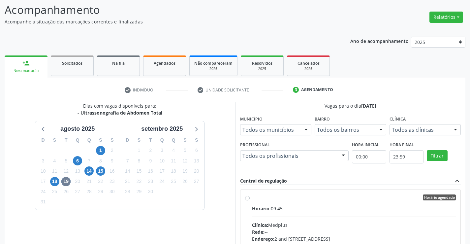
click at [252, 198] on label "Horário agendado Horário: 09:45 Clínica: Medplus Rede: -- Endereço: 2 and S 204…" at bounding box center [354, 244] width 204 height 101
click at [247, 198] on input "Horário agendado Horário: 09:45 Clínica: Medplus Rede: -- Endereço: 2 and S 204…" at bounding box center [247, 197] width 5 height 6
radio input "true"
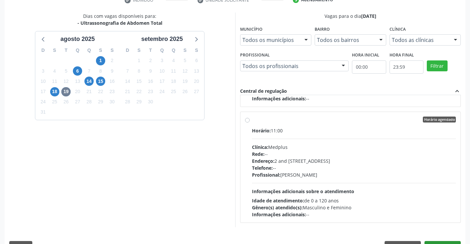
scroll to position [150, 0]
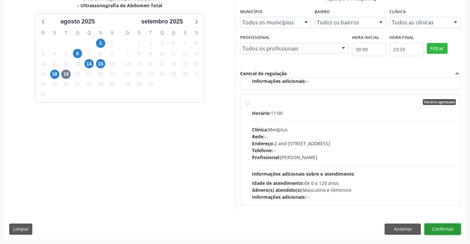
click at [439, 229] on button "Confirmar" at bounding box center [442, 228] width 36 height 11
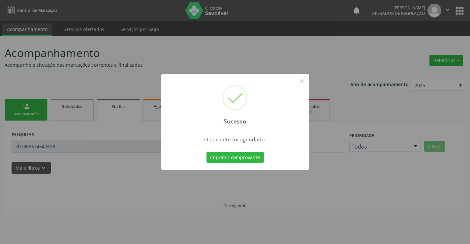
scroll to position [0, 0]
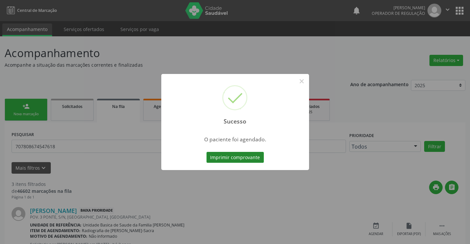
click at [246, 155] on button "Imprimir comprovante" at bounding box center [234, 157] width 57 height 11
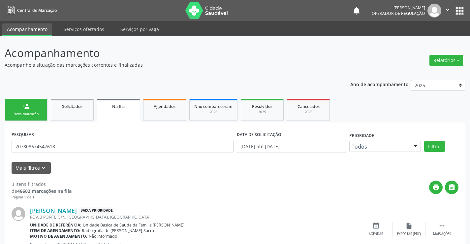
click at [39, 106] on div "Sucesso × O paciente foi agendado. Imprimir comprovante Cancel" at bounding box center [235, 122] width 470 height 244
click at [40, 111] on div "Nova marcação" at bounding box center [26, 113] width 33 height 5
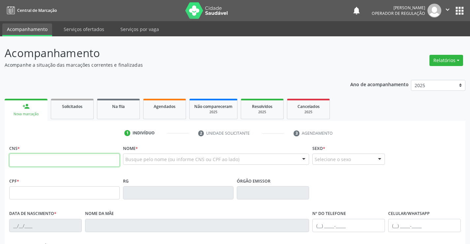
click at [44, 162] on input "text" at bounding box center [64, 159] width 110 height 13
type input "700 8064 7791 3280"
type input "1153281813"
type input "23/02/1975"
type input "(74) 9974-0168"
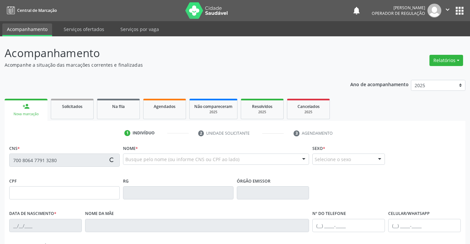
type input "(74) 9974-0168"
type input "005.406.135-09"
type input "S/N"
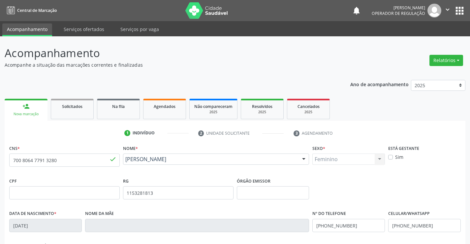
scroll to position [66, 0]
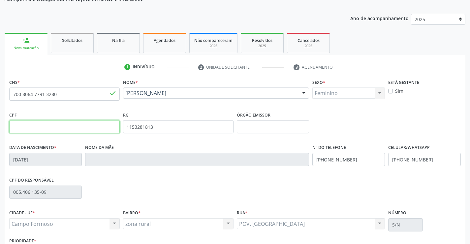
click at [59, 129] on input "text" at bounding box center [64, 126] width 110 height 13
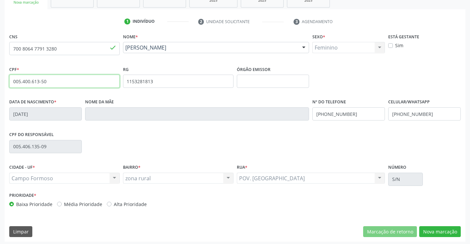
scroll to position [114, 0]
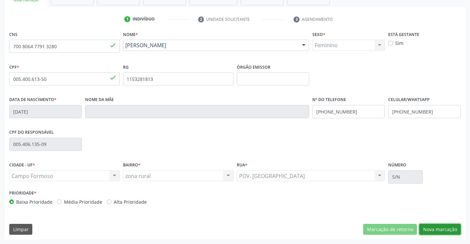
click at [445, 231] on button "Nova marcação" at bounding box center [440, 229] width 42 height 11
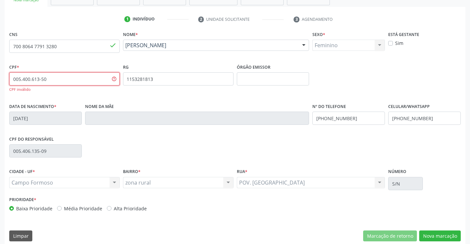
click at [55, 77] on input "005.400.613-50" at bounding box center [64, 78] width 110 height 13
type input "0"
click at [215, 209] on div "Baixa Prioridade Média Prioridade Alta Prioridade" at bounding box center [121, 208] width 224 height 7
click at [54, 78] on input "700.806.477-91" at bounding box center [64, 78] width 110 height 13
type input "7"
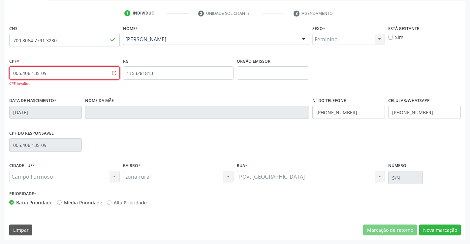
scroll to position [120, 0]
type input "005.406.135-09"
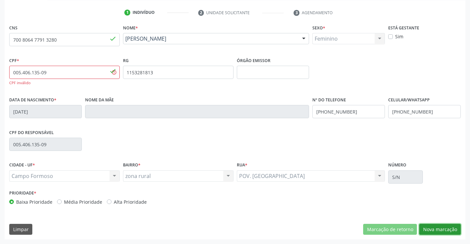
click at [434, 226] on button "Nova marcação" at bounding box center [440, 229] width 42 height 11
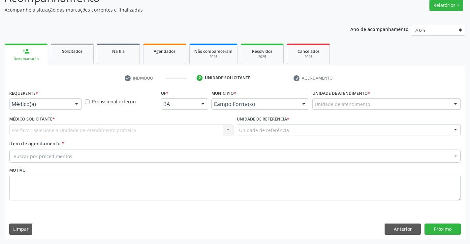
scroll to position [55, 0]
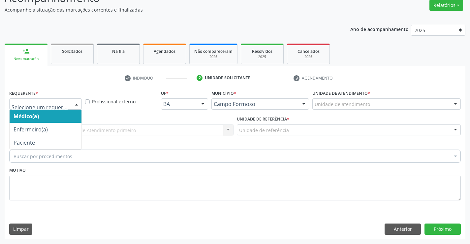
click at [73, 103] on div at bounding box center [77, 104] width 10 height 11
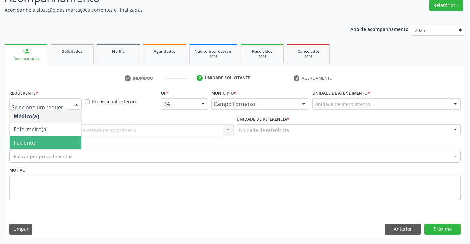
drag, startPoint x: 68, startPoint y: 144, endPoint x: 68, endPoint y: 132, distance: 12.5
click at [68, 144] on span "Paciente" at bounding box center [46, 142] width 72 height 13
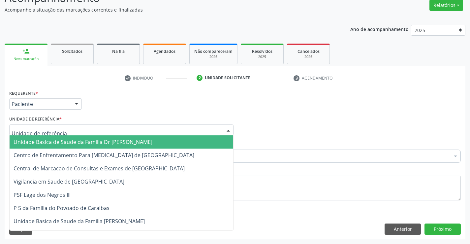
click at [69, 130] on div at bounding box center [121, 129] width 224 height 11
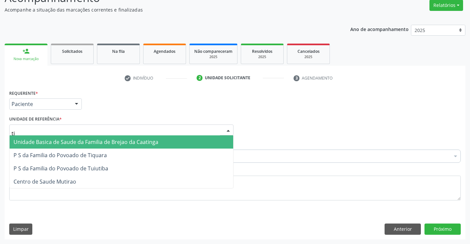
type input "tiq"
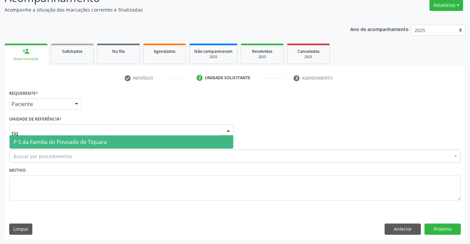
click at [80, 141] on span "P S da Familia do Povoado de Tiquara" at bounding box center [60, 141] width 93 height 7
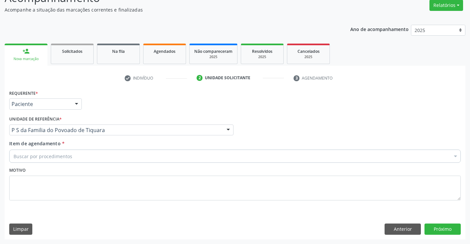
click at [79, 156] on div "Buscar por procedimentos" at bounding box center [234, 155] width 451 height 13
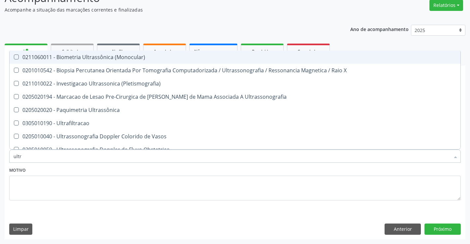
type input "ultra"
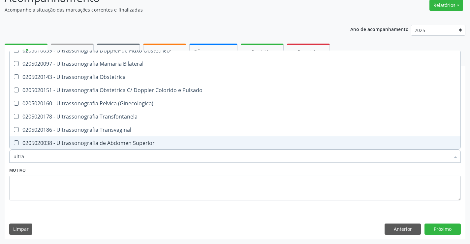
scroll to position [132, 0]
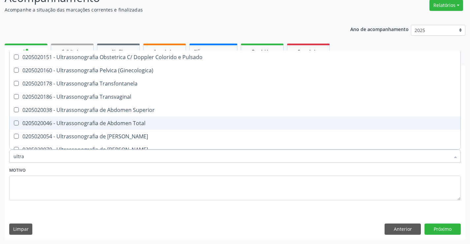
click at [120, 121] on div "0205020046 - Ultrassonografia de Abdomen Total" at bounding box center [235, 122] width 443 height 5
checkbox Total "true"
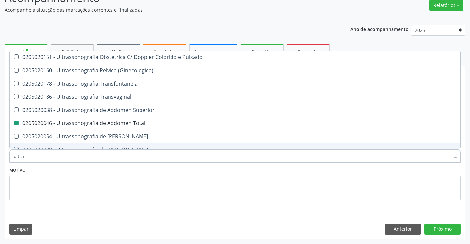
click at [122, 172] on div "Motivo" at bounding box center [234, 182] width 451 height 35
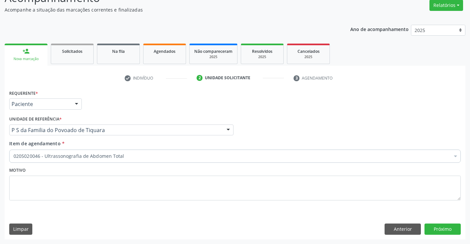
scroll to position [0, 0]
click at [450, 227] on button "Próximo" at bounding box center [442, 228] width 36 height 11
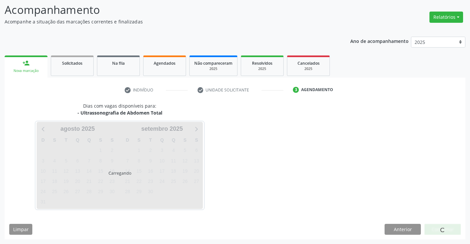
scroll to position [43, 0]
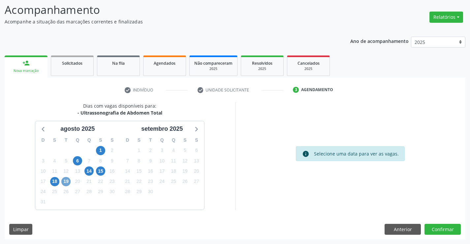
click at [68, 182] on span "19" at bounding box center [65, 181] width 9 height 9
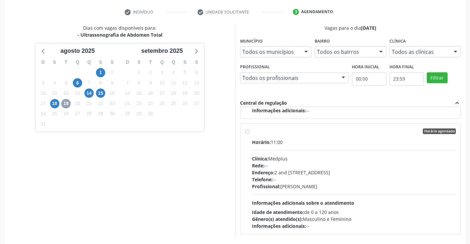
scroll to position [142, 0]
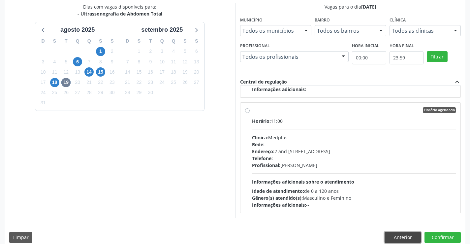
click at [403, 237] on button "Anterior" at bounding box center [402, 236] width 36 height 11
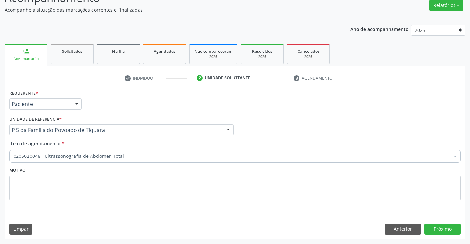
scroll to position [55, 0]
click at [399, 227] on button "Anterior" at bounding box center [402, 228] width 36 height 11
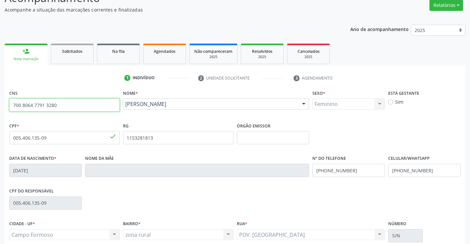
click at [80, 106] on input "700 8064 7791 3280" at bounding box center [64, 104] width 110 height 13
type input "7"
type input "708 4082 7369 3569"
click at [119, 60] on link "Na fila" at bounding box center [118, 54] width 43 height 20
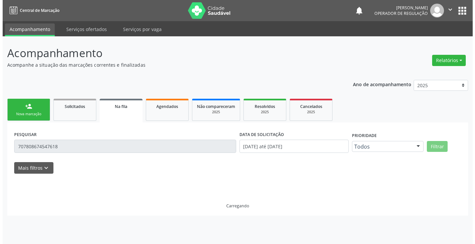
scroll to position [0, 0]
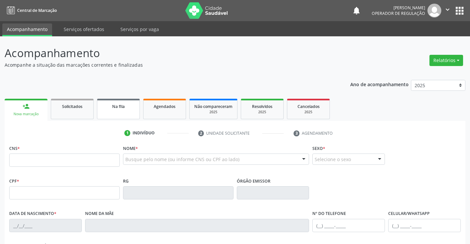
click at [112, 110] on link "Na fila" at bounding box center [118, 109] width 43 height 20
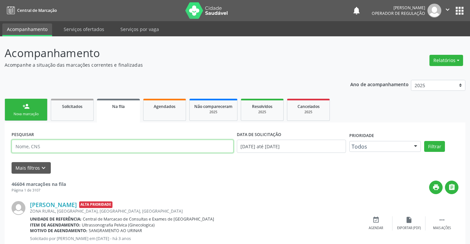
click at [51, 147] on input "text" at bounding box center [123, 145] width 222 height 13
type input "708"
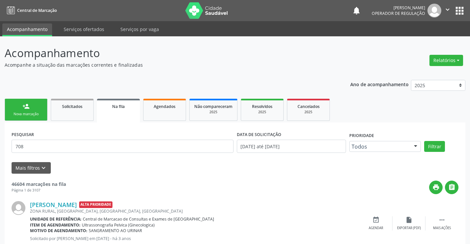
click at [41, 110] on link "person_add Nova marcação" at bounding box center [26, 110] width 43 height 22
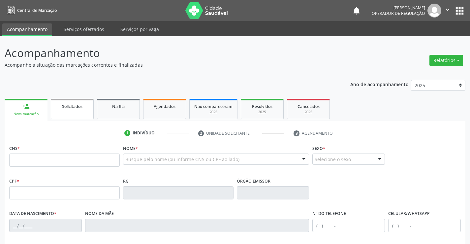
click at [85, 111] on link "Solicitados" at bounding box center [72, 109] width 43 height 20
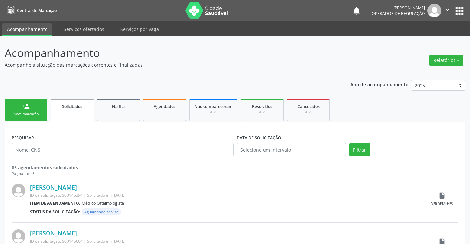
click at [37, 111] on div "Nova marcação" at bounding box center [26, 113] width 33 height 5
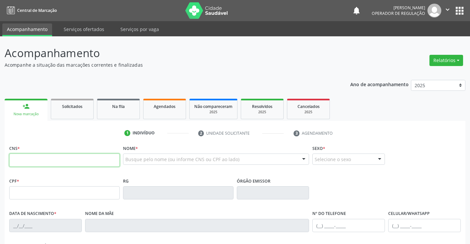
click at [28, 161] on input "text" at bounding box center [64, 159] width 110 height 13
type input "708 4082 7369 3569"
type input "023.254.285-67"
type input "13990930017"
type input "SSPBA"
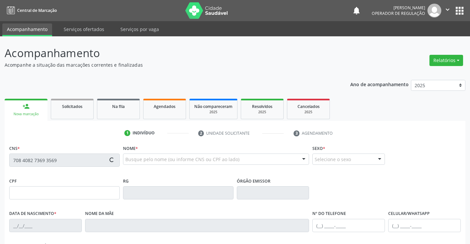
type input "29/05/1986"
type input "(74) 99118-0893"
type input "023.254.285-67"
type input "S/N"
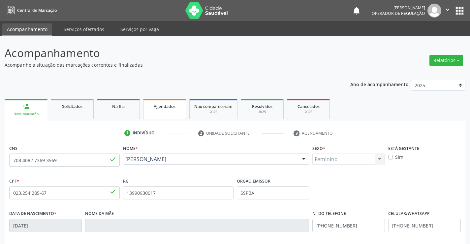
click at [165, 111] on link "Agendados" at bounding box center [164, 109] width 43 height 20
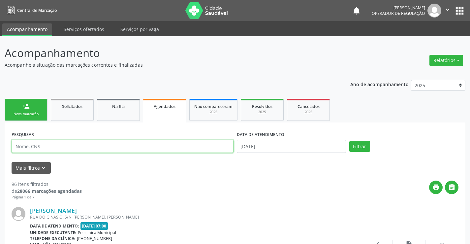
click at [58, 147] on input "text" at bounding box center [123, 145] width 222 height 13
type input "708408273693569"
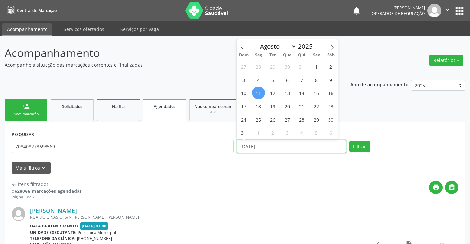
click at [284, 145] on input "11/08/2025" at bounding box center [291, 145] width 109 height 13
click at [274, 105] on span "19" at bounding box center [272, 106] width 13 height 13
type input "[DATE]"
click at [274, 105] on span "19" at bounding box center [272, 106] width 13 height 13
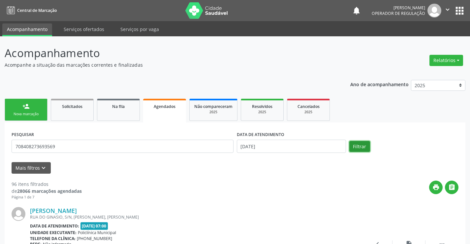
click at [360, 144] on button "Filtrar" at bounding box center [359, 146] width 21 height 11
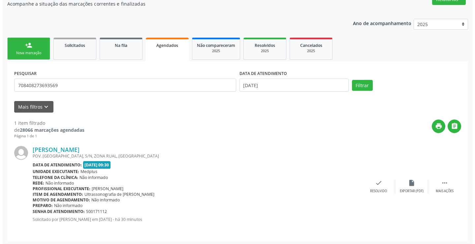
scroll to position [62, 0]
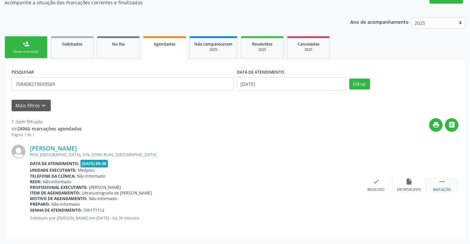
click at [444, 180] on icon "" at bounding box center [441, 181] width 7 height 7
click at [343, 180] on icon "cancel" at bounding box center [342, 181] width 7 height 7
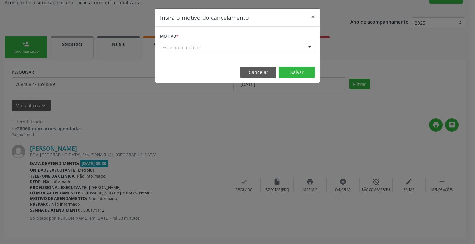
click at [286, 44] on div "Escolha o motivo" at bounding box center [237, 47] width 155 height 11
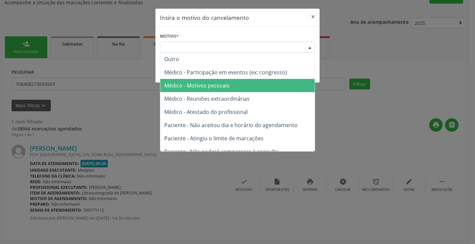
click at [229, 83] on span "Médico - Motivos pessoais" at bounding box center [237, 85] width 154 height 13
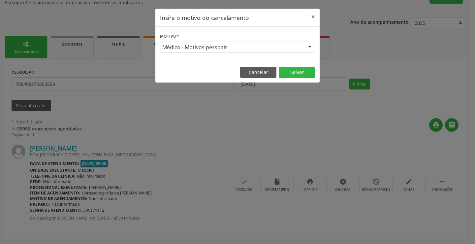
click at [302, 65] on footer "Cancelar Salvar" at bounding box center [237, 72] width 164 height 21
click at [300, 71] on button "Salvar" at bounding box center [297, 72] width 36 height 11
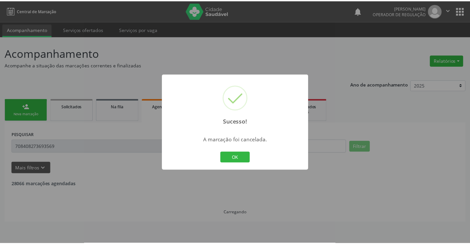
scroll to position [0, 0]
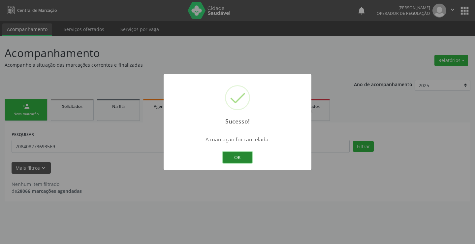
click at [242, 162] on button "OK" at bounding box center [238, 157] width 30 height 11
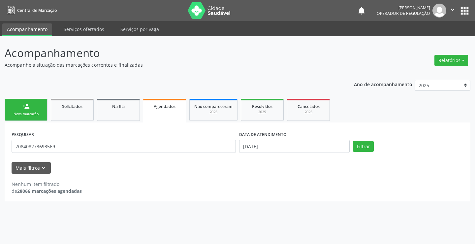
click at [39, 112] on div "Nova marcação" at bounding box center [26, 113] width 33 height 5
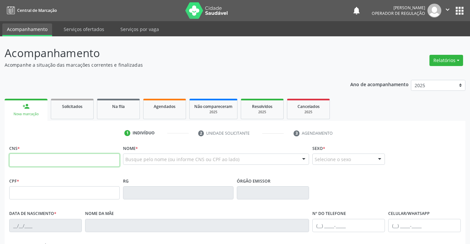
click at [37, 159] on input "text" at bounding box center [64, 159] width 110 height 13
type input "708 4082 7369 3569"
type input "023.254.285-67"
type input "13990930017"
type input "SSPBA"
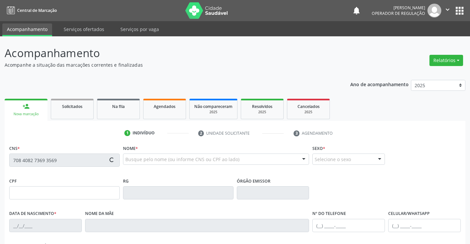
type input "29/05/1986"
type input "(74) 99118-0893"
type input "023.254.285-67"
type input "S/N"
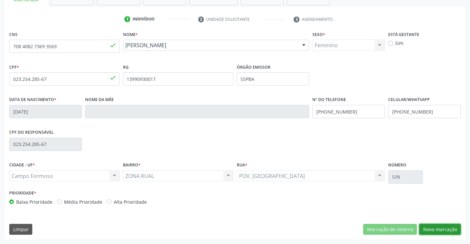
click at [438, 229] on button "Nova marcação" at bounding box center [440, 229] width 42 height 11
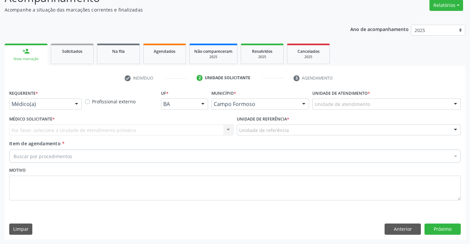
scroll to position [55, 0]
click at [73, 102] on div at bounding box center [77, 104] width 10 height 11
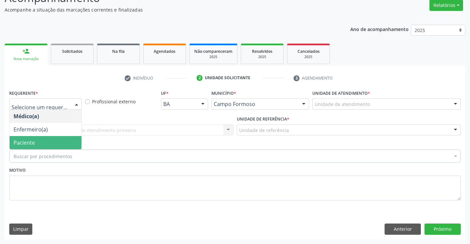
click at [62, 143] on span "Paciente" at bounding box center [46, 142] width 72 height 13
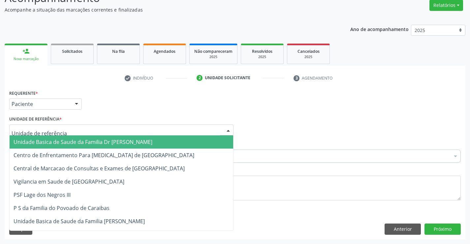
click at [63, 130] on div at bounding box center [121, 129] width 224 height 11
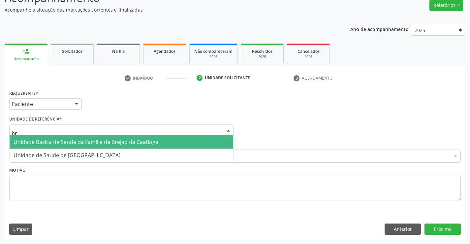
type input "bre"
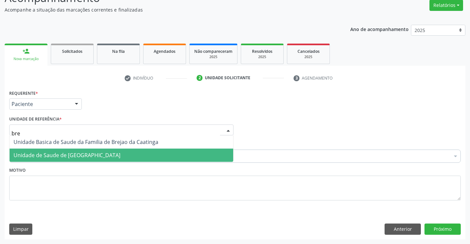
click at [65, 154] on span "Unidade de Saude de [GEOGRAPHIC_DATA]" at bounding box center [67, 154] width 107 height 7
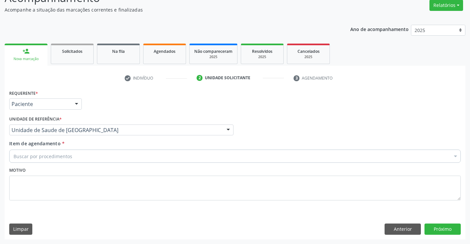
click at [77, 156] on div "Buscar por procedimentos" at bounding box center [234, 155] width 451 height 13
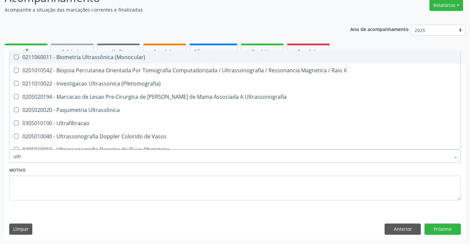
type input "ultra"
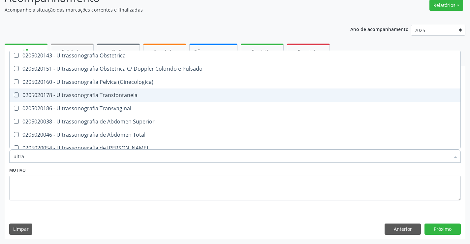
scroll to position [132, 0]
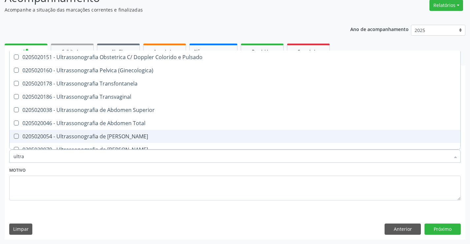
click at [106, 134] on div "0205020054 - Ultrassonografia de [PERSON_NAME]" at bounding box center [235, 136] width 443 height 5
checkbox Urinario "true"
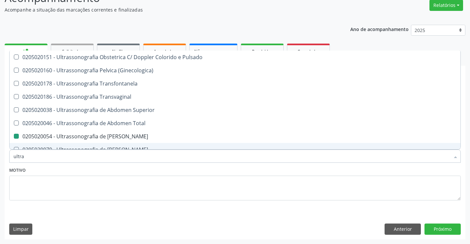
click at [115, 172] on div "Motivo" at bounding box center [234, 182] width 451 height 35
checkbox X "true"
checkbox Urinario "false"
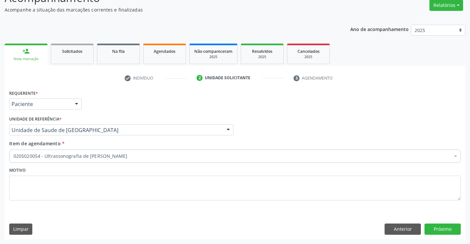
scroll to position [0, 0]
click at [444, 229] on button "Próximo" at bounding box center [442, 228] width 36 height 11
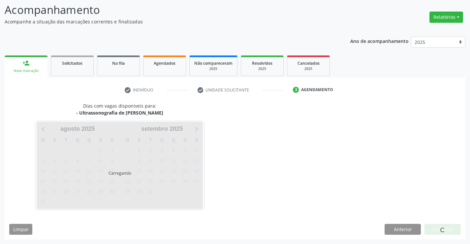
scroll to position [43, 0]
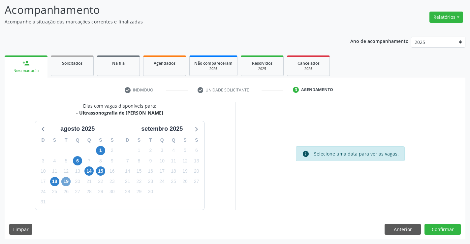
click at [64, 180] on span "19" at bounding box center [65, 181] width 9 height 9
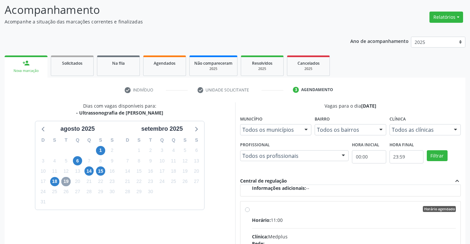
scroll to position [109, 0]
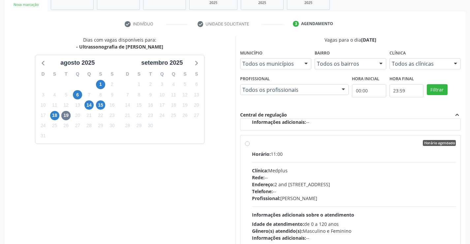
click at [252, 143] on label "Horário agendado Horário: 11:00 Clínica: Medplus Rede: -- Endereço: 2 and S 204…" at bounding box center [354, 190] width 204 height 101
click at [247, 143] on input "Horário agendado Horário: 11:00 Clínica: Medplus Rede: -- Endereço: 2 and S 204…" at bounding box center [247, 143] width 5 height 6
radio input "true"
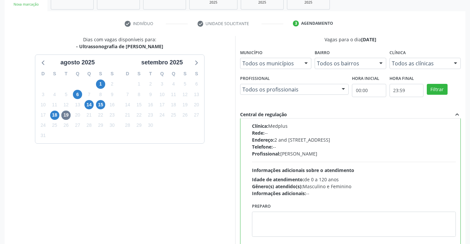
scroll to position [150, 0]
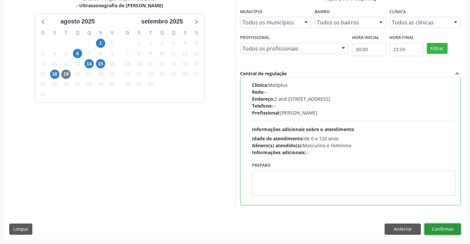
click at [435, 227] on button "Confirmar" at bounding box center [442, 228] width 36 height 11
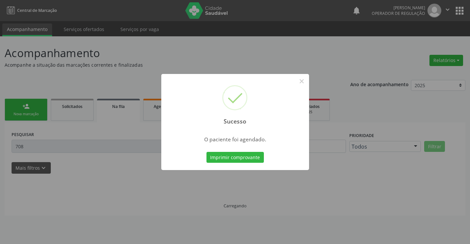
scroll to position [0, 0]
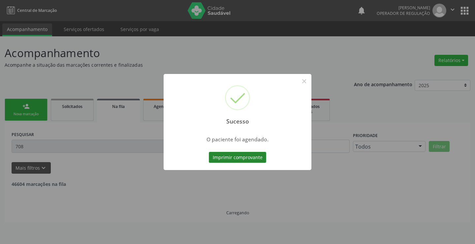
click at [242, 153] on button "Imprimir comprovante" at bounding box center [237, 157] width 57 height 11
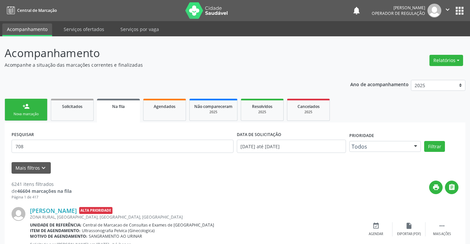
click at [37, 111] on div "Nova marcação" at bounding box center [26, 113] width 33 height 5
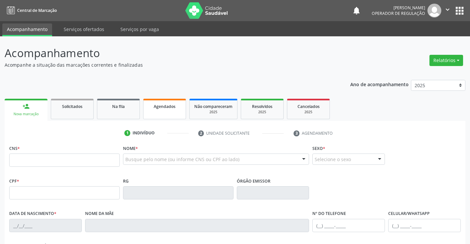
click at [170, 112] on link "Agendados" at bounding box center [164, 109] width 43 height 20
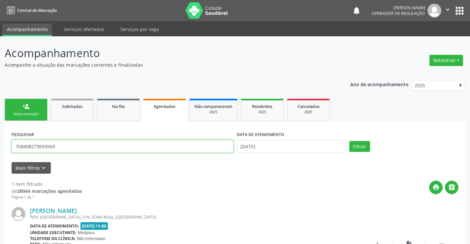
click at [57, 146] on input "708408273693569" at bounding box center [123, 145] width 222 height 13
type input "7"
type input "704609182600823"
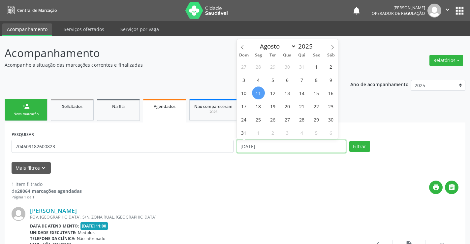
click at [274, 147] on input "11/08/2025" at bounding box center [291, 145] width 109 height 13
click at [273, 105] on span "19" at bounding box center [272, 106] width 13 height 13
type input "[DATE]"
click at [273, 105] on span "19" at bounding box center [272, 106] width 13 height 13
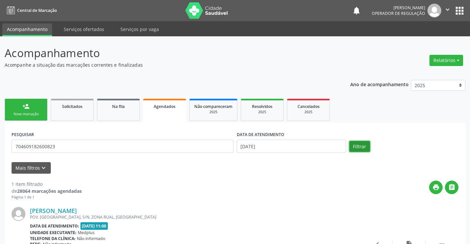
click at [359, 147] on button "Filtrar" at bounding box center [359, 146] width 21 height 11
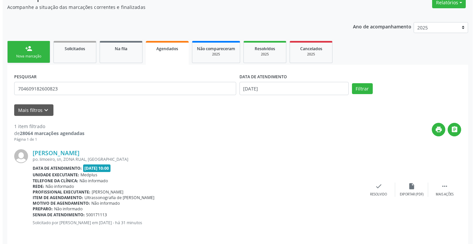
scroll to position [62, 0]
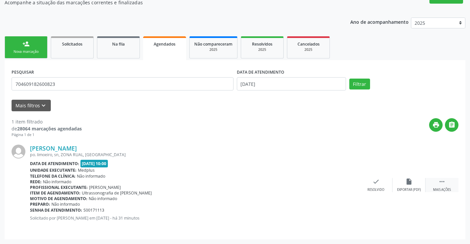
click at [442, 181] on icon "" at bounding box center [441, 181] width 7 height 7
click at [341, 181] on icon "cancel" at bounding box center [342, 181] width 7 height 7
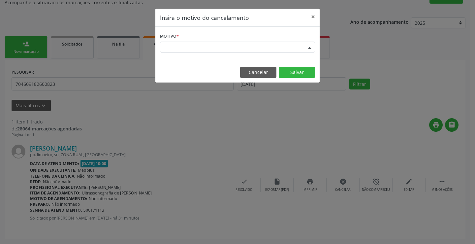
click at [287, 43] on div "Escolha o motivo" at bounding box center [237, 47] width 155 height 11
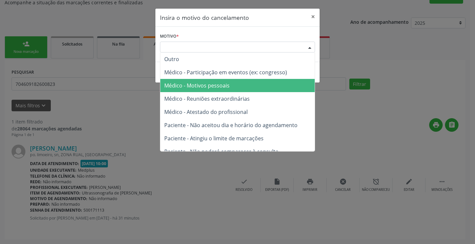
click at [238, 84] on span "Médico - Motivos pessoais" at bounding box center [237, 85] width 154 height 13
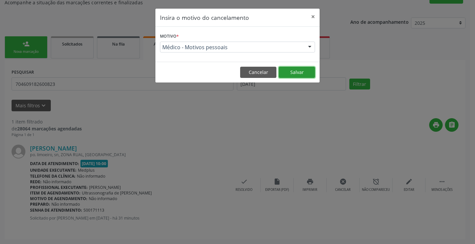
click at [297, 70] on button "Salvar" at bounding box center [297, 72] width 36 height 11
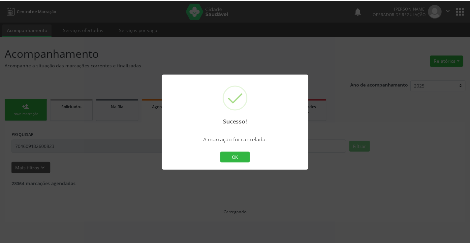
scroll to position [0, 0]
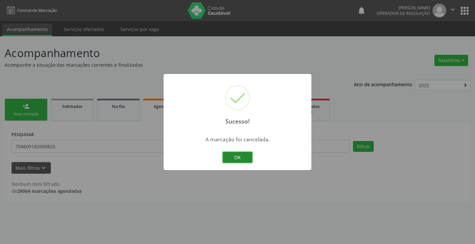
click at [243, 157] on button "OK" at bounding box center [238, 157] width 30 height 11
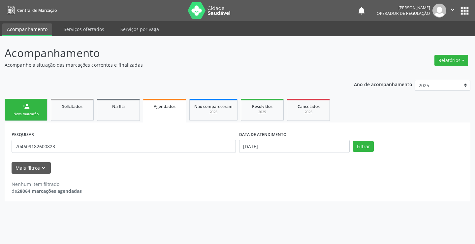
click at [42, 112] on div "Nova marcação" at bounding box center [26, 113] width 33 height 5
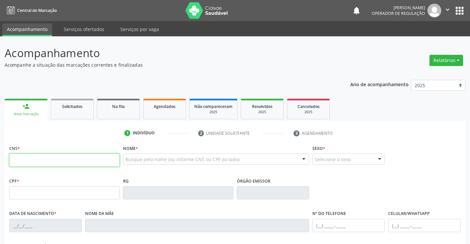
click at [30, 159] on input "text" at bounding box center [64, 159] width 110 height 13
type input "704 6091 8260 0823"
type input "2255726050"
type input "04/06/1971"
type input "(74) 99952-3880"
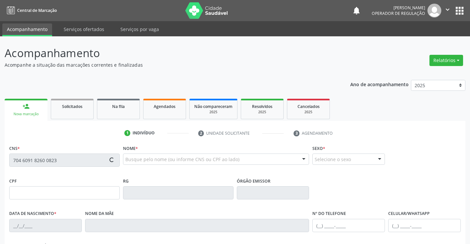
type input "(74) 99952-3880"
type input "883.660.655-53"
type input "sn"
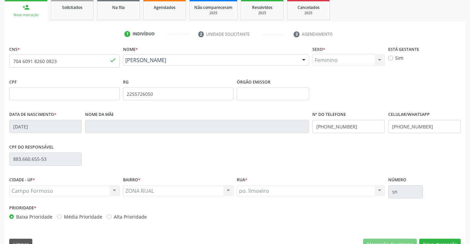
scroll to position [114, 0]
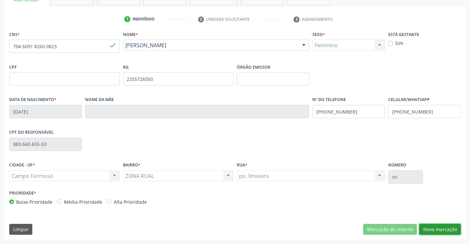
click at [432, 228] on button "Nova marcação" at bounding box center [440, 229] width 42 height 11
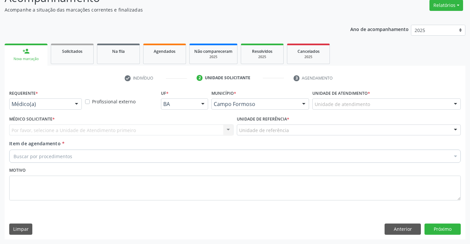
scroll to position [55, 0]
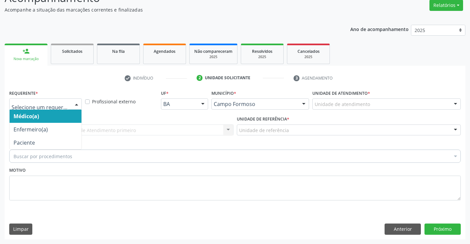
click at [78, 105] on div at bounding box center [77, 104] width 10 height 11
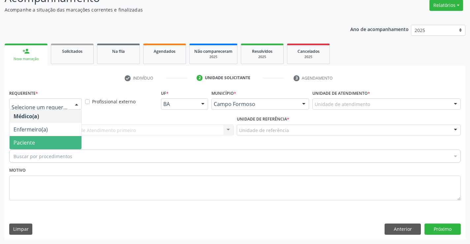
click at [60, 140] on span "Paciente" at bounding box center [46, 142] width 72 height 13
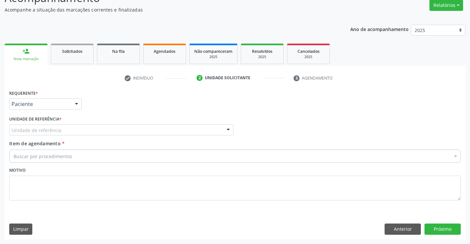
click at [74, 132] on div "Unidade de referência" at bounding box center [121, 129] width 224 height 11
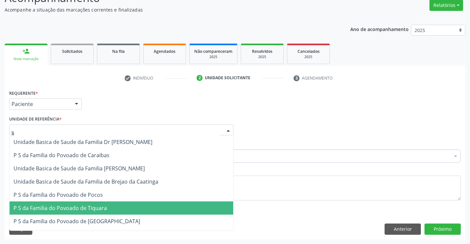
type input "lim"
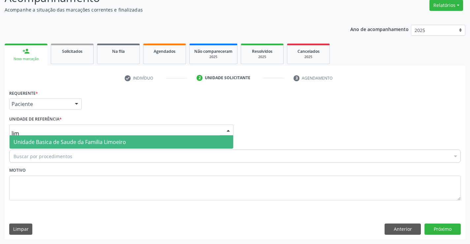
click at [122, 143] on span "Unidade Basica de Saude da Familia Limoeiro" at bounding box center [70, 141] width 112 height 7
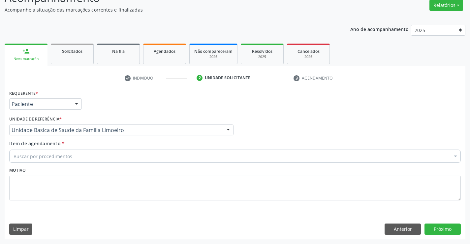
click at [77, 158] on div "Buscar por procedimentos" at bounding box center [234, 155] width 451 height 13
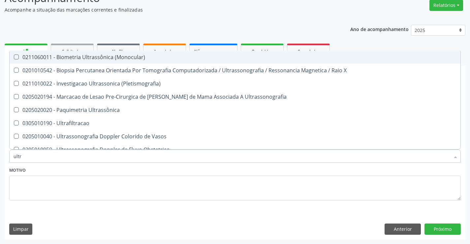
type input "ultra"
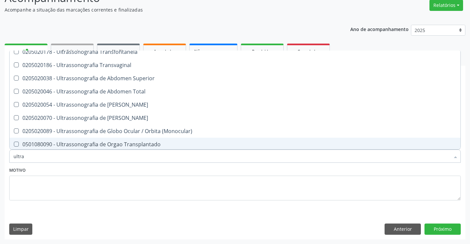
scroll to position [152, 0]
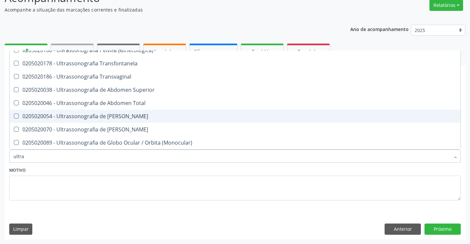
click at [149, 115] on div "0205020054 - Ultrassonografia de [PERSON_NAME]" at bounding box center [235, 115] width 443 height 5
checkbox Urinario "true"
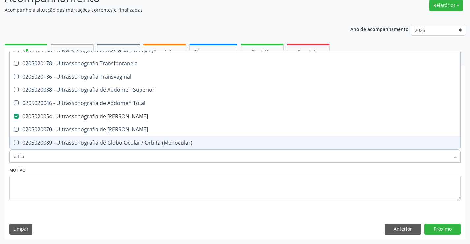
click at [147, 172] on div "Motivo" at bounding box center [234, 182] width 451 height 35
checkbox X "true"
checkbox Urinario "false"
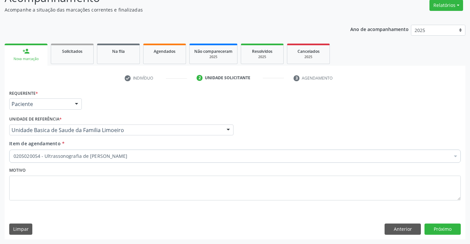
scroll to position [0, 0]
click at [435, 230] on button "Próximo" at bounding box center [442, 228] width 36 height 11
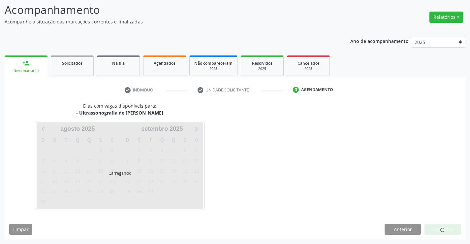
scroll to position [43, 0]
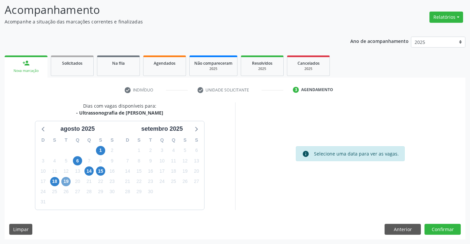
click at [65, 181] on span "19" at bounding box center [65, 181] width 9 height 9
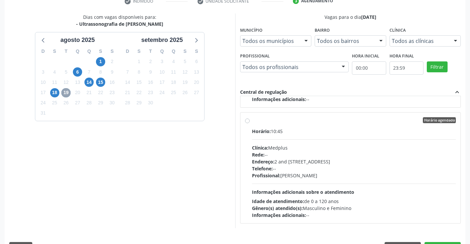
scroll to position [142, 0]
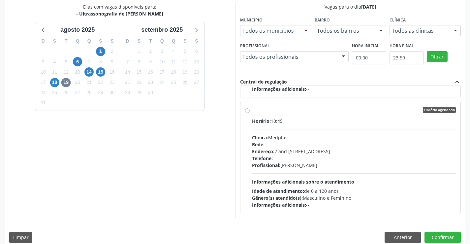
click at [252, 110] on label "Horário agendado Horário: 10:45 Clínica: Medplus Rede: -- Endereço: 2 and S 204…" at bounding box center [354, 157] width 204 height 101
click at [247, 110] on input "Horário agendado Horário: 10:45 Clínica: Medplus Rede: -- Endereço: 2 and S 204…" at bounding box center [247, 110] width 5 height 6
radio input "true"
click at [443, 238] on button "Confirmar" at bounding box center [442, 236] width 36 height 11
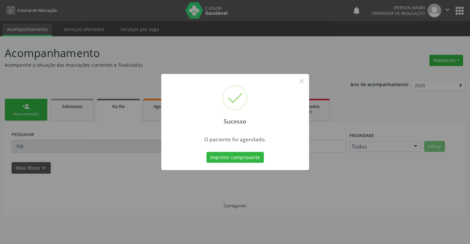
scroll to position [0, 0]
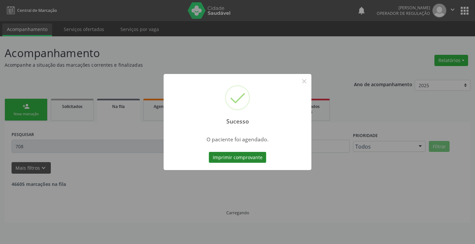
click at [235, 155] on button "Imprimir comprovante" at bounding box center [237, 157] width 57 height 11
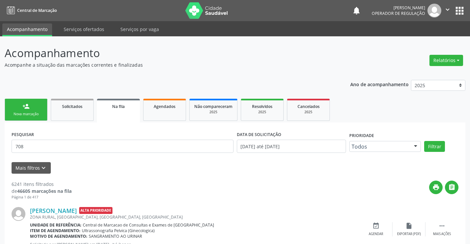
click at [39, 110] on link "person_add Nova marcação" at bounding box center [26, 110] width 43 height 22
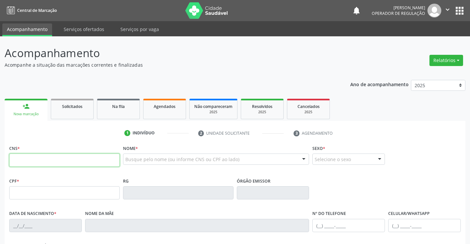
click at [47, 159] on input "text" at bounding box center [64, 159] width 110 height 13
type input "700 8074 7372 0888"
type input "6652357"
type input "21/09/2008"
type input "(74) 9974-0168"
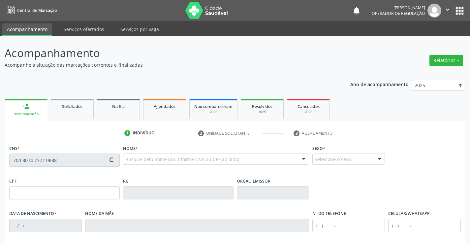
type input "(74) 9974-0168"
type input "094.801.545-44"
type input "S/N"
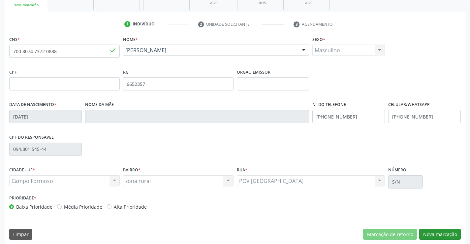
scroll to position [114, 0]
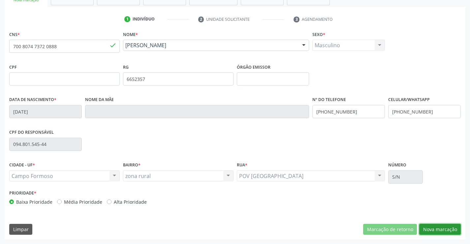
click at [432, 225] on button "Nova marcação" at bounding box center [440, 229] width 42 height 11
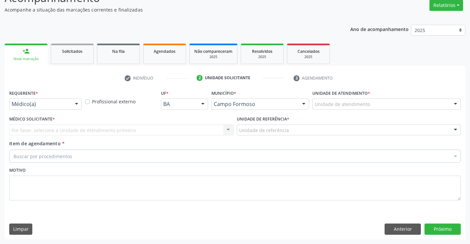
click at [75, 105] on div at bounding box center [77, 104] width 10 height 11
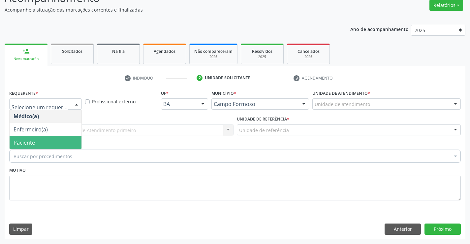
click at [52, 140] on span "Paciente" at bounding box center [46, 142] width 72 height 13
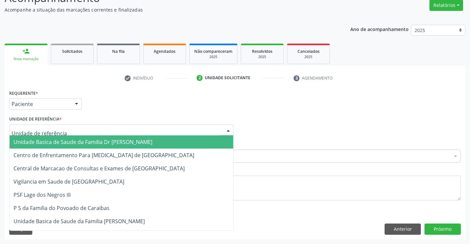
click at [67, 143] on span "Unidade Basica de Saude da Familia Dr [PERSON_NAME]" at bounding box center [83, 141] width 139 height 7
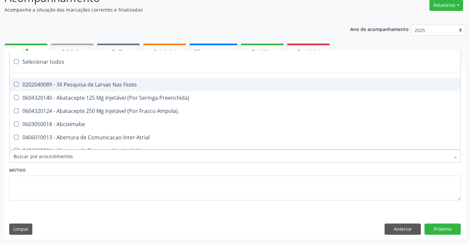
click at [76, 159] on div at bounding box center [234, 155] width 451 height 13
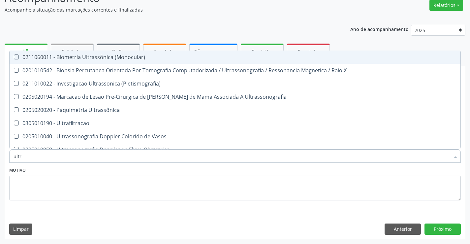
type input "ultra"
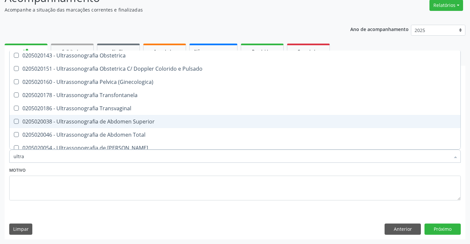
scroll to position [132, 0]
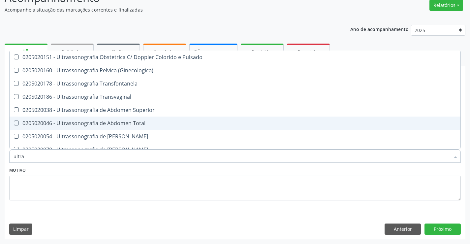
click at [89, 126] on div "0205020046 - Ultrassonografia de Abdomen Total" at bounding box center [235, 122] width 443 height 5
checkbox Total "true"
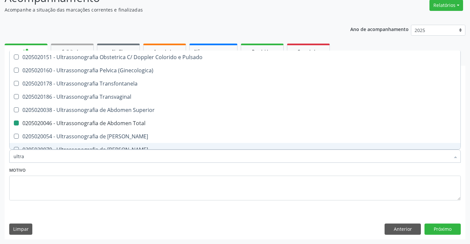
click at [89, 172] on div "Motivo" at bounding box center [234, 182] width 451 height 35
checkbox X "true"
checkbox Total "false"
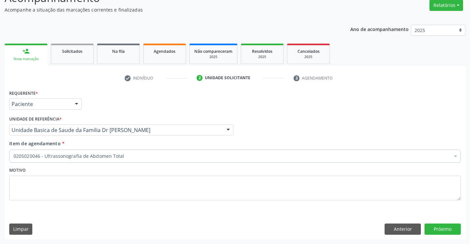
scroll to position [0, 0]
click at [446, 226] on button "Próximo" at bounding box center [442, 228] width 36 height 11
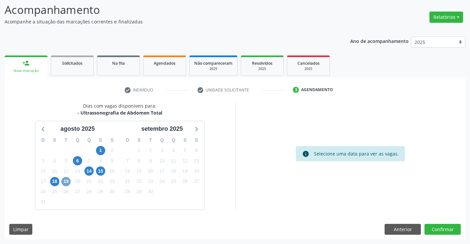
click at [67, 180] on span "19" at bounding box center [65, 181] width 9 height 9
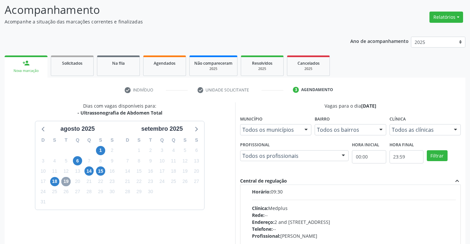
scroll to position [0, 0]
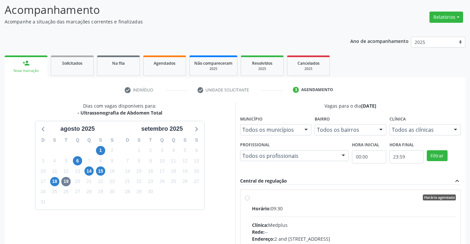
click at [252, 197] on label "Horário agendado Horário: 09:30 Clínica: Medplus Rede: -- Endereço: 2 and S 204…" at bounding box center [354, 244] width 204 height 101
click at [247, 197] on input "Horário agendado Horário: 09:30 Clínica: Medplus Rede: -- Endereço: 2 and S 204…" at bounding box center [247, 197] width 5 height 6
radio input "true"
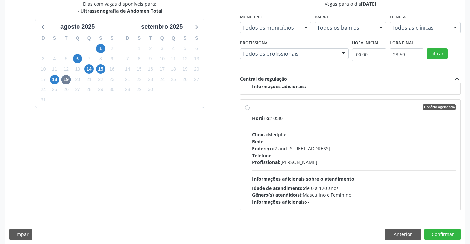
scroll to position [150, 0]
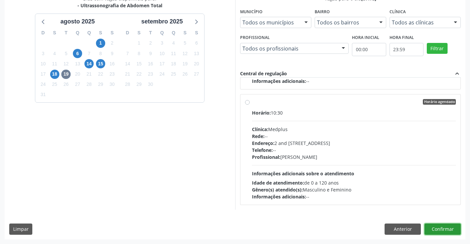
click at [441, 228] on button "Confirmar" at bounding box center [442, 228] width 36 height 11
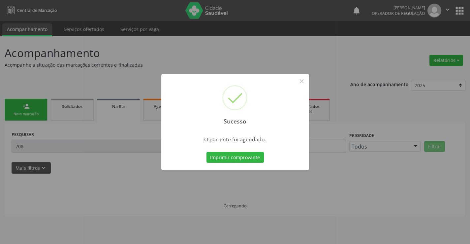
scroll to position [0, 0]
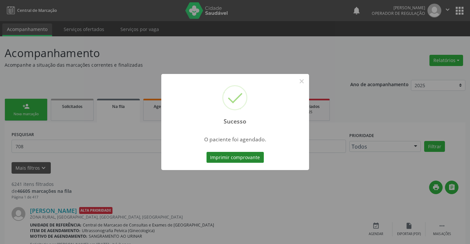
click at [230, 156] on button "Imprimir comprovante" at bounding box center [234, 157] width 57 height 11
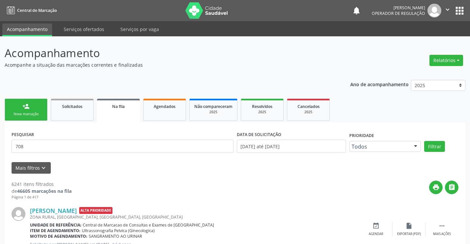
click at [39, 109] on link "person_add Nova marcação" at bounding box center [26, 110] width 43 height 22
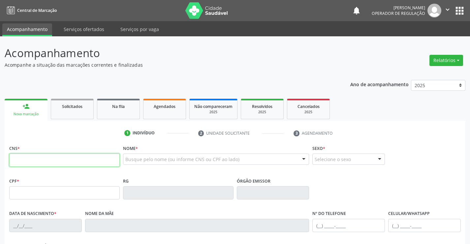
click at [40, 161] on input "text" at bounding box center [64, 159] width 110 height 13
type input "700 8064 7791 3280"
type input "1153281813"
type input "23/02/1975"
type input "(74) 9974-0168"
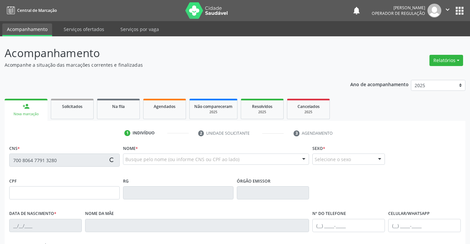
type input "(74) 9974-0168"
type input "005.406.135-09"
type input "S/N"
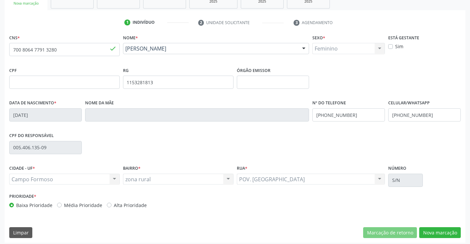
scroll to position [114, 0]
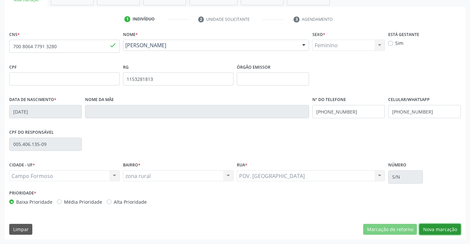
click at [433, 231] on button "Nova marcação" at bounding box center [440, 229] width 42 height 11
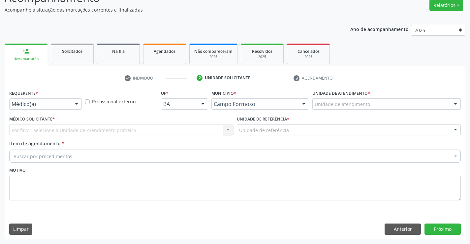
scroll to position [55, 0]
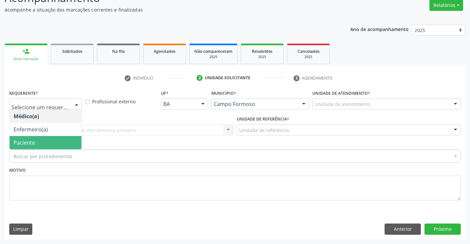
drag, startPoint x: 50, startPoint y: 142, endPoint x: 53, endPoint y: 130, distance: 12.0
click at [50, 141] on span "Paciente" at bounding box center [46, 142] width 72 height 13
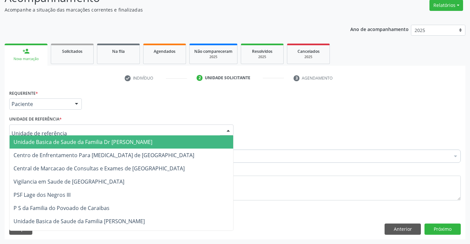
click at [64, 142] on span "Unidade Basica de Saude da Familia Dr [PERSON_NAME]" at bounding box center [83, 141] width 139 height 7
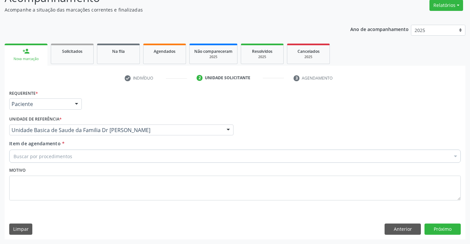
click at [74, 157] on div "Buscar por procedimentos" at bounding box center [234, 155] width 451 height 13
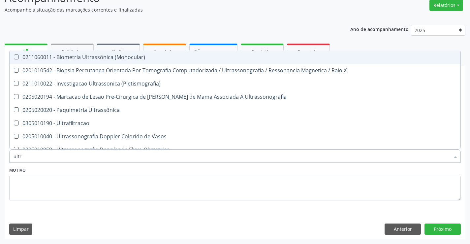
type input "ultra"
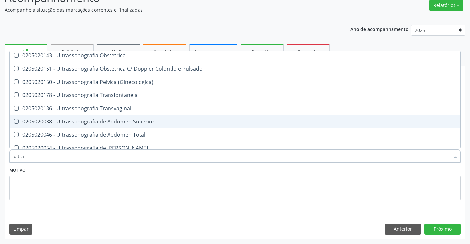
scroll to position [132, 0]
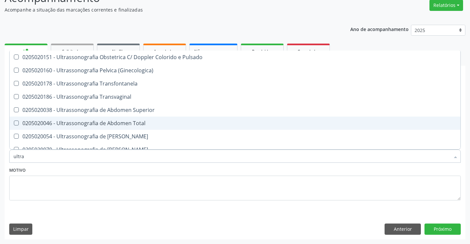
click at [93, 122] on div "0205020046 - Ultrassonografia de Abdomen Total" at bounding box center [235, 122] width 443 height 5
checkbox Total "true"
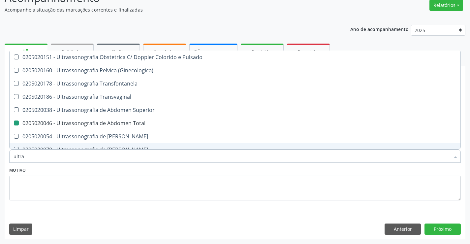
click at [166, 172] on div "Motivo" at bounding box center [234, 182] width 451 height 35
checkbox X "true"
checkbox Total "false"
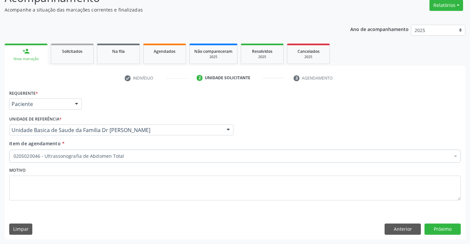
scroll to position [0, 0]
click at [434, 227] on button "Próximo" at bounding box center [442, 228] width 36 height 11
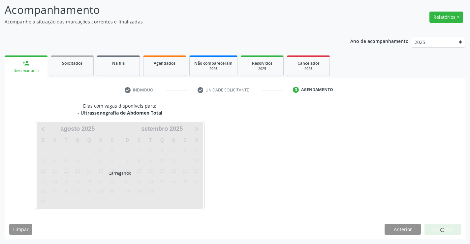
scroll to position [43, 0]
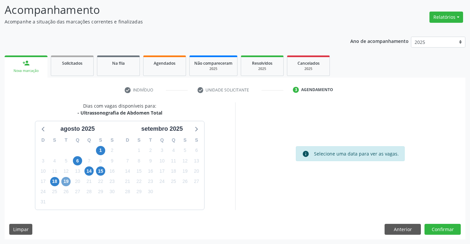
click at [66, 181] on span "19" at bounding box center [65, 181] width 9 height 9
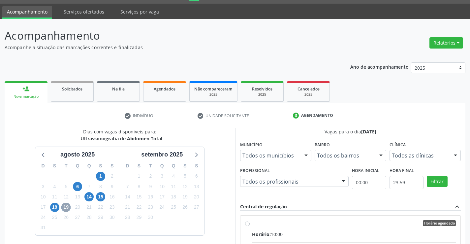
scroll to position [10, 0]
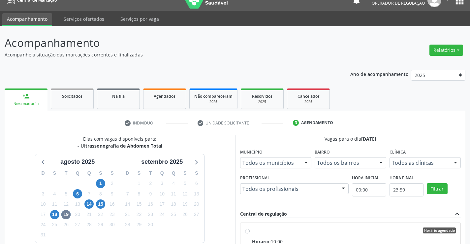
click at [248, 231] on input "Horário agendado Horário: 10:00 Clínica: Medplus Rede: -- Endereço: 2 and S 204…" at bounding box center [247, 230] width 5 height 6
radio input "true"
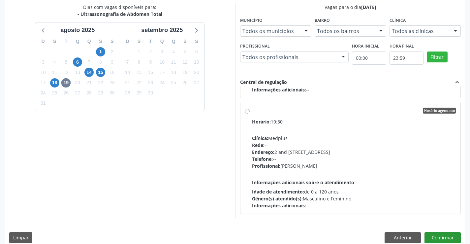
scroll to position [150, 0]
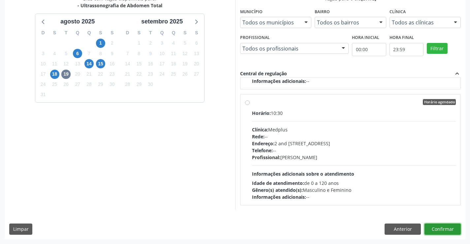
click at [437, 228] on button "Confirmar" at bounding box center [442, 228] width 36 height 11
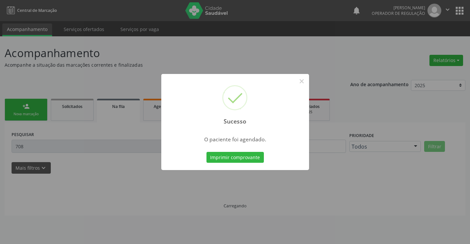
scroll to position [0, 0]
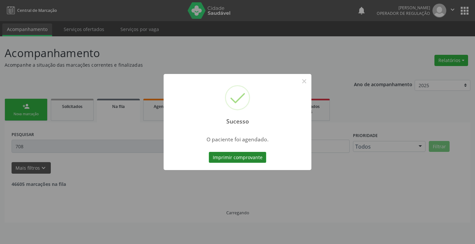
click at [263, 160] on button "Imprimir comprovante" at bounding box center [237, 157] width 57 height 11
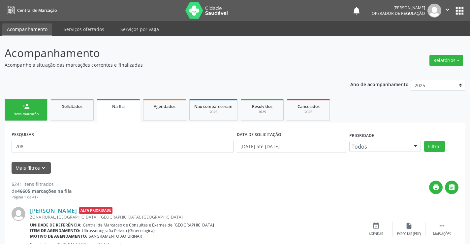
click at [40, 110] on link "person_add Nova marcação" at bounding box center [26, 110] width 43 height 22
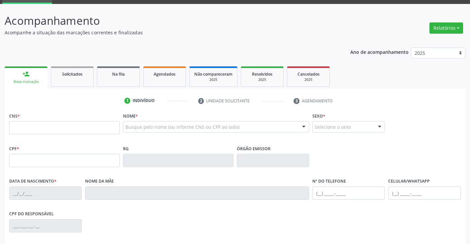
scroll to position [66, 0]
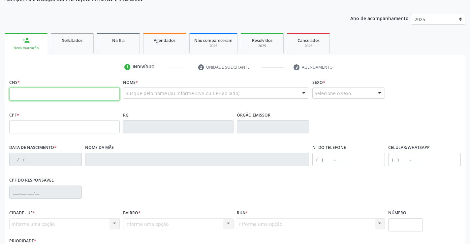
click at [24, 99] on input "text" at bounding box center [64, 93] width 110 height 13
type input "700 4074 0937 5540"
type input "0584605862"
type input "02/06/1951"
type input "(74) 9135-6155"
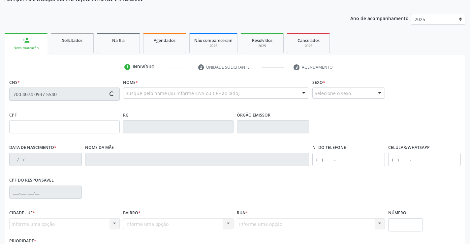
type input "(74) 9135-6155"
type input "898.081.185-34"
type input "SN"
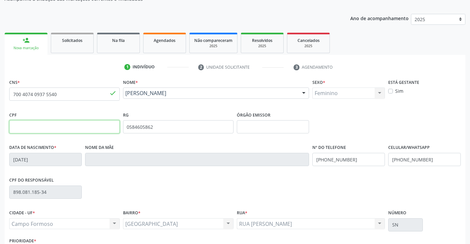
click at [81, 128] on input "text" at bounding box center [64, 126] width 110 height 13
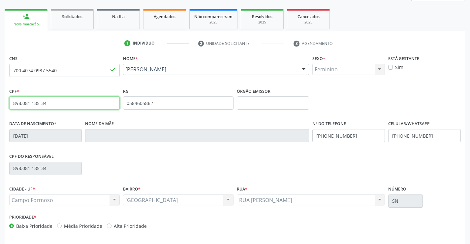
scroll to position [114, 0]
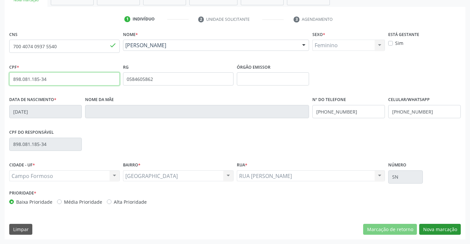
type input "898.081.185-34"
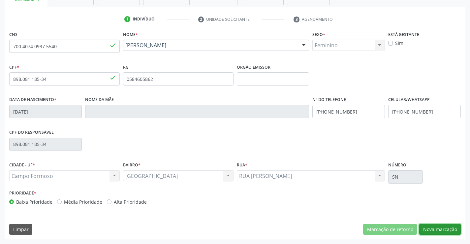
click at [430, 227] on button "Nova marcação" at bounding box center [440, 229] width 42 height 11
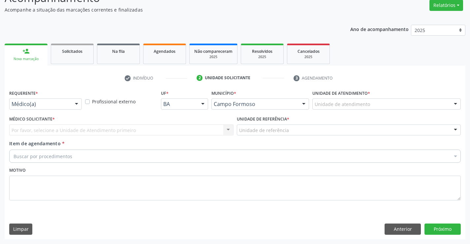
scroll to position [55, 0]
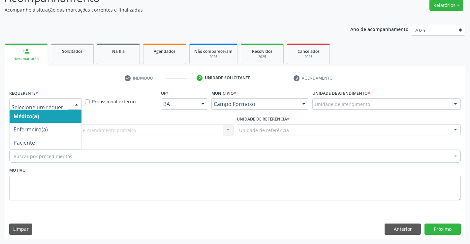
click at [78, 104] on div at bounding box center [77, 104] width 10 height 11
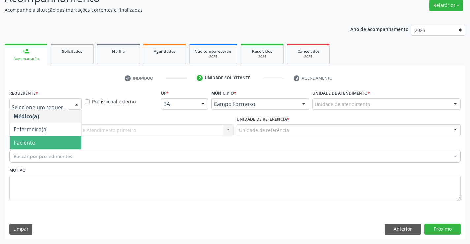
click at [41, 140] on span "Paciente" at bounding box center [46, 142] width 72 height 13
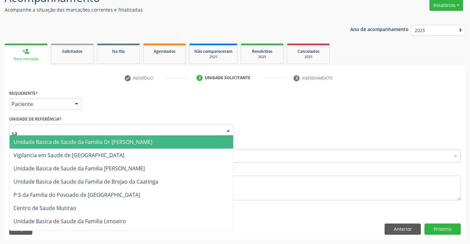
type input "sao"
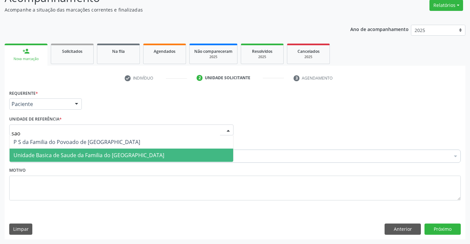
click at [118, 156] on span "Unidade Basica de Saude da Familia do [GEOGRAPHIC_DATA]" at bounding box center [89, 154] width 151 height 7
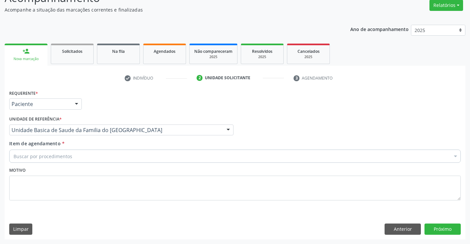
click at [91, 158] on div "Buscar por procedimentos" at bounding box center [234, 155] width 451 height 13
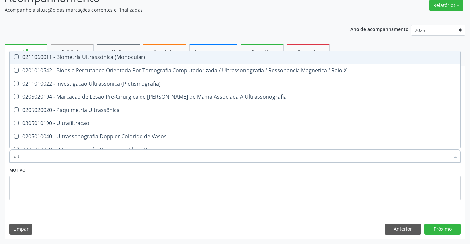
type input "ultra"
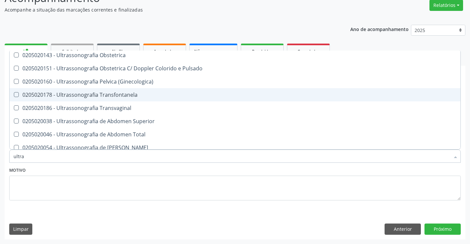
scroll to position [132, 0]
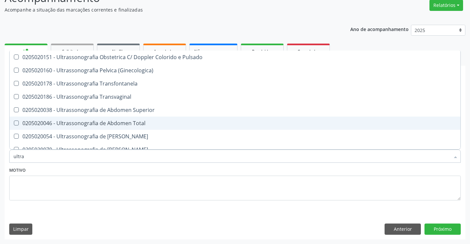
click at [116, 121] on div "0205020046 - Ultrassonografia de Abdomen Total" at bounding box center [235, 122] width 443 height 5
checkbox Total "true"
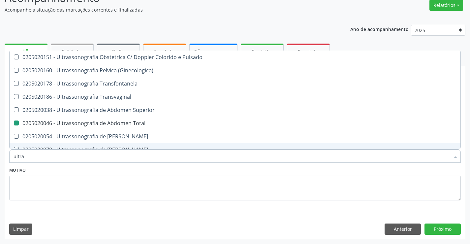
click at [137, 169] on div "Motivo" at bounding box center [234, 182] width 451 height 35
checkbox X "true"
checkbox Total "false"
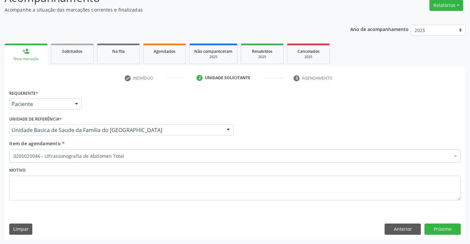
scroll to position [0, 0]
click at [436, 228] on button "Próximo" at bounding box center [442, 228] width 36 height 11
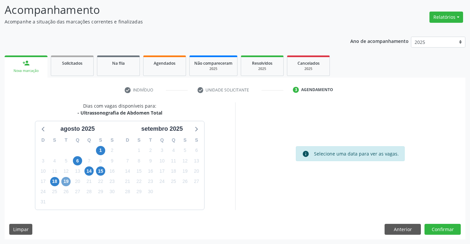
click at [67, 182] on span "19" at bounding box center [65, 181] width 9 height 9
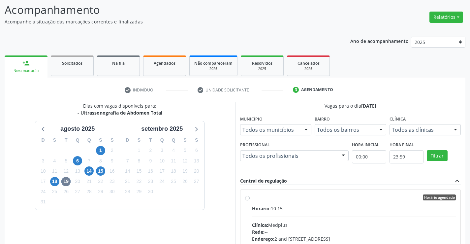
click at [252, 196] on label "Horário agendado Horário: 10:15 Clínica: Medplus Rede: -- Endereço: 2 and S 204…" at bounding box center [354, 244] width 204 height 101
click at [248, 196] on input "Horário agendado Horário: 10:15 Clínica: Medplus Rede: -- Endereço: 2 and S 204…" at bounding box center [247, 197] width 5 height 6
radio input "true"
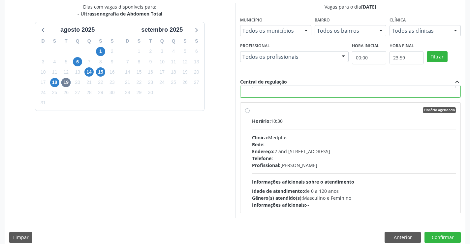
scroll to position [150, 0]
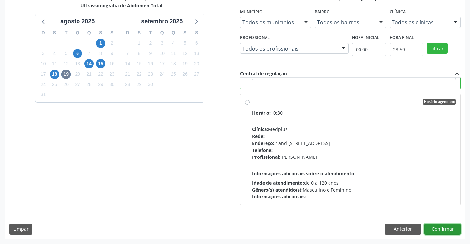
click at [437, 227] on button "Confirmar" at bounding box center [442, 228] width 36 height 11
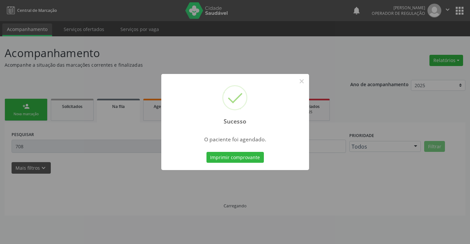
scroll to position [0, 0]
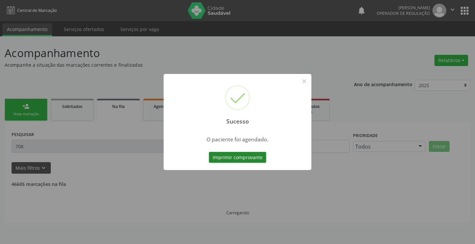
click at [252, 153] on button "Imprimir comprovante" at bounding box center [237, 157] width 57 height 11
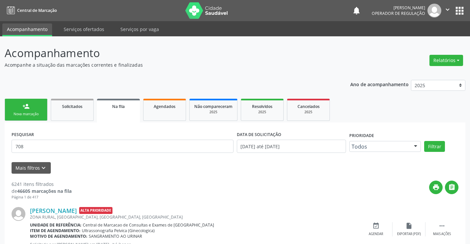
click at [38, 116] on div "Nova marcação" at bounding box center [26, 113] width 33 height 5
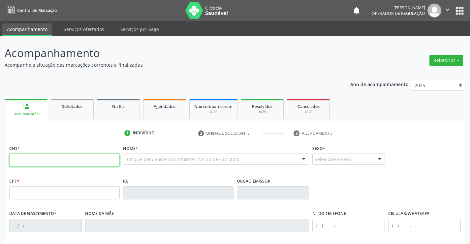
click at [33, 163] on input "text" at bounding box center [64, 159] width 110 height 13
type input "700 4067 1275 3350"
type input "[DATE]"
type input "[PHONE_NUMBER]"
type input "S/N"
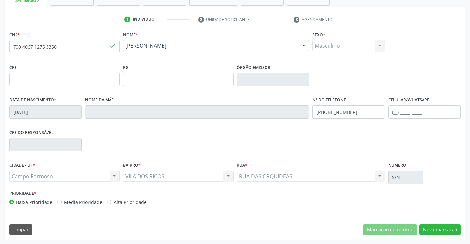
scroll to position [114, 0]
click at [428, 229] on button "Nova marcação" at bounding box center [440, 229] width 42 height 11
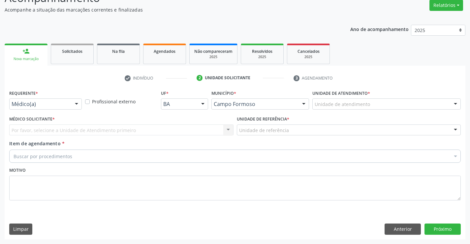
scroll to position [55, 0]
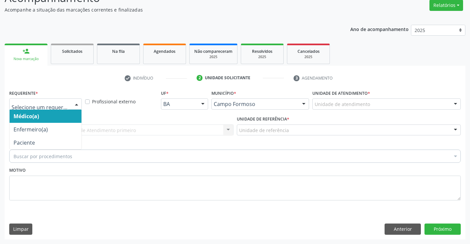
click at [77, 103] on div at bounding box center [77, 104] width 10 height 11
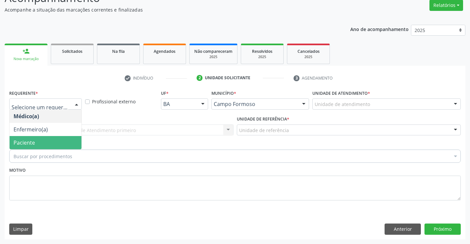
click at [62, 143] on span "Paciente" at bounding box center [46, 142] width 72 height 13
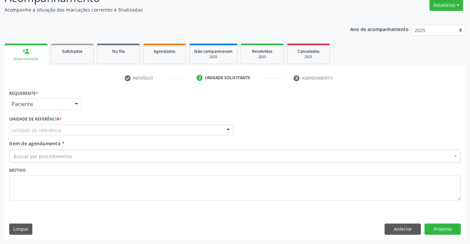
click at [63, 130] on div "Unidade de referência" at bounding box center [121, 129] width 224 height 11
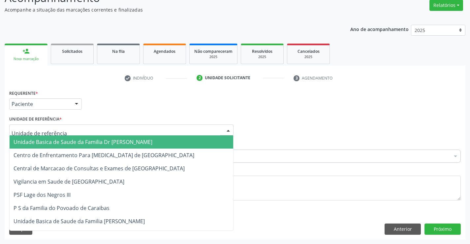
click at [65, 139] on span "Unidade Basica de Saude da Familia Dr [PERSON_NAME]" at bounding box center [83, 141] width 139 height 7
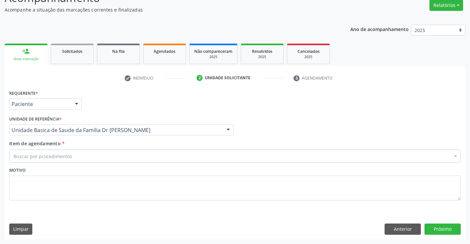
click at [73, 159] on div "Buscar por procedimentos" at bounding box center [234, 155] width 451 height 13
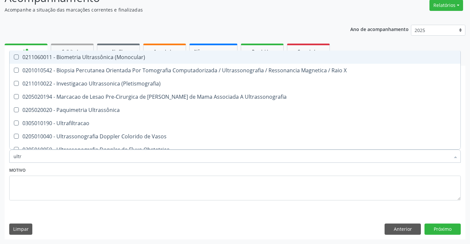
type input "ultra"
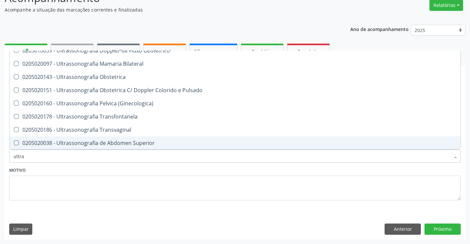
scroll to position [160, 0]
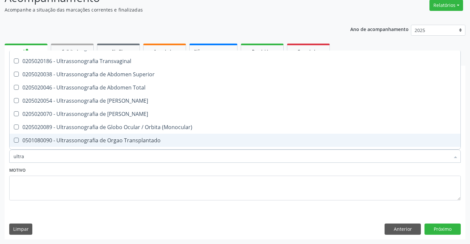
scroll to position [152, 0]
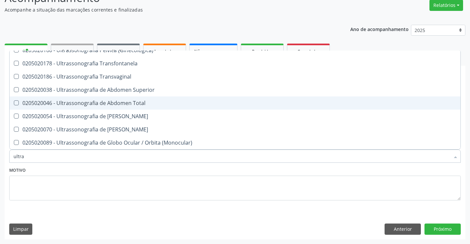
click at [121, 106] on div "0205020046 - Ultrassonografia de Abdomen Total" at bounding box center [235, 102] width 443 height 5
checkbox Total "true"
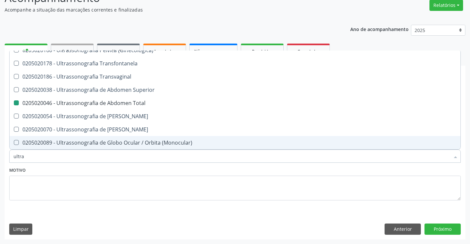
click at [114, 169] on div "Motivo" at bounding box center [234, 182] width 451 height 35
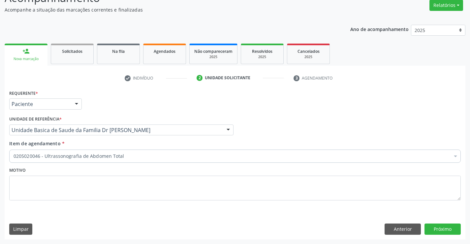
scroll to position [0, 0]
click at [440, 226] on button "Próximo" at bounding box center [442, 228] width 36 height 11
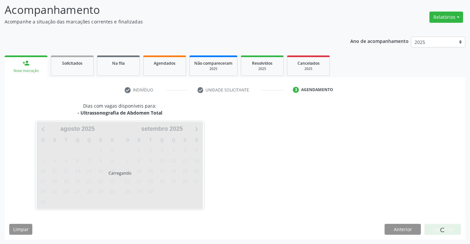
scroll to position [43, 0]
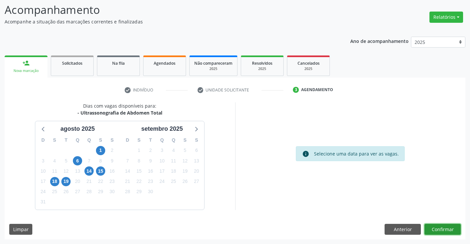
click at [440, 228] on button "Confirmar" at bounding box center [442, 229] width 36 height 11
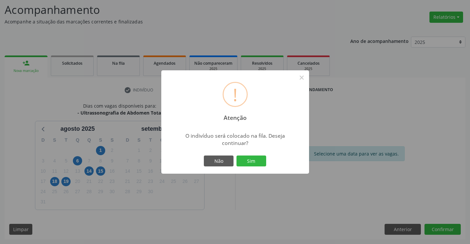
click at [398, 228] on div "! Atenção × O indivíduo será colocado na fila. Deseja continuar? Não Sim" at bounding box center [235, 122] width 470 height 244
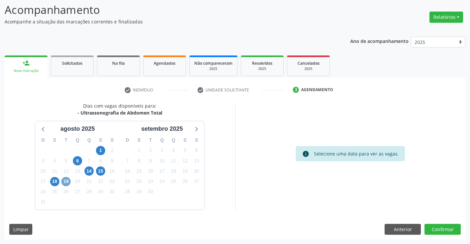
click at [67, 182] on span "19" at bounding box center [65, 181] width 9 height 9
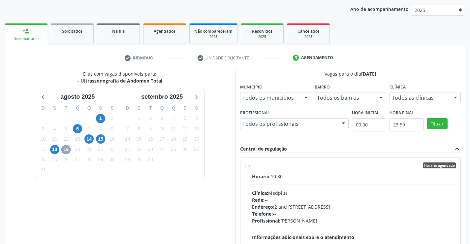
scroll to position [73, 0]
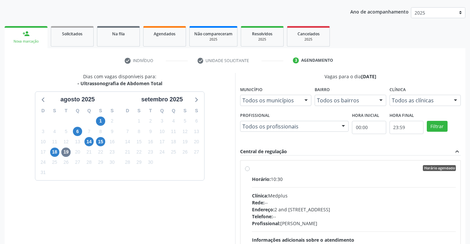
click at [252, 168] on label "Horário agendado Horário: 10:30 Clínica: Medplus Rede: -- Endereço: 2 and [STRE…" at bounding box center [354, 215] width 204 height 101
click at [246, 168] on input "Horário agendado Horário: 10:30 Clínica: Medplus Rede: -- Endereço: 2 and [STRE…" at bounding box center [247, 168] width 5 height 6
radio input "true"
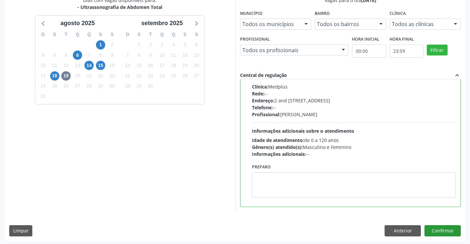
scroll to position [150, 0]
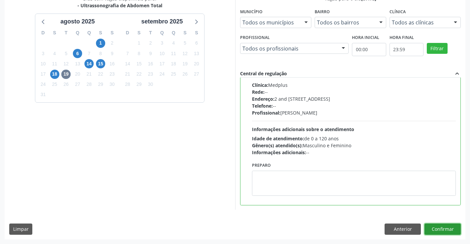
click at [440, 228] on button "Confirmar" at bounding box center [442, 228] width 36 height 11
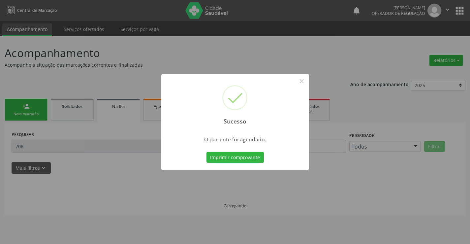
scroll to position [0, 0]
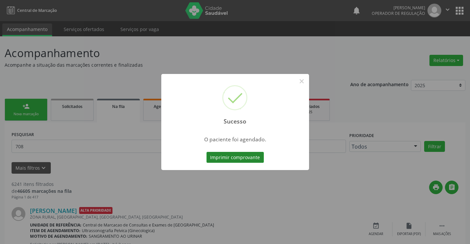
click at [252, 158] on button "Imprimir comprovante" at bounding box center [234, 157] width 57 height 11
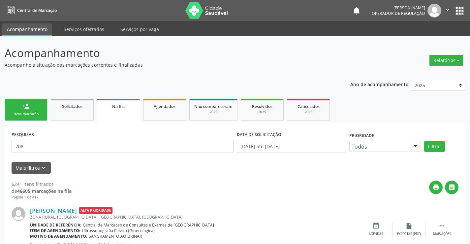
click at [40, 115] on div "Nova marcação" at bounding box center [26, 113] width 33 height 5
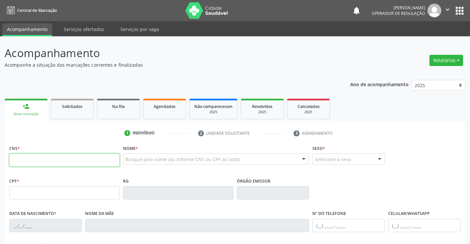
click at [30, 159] on input "text" at bounding box center [64, 159] width 110 height 13
type input "702 9005 8472 5275"
type input "535745601"
type input "[DATE]"
type input "[PHONE_NUMBER]"
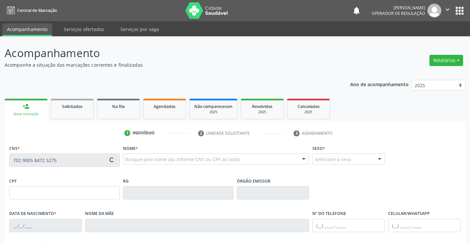
type input "[PHONE_NUMBER]"
type input "006.490.295-18"
type input "S/N"
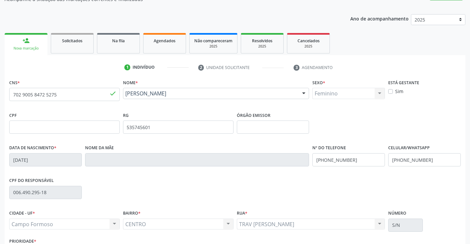
scroll to position [66, 0]
click at [57, 129] on input "text" at bounding box center [64, 126] width 110 height 13
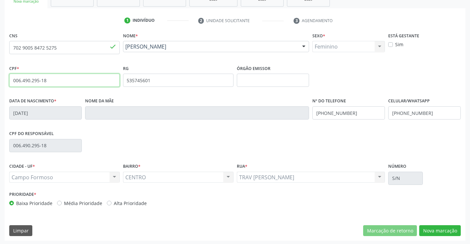
scroll to position [114, 0]
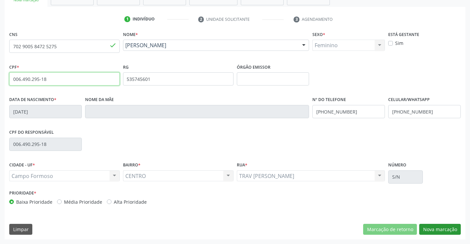
type input "006.490.295-18"
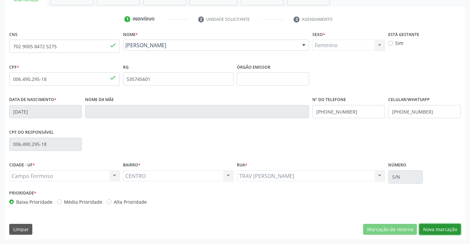
click at [440, 228] on button "Nova marcação" at bounding box center [440, 229] width 42 height 11
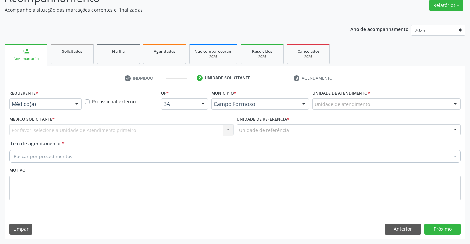
scroll to position [55, 0]
click at [76, 104] on div at bounding box center [77, 104] width 10 height 11
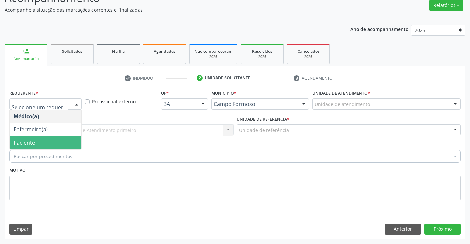
click at [53, 141] on span "Paciente" at bounding box center [46, 142] width 72 height 13
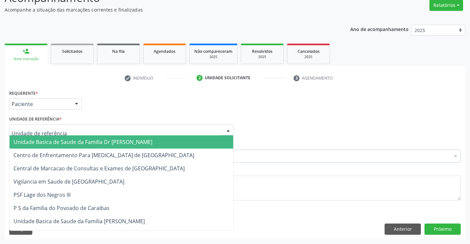
click at [99, 137] on span "Unidade Basica de Saude da Familia Dr [PERSON_NAME]" at bounding box center [122, 141] width 224 height 13
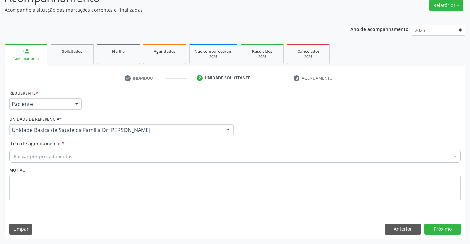
click at [95, 157] on div "Buscar por procedimentos" at bounding box center [234, 155] width 451 height 13
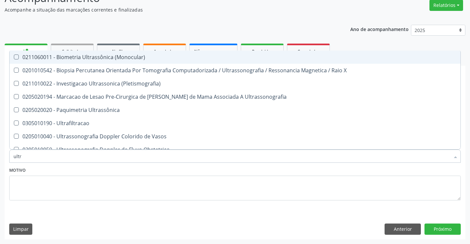
type input "ultra"
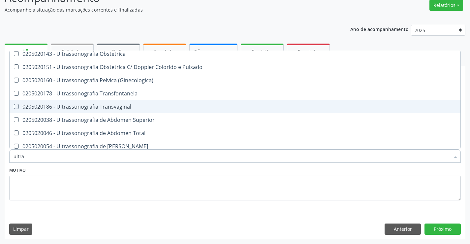
scroll to position [132, 0]
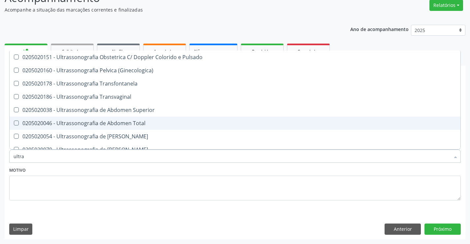
click at [101, 123] on div "0205020046 - Ultrassonografia de Abdomen Total" at bounding box center [235, 122] width 443 height 5
checkbox Total "true"
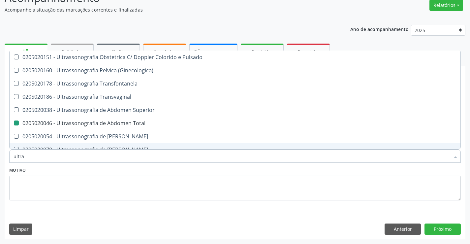
click at [121, 173] on div "Motivo" at bounding box center [234, 182] width 451 height 35
checkbox X "true"
checkbox Total "false"
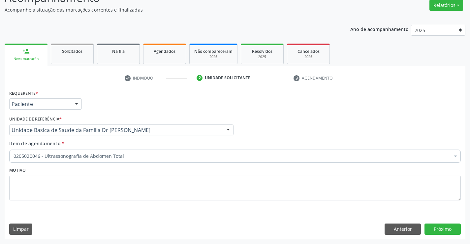
scroll to position [0, 0]
click at [426, 228] on button "Próximo" at bounding box center [442, 228] width 36 height 11
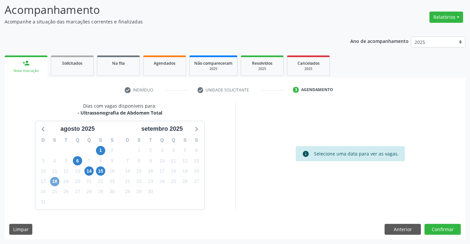
click at [53, 181] on span "18" at bounding box center [54, 181] width 9 height 9
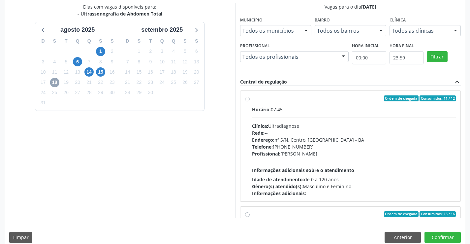
scroll to position [33, 0]
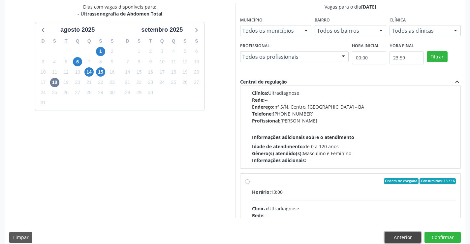
click at [397, 237] on button "Anterior" at bounding box center [402, 236] width 36 height 11
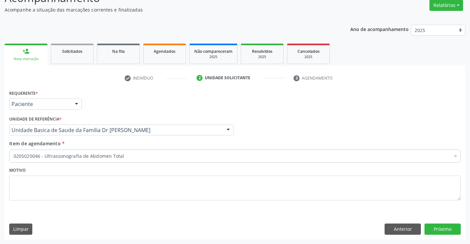
scroll to position [55, 0]
click at [397, 229] on button "Anterior" at bounding box center [402, 228] width 36 height 11
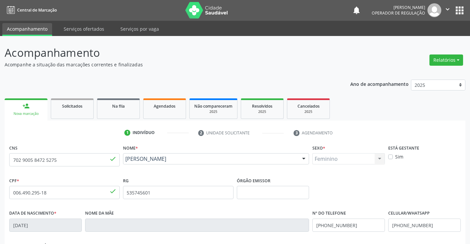
scroll to position [0, 0]
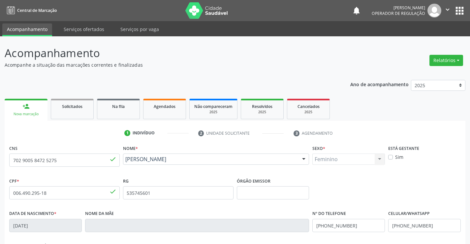
click at [445, 9] on icon "" at bounding box center [447, 9] width 7 height 7
click at [419, 41] on link "Sair" at bounding box center [431, 40] width 46 height 9
